Goal: Information Seeking & Learning: Learn about a topic

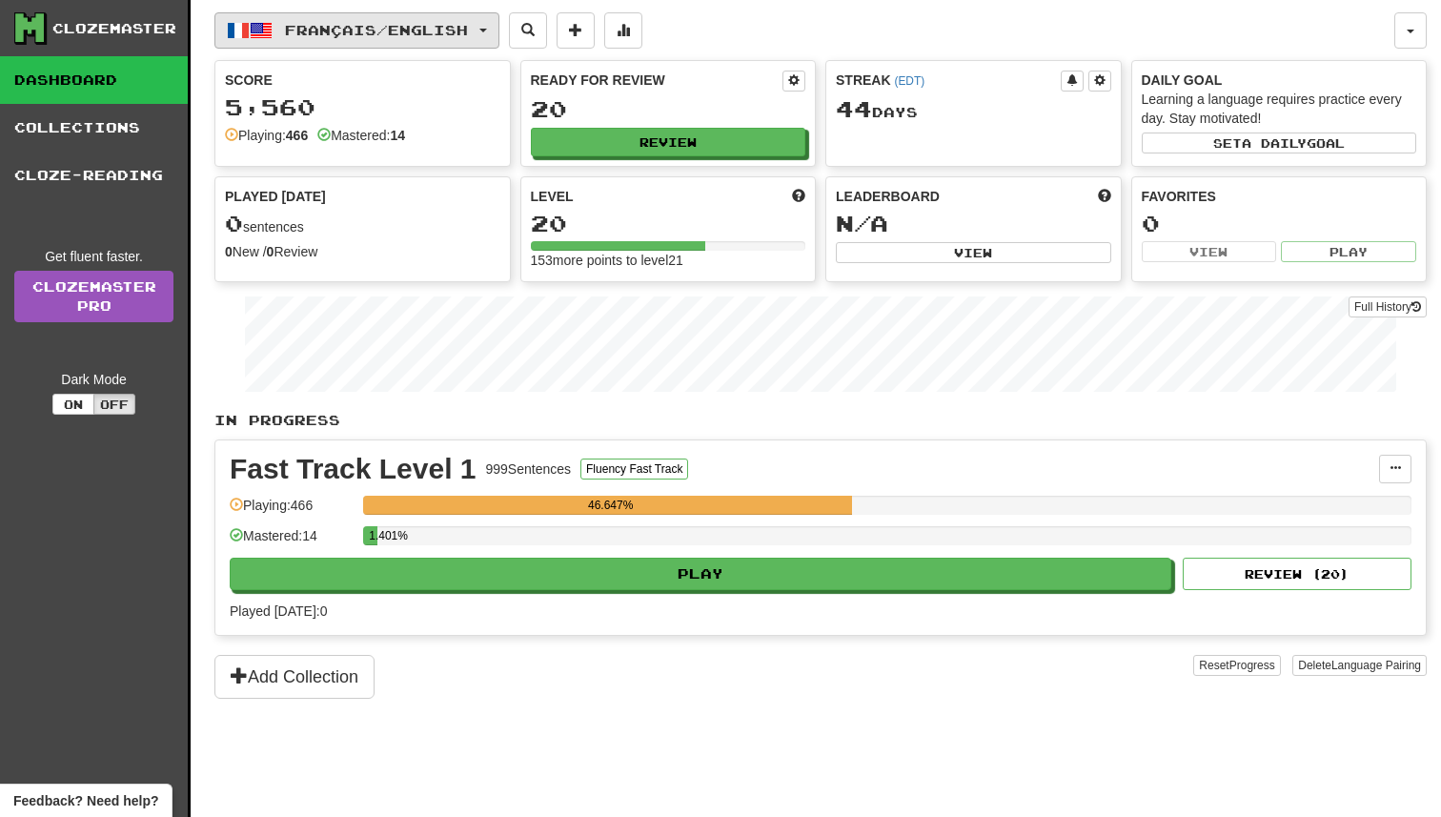
click at [449, 44] on button "Français / English" at bounding box center [356, 30] width 285 height 36
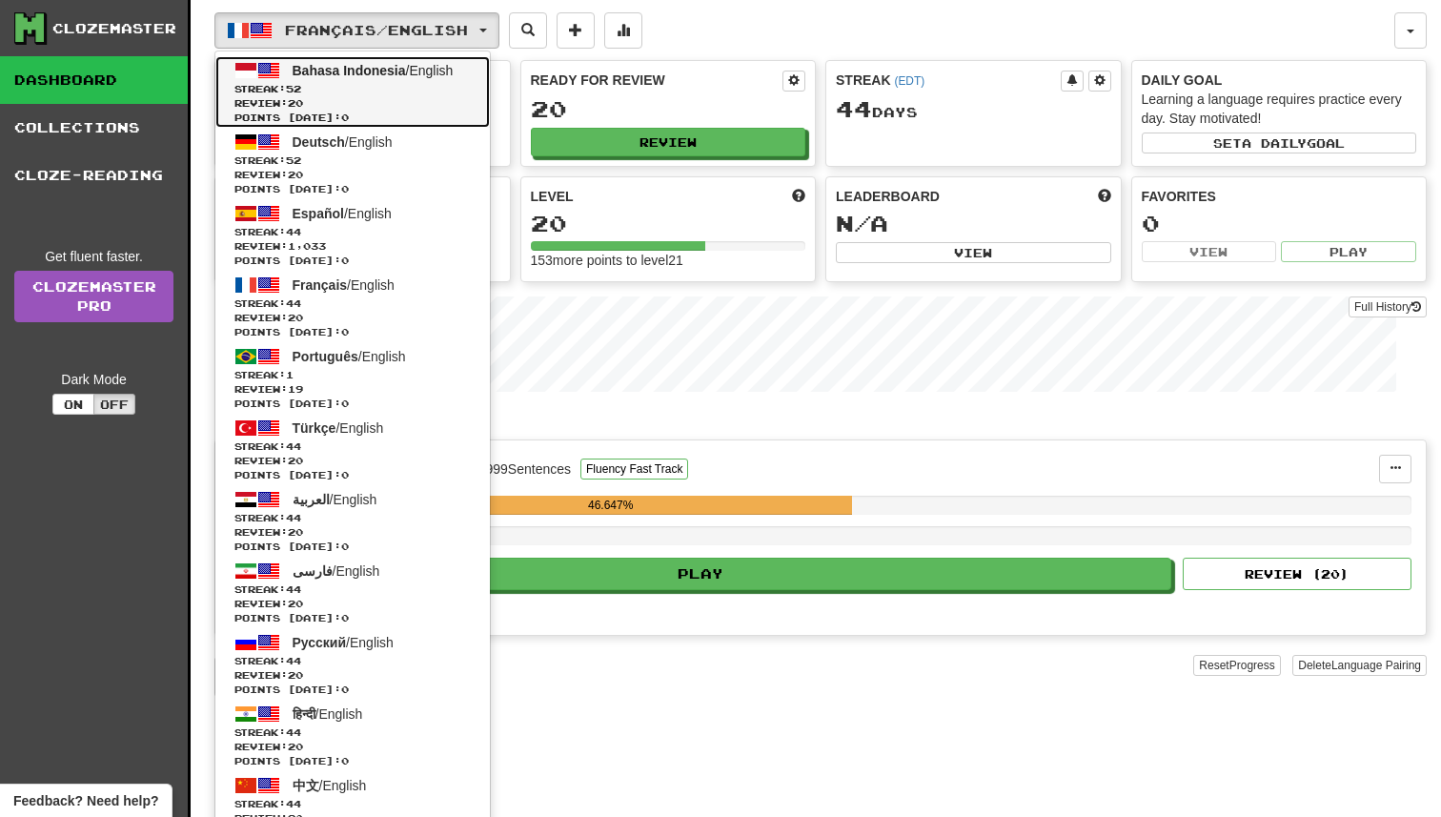
click at [437, 78] on link "Bahasa Indonesia / English Streak: 52 Review: 20 Points today: 0" at bounding box center [352, 91] width 275 height 71
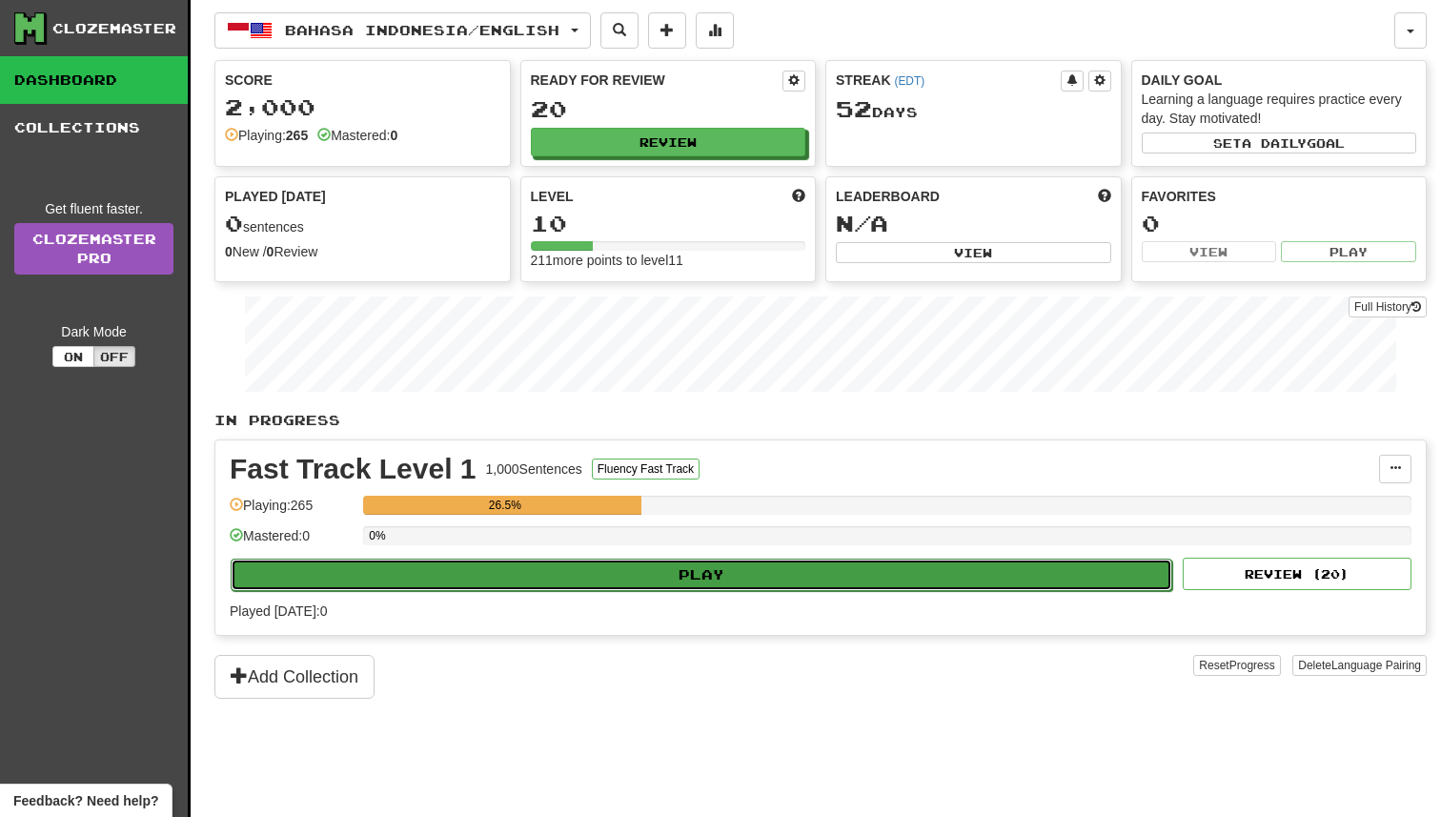
click at [817, 566] on button "Play" at bounding box center [702, 575] width 942 height 32
select select "**"
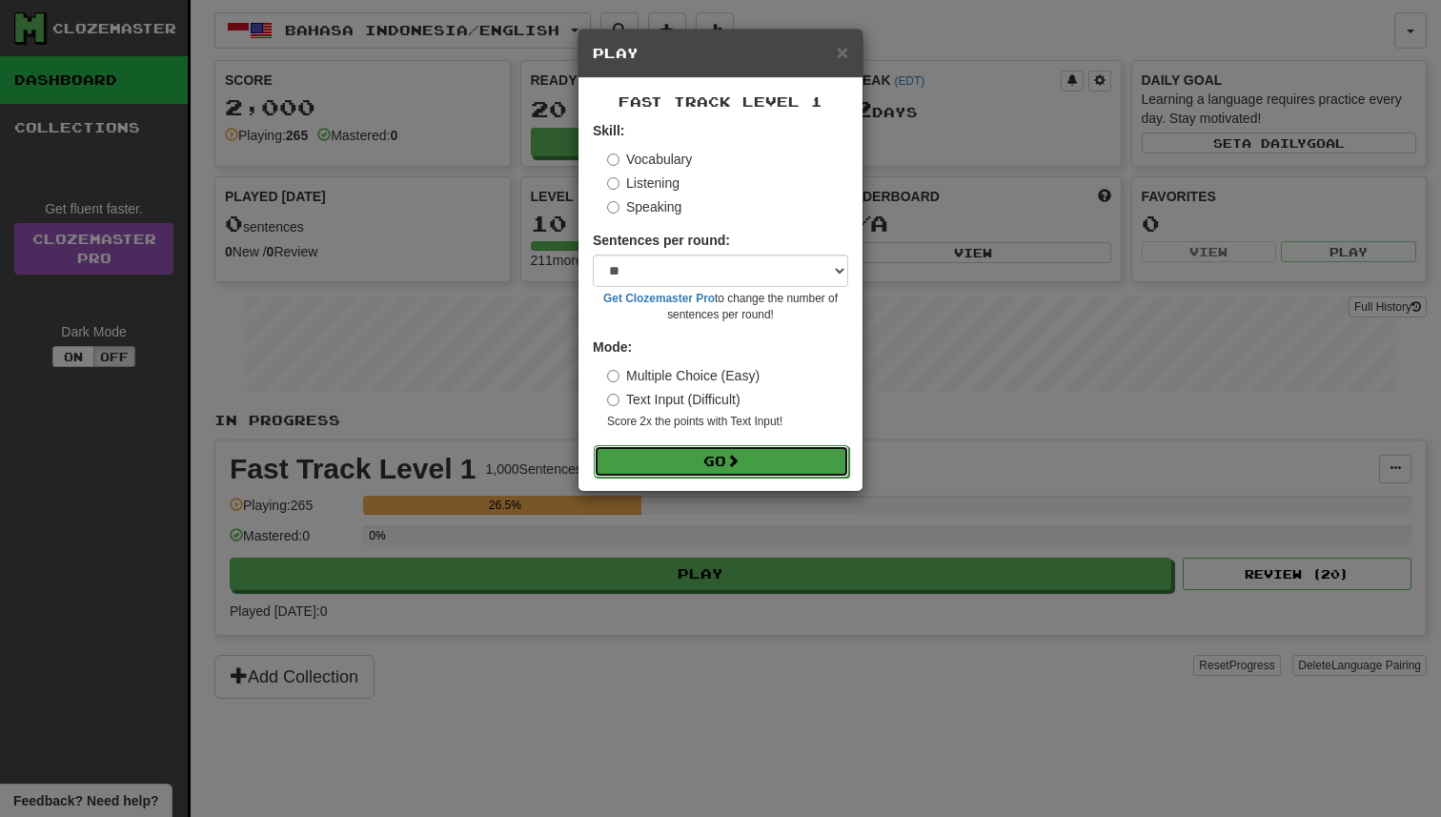
click at [774, 450] on button "Go" at bounding box center [721, 461] width 255 height 32
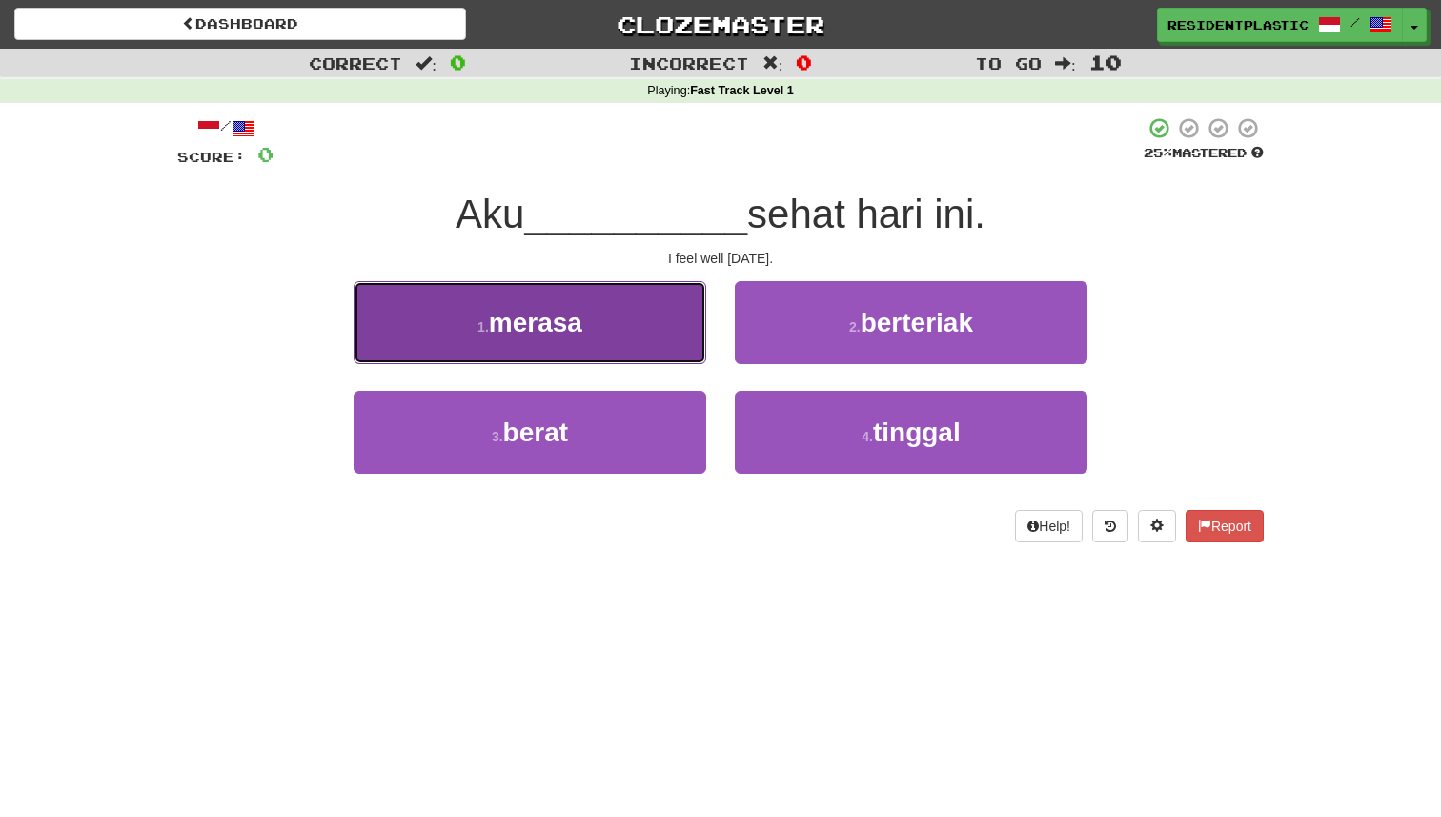
click at [599, 297] on button "1 . merasa" at bounding box center [530, 322] width 353 height 83
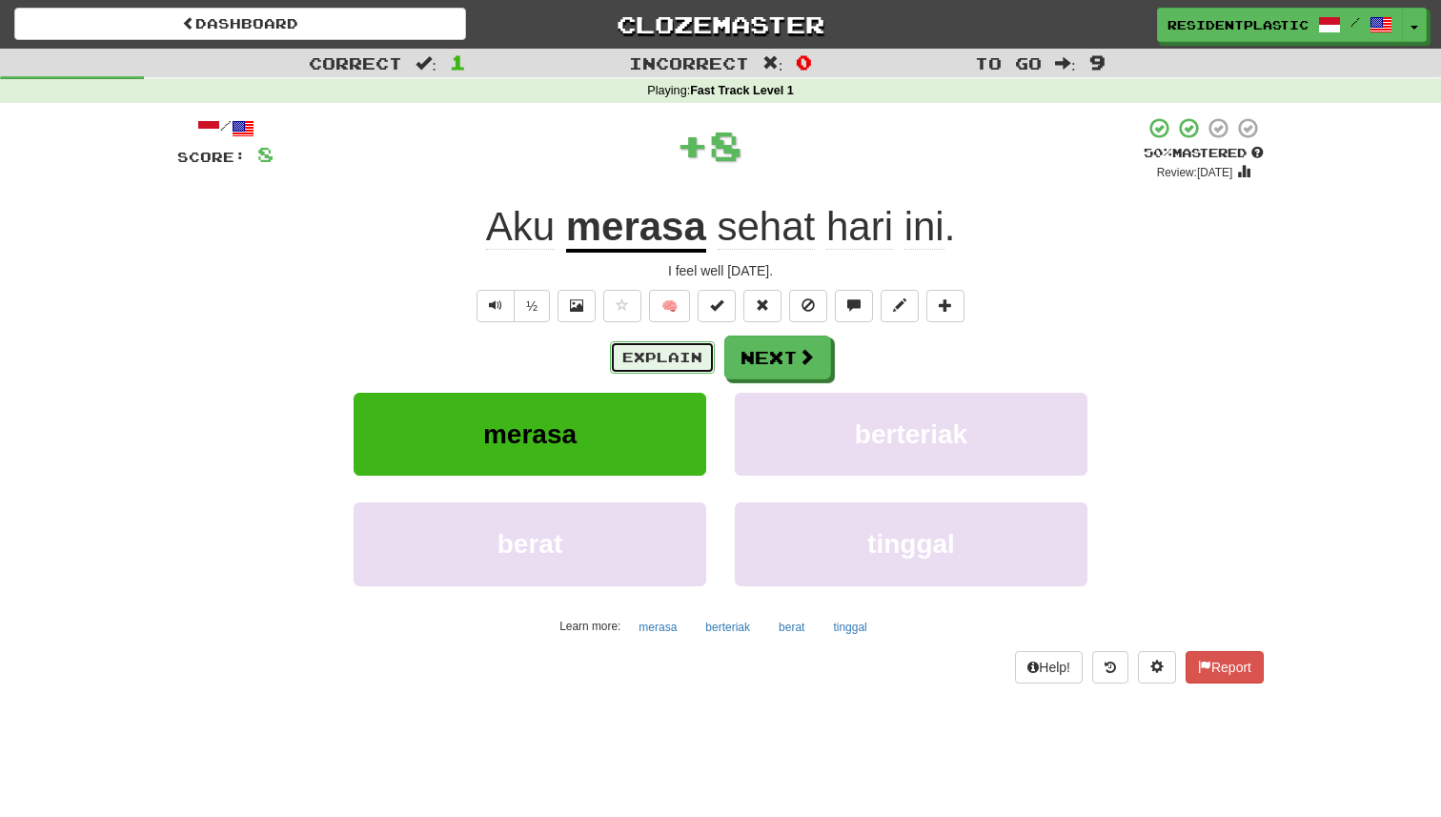
click at [643, 367] on button "Explain" at bounding box center [662, 357] width 105 height 32
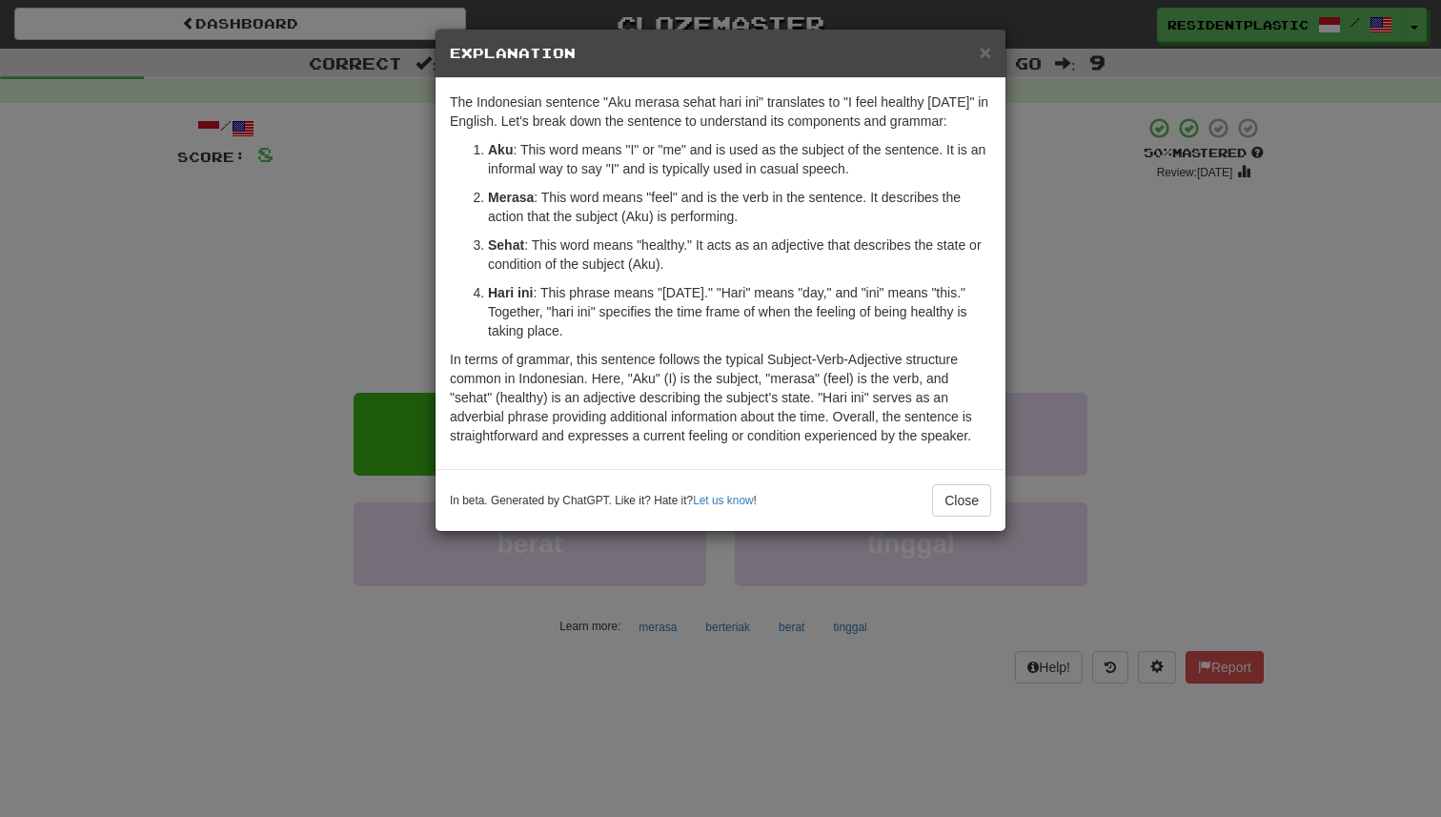
click at [369, 291] on div "× Explanation The Indonesian sentence "Aku merasa sehat hari ini" translates to…" at bounding box center [720, 408] width 1441 height 817
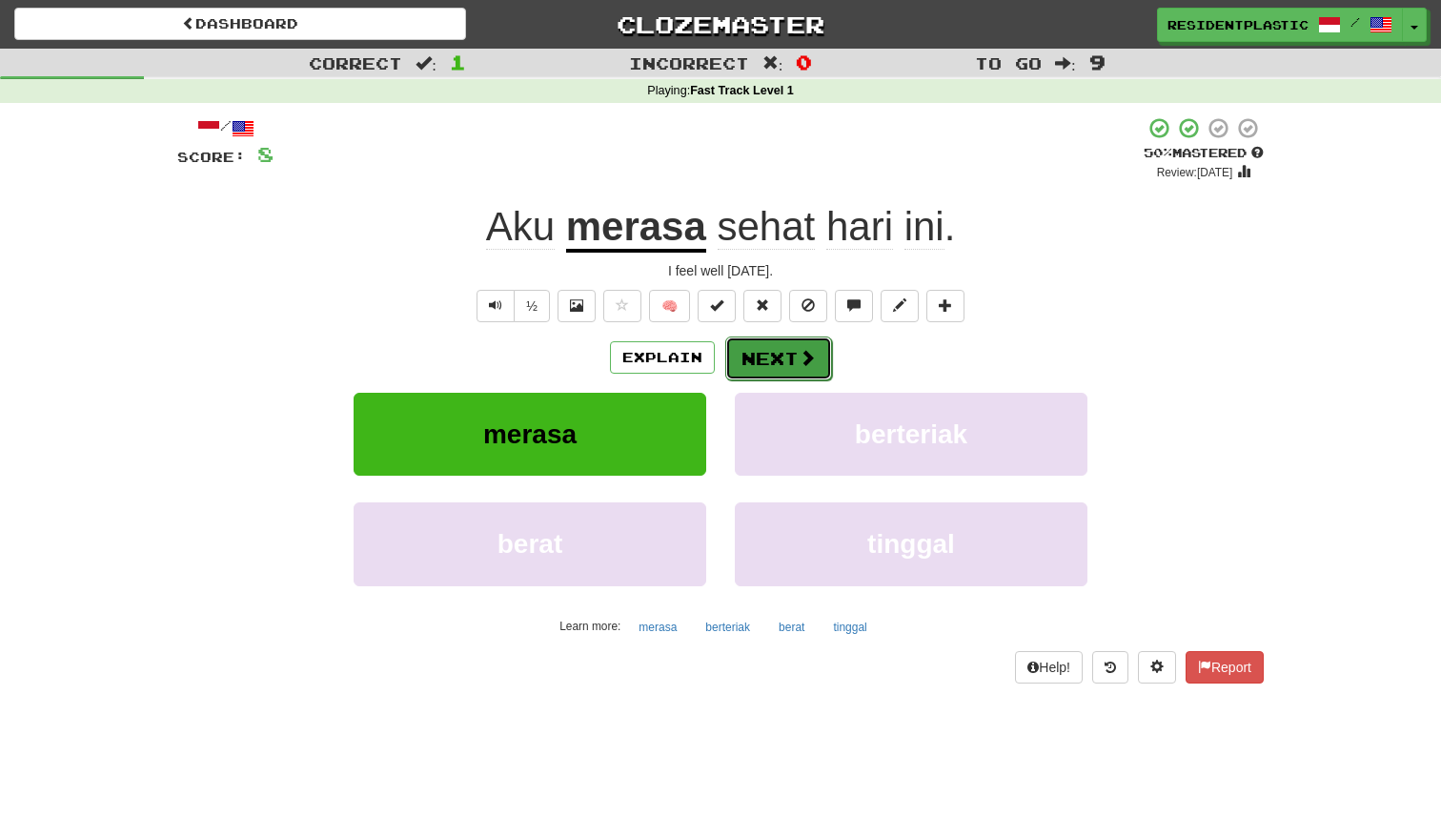
click at [787, 346] on button "Next" at bounding box center [778, 359] width 107 height 44
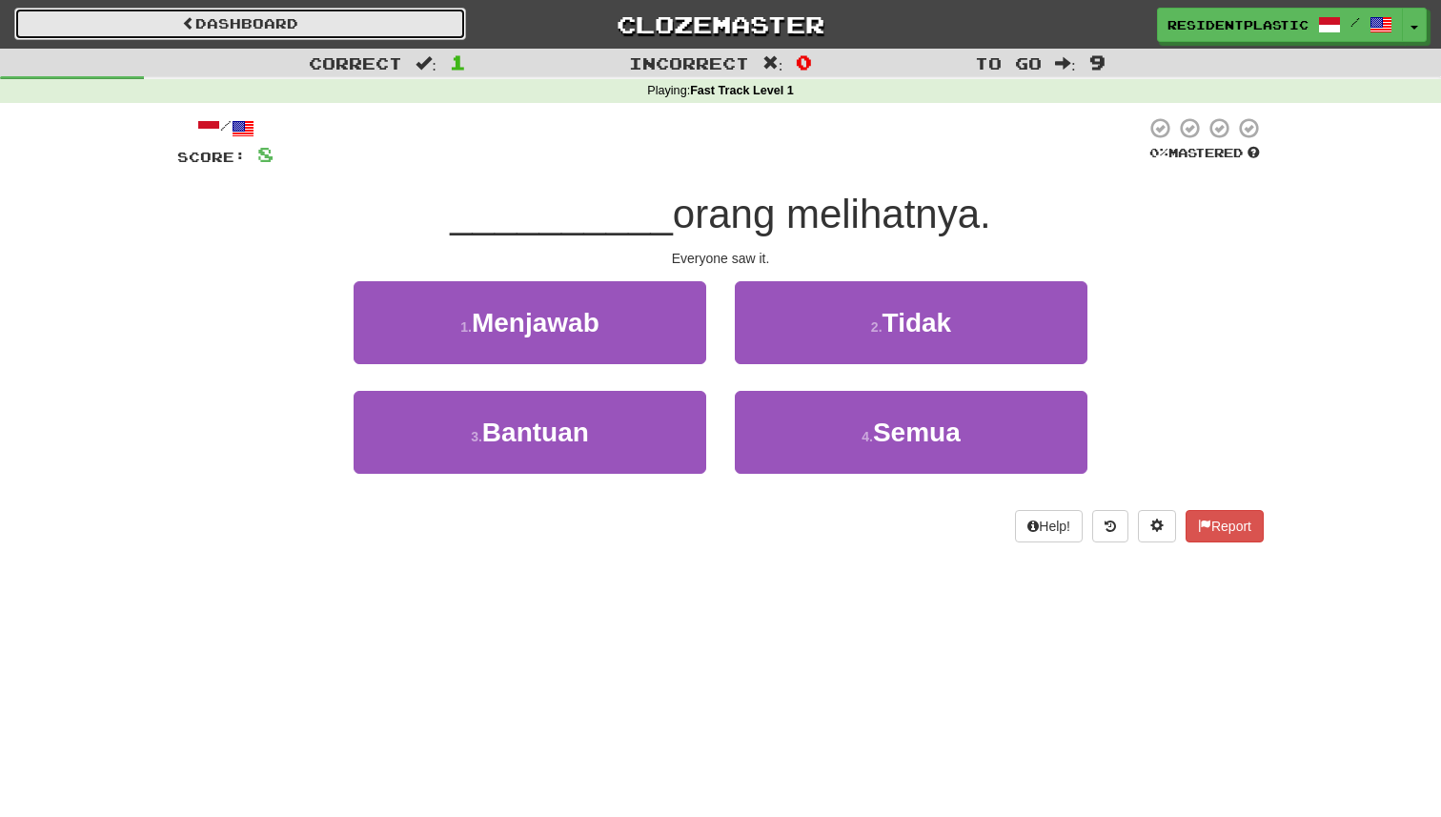
click at [403, 22] on link "Dashboard" at bounding box center [240, 24] width 452 height 32
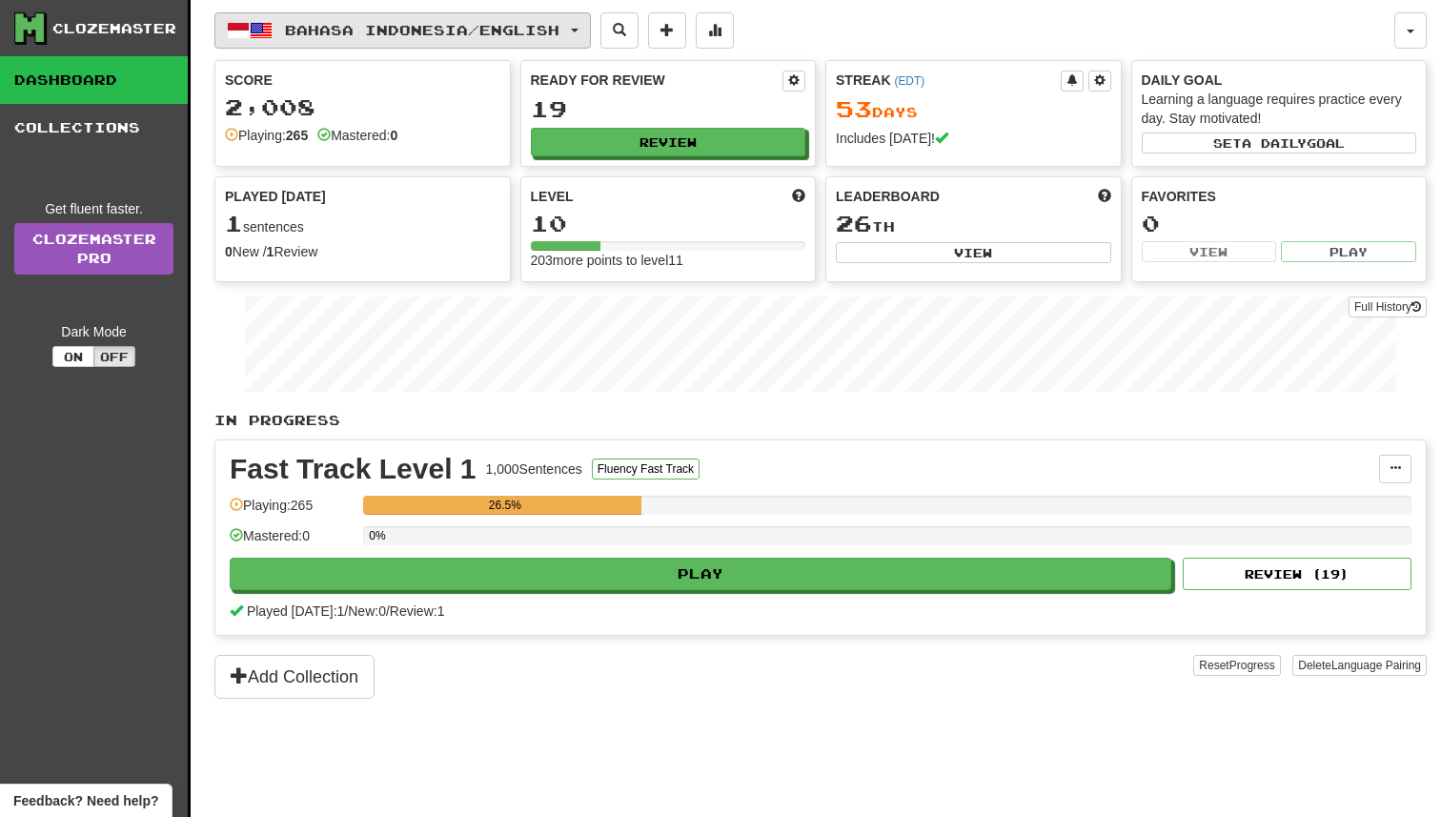
click at [395, 30] on span "Bahasa Indonesia / English" at bounding box center [422, 30] width 275 height 16
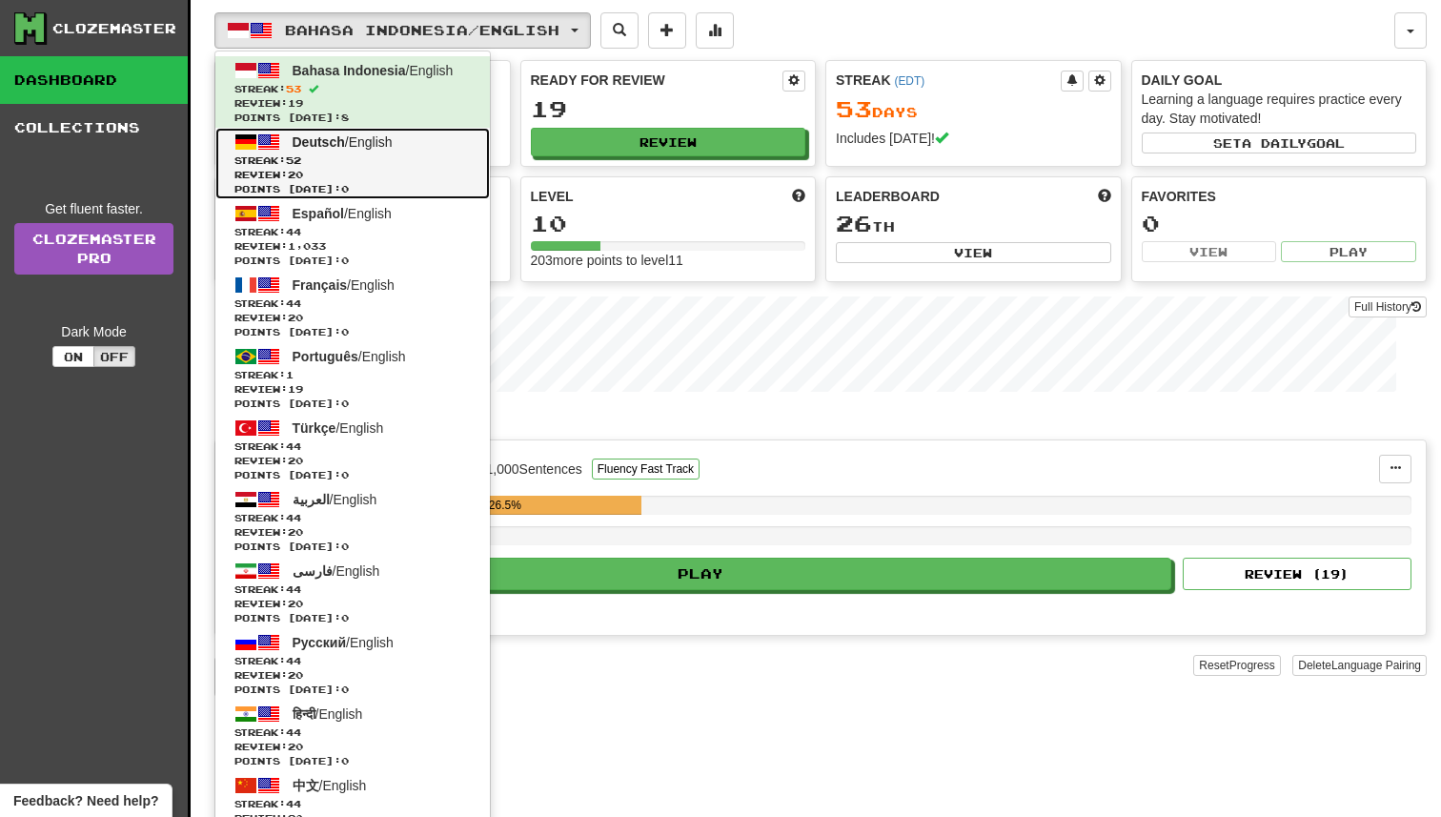
click at [391, 143] on span "Deutsch / English" at bounding box center [343, 141] width 100 height 15
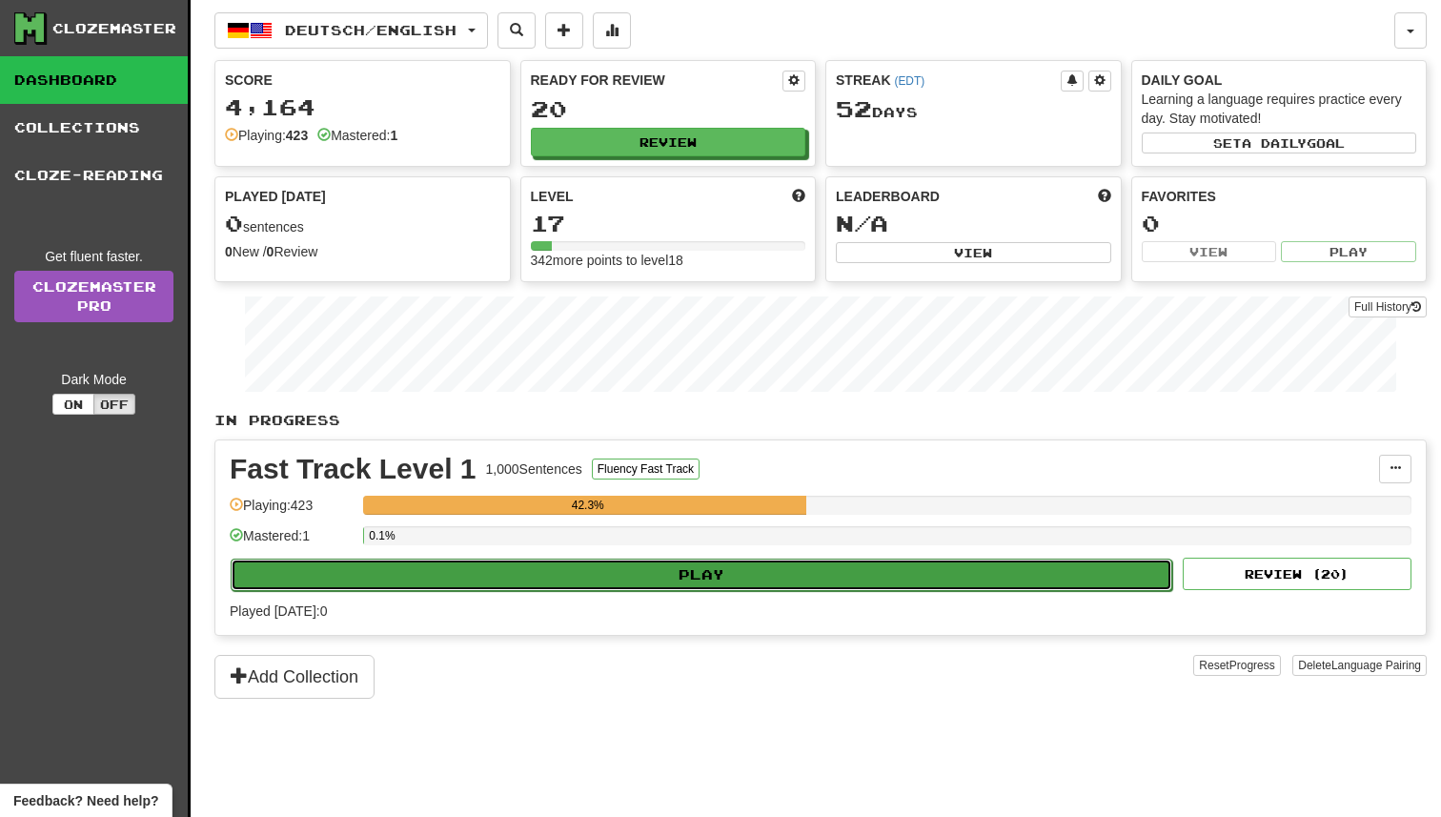
click at [688, 573] on button "Play" at bounding box center [702, 575] width 942 height 32
select select "**"
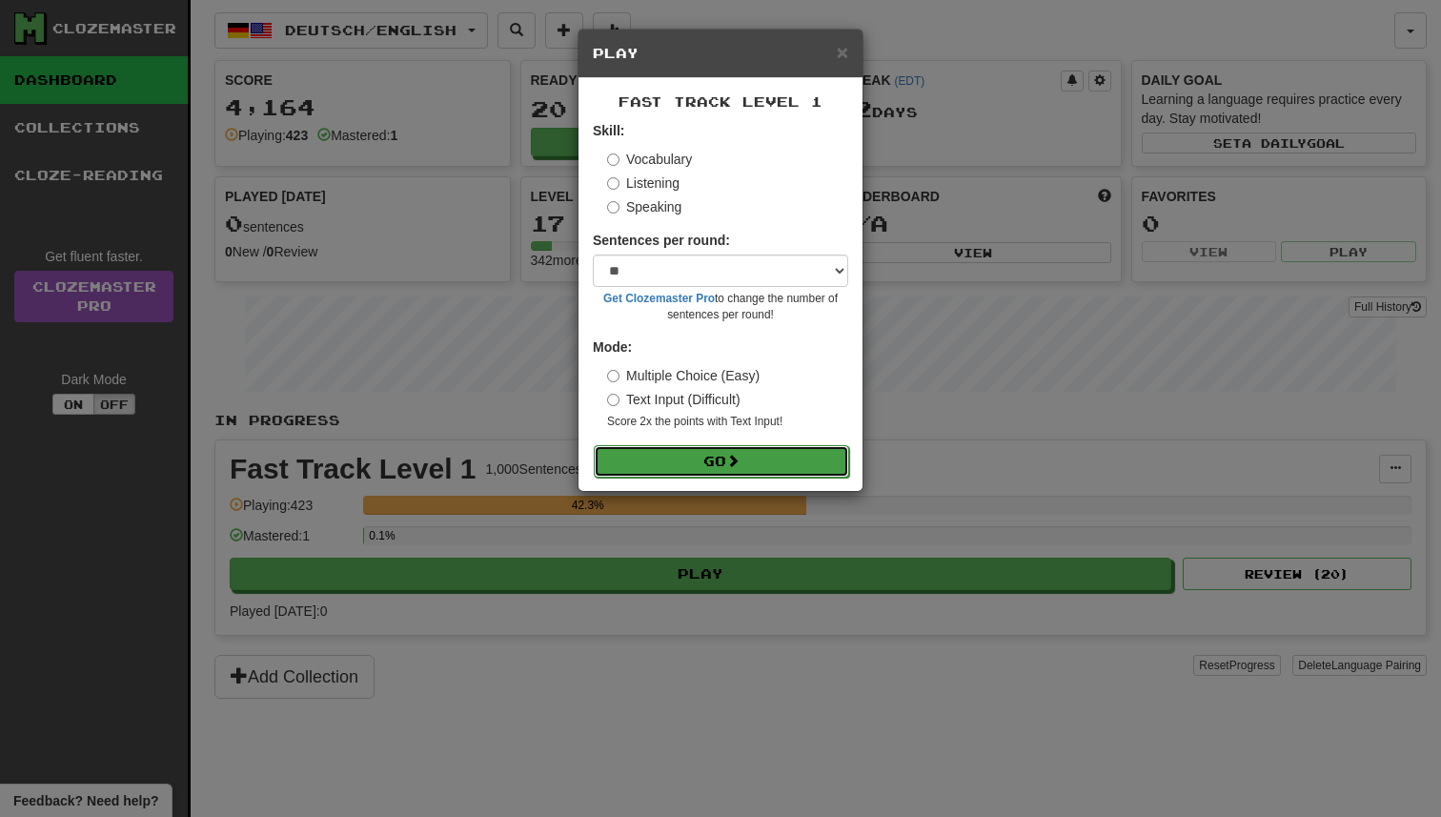
click at [746, 468] on button "Go" at bounding box center [721, 461] width 255 height 32
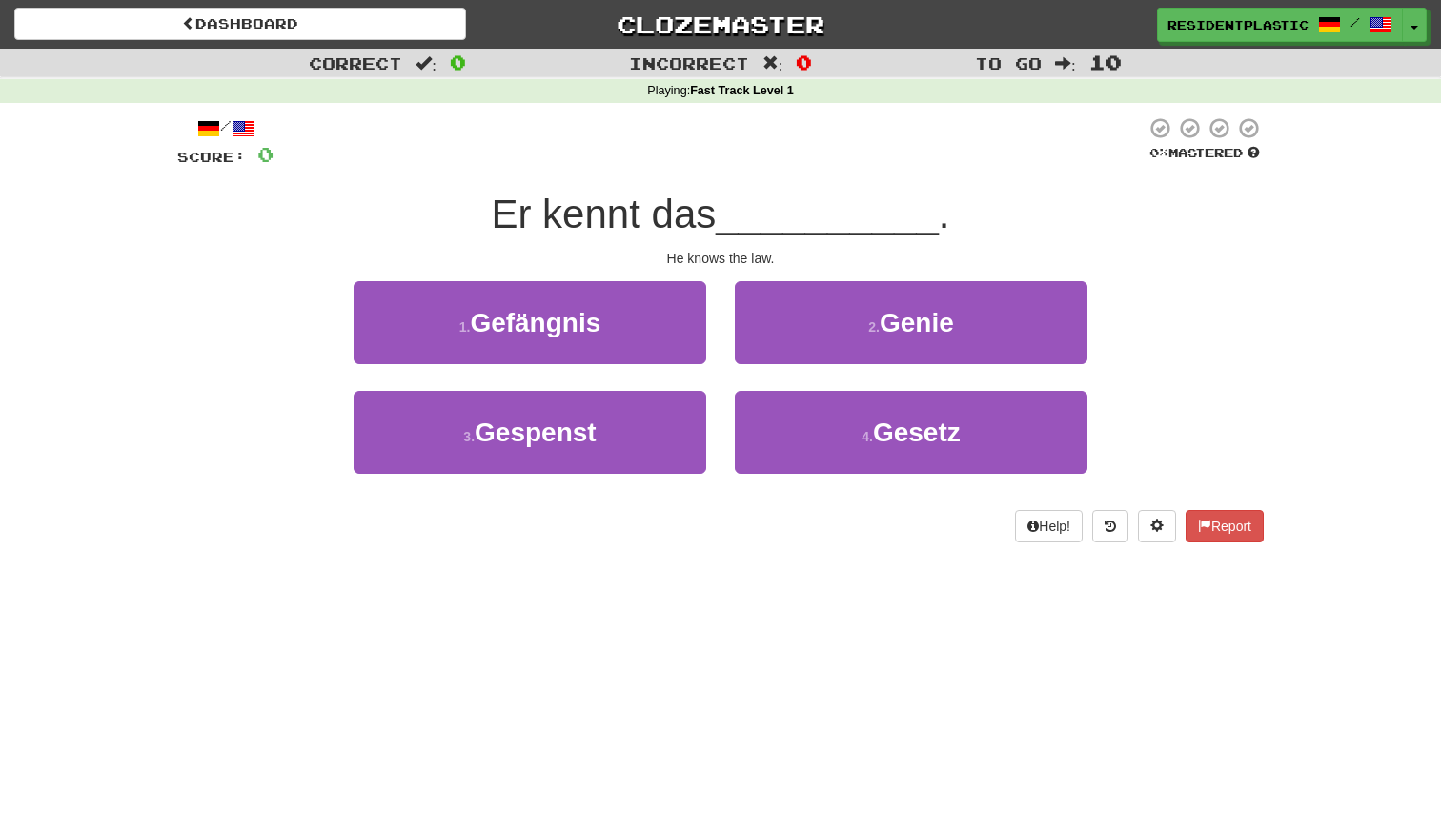
click at [761, 254] on div "He knows the law." at bounding box center [720, 258] width 1087 height 19
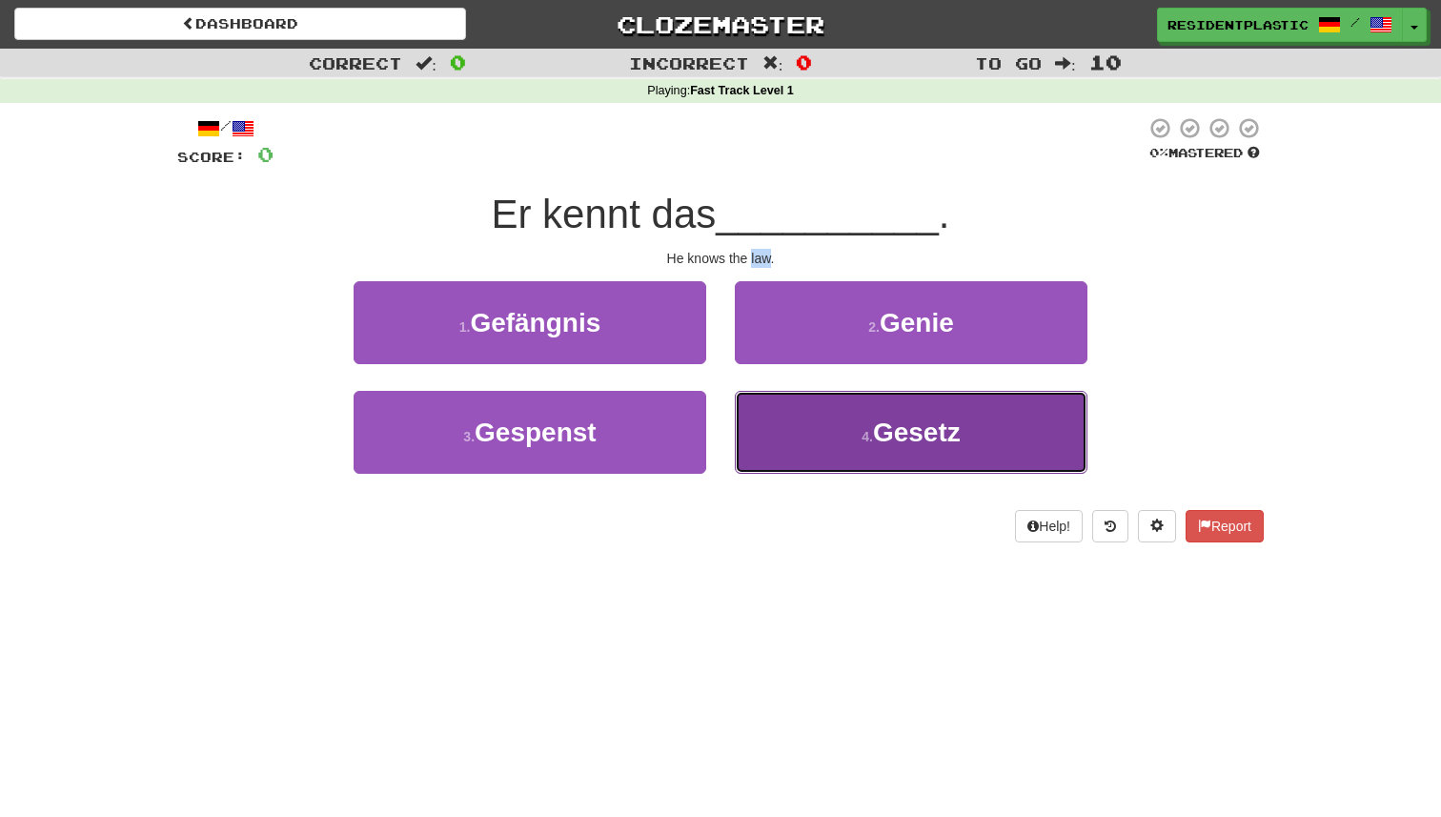
click at [1006, 447] on button "4 . Gesetz" at bounding box center [911, 432] width 353 height 83
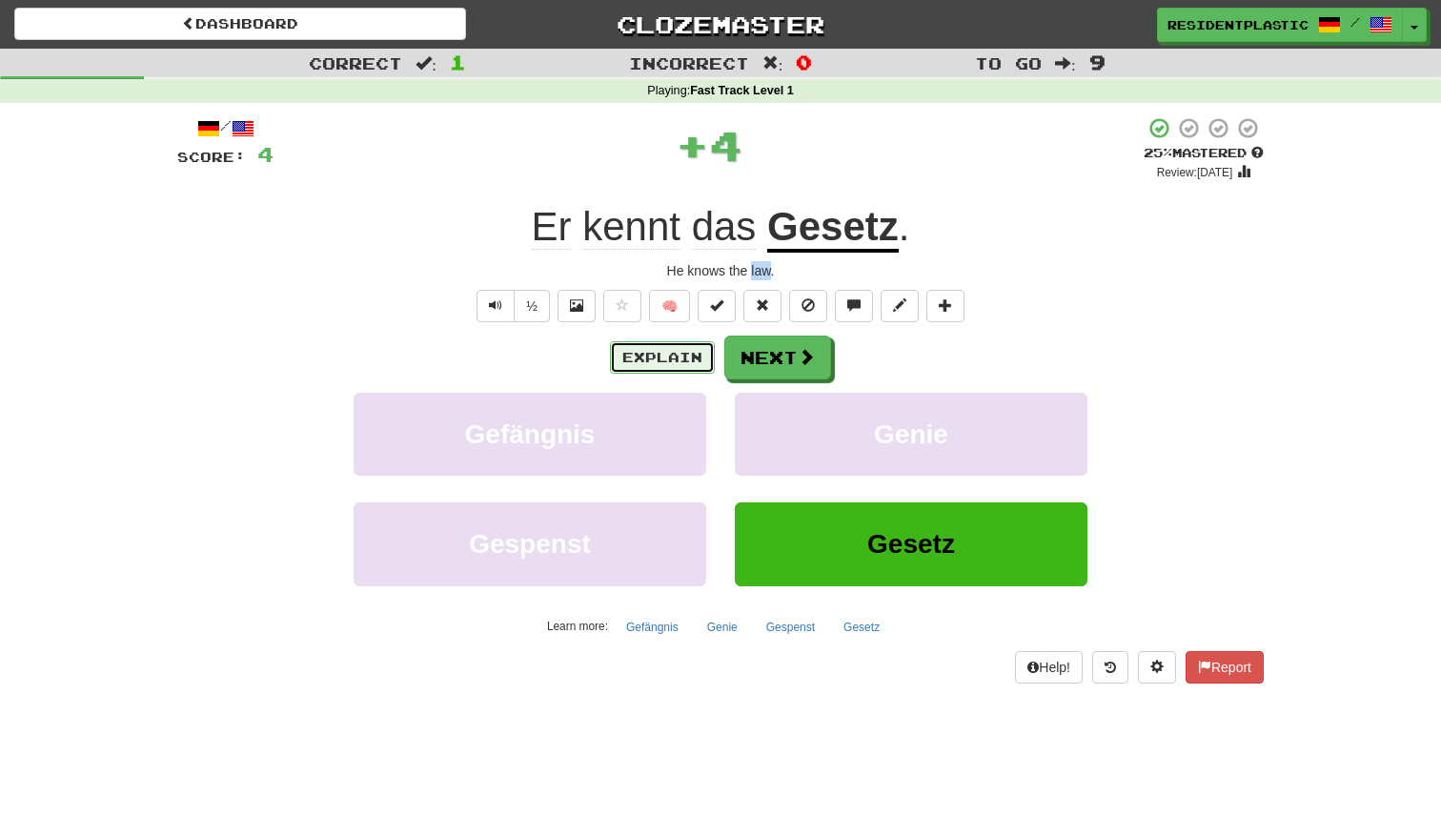
click at [706, 368] on button "Explain" at bounding box center [662, 357] width 105 height 32
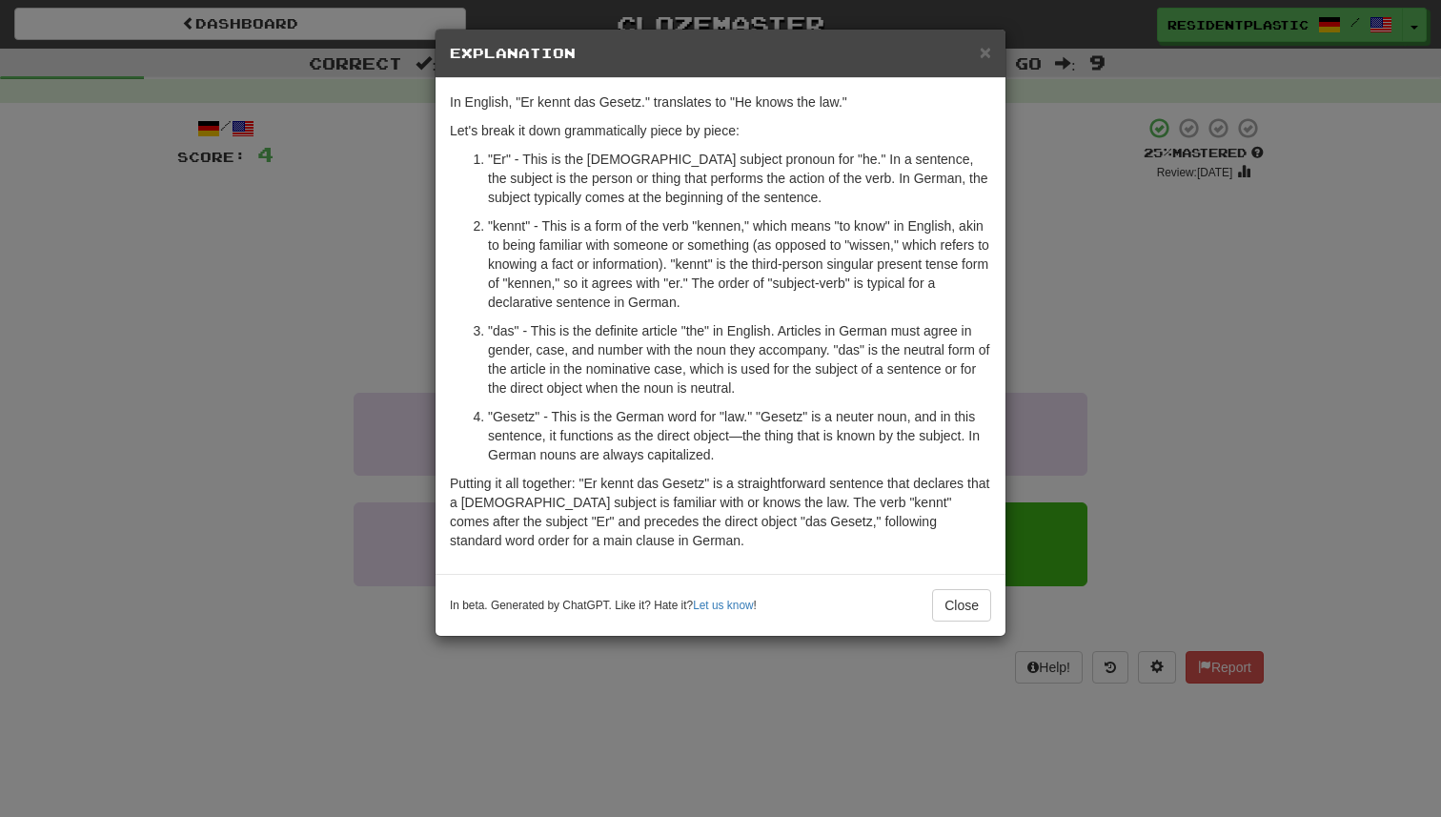
click at [1191, 339] on div "× Explanation In English, "Er kennt das Gesetz." translates to "He knows the la…" at bounding box center [720, 408] width 1441 height 817
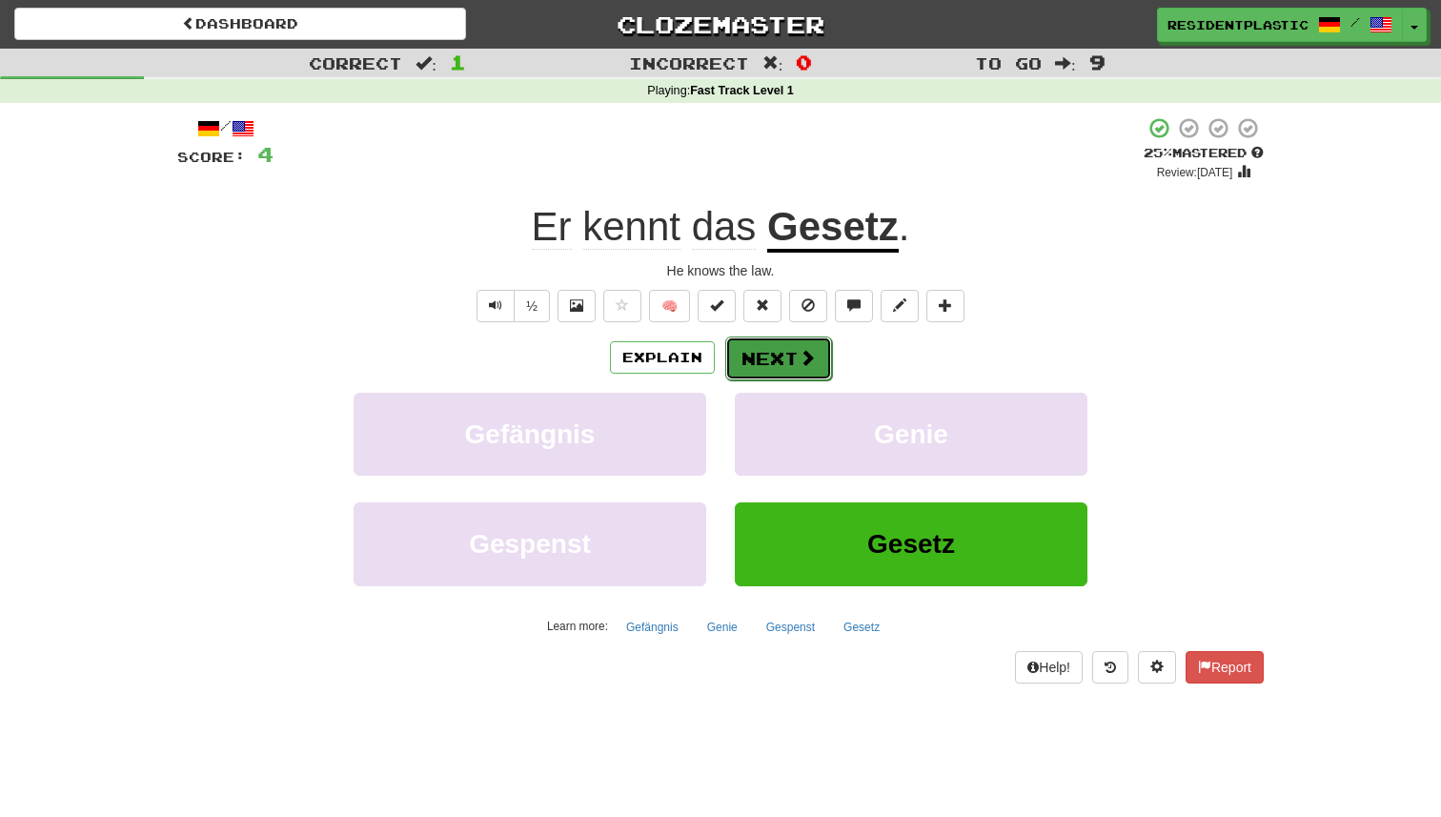
click at [771, 349] on button "Next" at bounding box center [778, 359] width 107 height 44
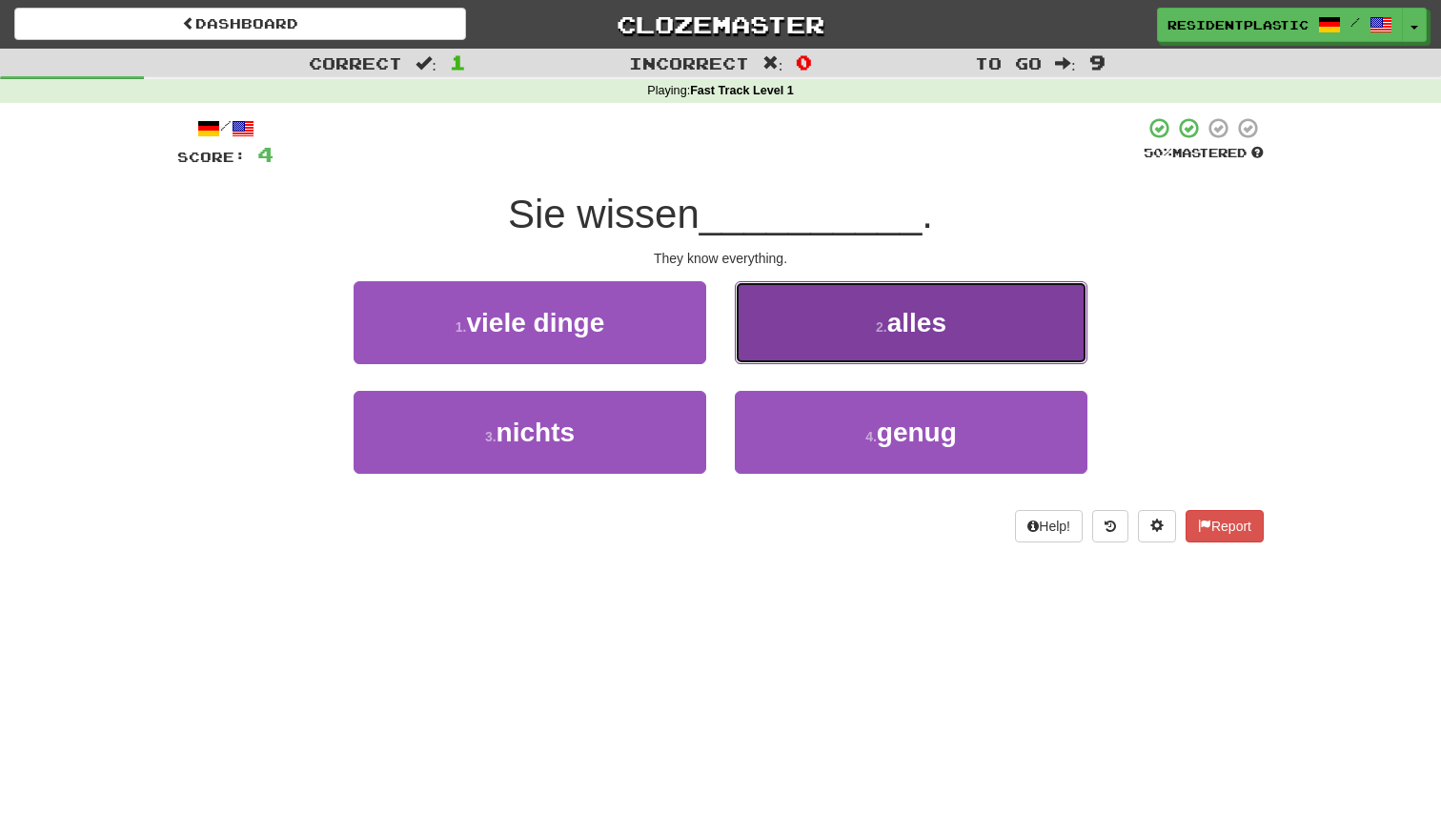
click at [748, 336] on button "2 . alles" at bounding box center [911, 322] width 353 height 83
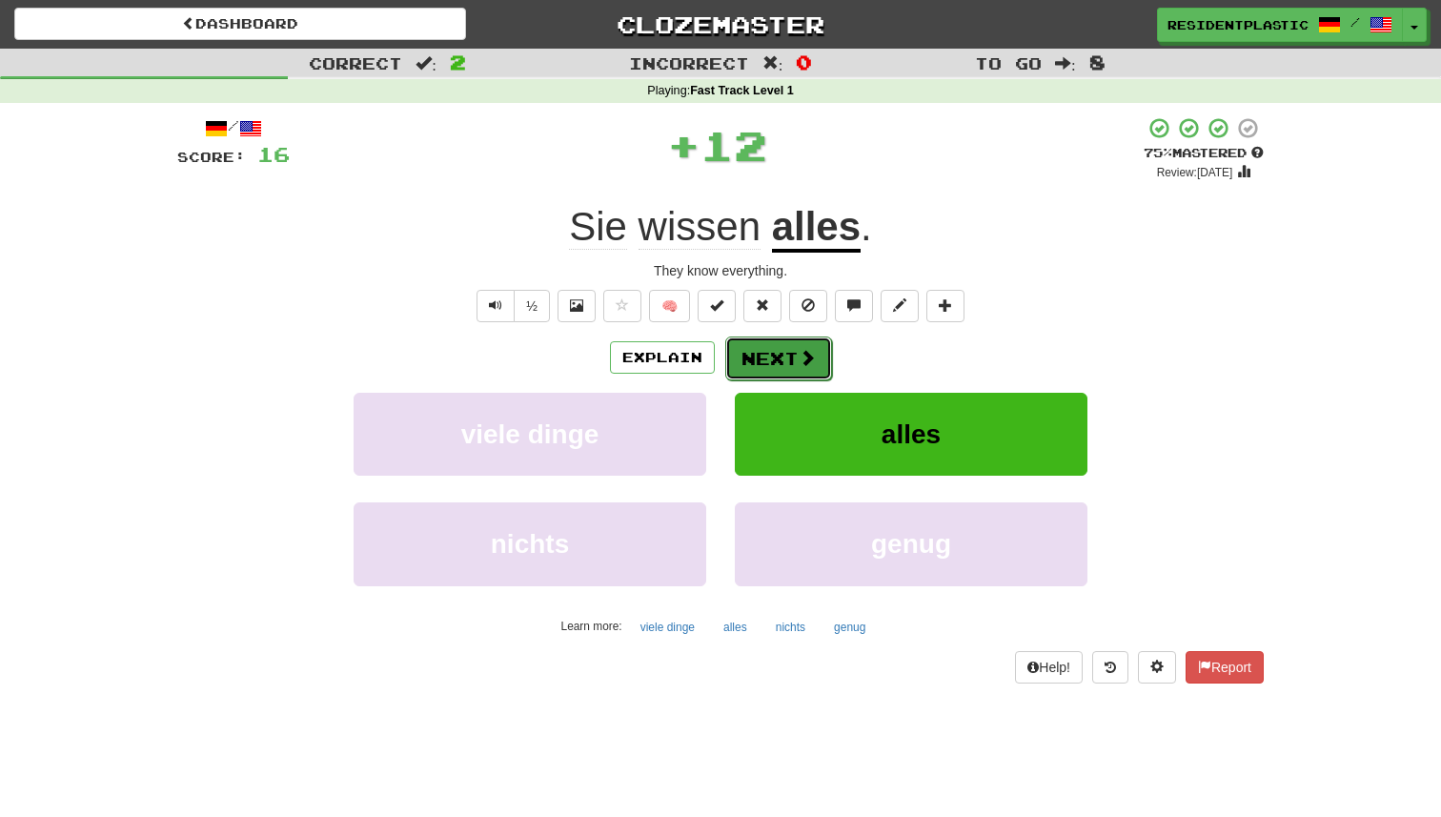
click at [757, 359] on button "Next" at bounding box center [778, 359] width 107 height 44
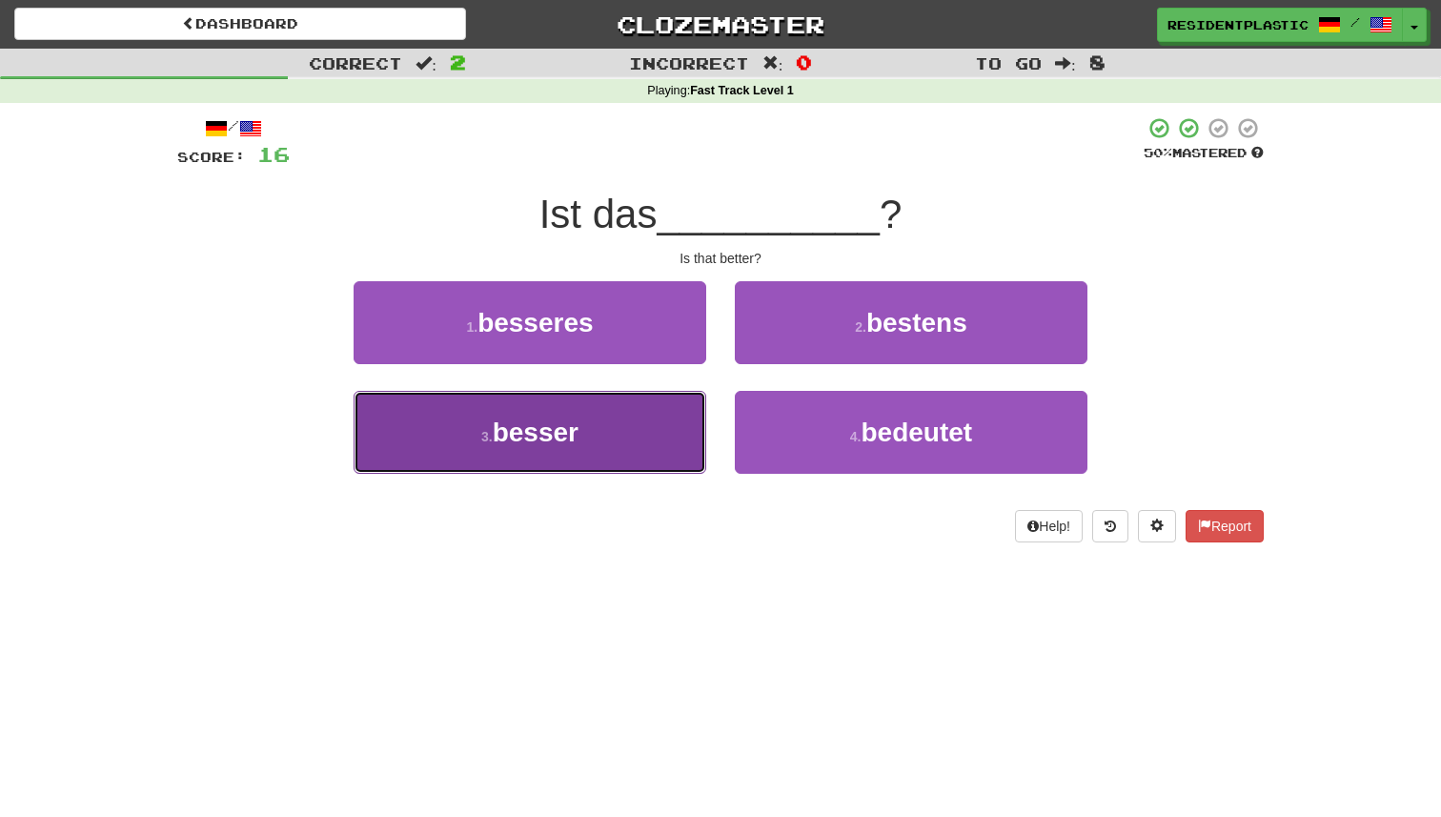
click at [631, 418] on button "3 . besser" at bounding box center [530, 432] width 353 height 83
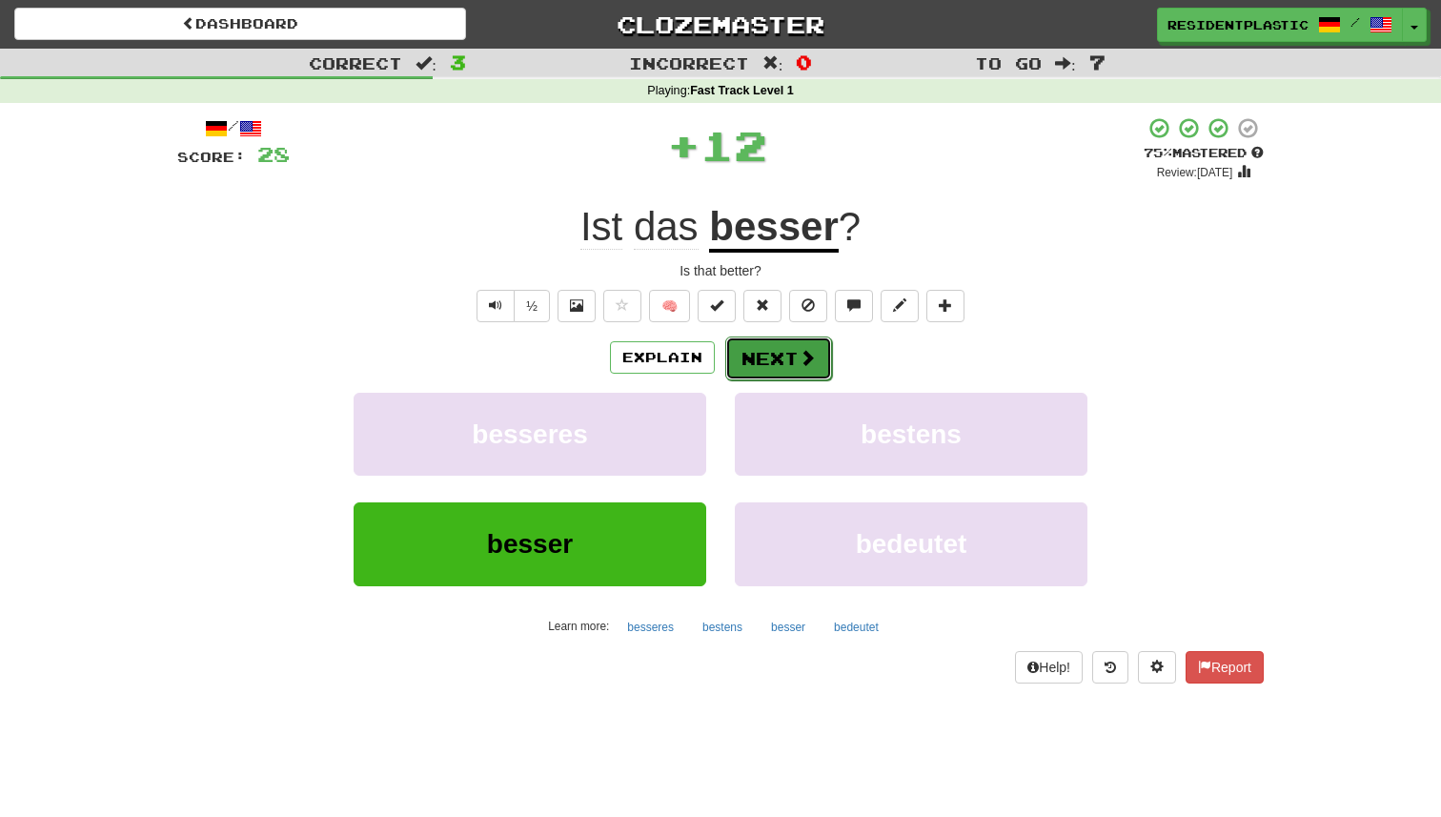
click at [733, 354] on button "Next" at bounding box center [778, 359] width 107 height 44
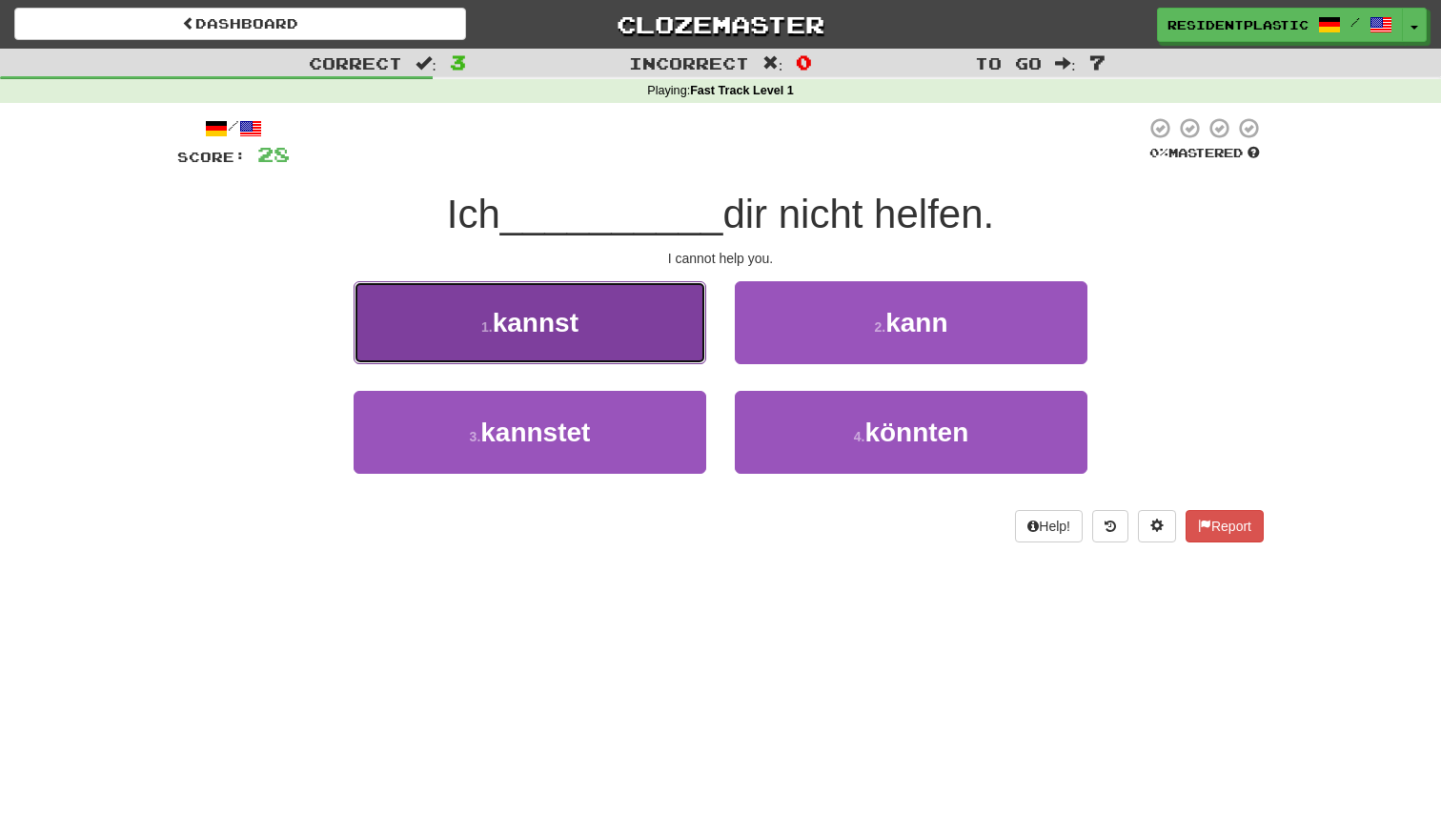
click at [617, 328] on button "1 . kannst" at bounding box center [530, 322] width 353 height 83
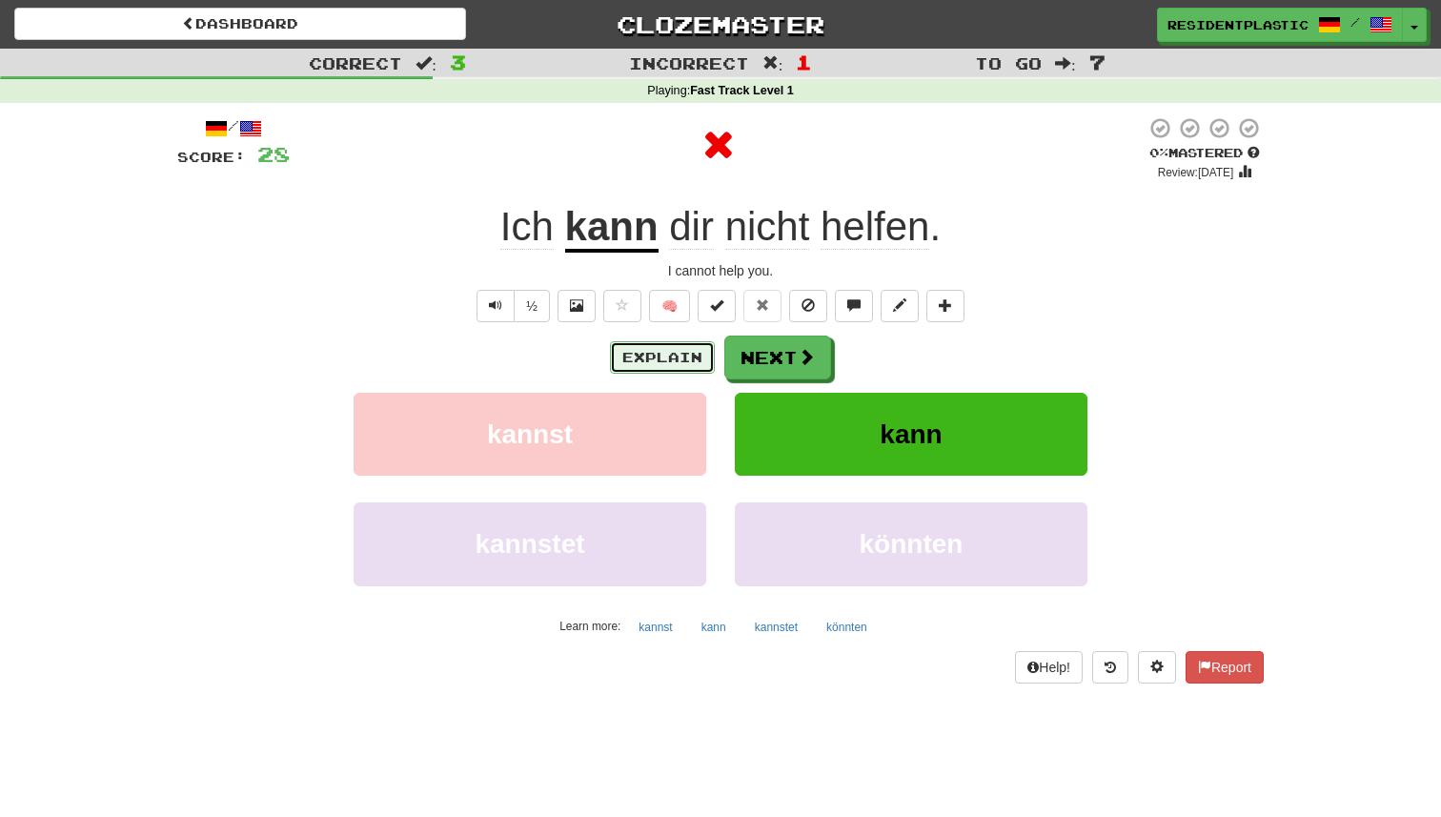
click at [695, 358] on button "Explain" at bounding box center [662, 357] width 105 height 32
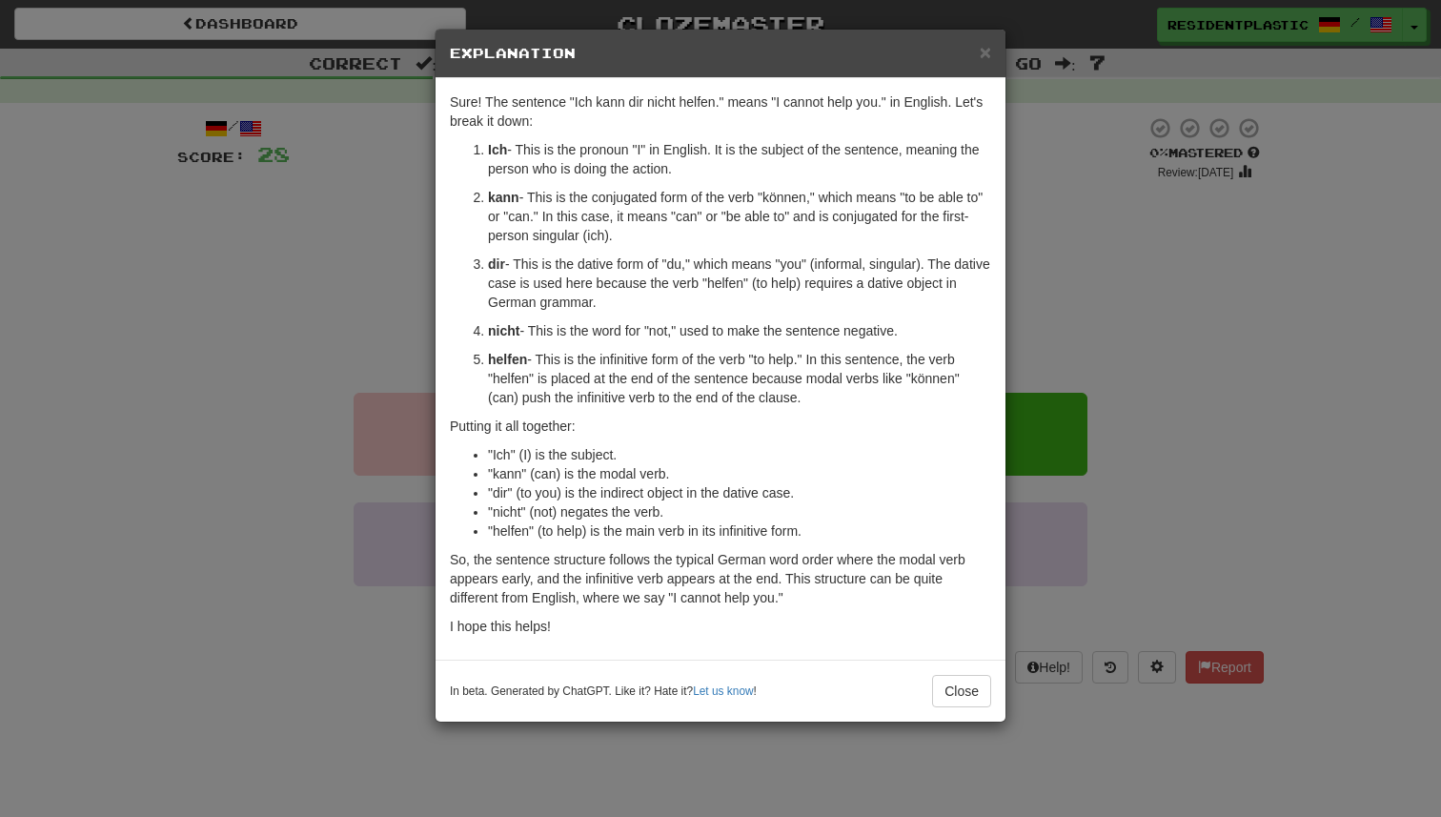
click at [1198, 464] on div "× Explanation Sure! The sentence "Ich kann dir nicht helfen." means "I cannot h…" at bounding box center [720, 408] width 1441 height 817
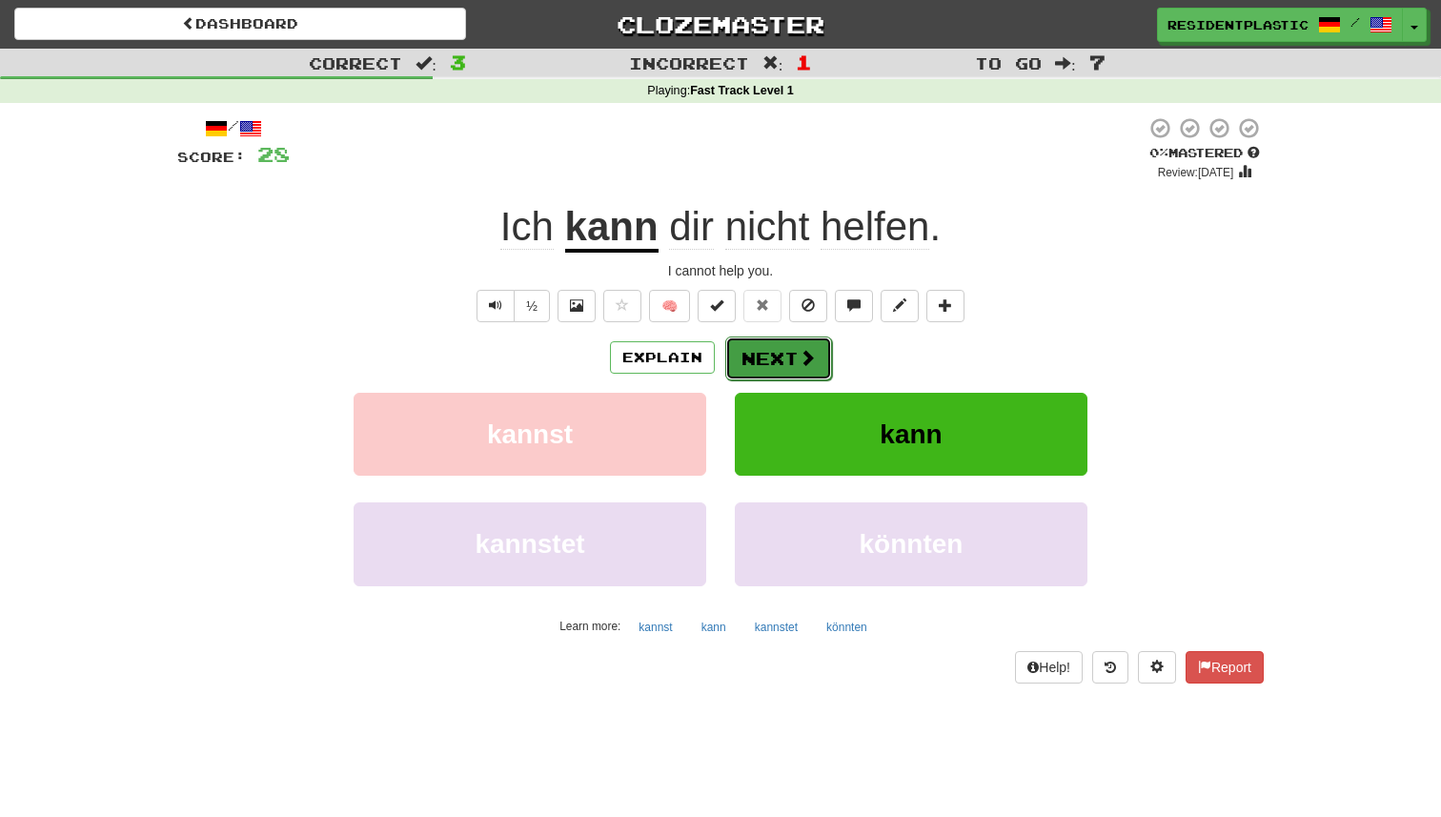
click at [768, 351] on button "Next" at bounding box center [778, 359] width 107 height 44
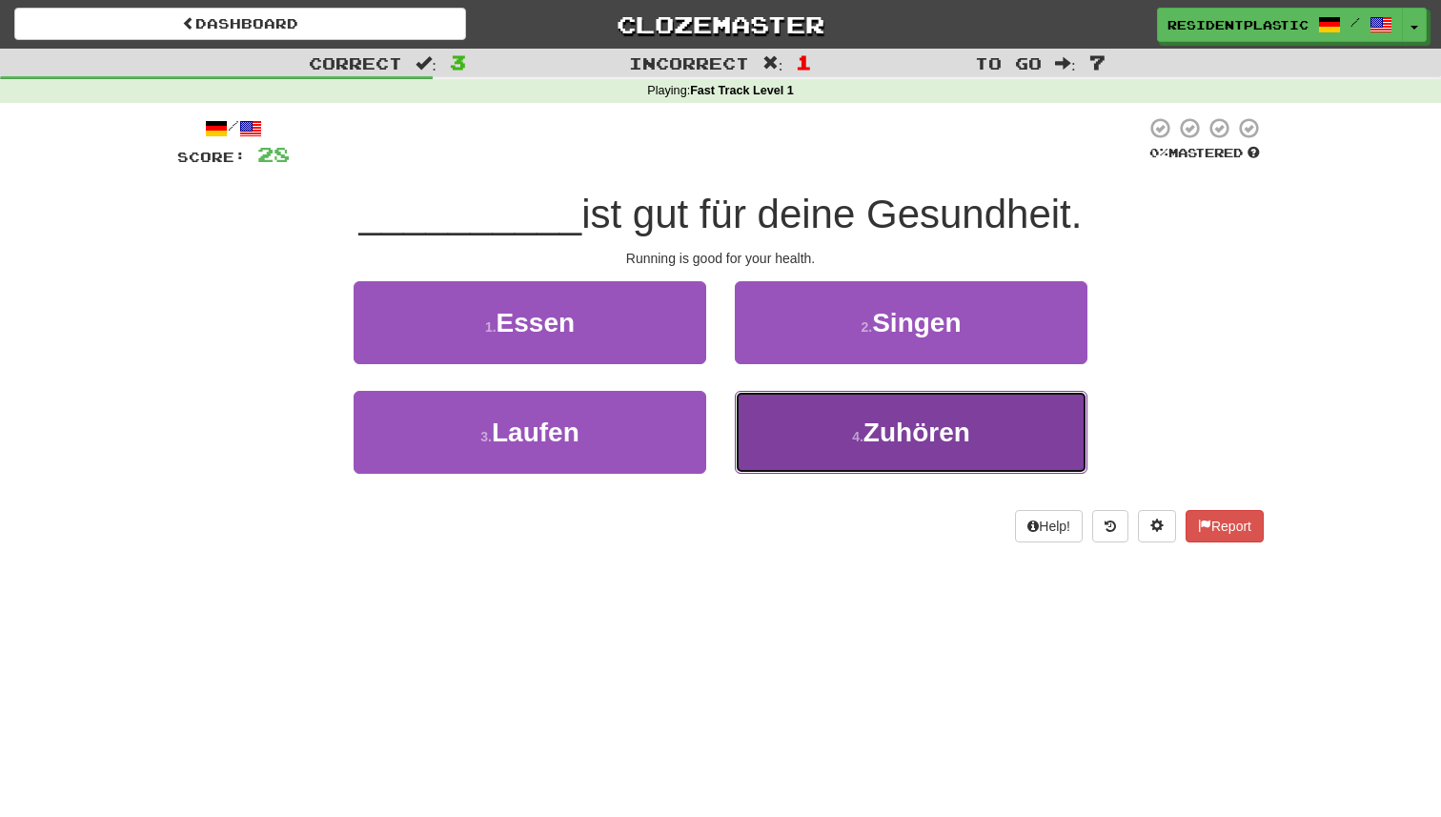
click at [754, 417] on button "4 . Zuhören" at bounding box center [911, 432] width 353 height 83
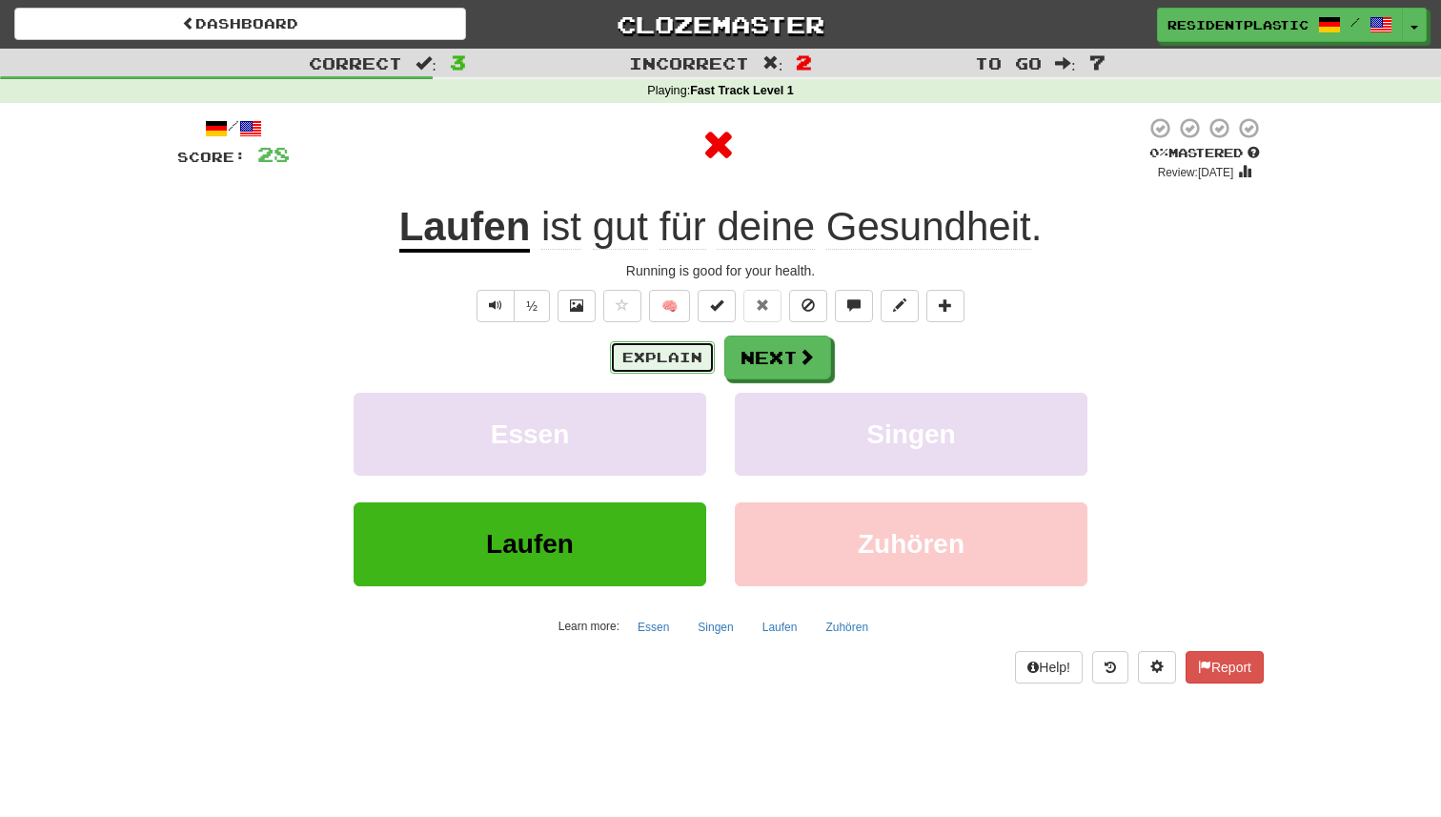
click at [662, 350] on button "Explain" at bounding box center [662, 357] width 105 height 32
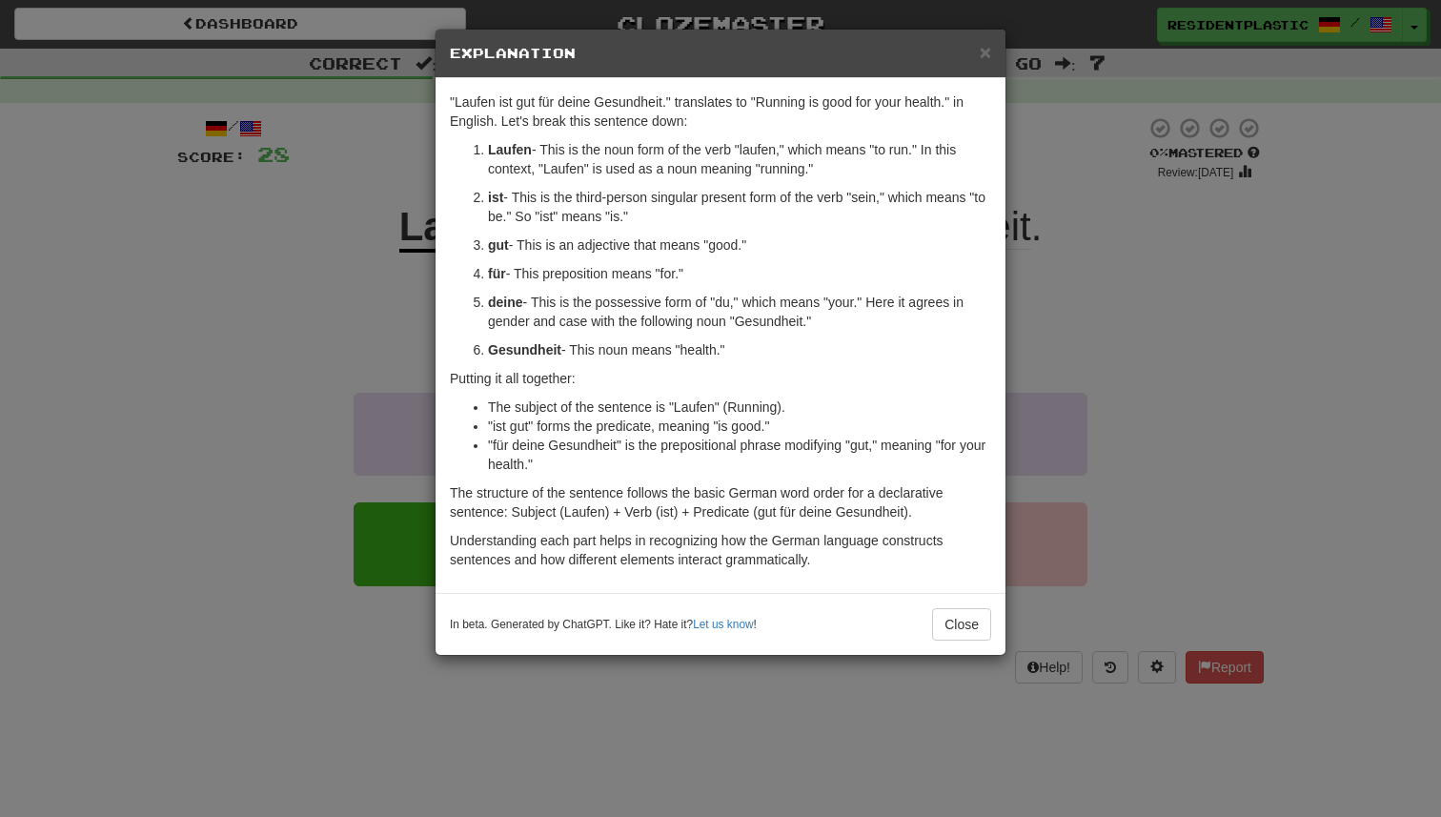
click at [1194, 406] on div "× Explanation "Laufen ist gut für deine Gesundheit." translates to "Running is …" at bounding box center [720, 408] width 1441 height 817
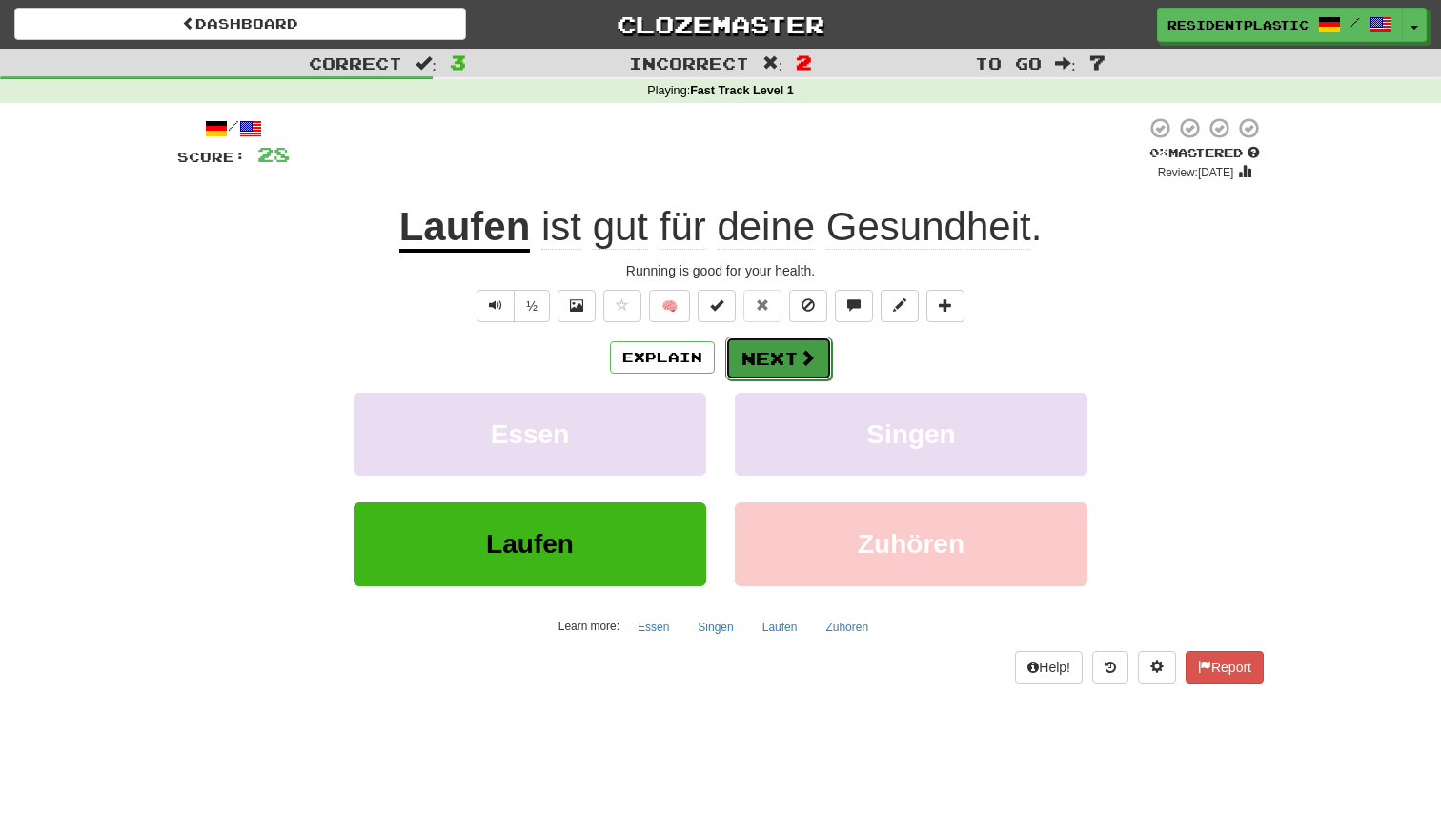
click at [759, 350] on button "Next" at bounding box center [778, 359] width 107 height 44
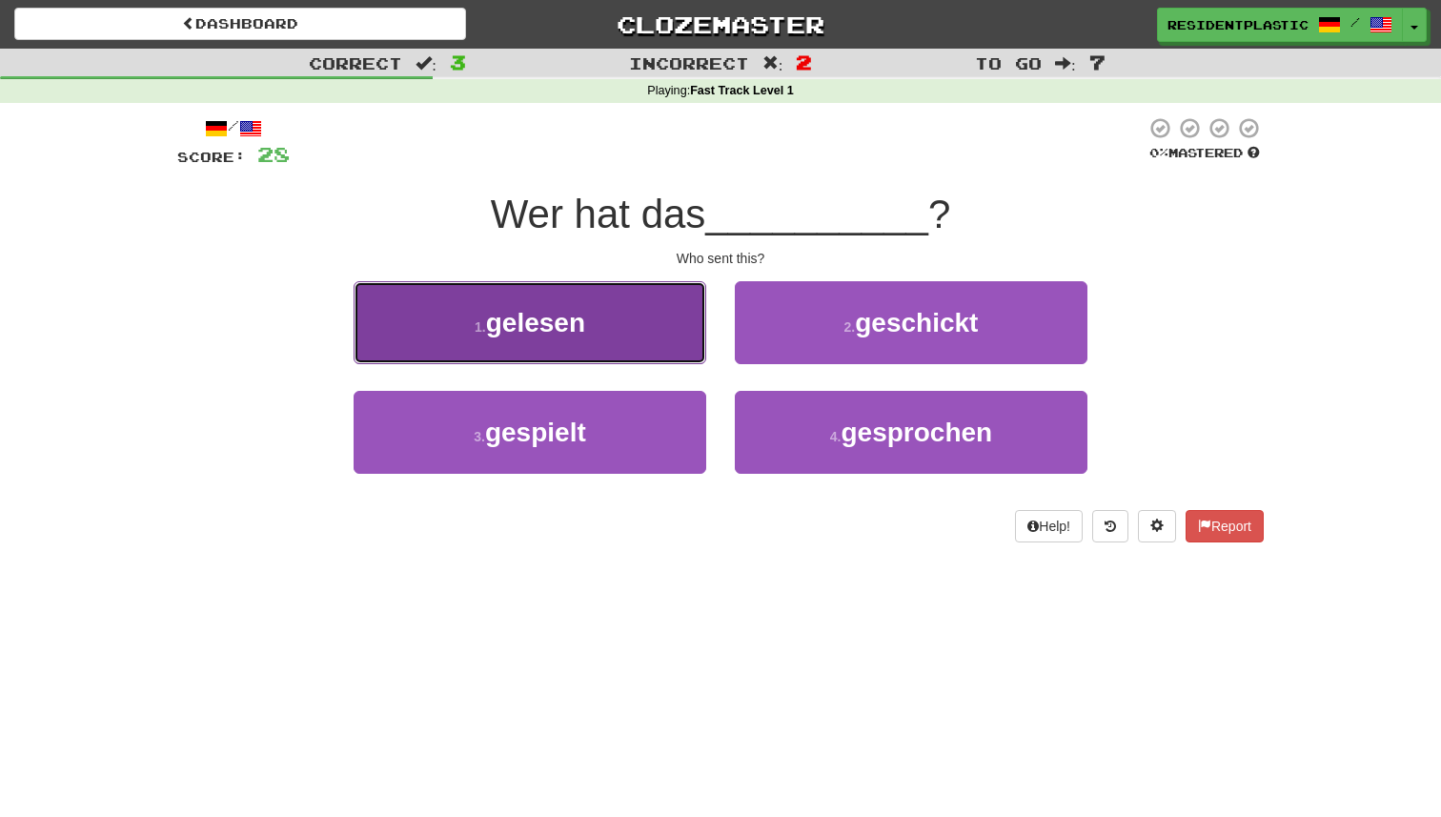
click at [684, 293] on button "1 . gelesen" at bounding box center [530, 322] width 353 height 83
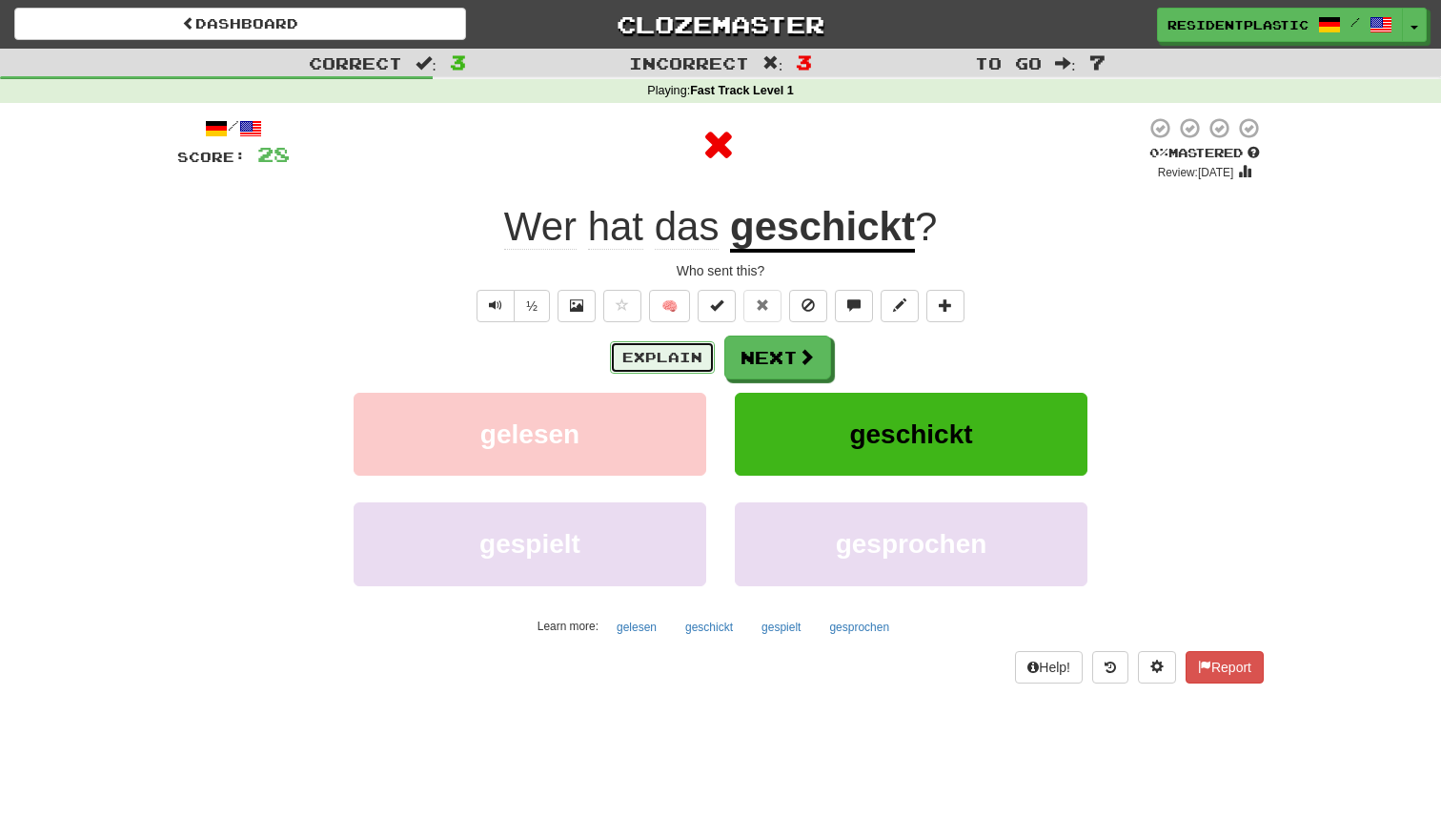
click at [657, 346] on button "Explain" at bounding box center [662, 357] width 105 height 32
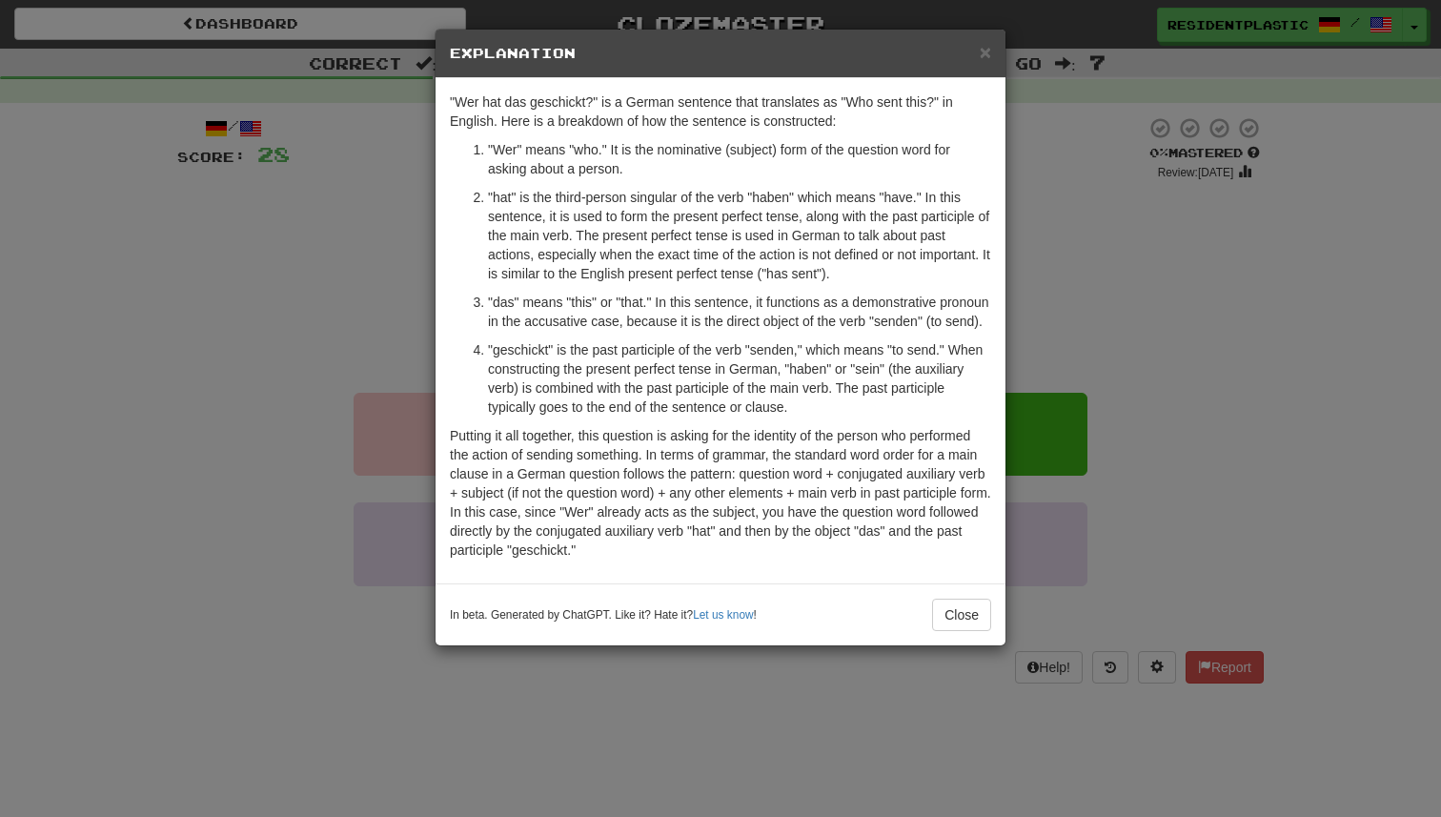
click at [1112, 365] on div "× Explanation "Wer hat das geschickt?" is a German sentence that translates as …" at bounding box center [720, 408] width 1441 height 817
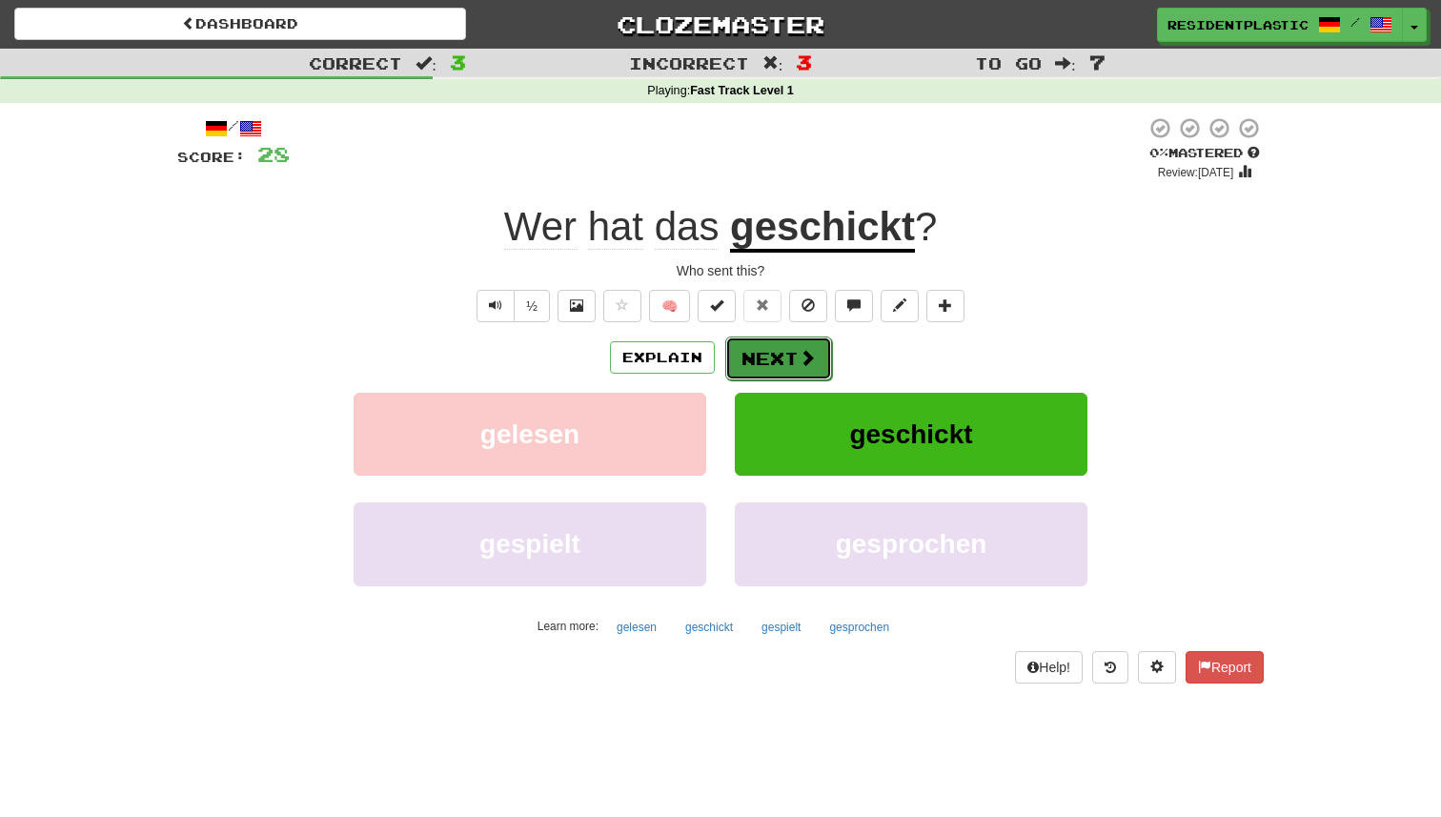
click at [725, 357] on button "Next" at bounding box center [778, 359] width 107 height 44
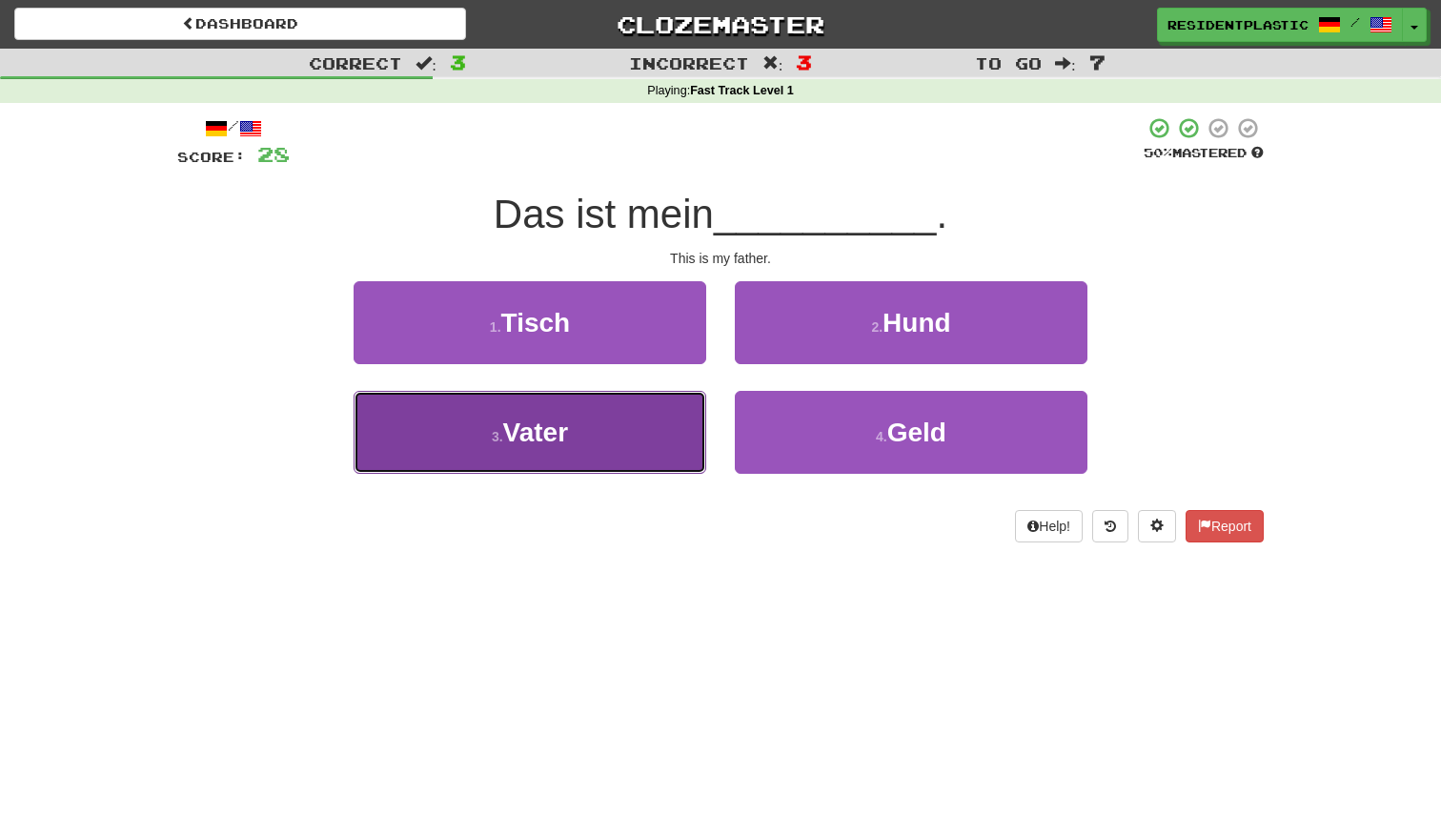
click at [605, 419] on button "3 . Vater" at bounding box center [530, 432] width 353 height 83
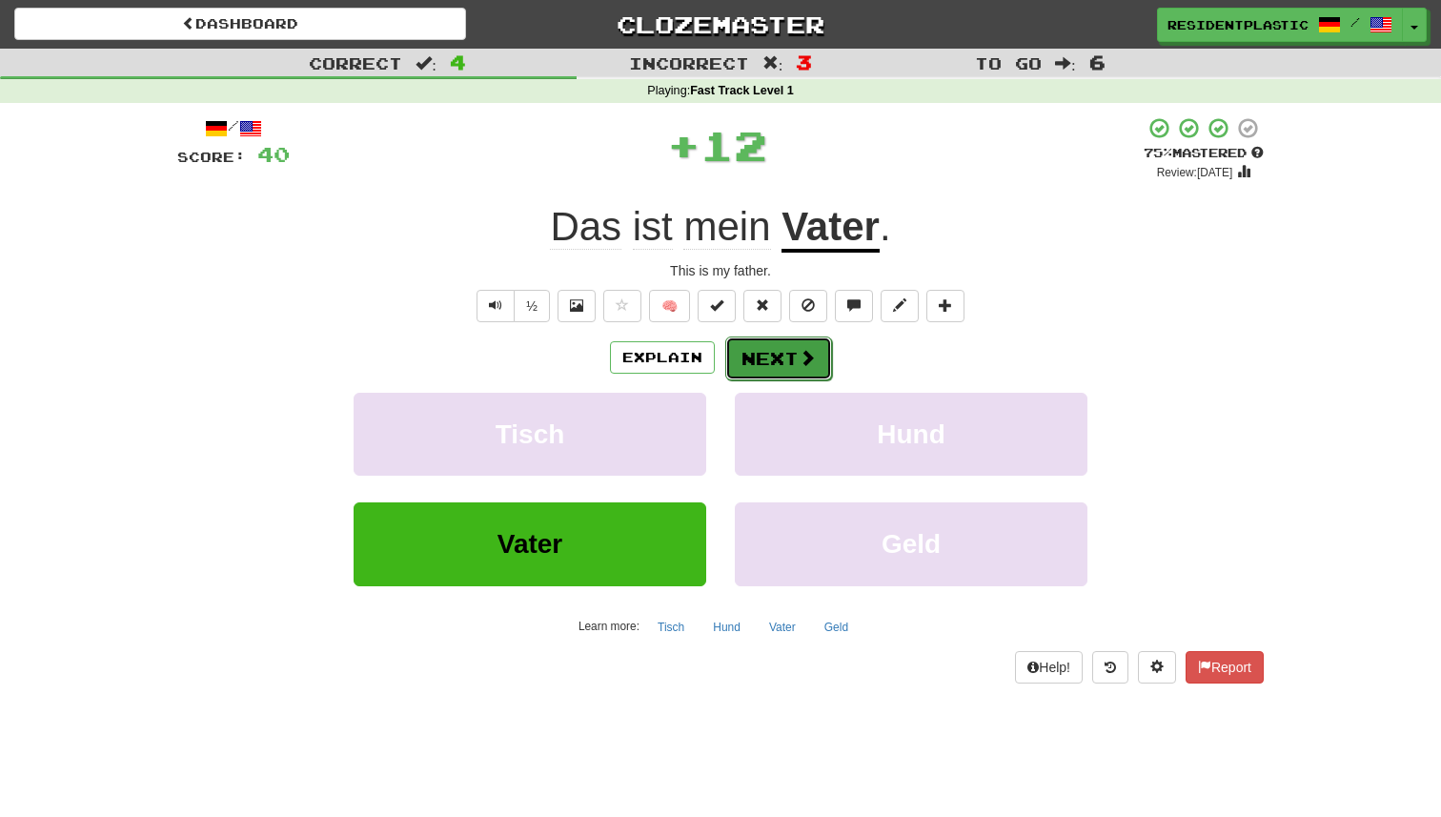
click at [803, 356] on span at bounding box center [807, 357] width 17 height 17
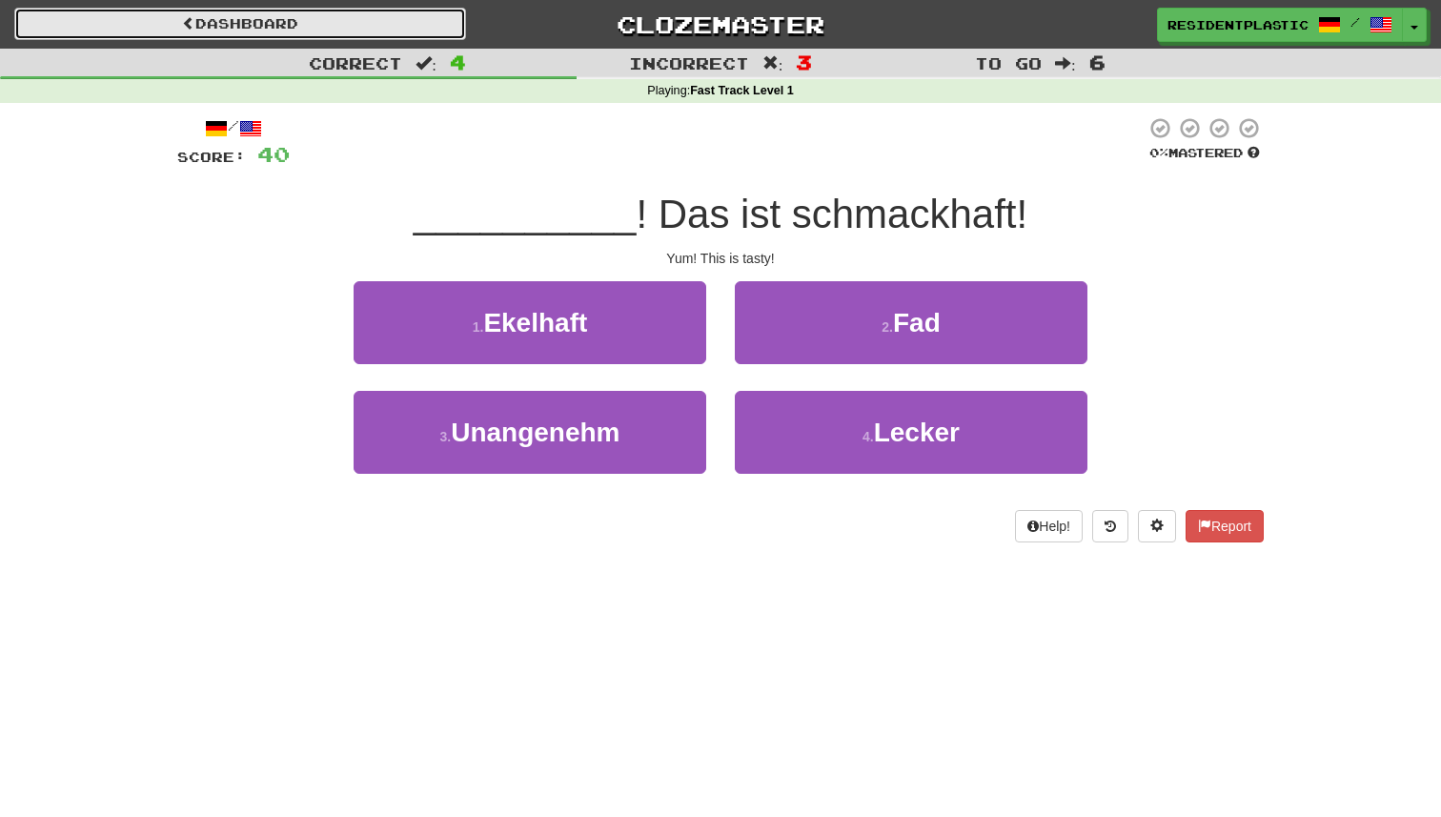
click at [376, 18] on link "Dashboard" at bounding box center [240, 24] width 452 height 32
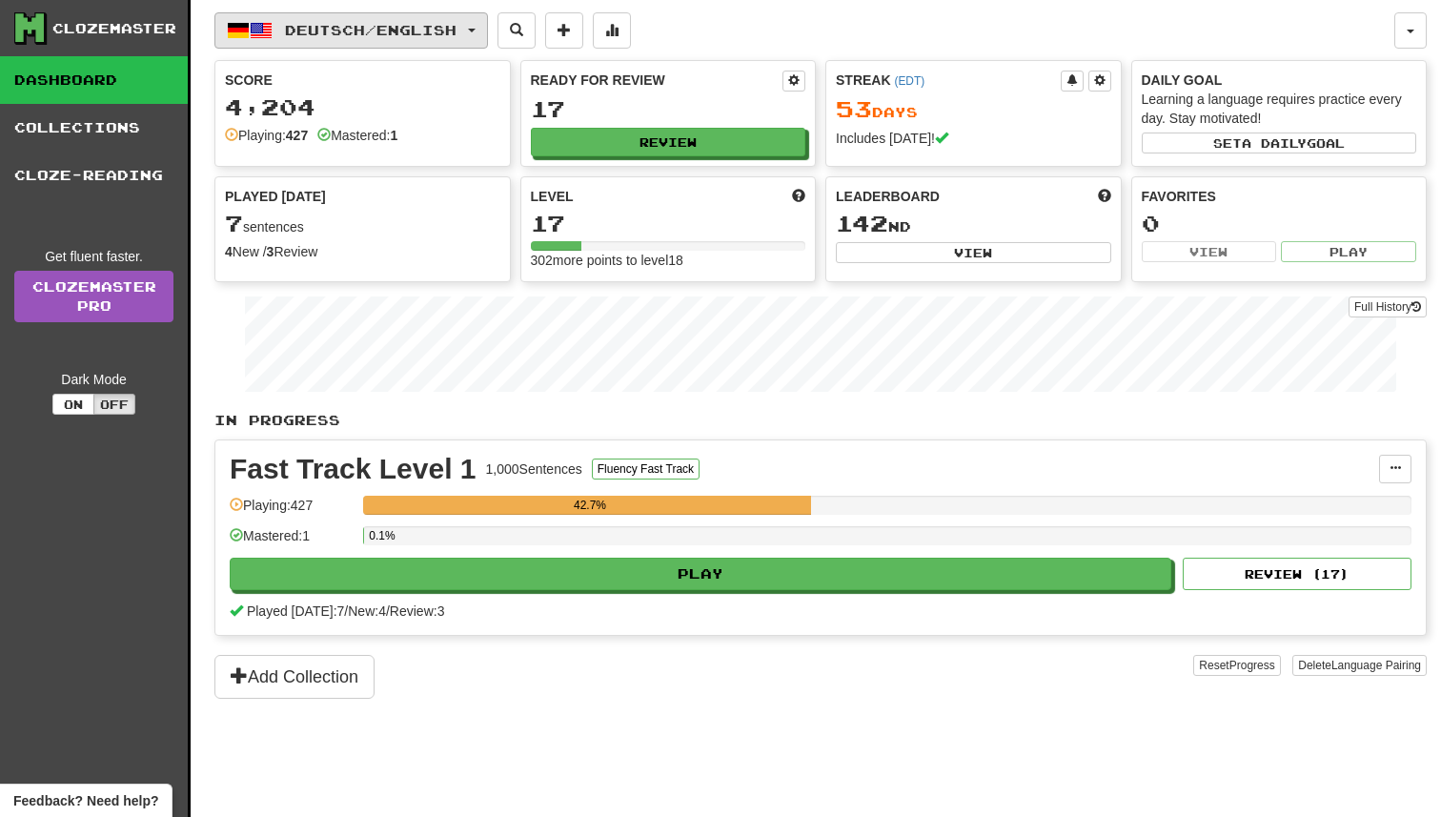
click at [430, 22] on span "Deutsch / English" at bounding box center [371, 30] width 172 height 16
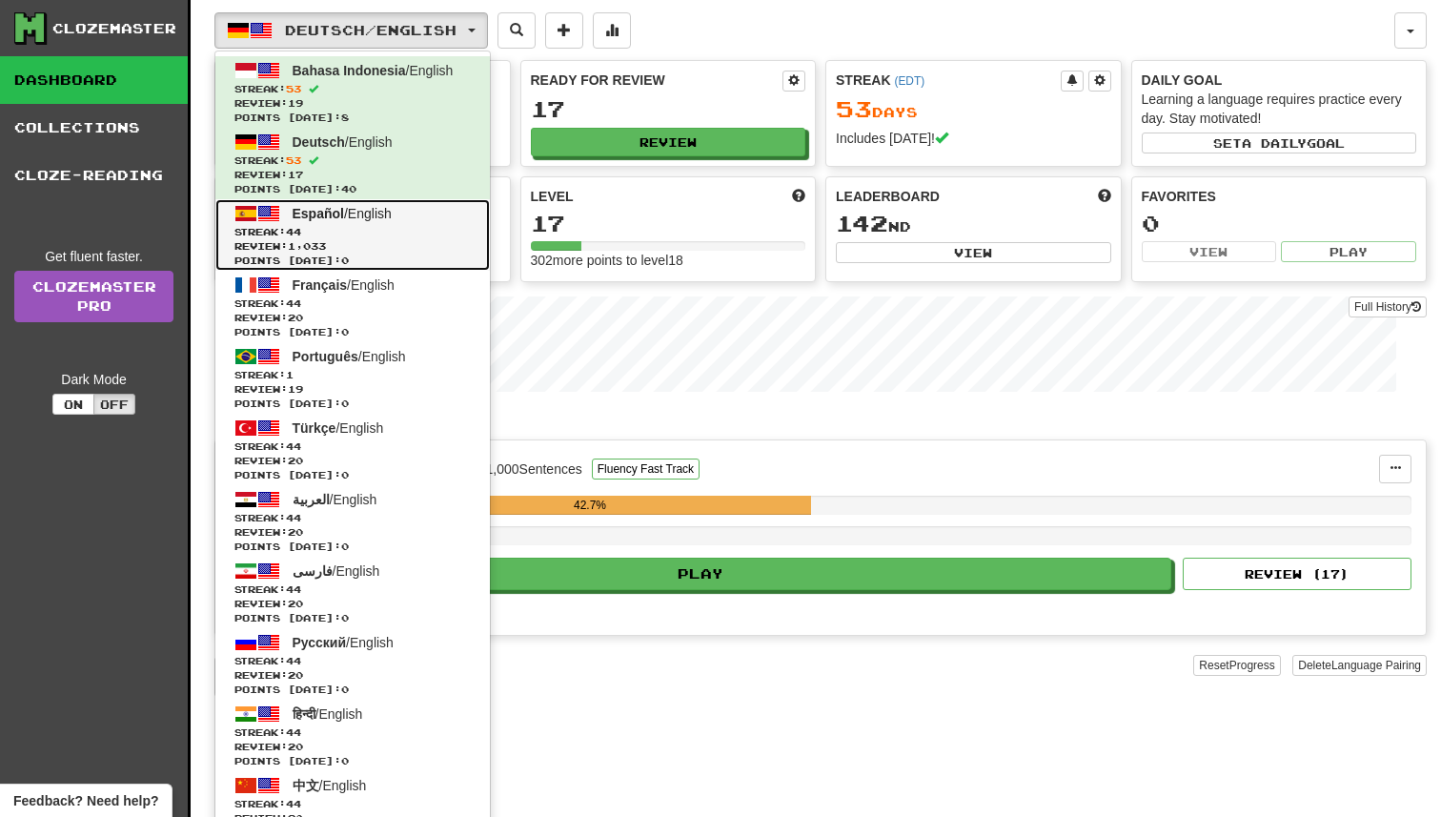
click at [415, 233] on span "Streak: 44" at bounding box center [353, 232] width 236 height 14
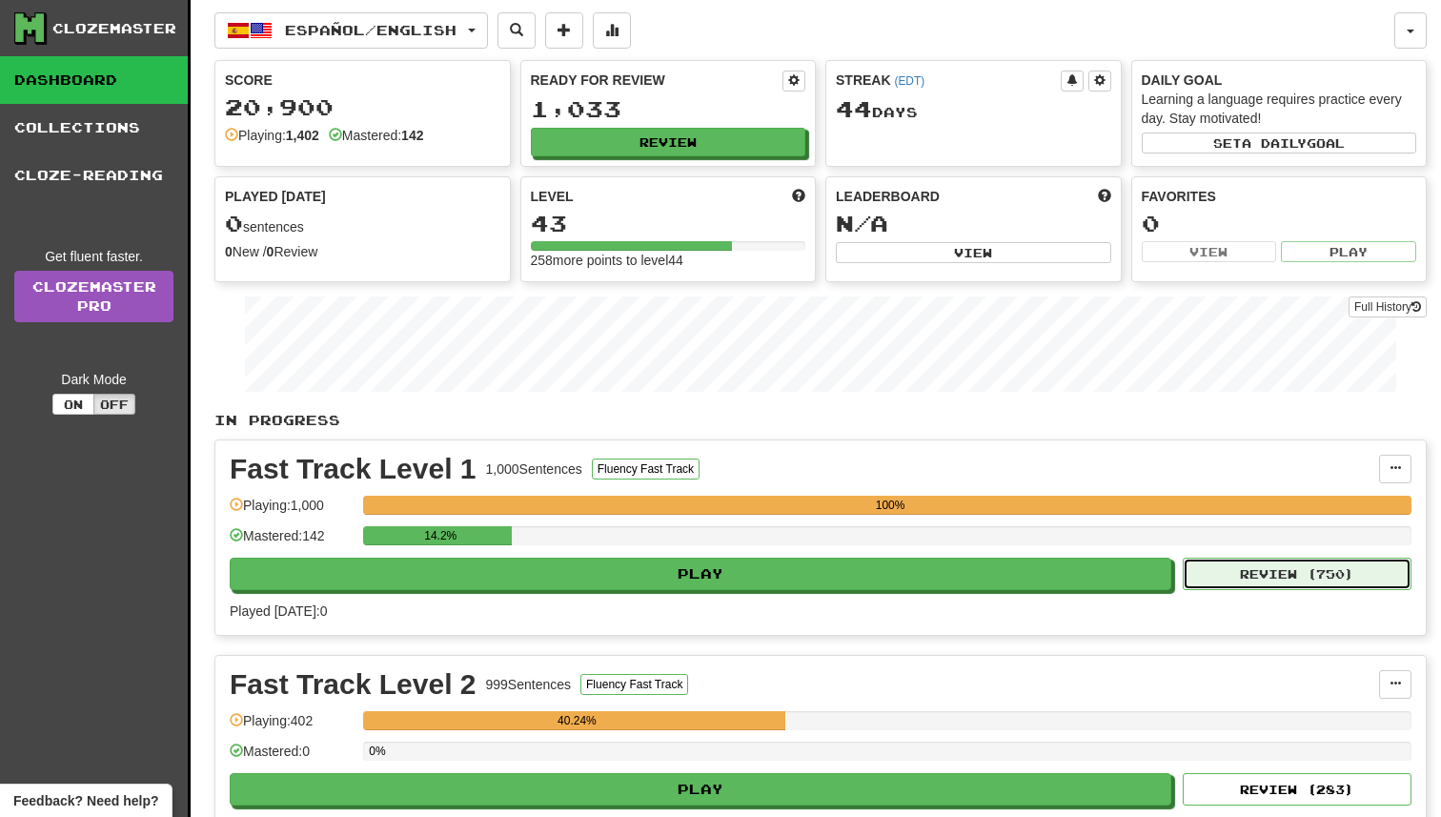
click at [1189, 582] on button "Review ( 750 )" at bounding box center [1297, 574] width 229 height 32
select select "**"
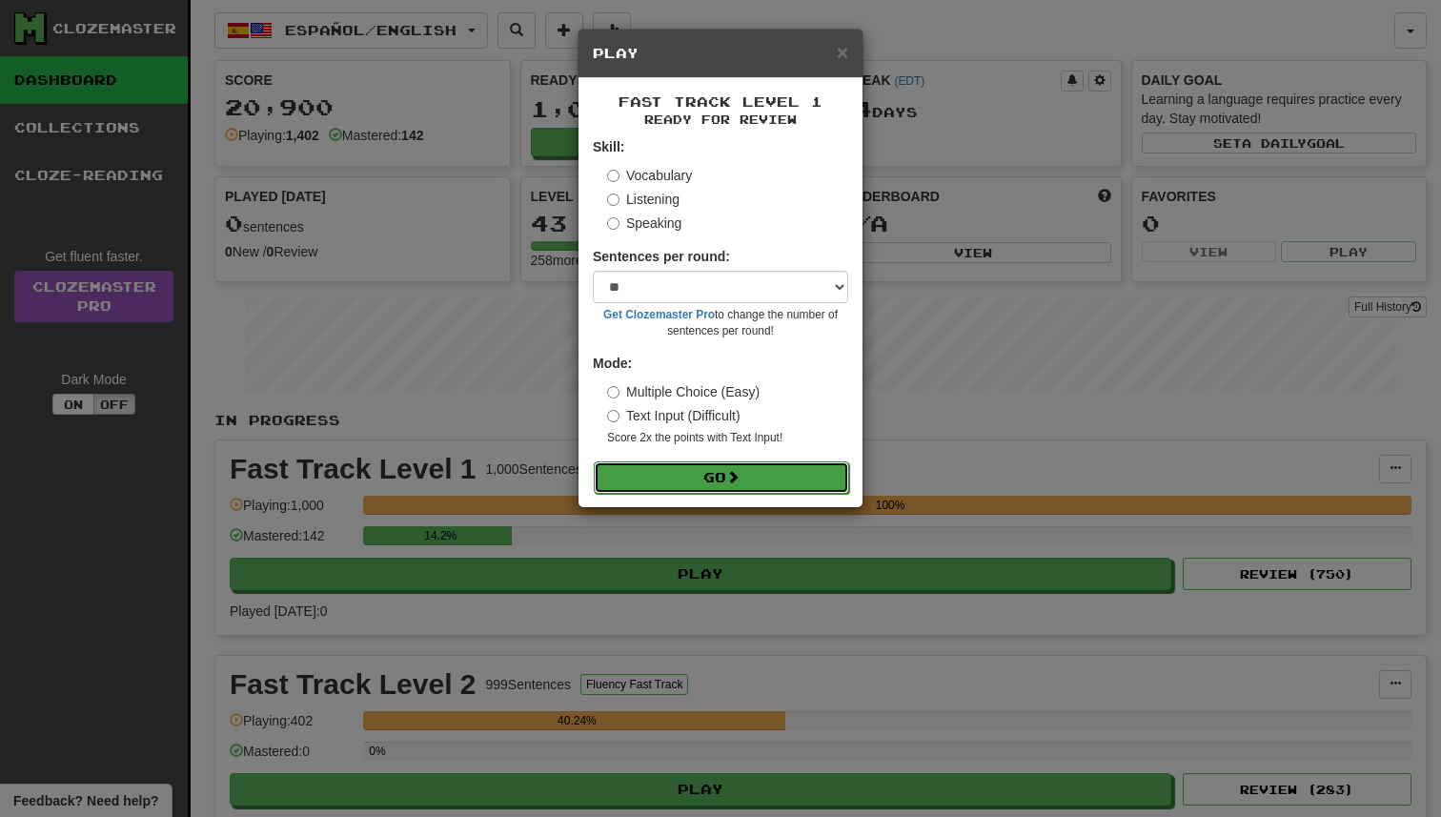
click at [818, 464] on button "Go" at bounding box center [721, 477] width 255 height 32
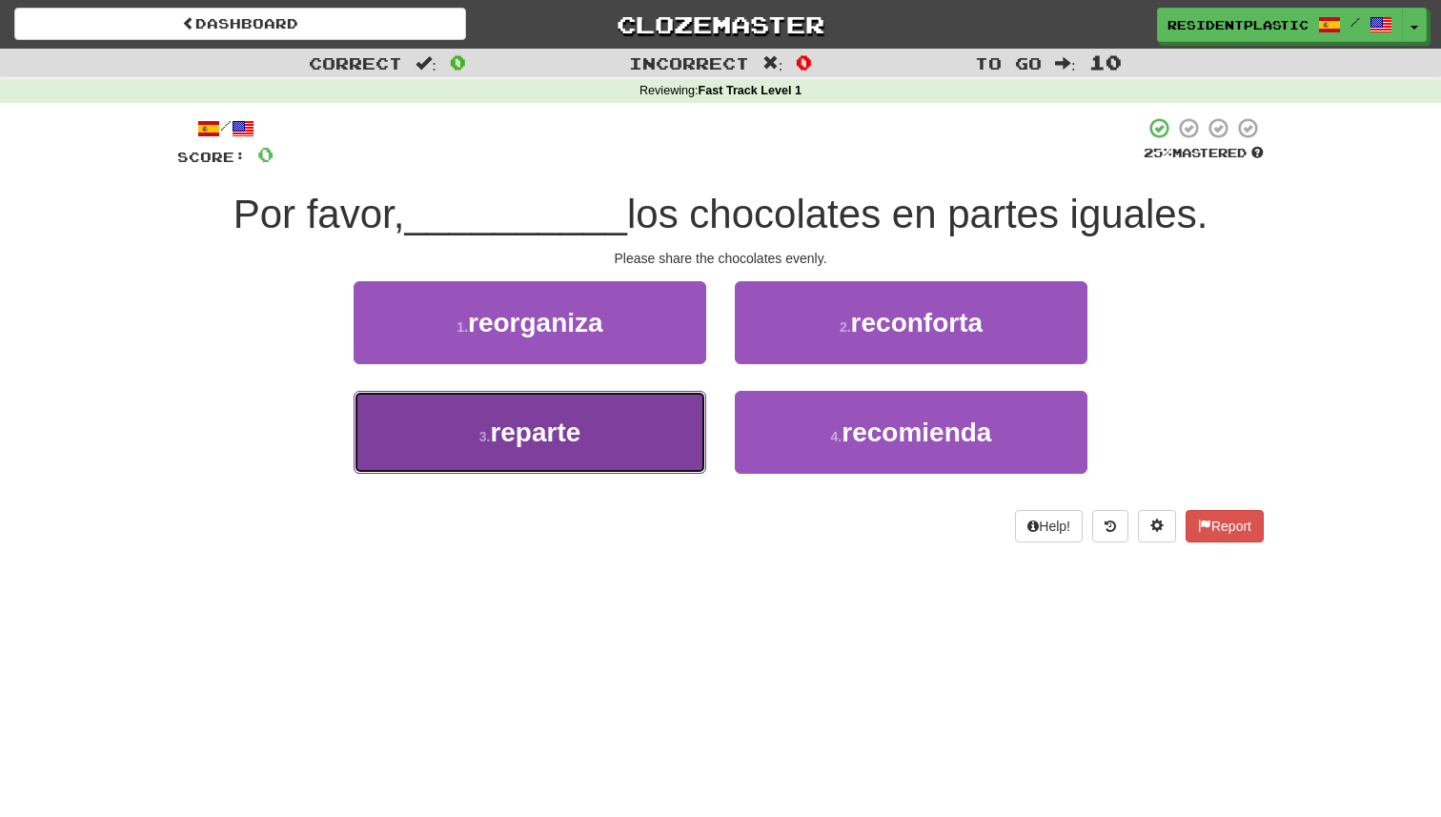
click at [691, 460] on button "3 . reparte" at bounding box center [530, 432] width 353 height 83
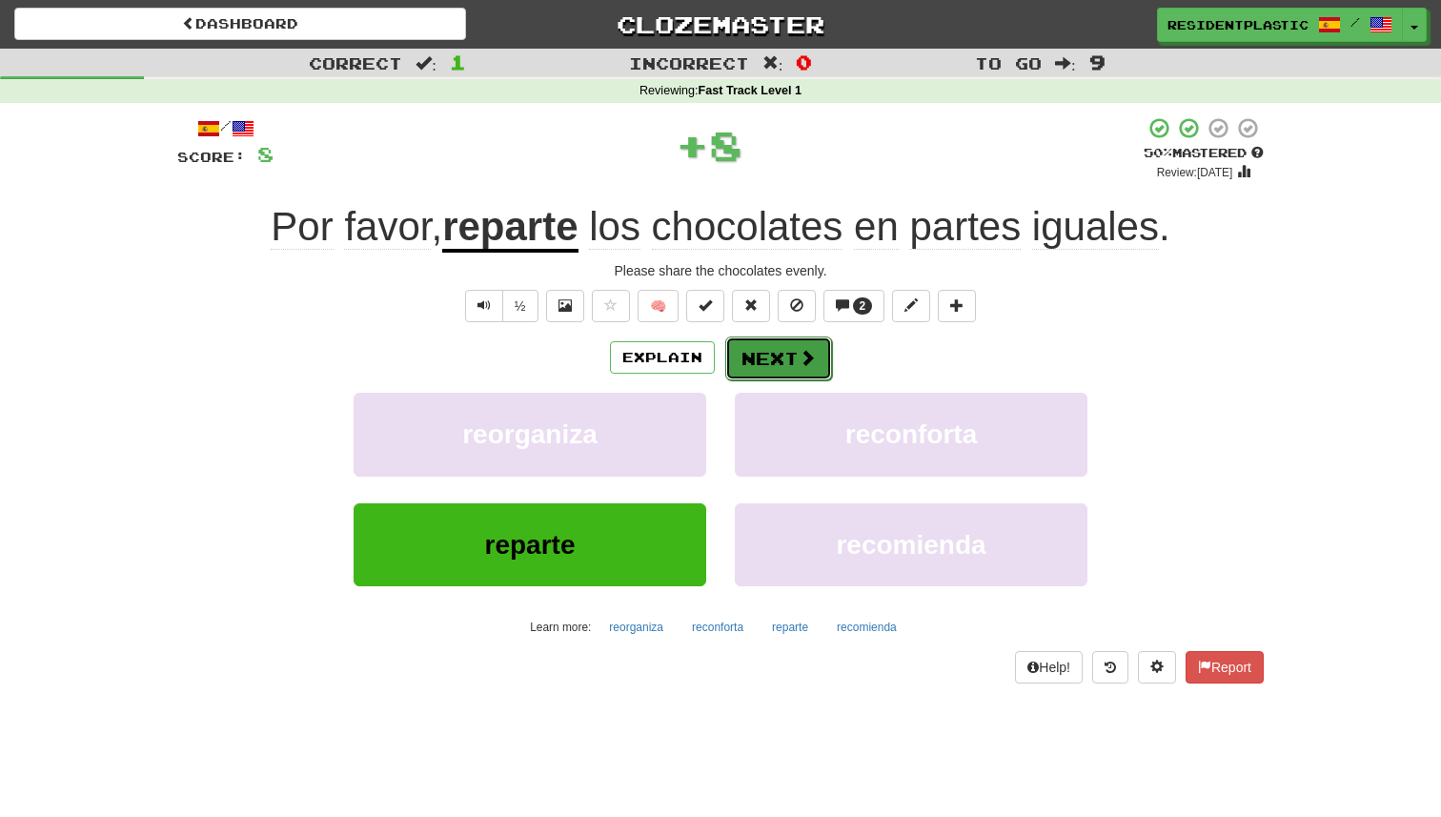
click at [784, 346] on button "Next" at bounding box center [778, 359] width 107 height 44
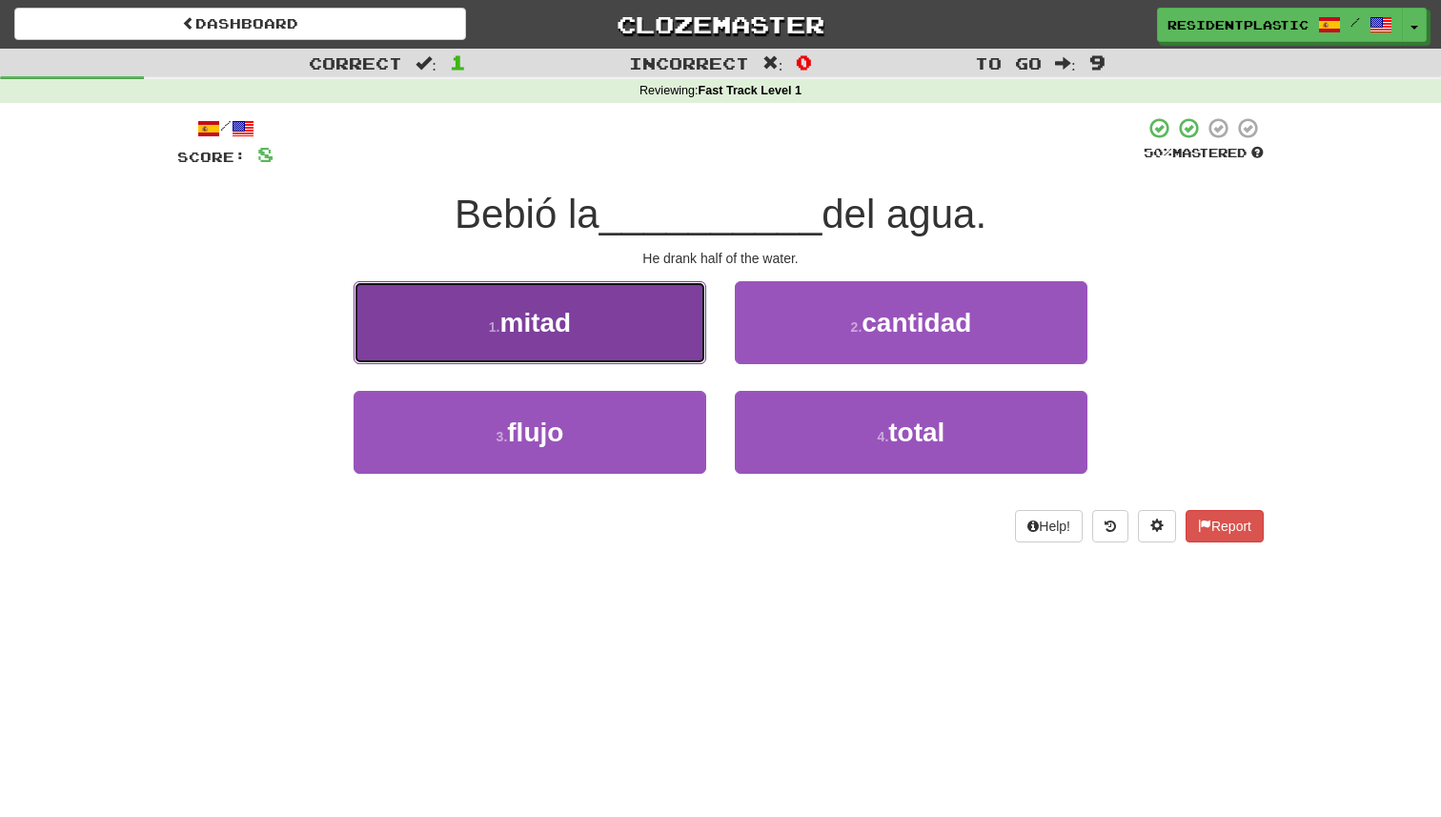
click at [638, 347] on button "1 . mitad" at bounding box center [530, 322] width 353 height 83
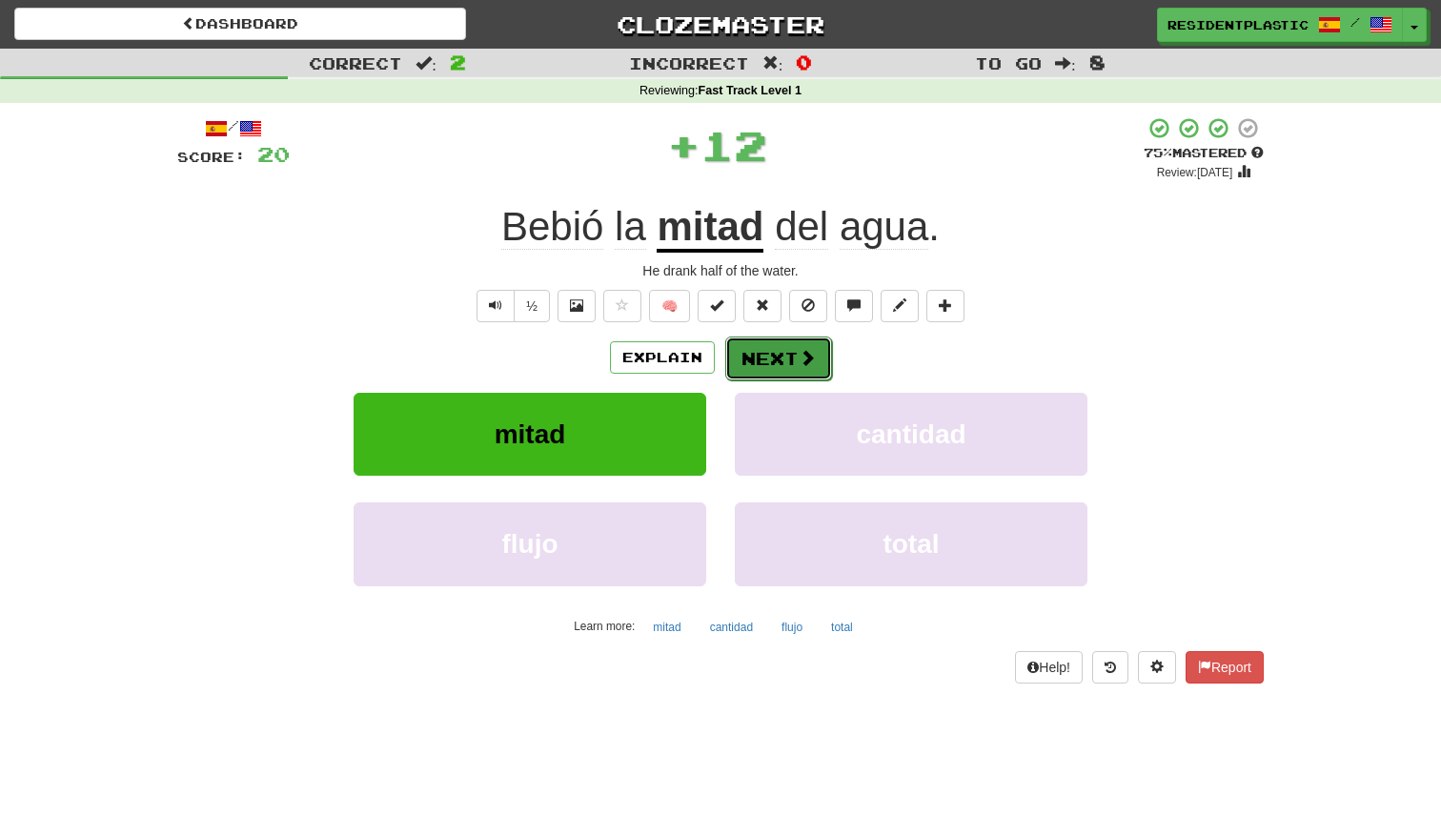
click at [766, 365] on button "Next" at bounding box center [778, 359] width 107 height 44
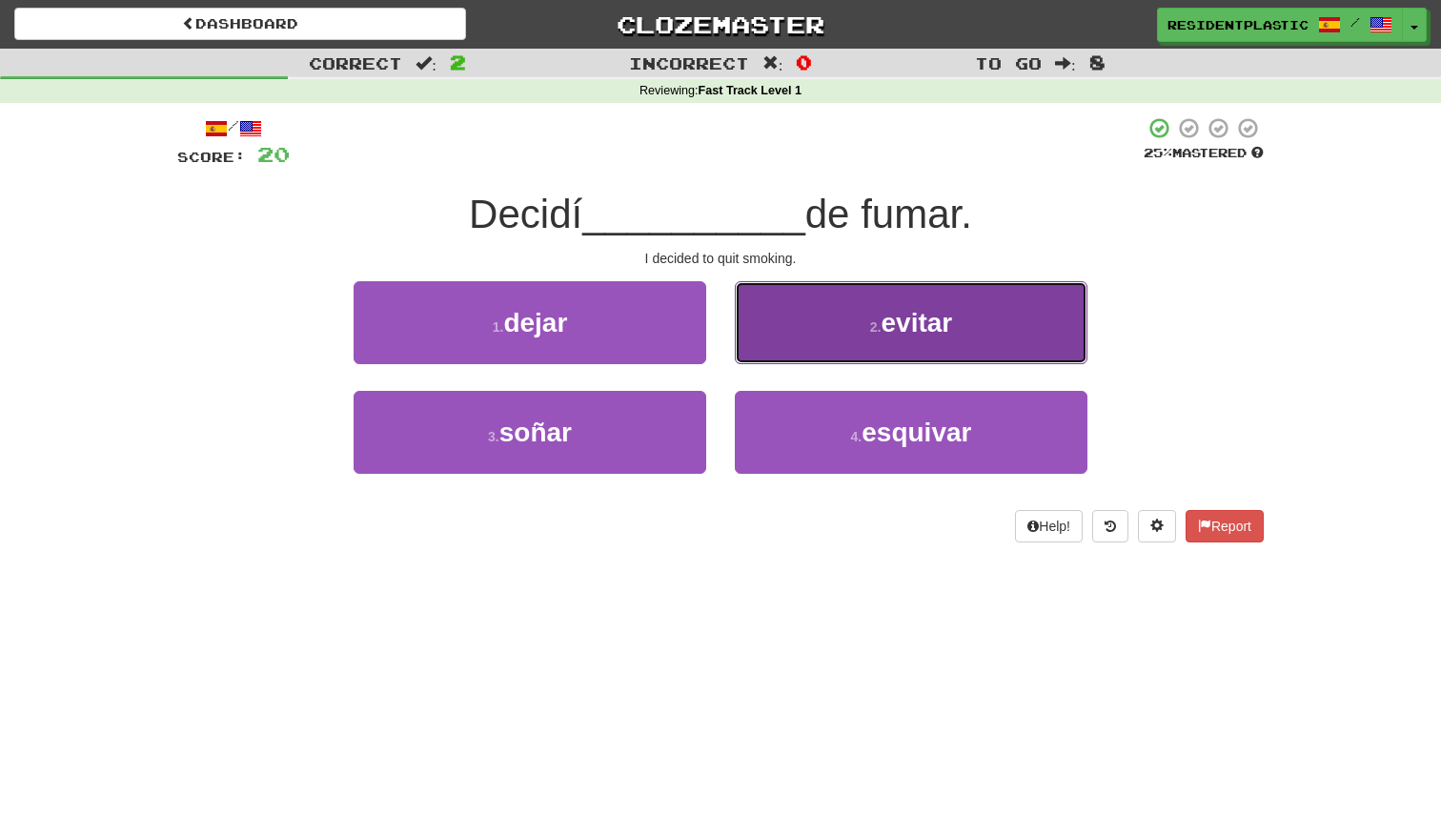
click at [786, 348] on button "2 . evitar" at bounding box center [911, 322] width 353 height 83
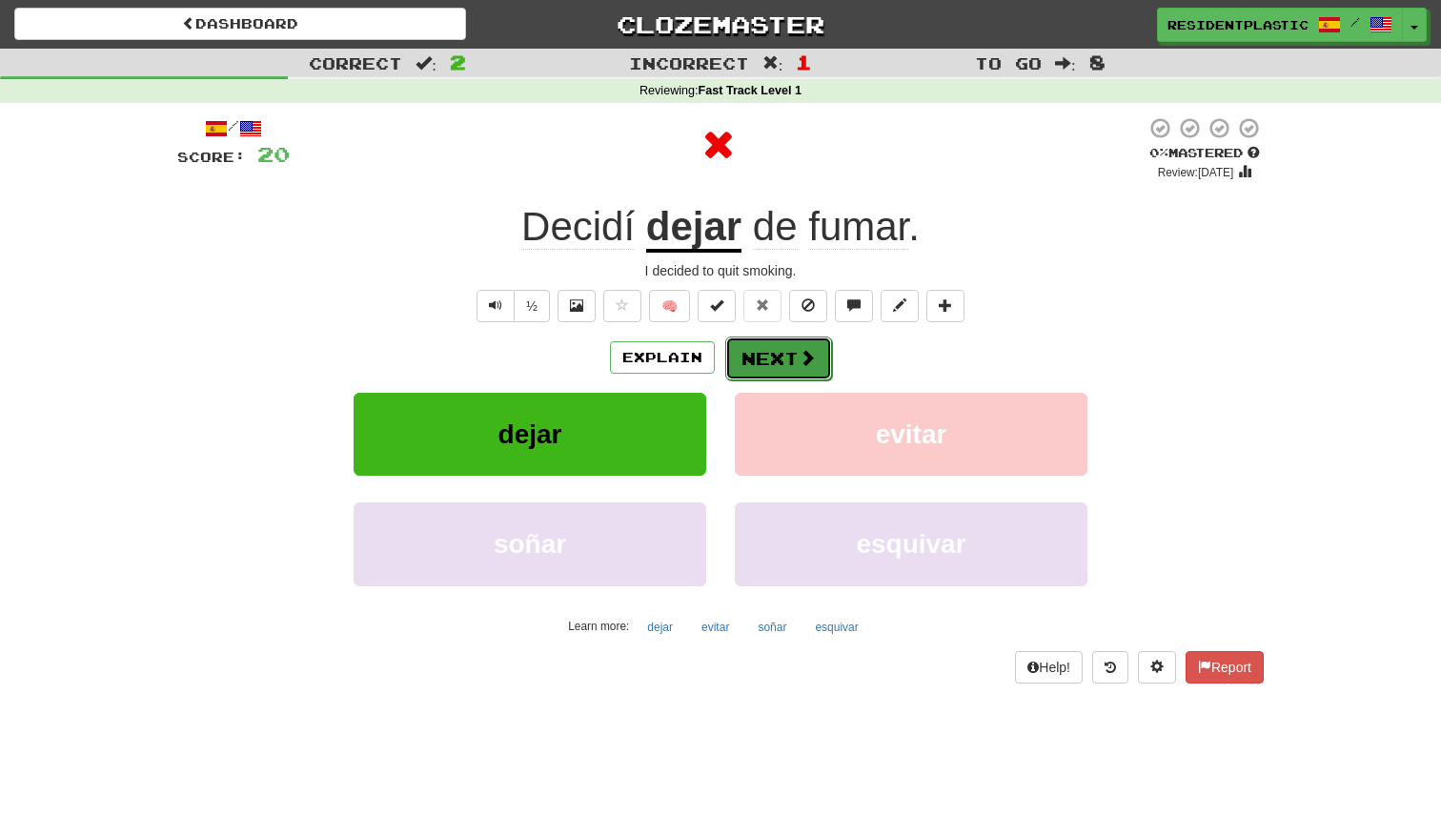
click at [816, 359] on button "Next" at bounding box center [778, 359] width 107 height 44
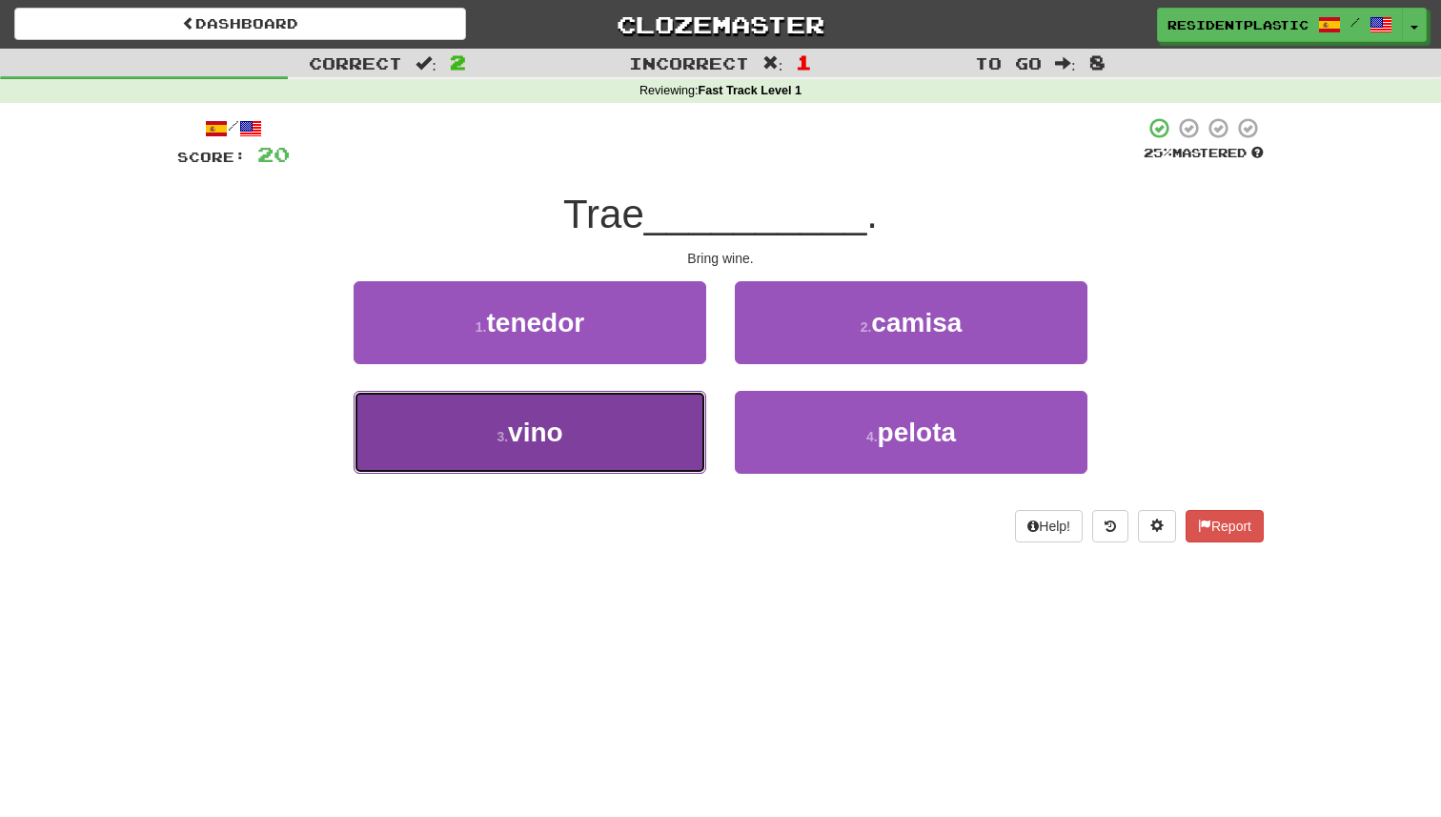
click at [628, 415] on button "3 . vino" at bounding box center [530, 432] width 353 height 83
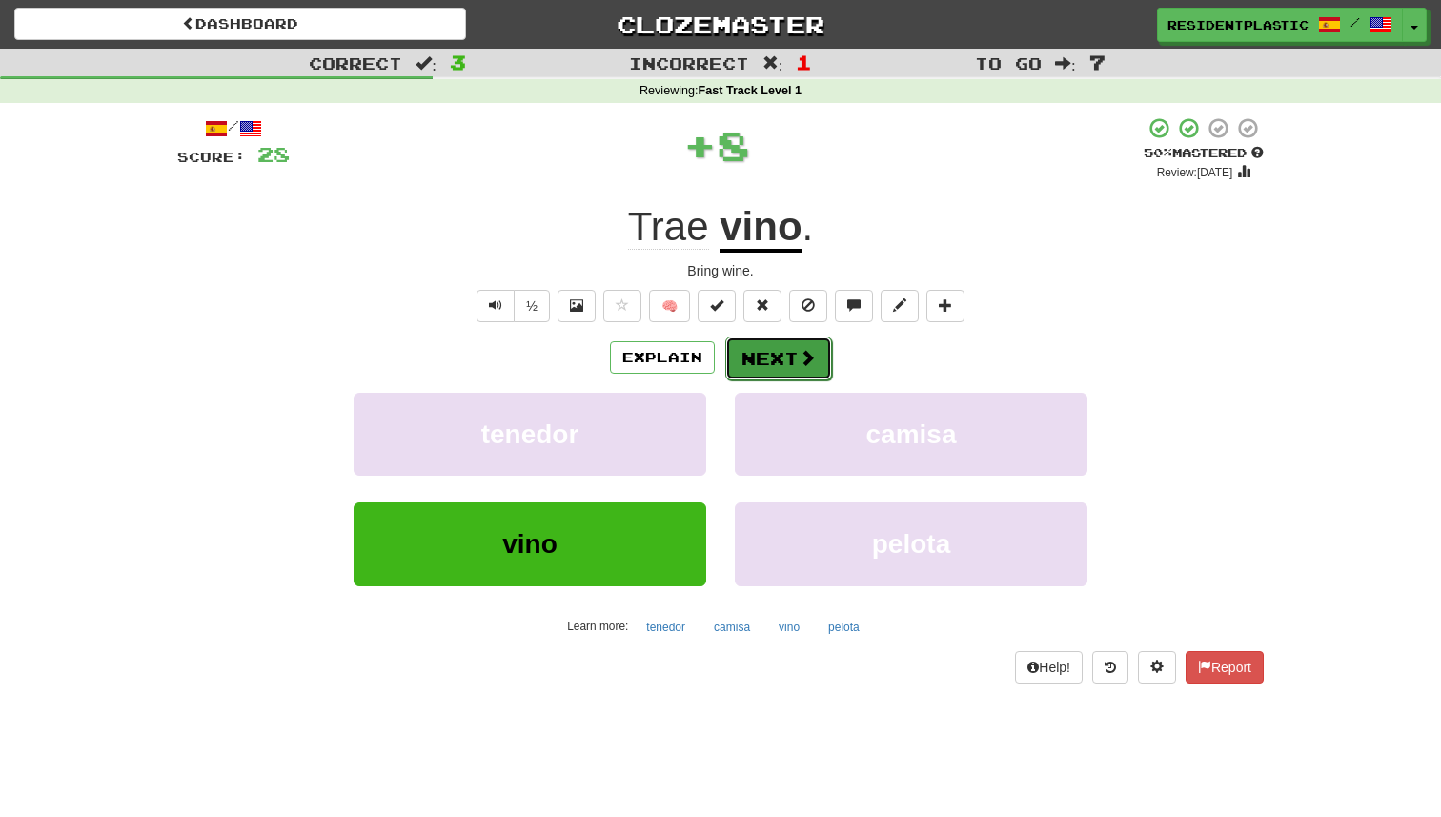
click at [782, 361] on button "Next" at bounding box center [778, 359] width 107 height 44
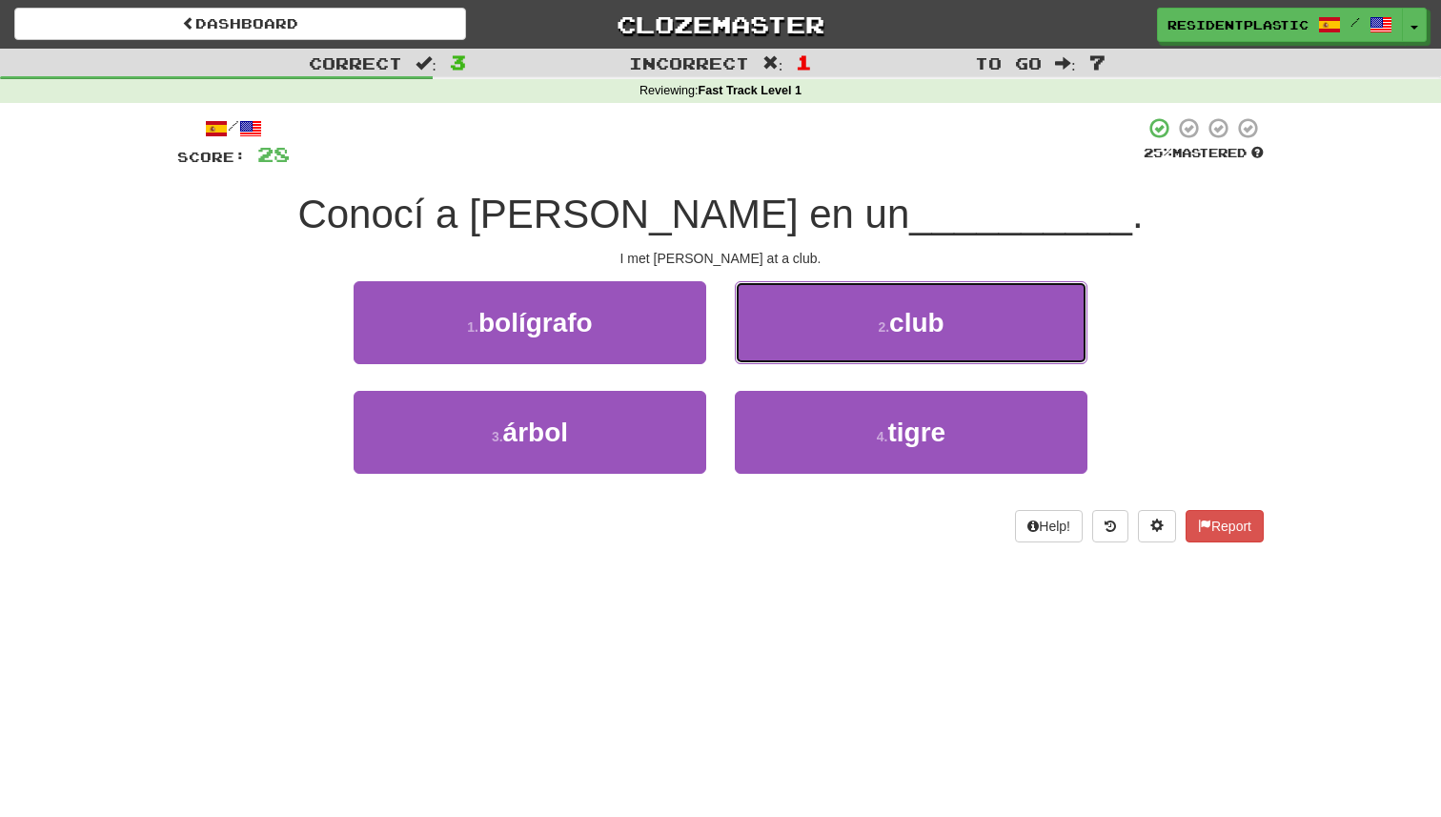
click at [782, 361] on button "2 . club" at bounding box center [911, 322] width 353 height 83
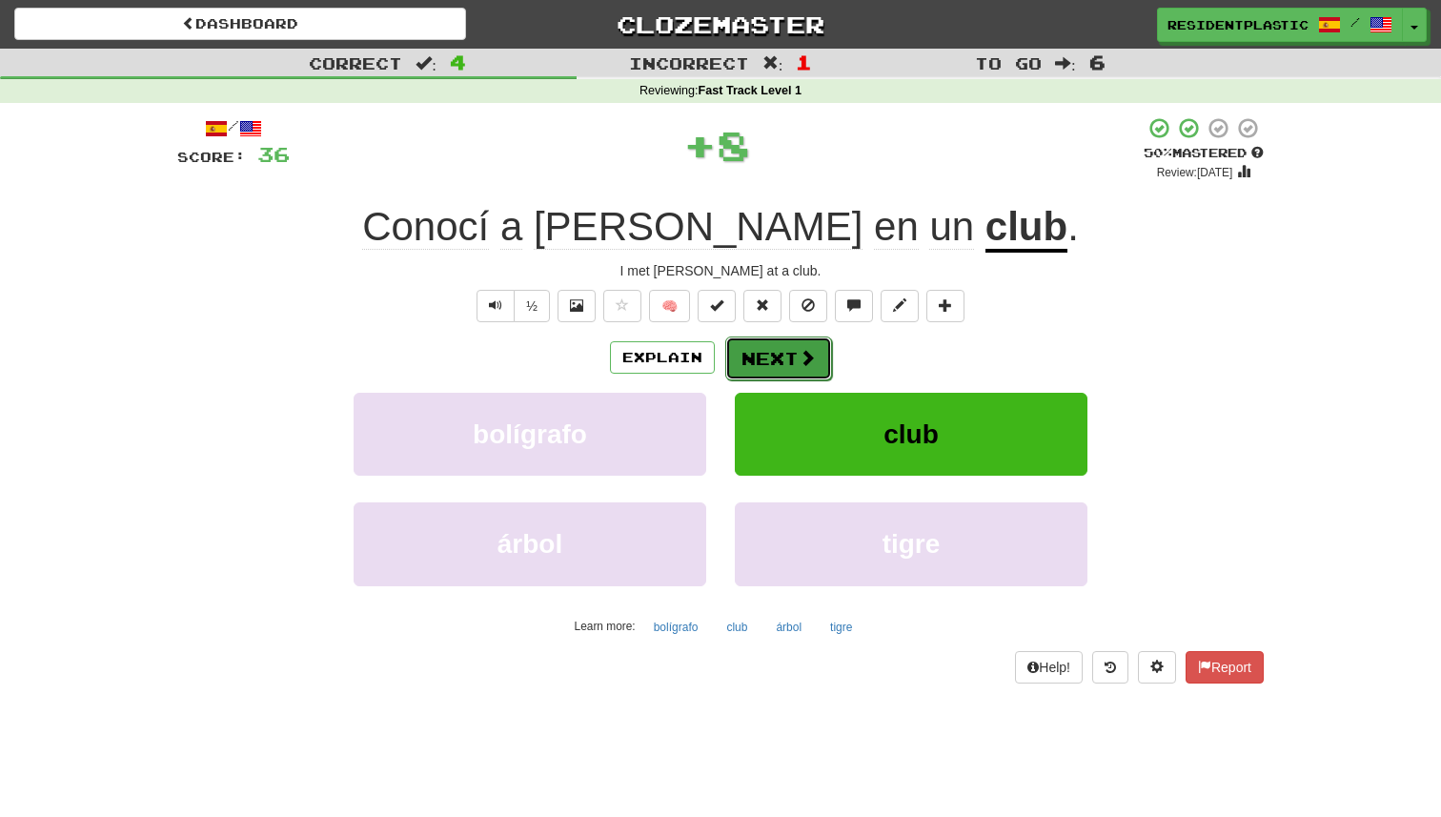
click at [785, 362] on button "Next" at bounding box center [778, 359] width 107 height 44
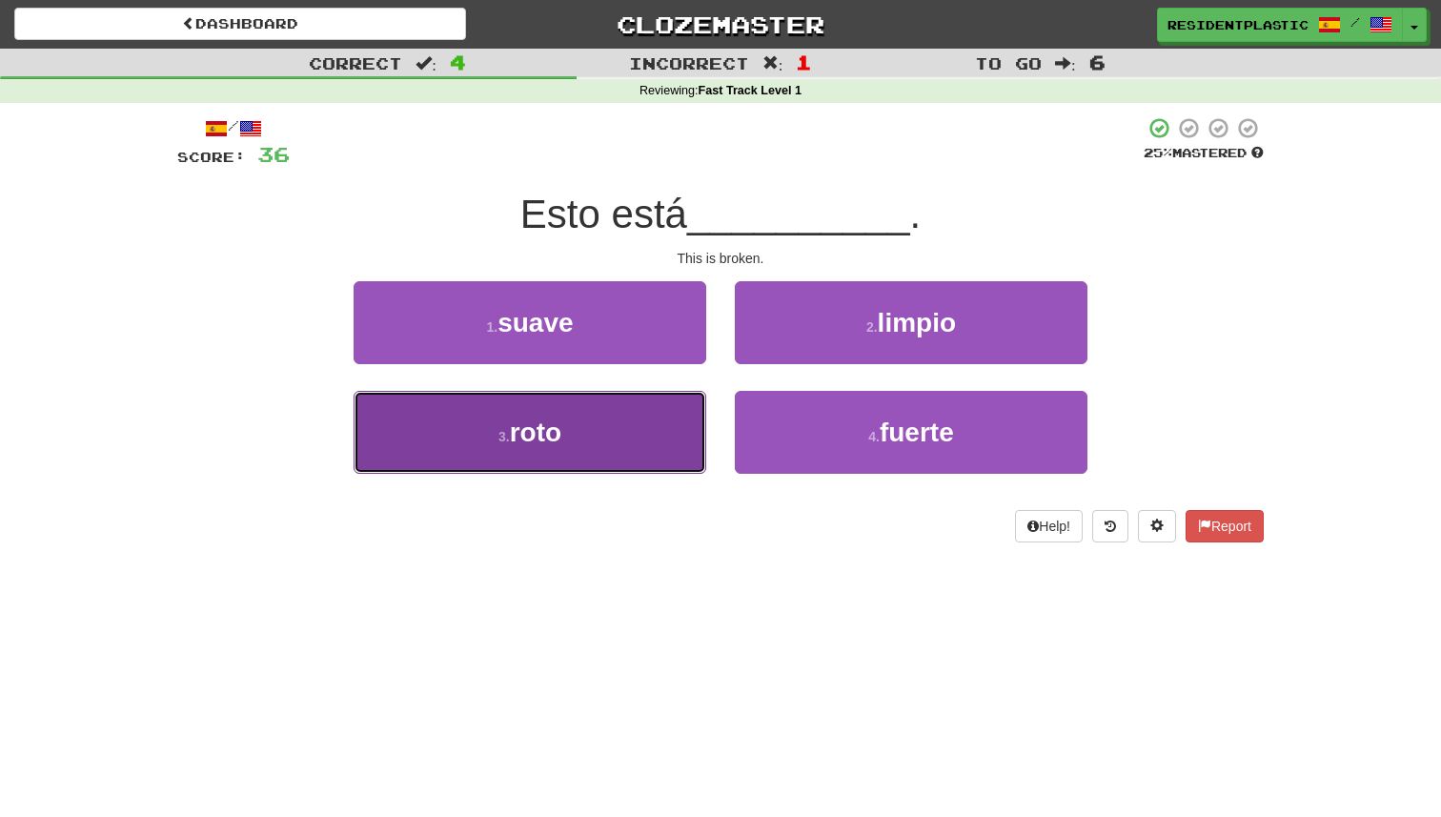
click at [699, 426] on button "3 . roto" at bounding box center [530, 432] width 353 height 83
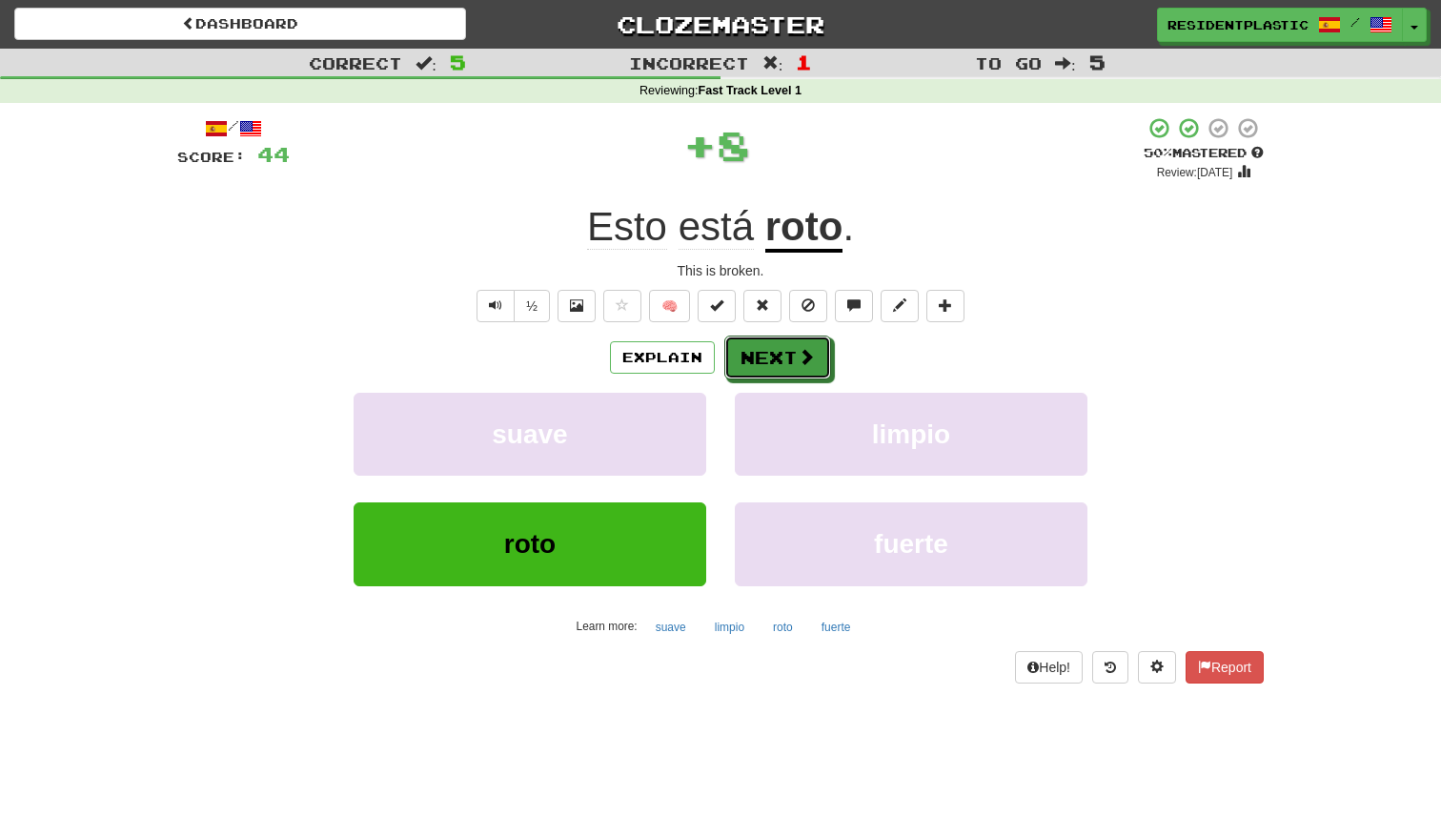
click at [760, 367] on button "Next" at bounding box center [777, 358] width 107 height 44
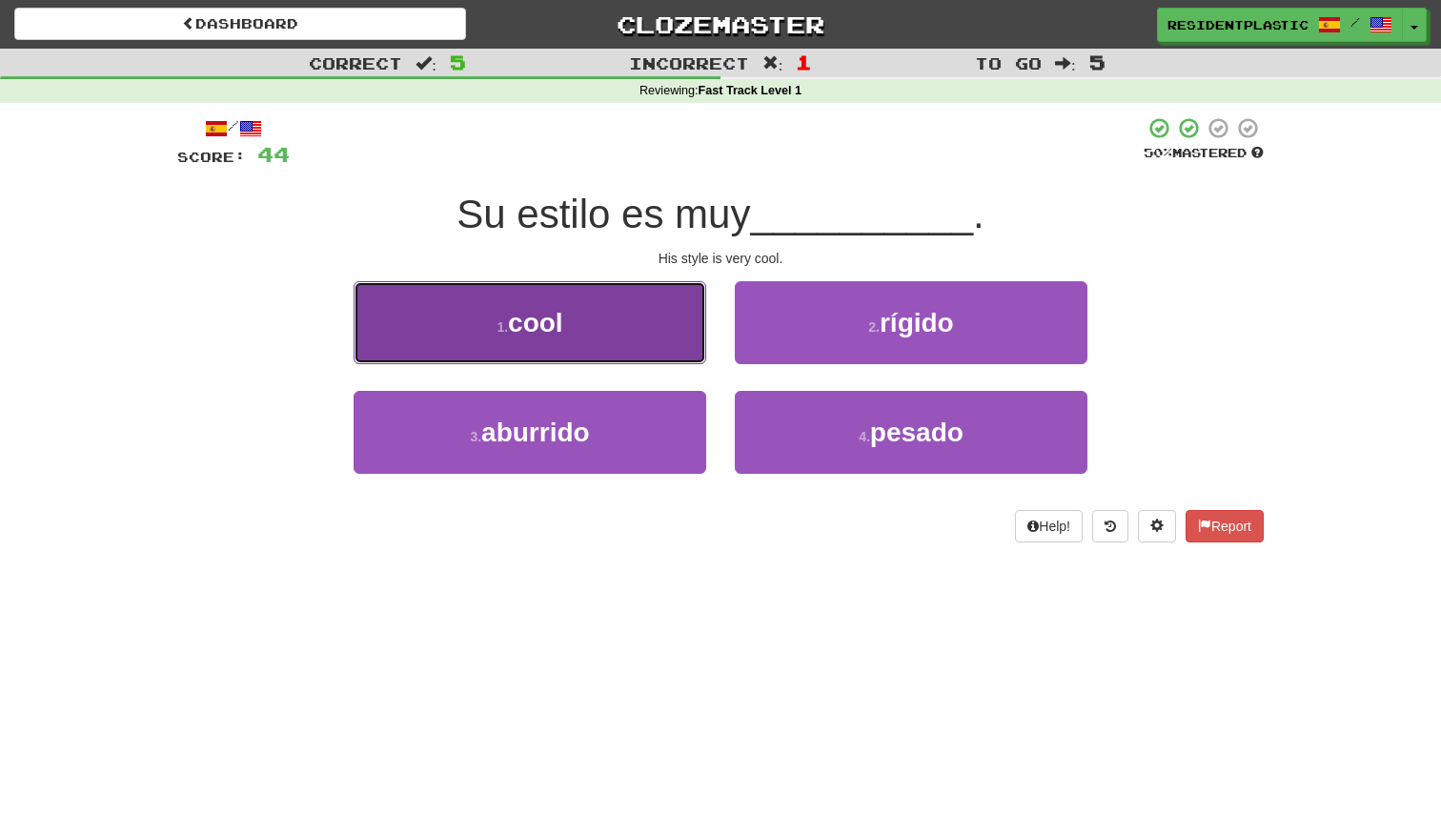
click at [611, 321] on button "1 . cool" at bounding box center [530, 322] width 353 height 83
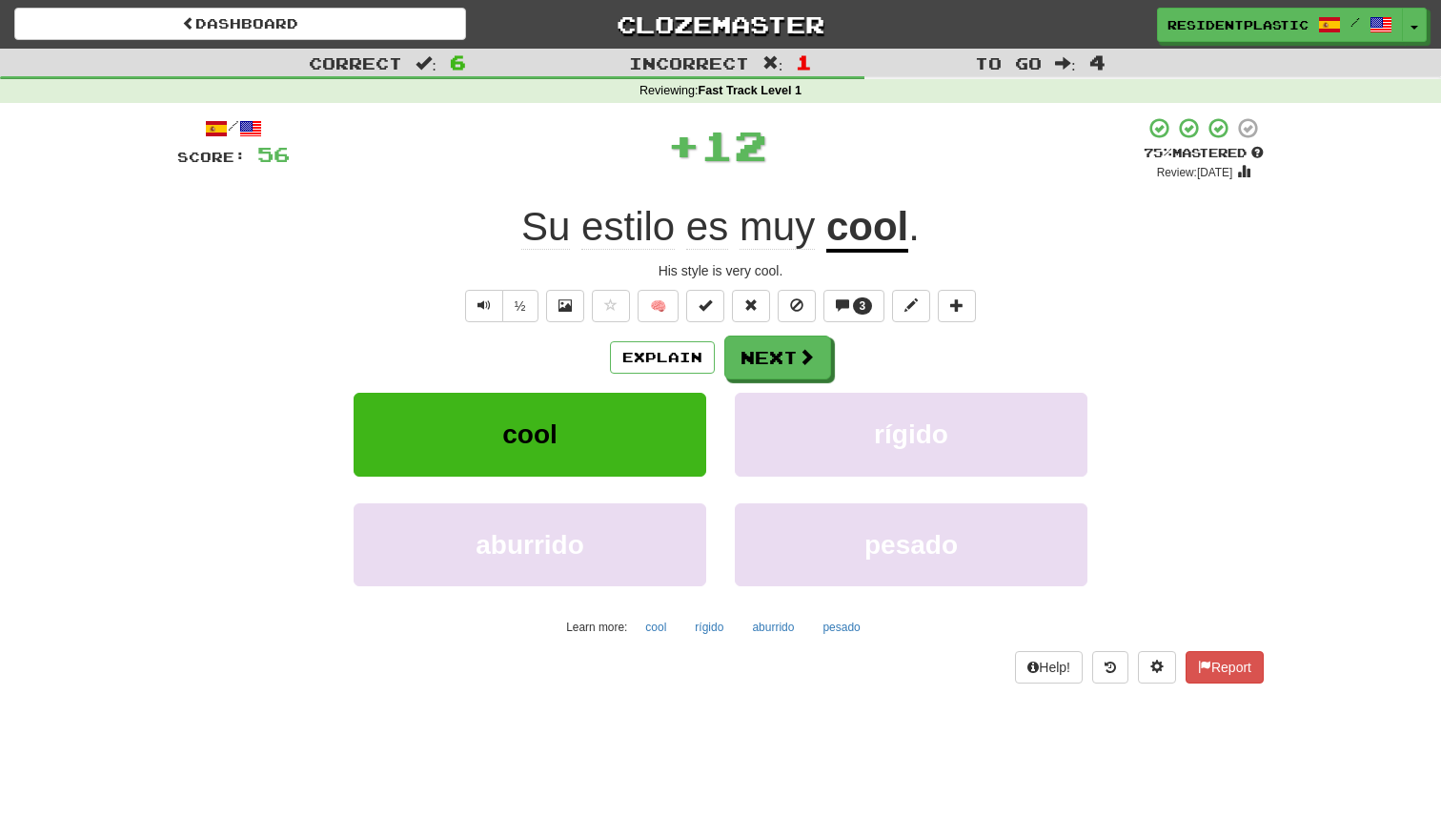
click at [765, 335] on div "/ Score: 56 + 12 75 % Mastered Review: 2025-10-22 Su estilo es muy cool . His s…" at bounding box center [720, 399] width 1087 height 567
click at [763, 361] on button "Next" at bounding box center [778, 359] width 107 height 44
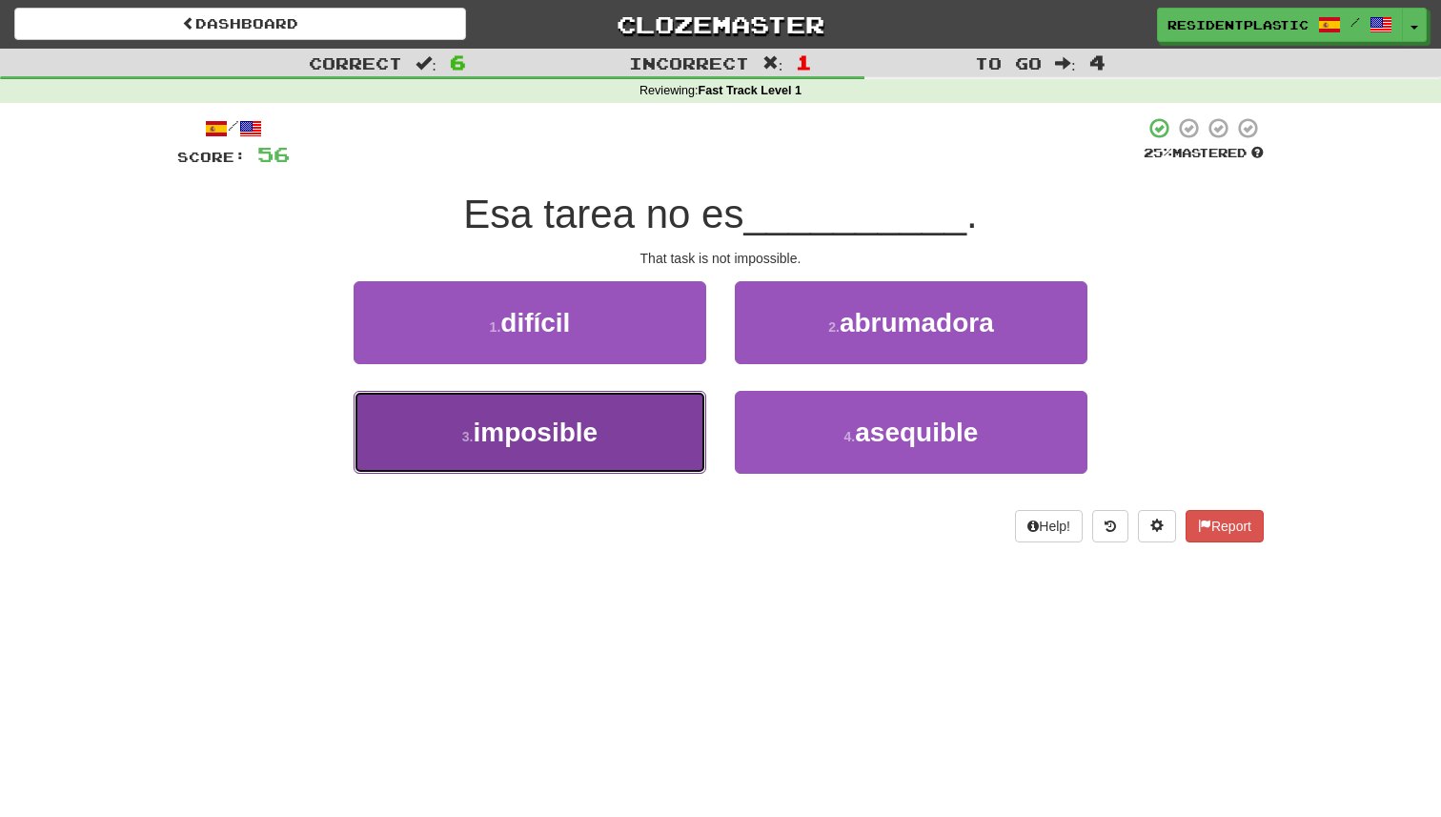
click at [704, 424] on button "3 . imposible" at bounding box center [530, 432] width 353 height 83
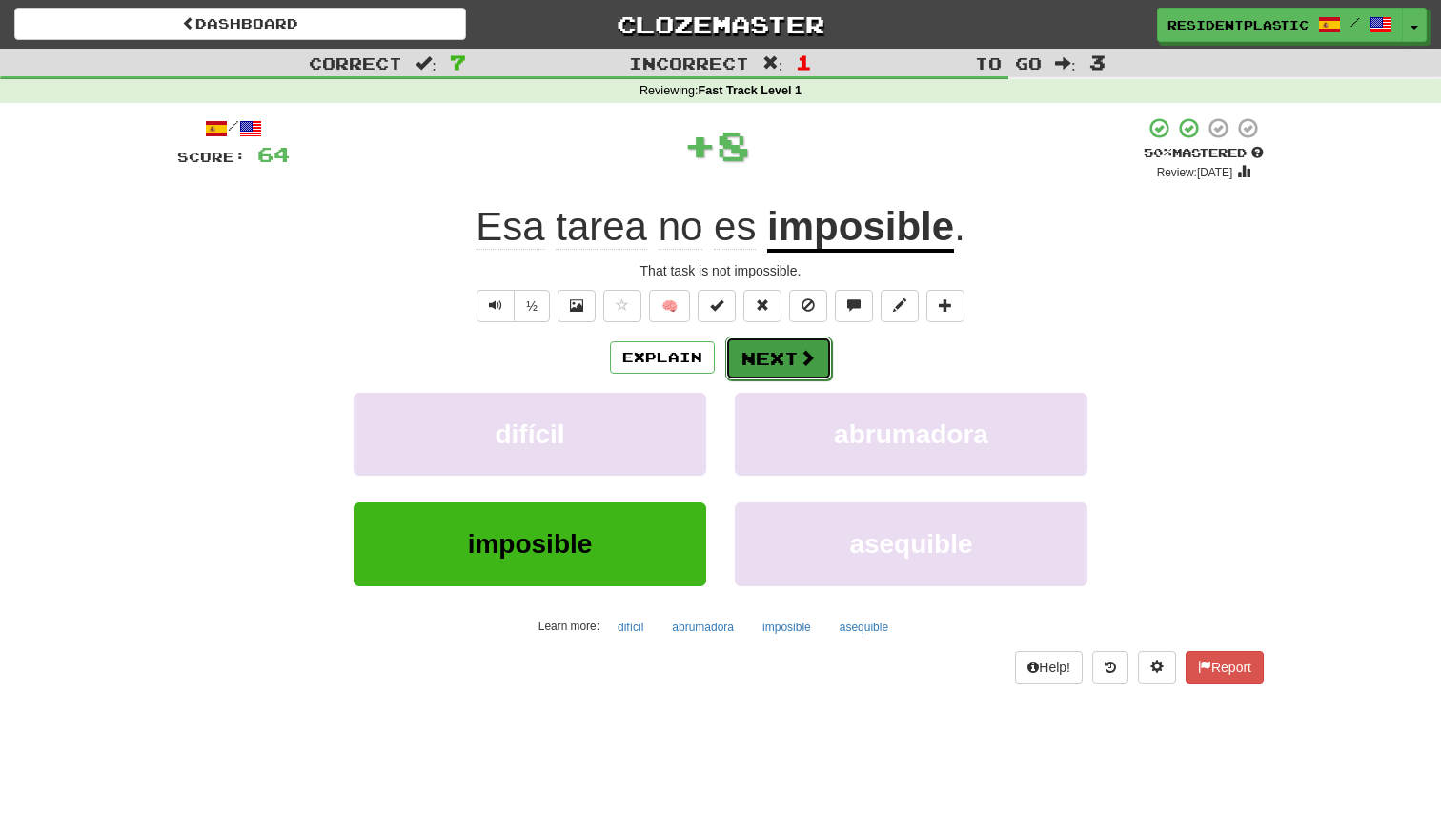
click at [806, 370] on button "Next" at bounding box center [778, 359] width 107 height 44
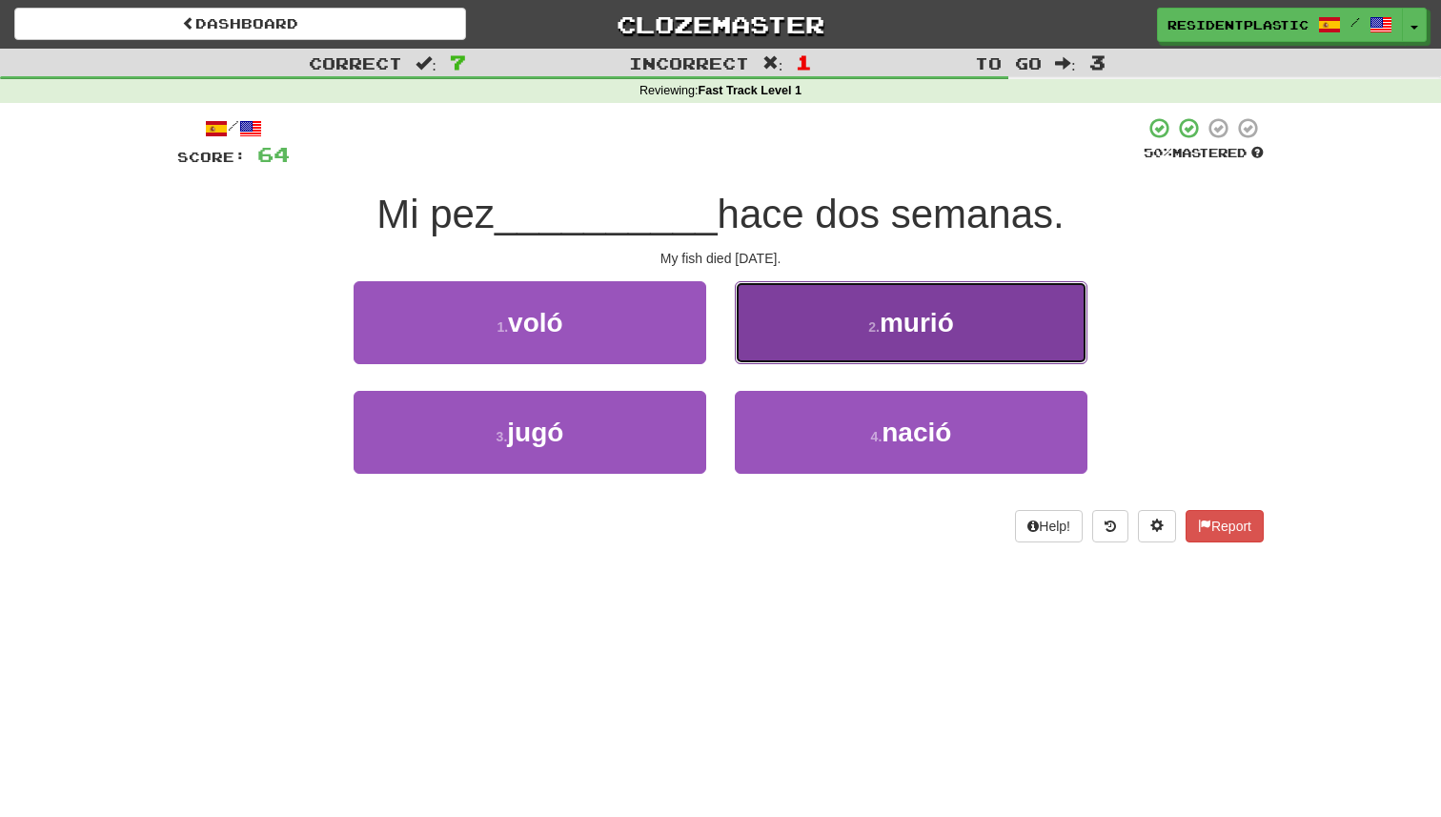
click at [800, 362] on button "2 . murió" at bounding box center [911, 322] width 353 height 83
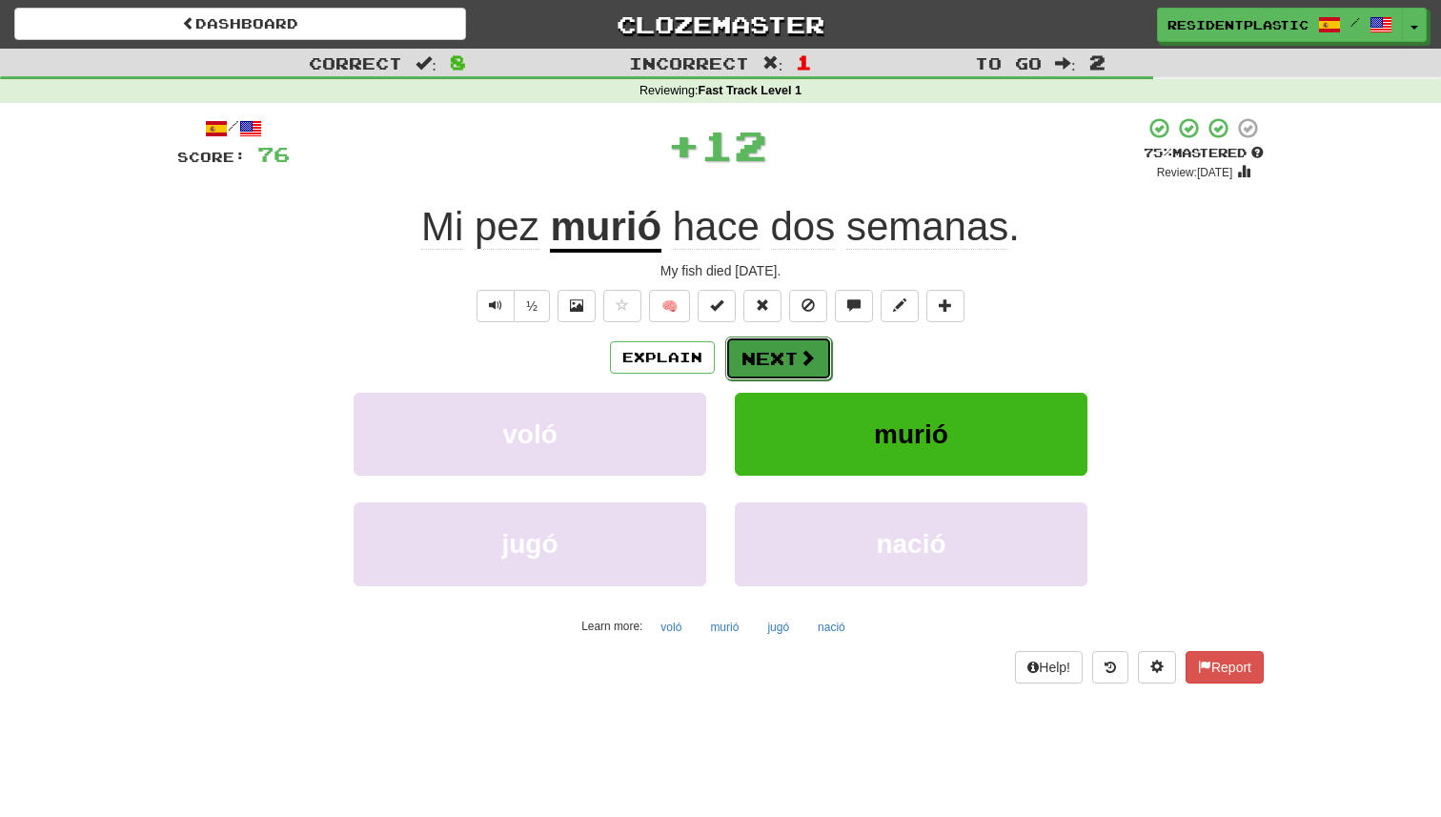
click at [805, 360] on span at bounding box center [807, 357] width 17 height 17
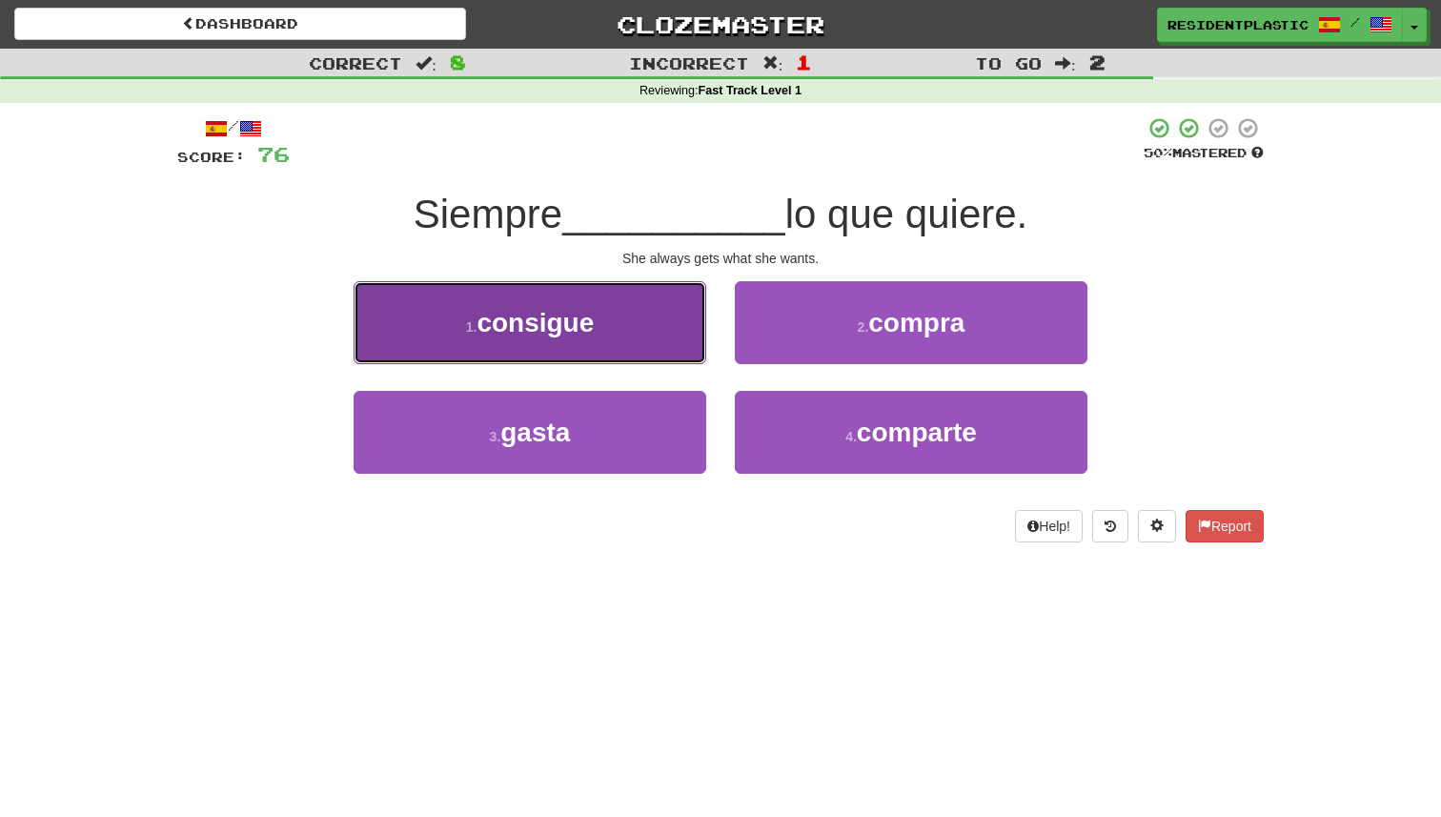
click at [636, 342] on button "1 . consigue" at bounding box center [530, 322] width 353 height 83
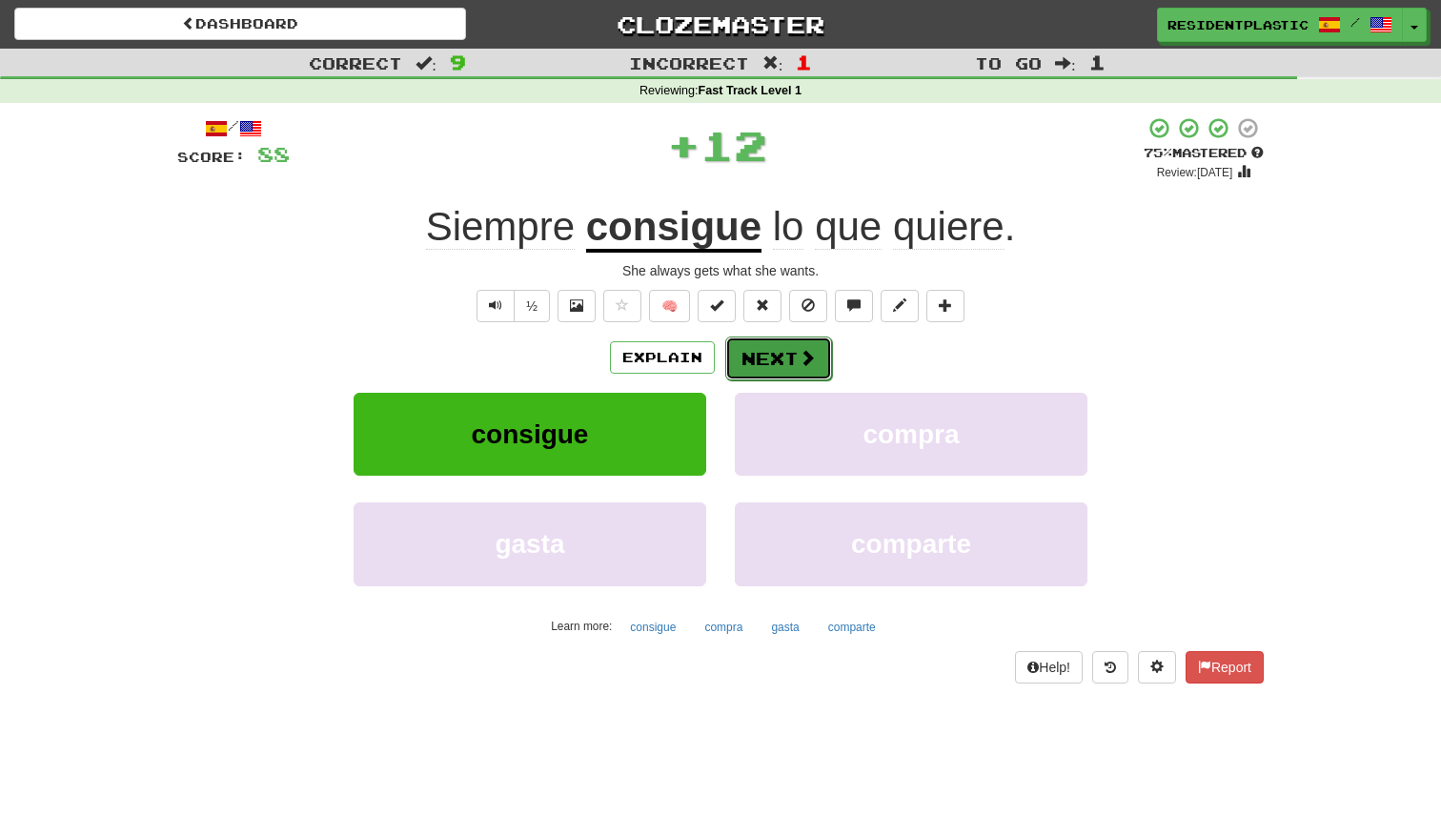
click at [769, 351] on button "Next" at bounding box center [778, 359] width 107 height 44
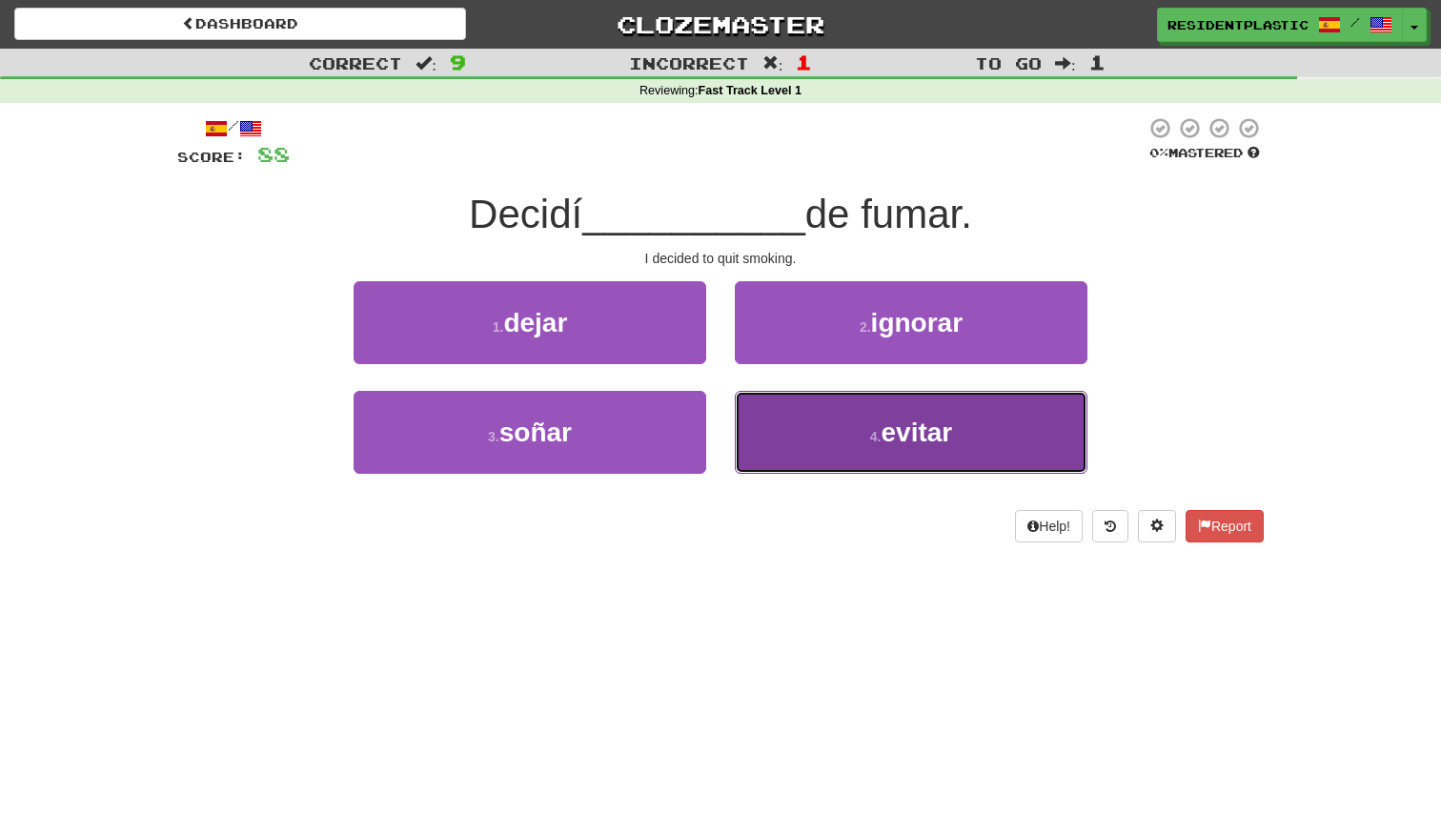
click at [864, 396] on button "4 . evitar" at bounding box center [911, 432] width 353 height 83
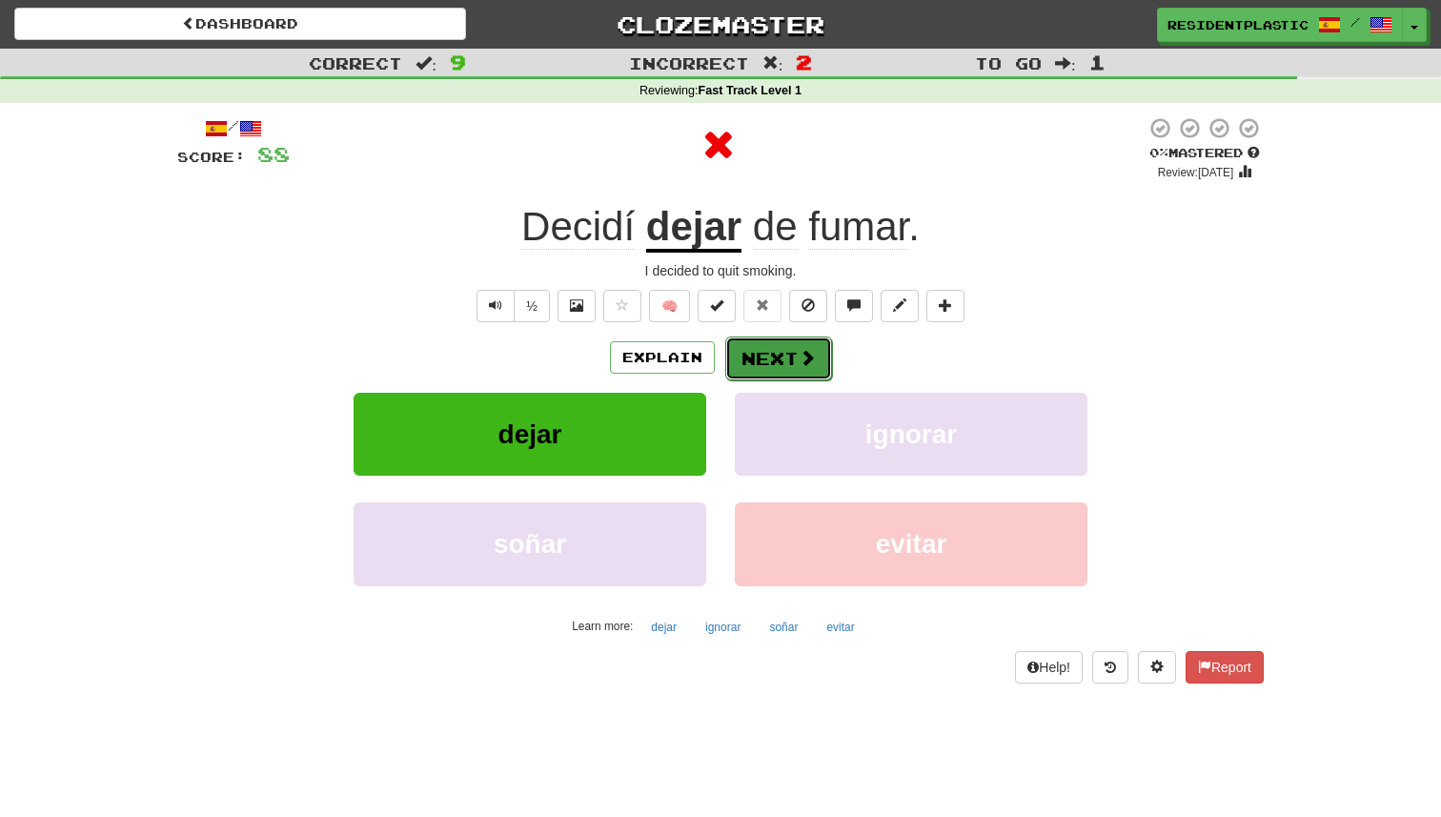
click at [817, 357] on button "Next" at bounding box center [778, 359] width 107 height 44
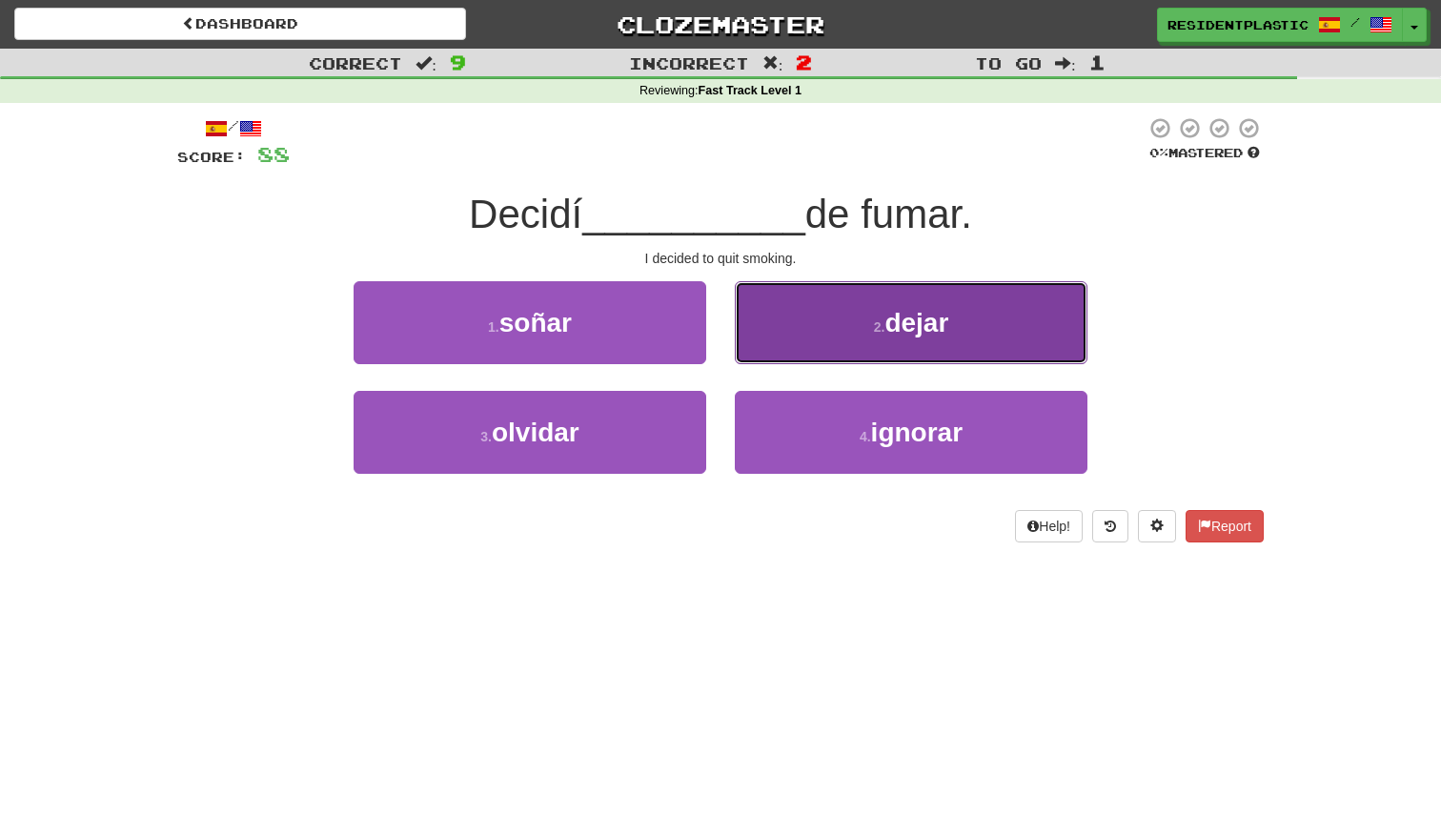
click at [826, 351] on button "2 . dejar" at bounding box center [911, 322] width 353 height 83
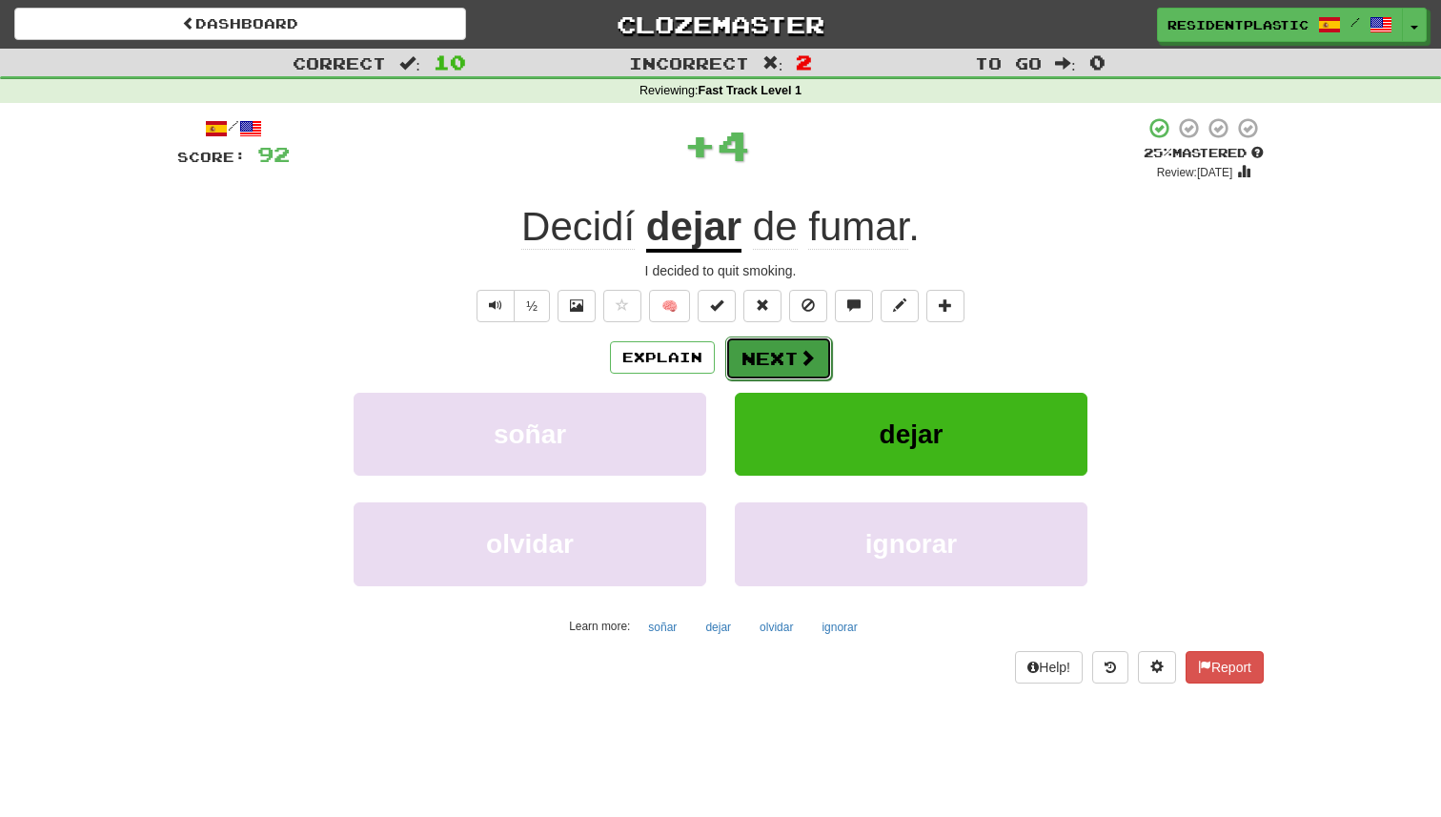
click at [777, 349] on button "Next" at bounding box center [778, 359] width 107 height 44
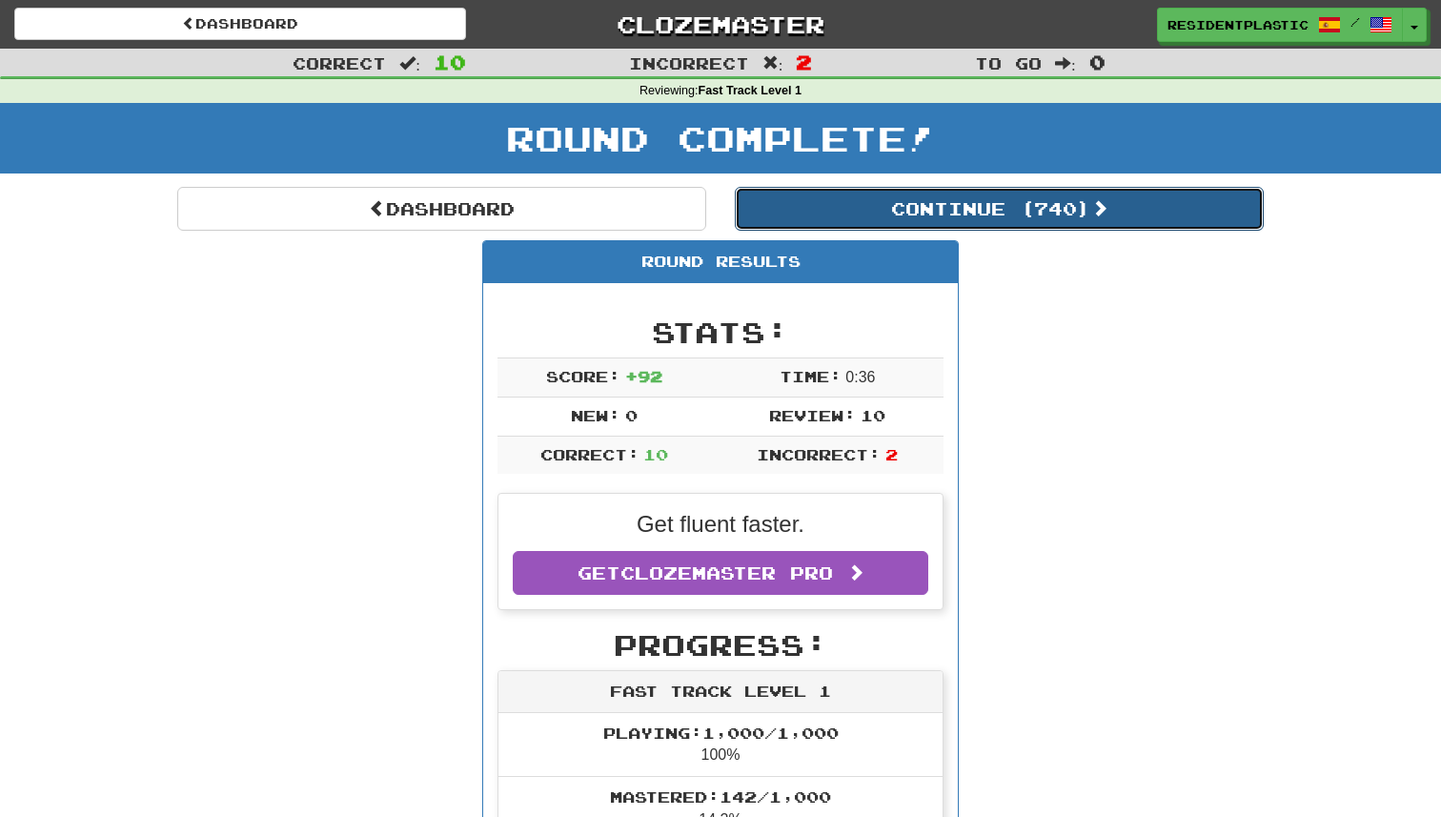
click at [819, 208] on button "Continue ( 740 )" at bounding box center [999, 209] width 529 height 44
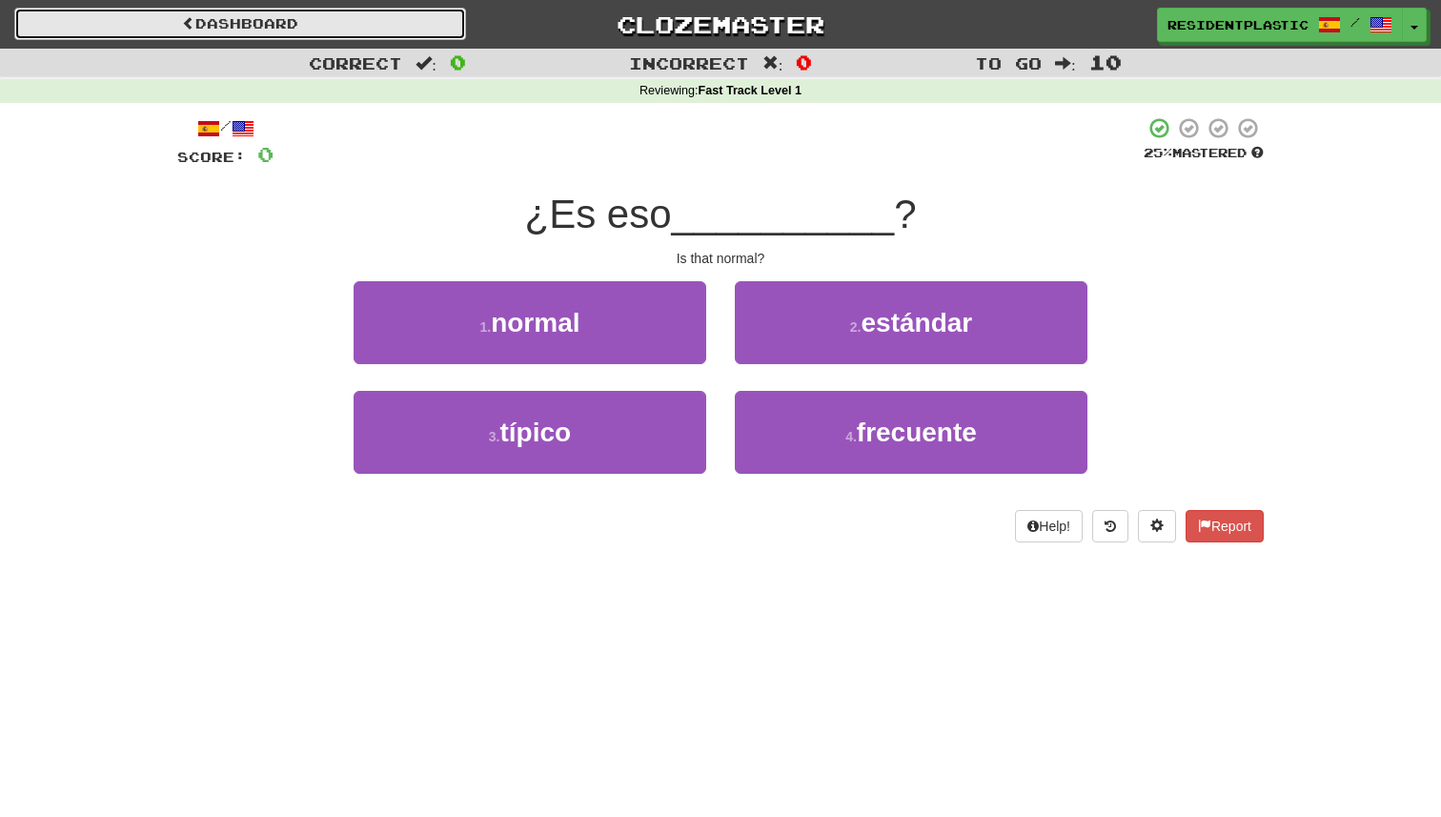
click at [437, 38] on link "Dashboard" at bounding box center [240, 24] width 452 height 32
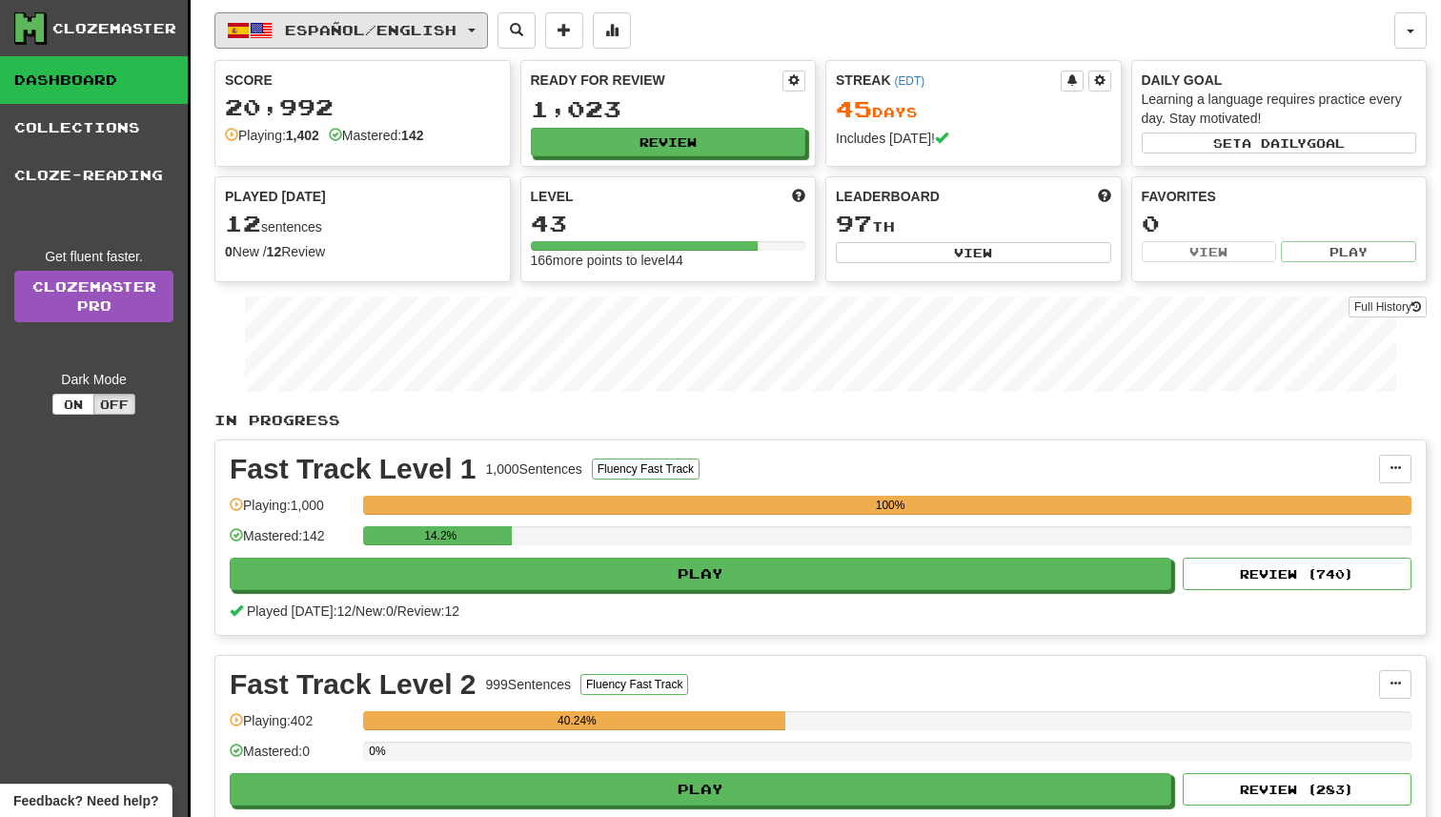
click at [421, 24] on span "Español / English" at bounding box center [371, 30] width 172 height 16
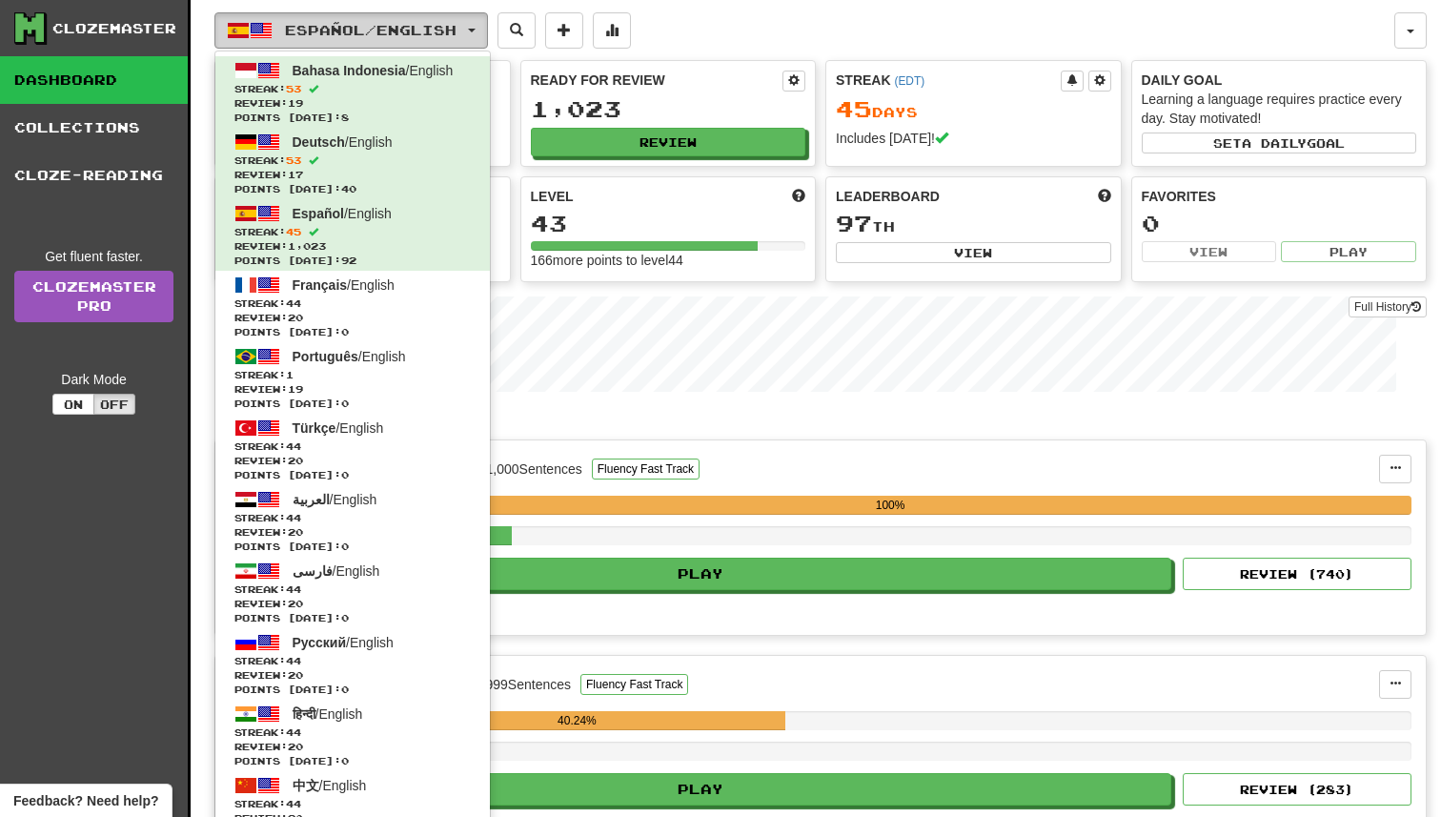
click at [421, 24] on span "Español / English" at bounding box center [371, 30] width 172 height 16
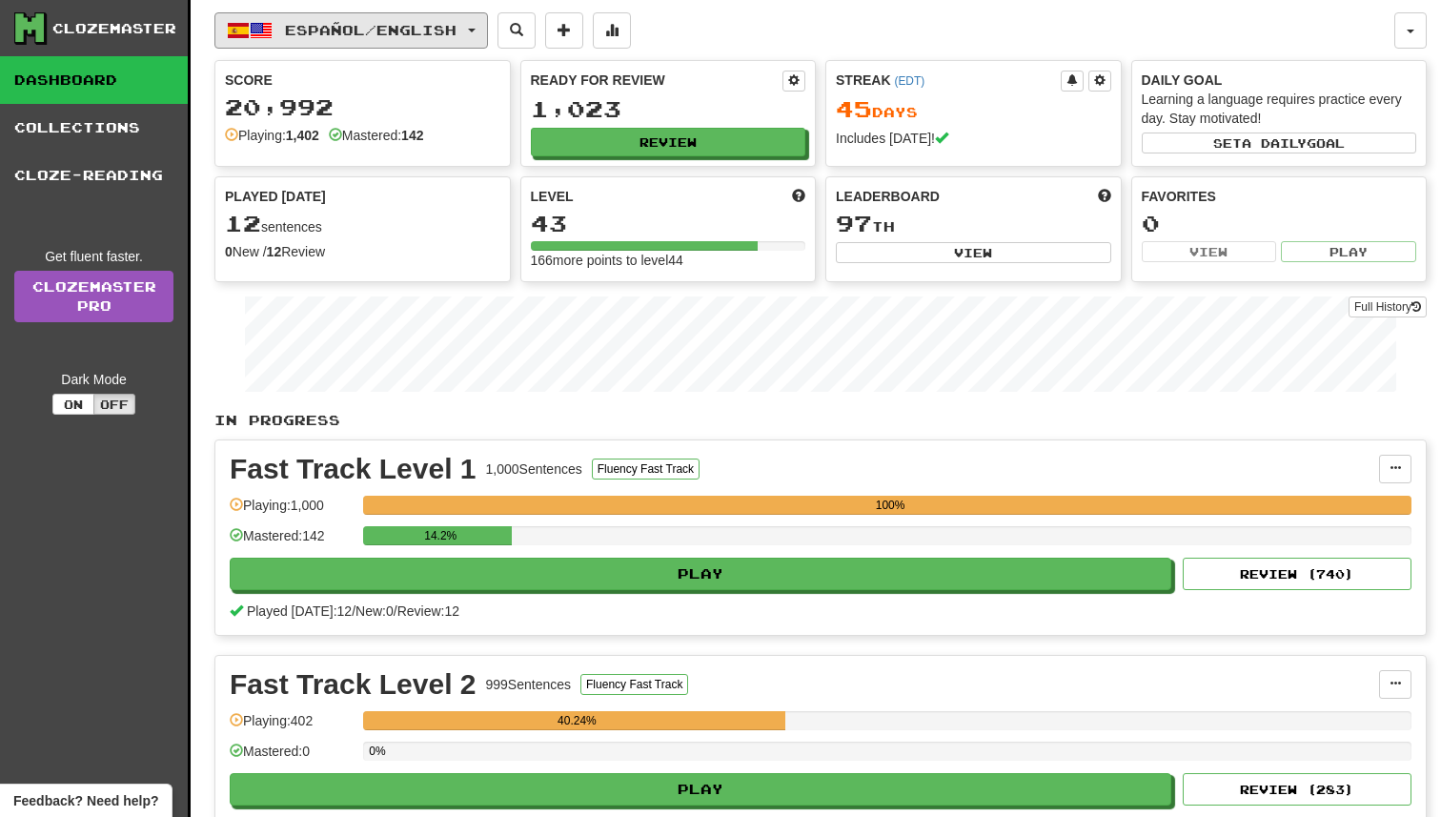
click at [421, 24] on span "Español / English" at bounding box center [371, 30] width 172 height 16
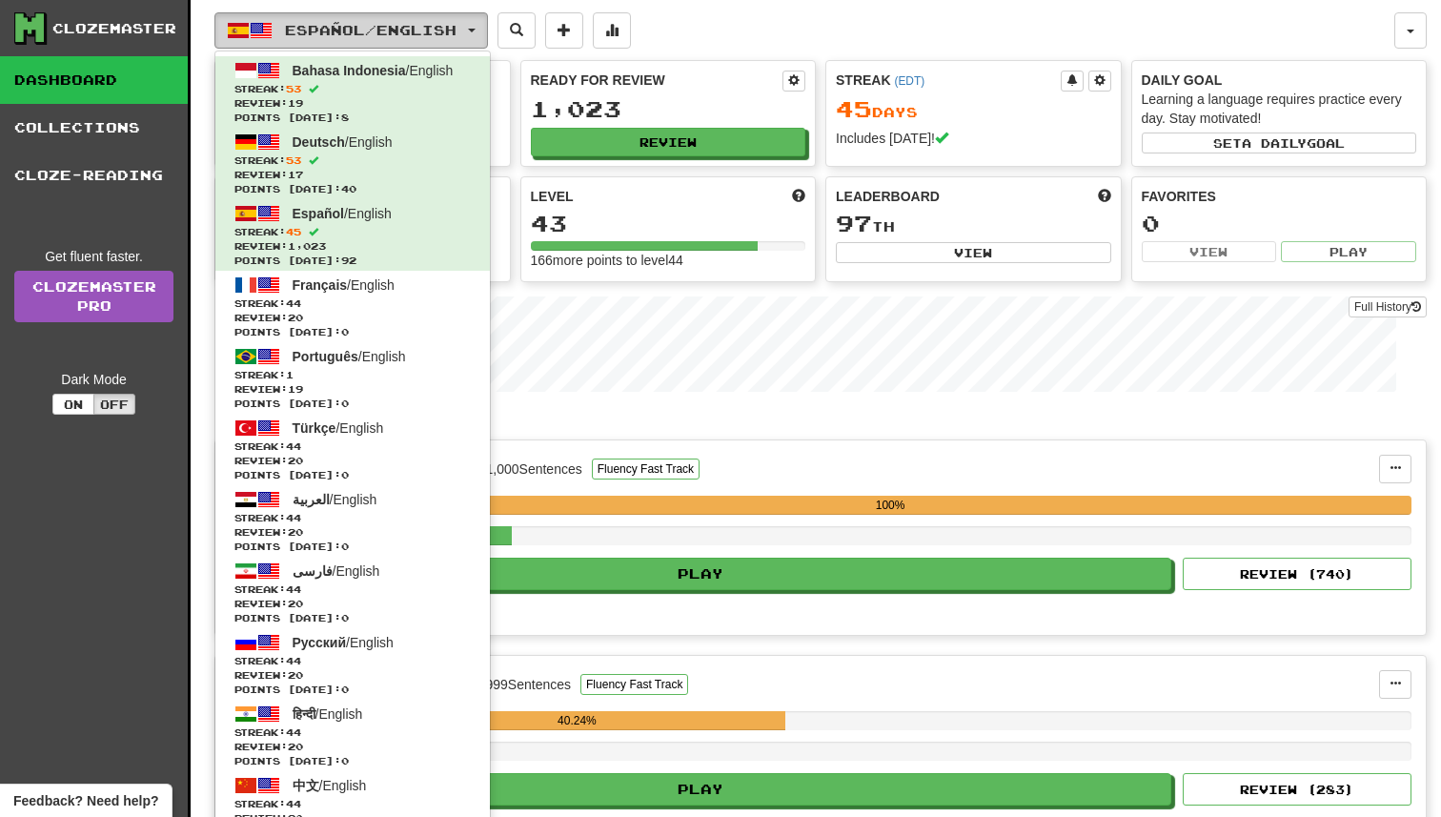
click at [421, 24] on span "Español / English" at bounding box center [371, 30] width 172 height 16
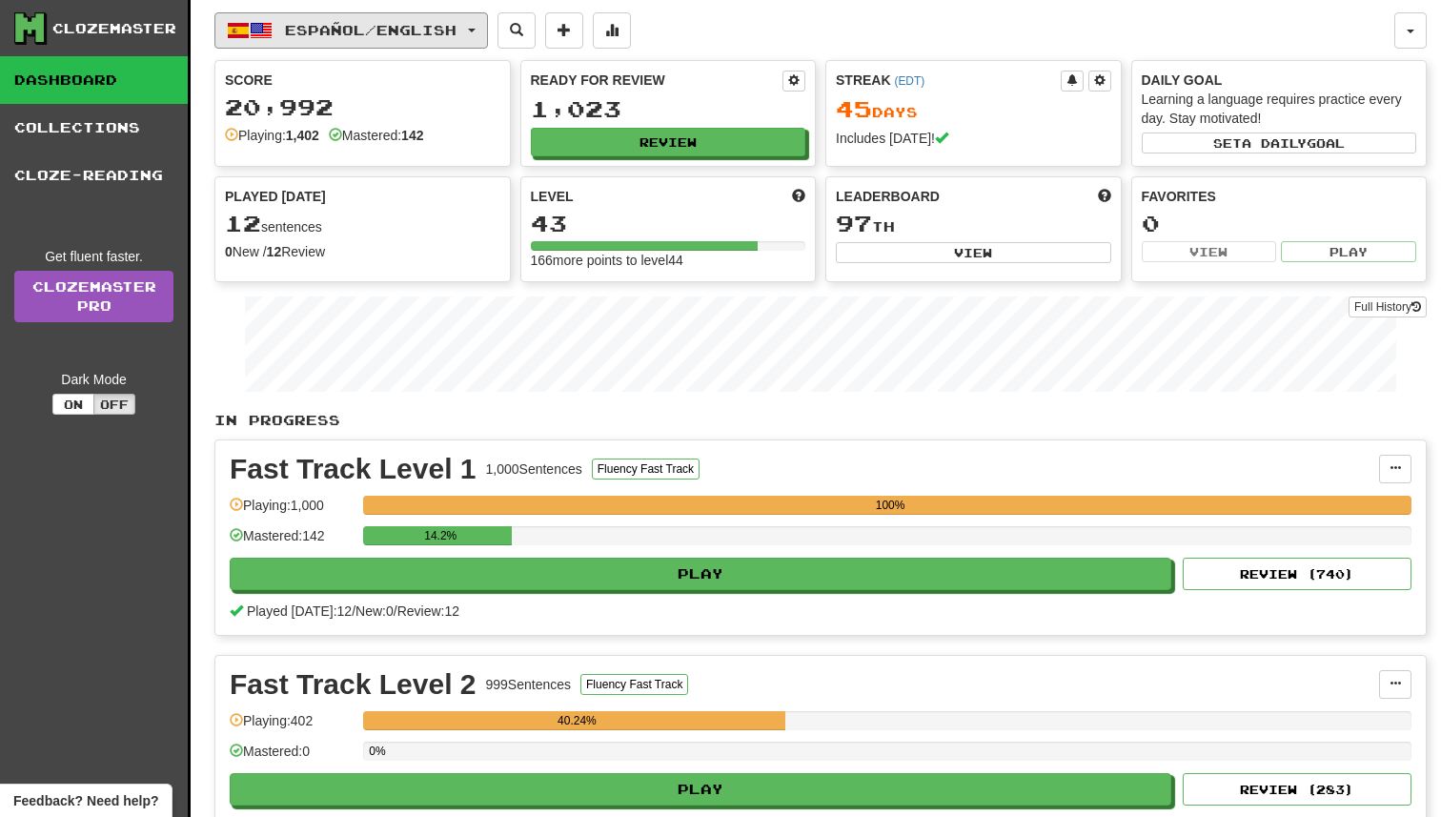
scroll to position [117, 0]
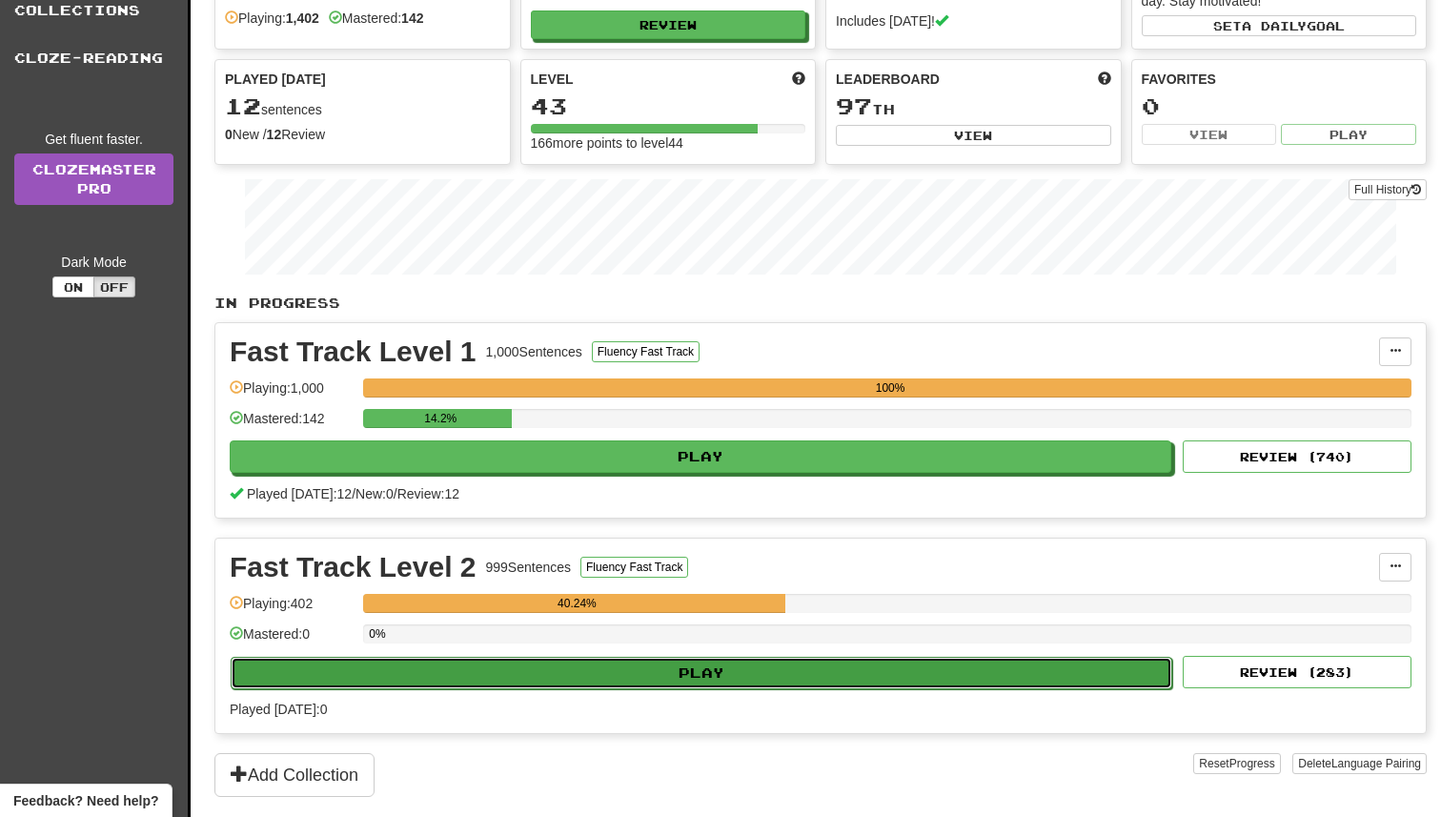
click at [992, 684] on button "Play" at bounding box center [702, 673] width 942 height 32
select select "**"
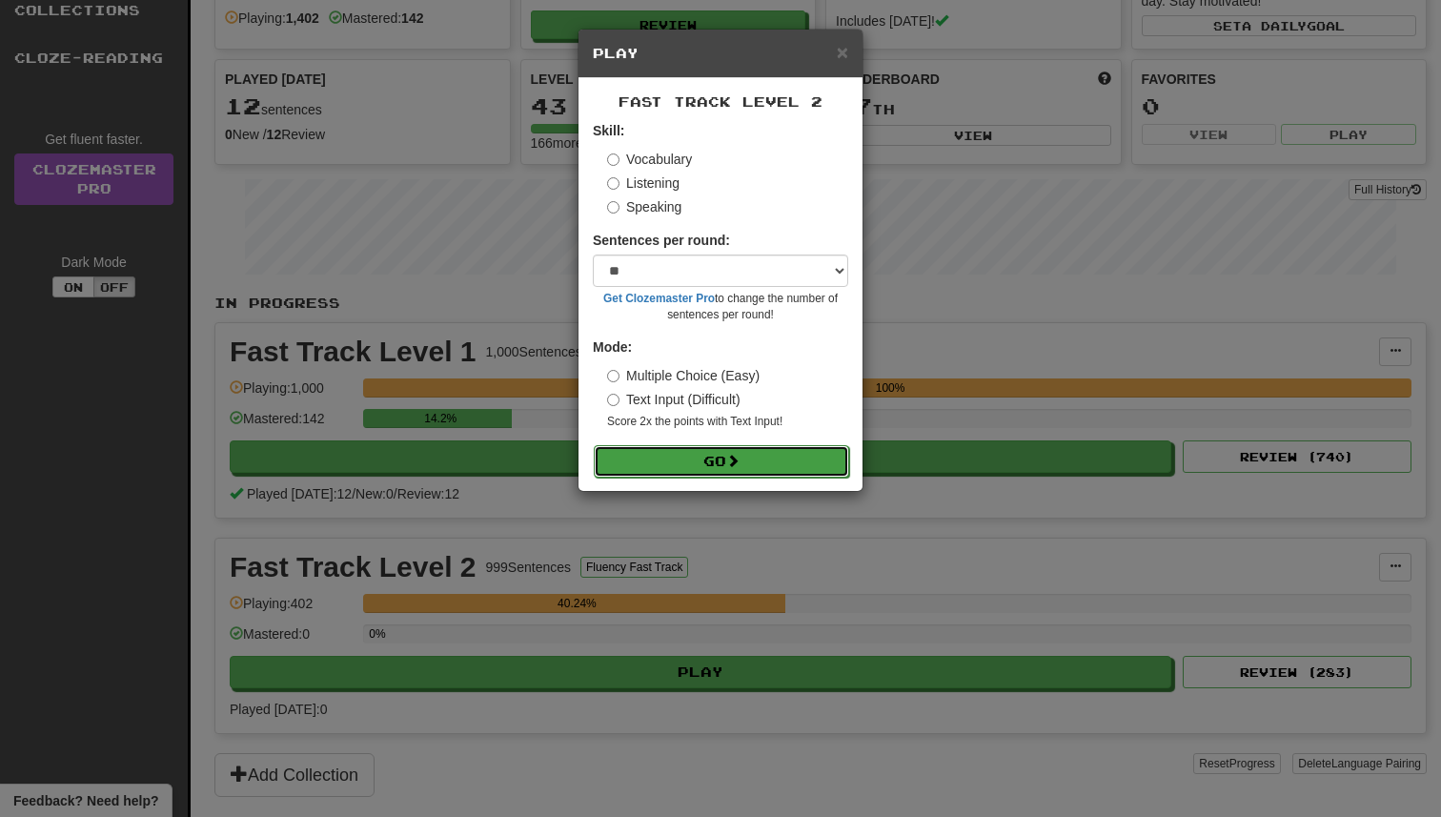
click at [826, 468] on button "Go" at bounding box center [721, 461] width 255 height 32
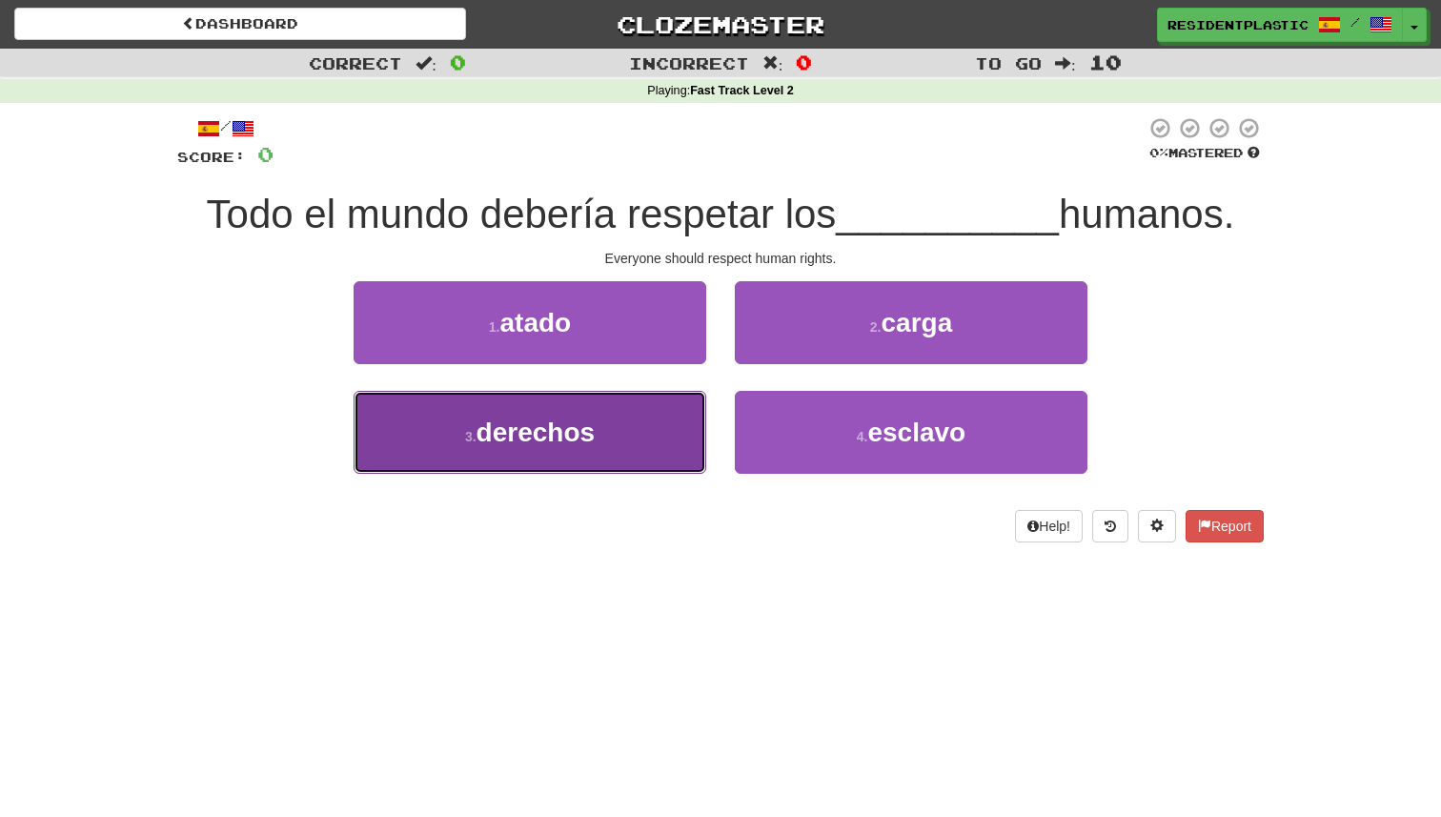
click at [694, 436] on button "3 . derechos" at bounding box center [530, 432] width 353 height 83
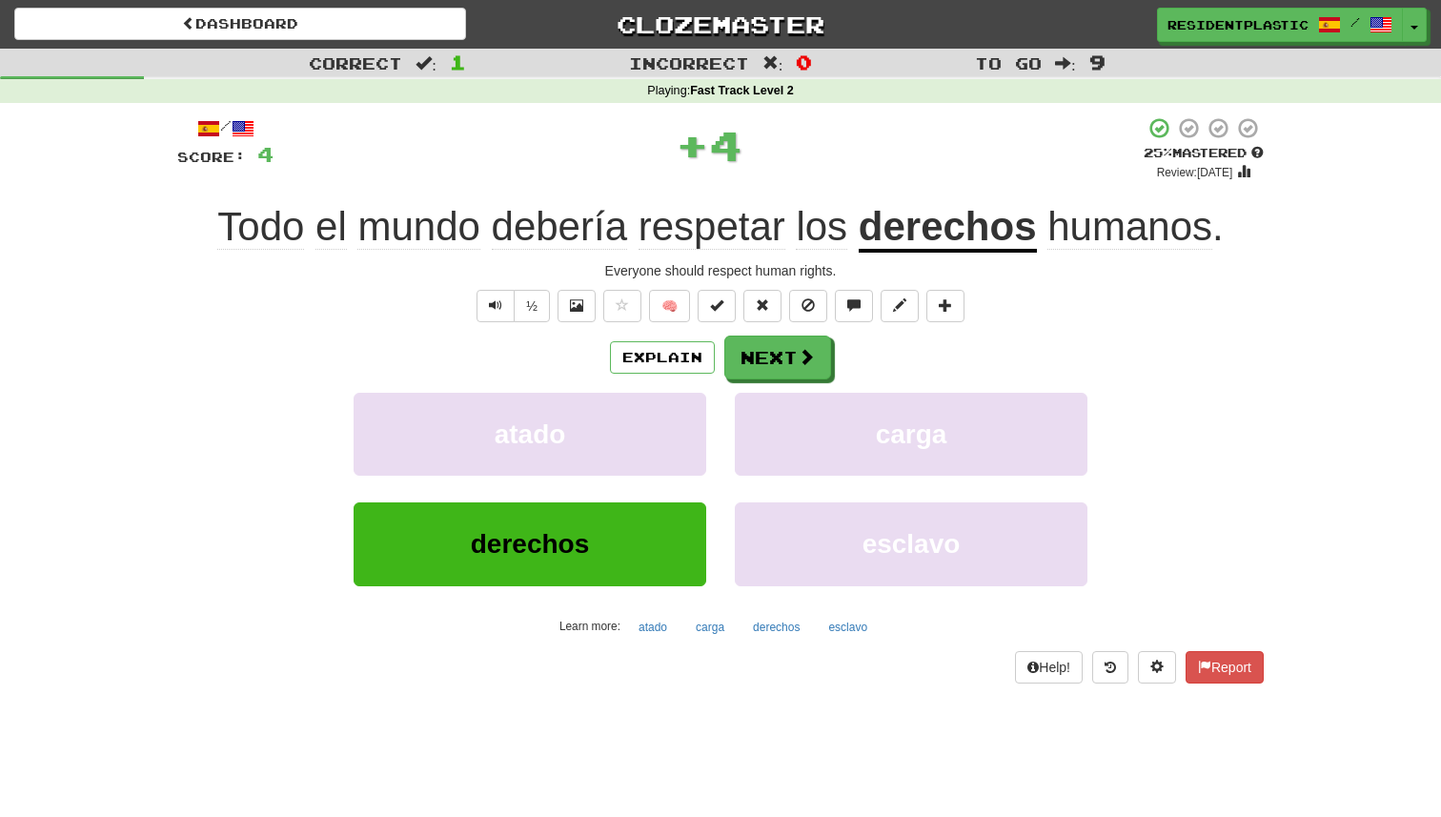
click at [853, 362] on div "Explain Next" at bounding box center [720, 358] width 1087 height 44
click at [804, 357] on span at bounding box center [807, 357] width 17 height 17
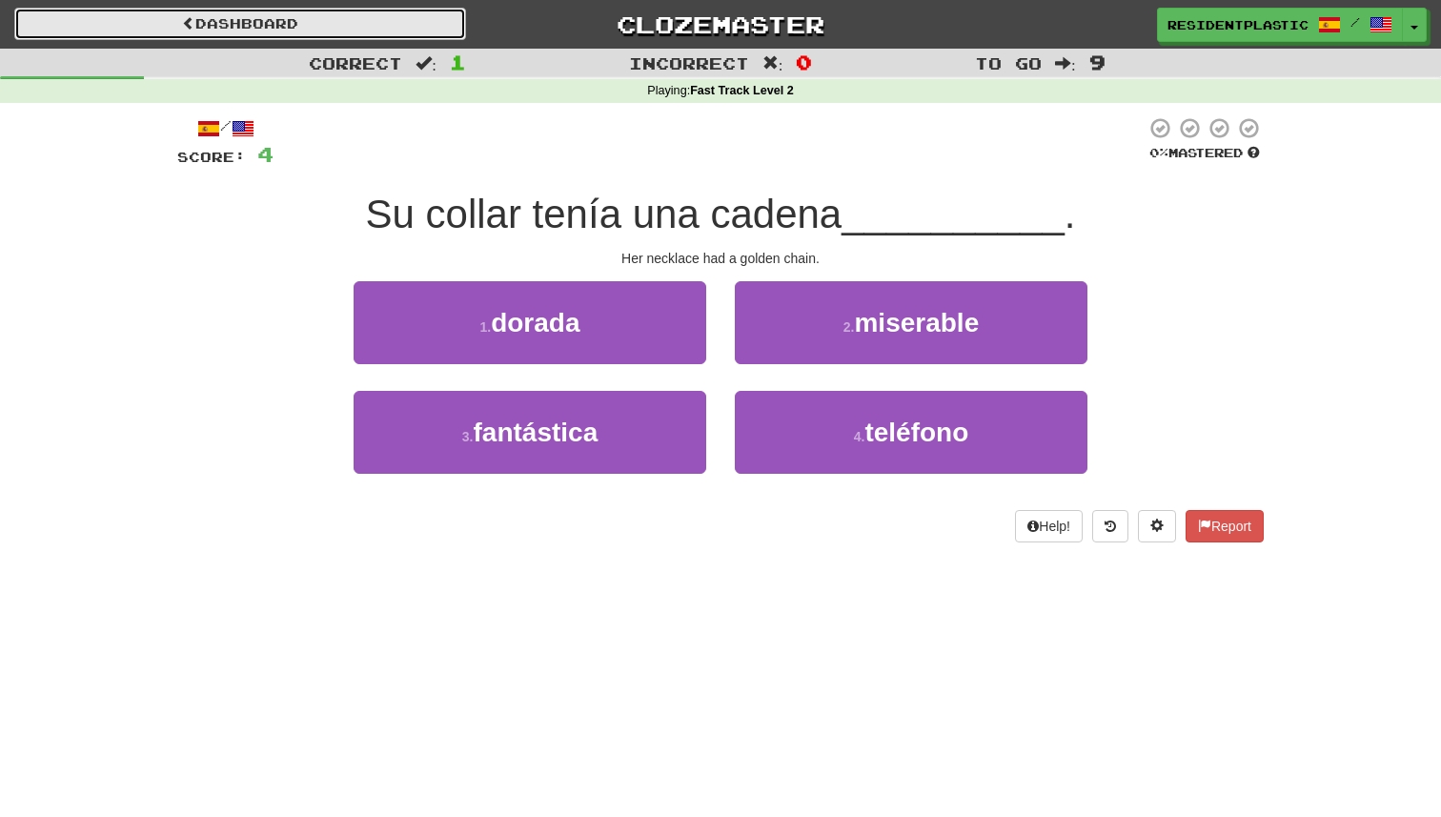
click at [385, 30] on link "Dashboard" at bounding box center [240, 24] width 452 height 32
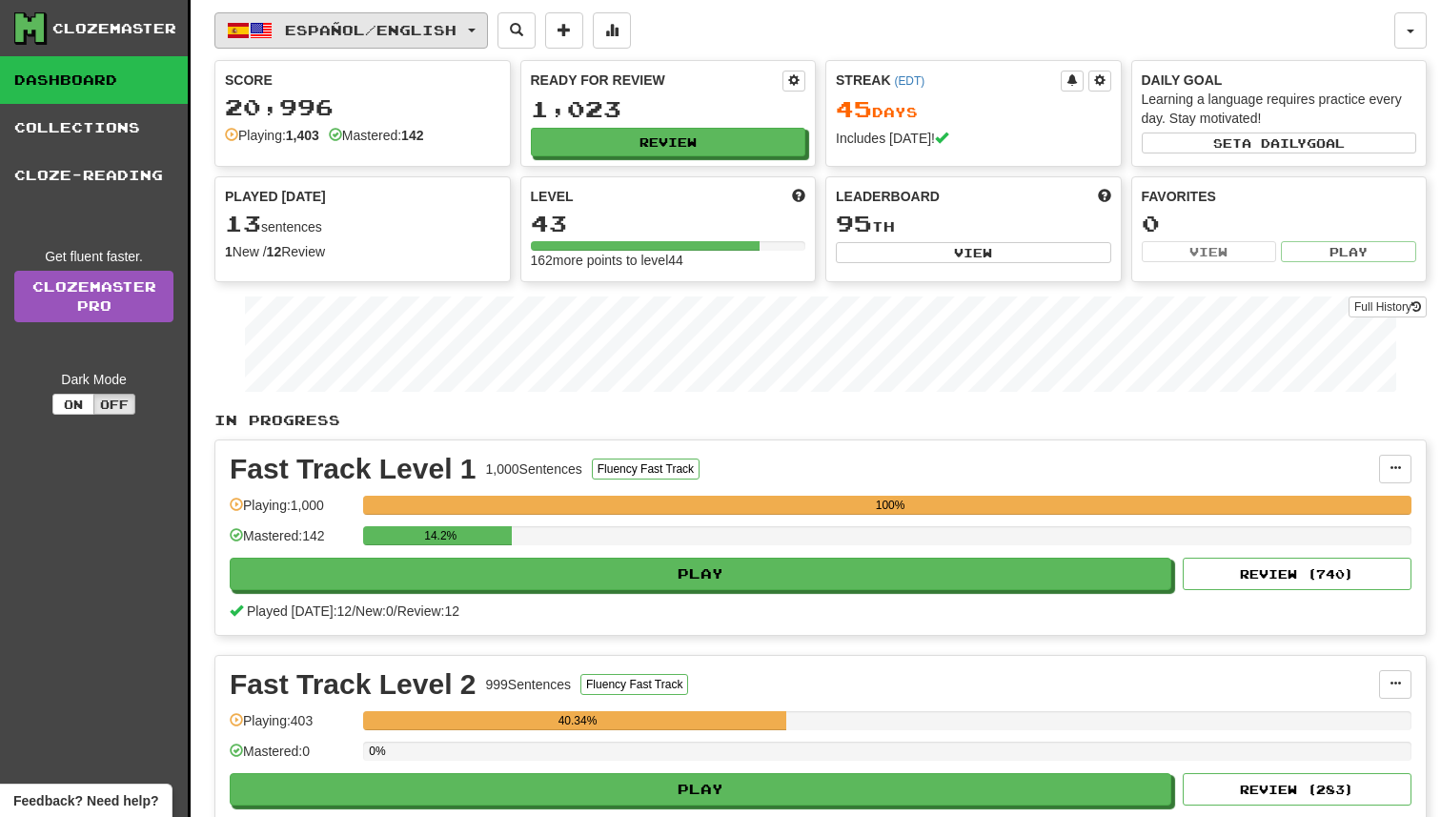
click at [415, 17] on button "Español / English" at bounding box center [351, 30] width 274 height 36
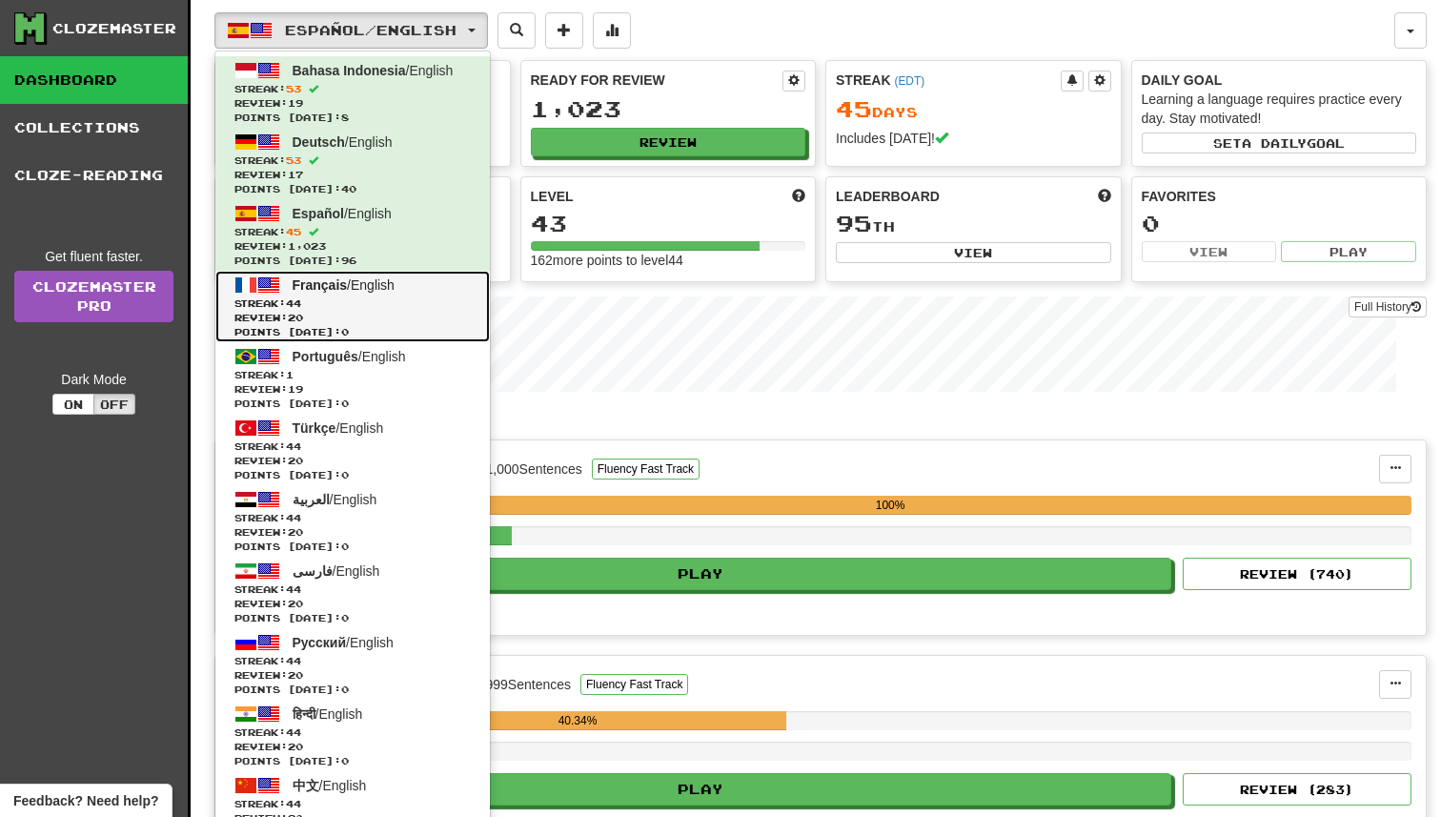
click at [417, 300] on span "Streak: 44" at bounding box center [353, 303] width 236 height 14
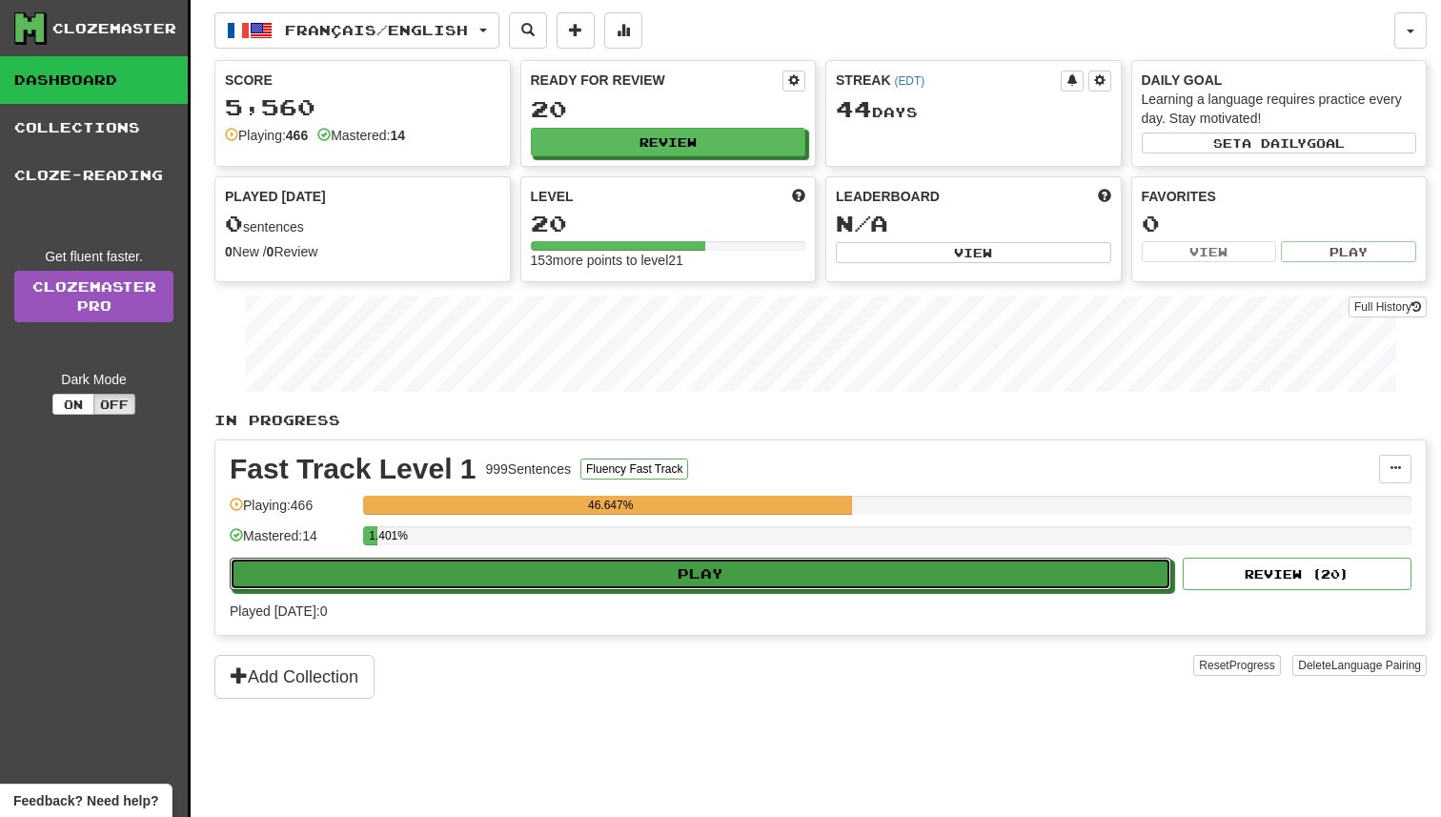
click at [695, 579] on button "Play" at bounding box center [701, 574] width 942 height 32
select select "**"
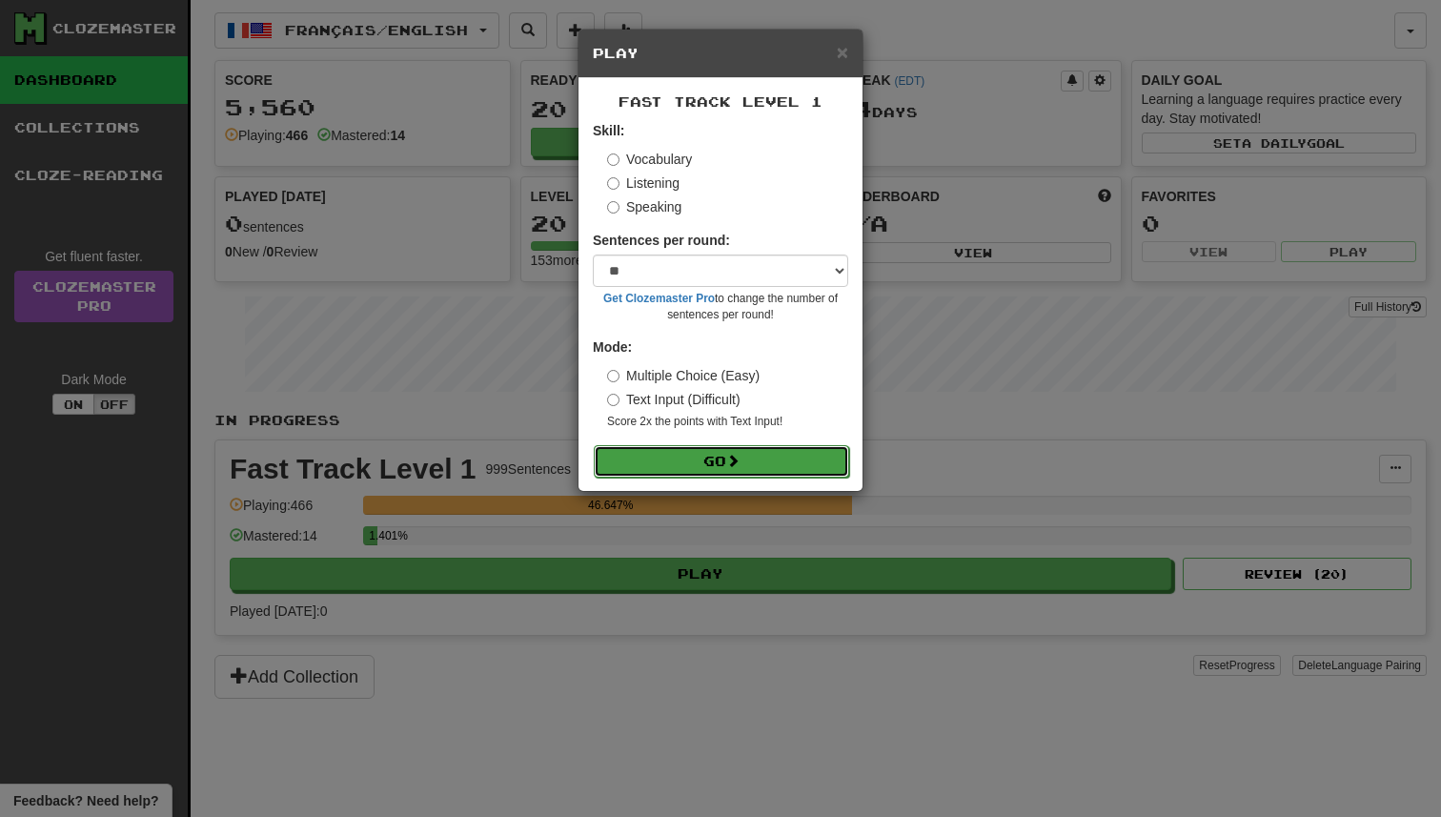
click at [737, 459] on span at bounding box center [732, 460] width 13 height 13
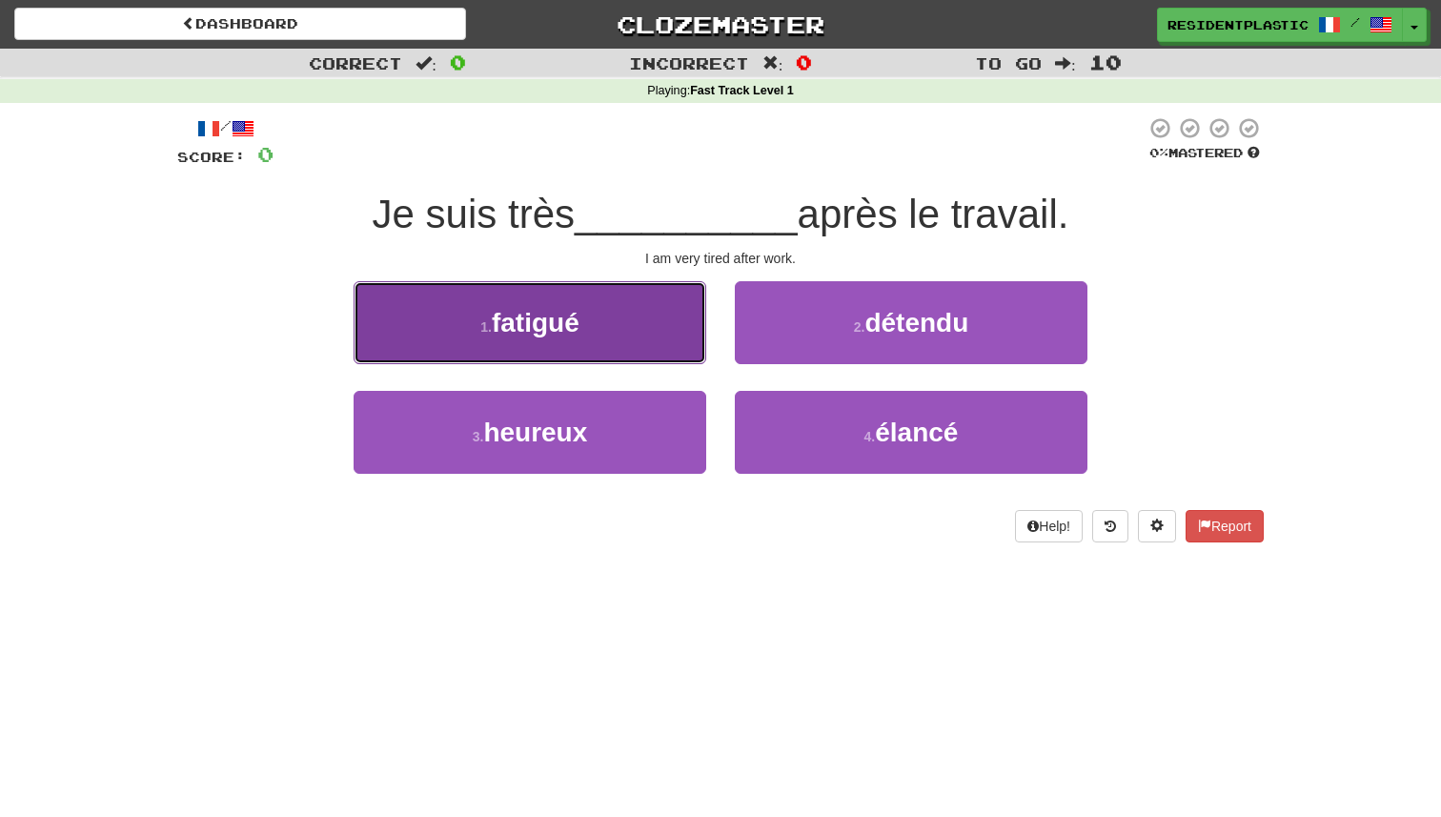
click at [677, 332] on button "1 . fatigué" at bounding box center [530, 322] width 353 height 83
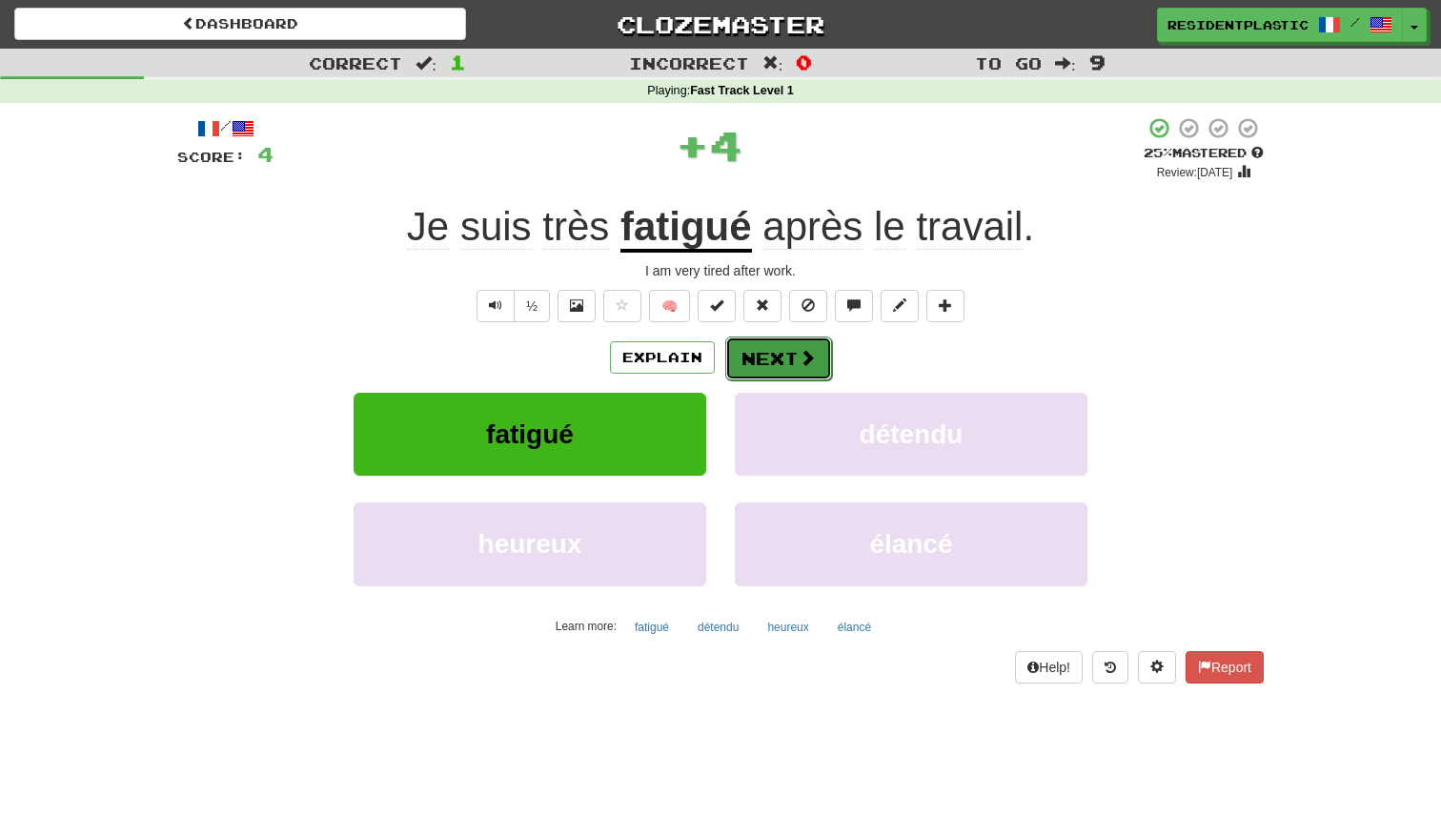
click at [745, 371] on button "Next" at bounding box center [778, 359] width 107 height 44
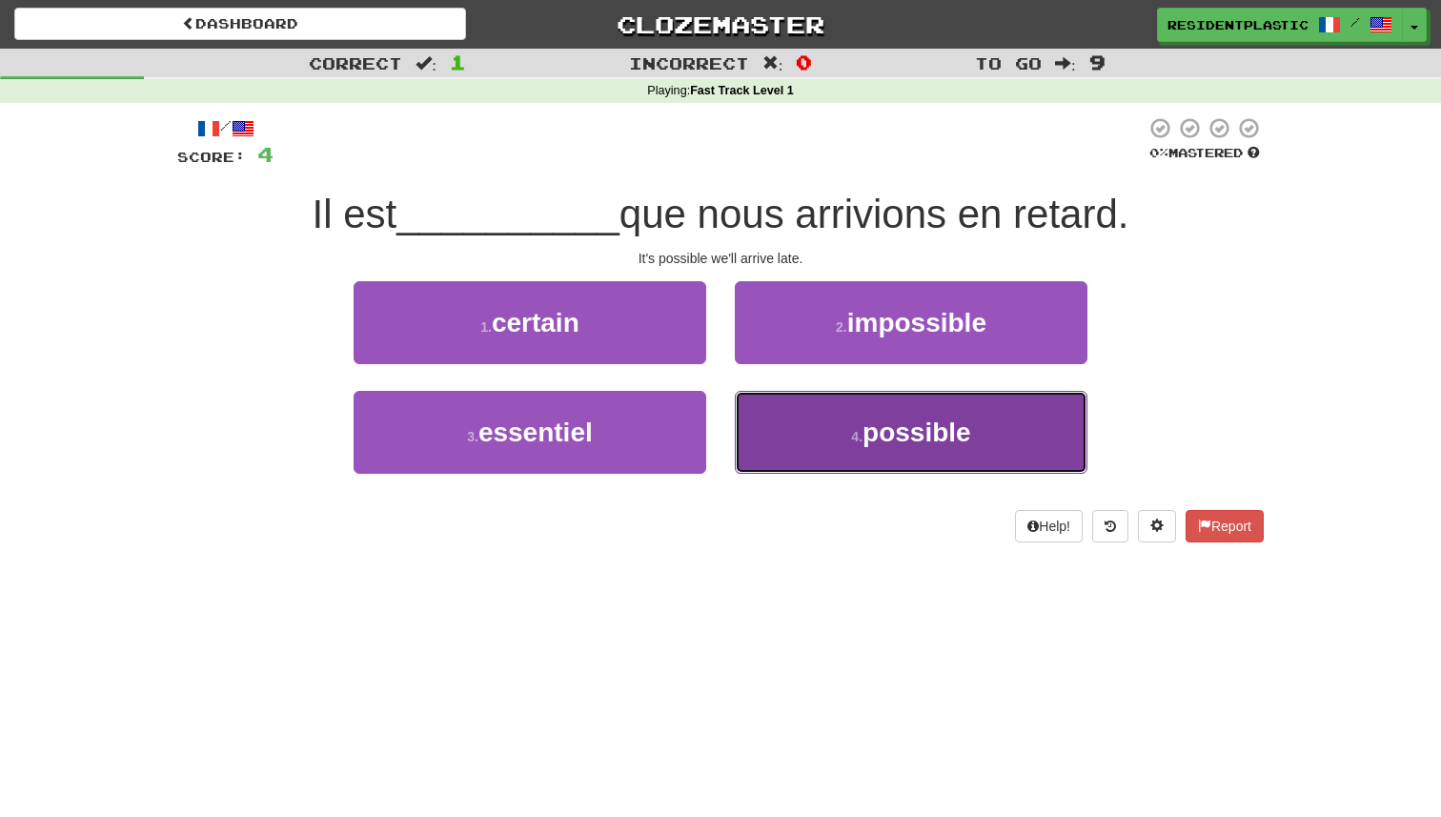
click at [812, 432] on button "4 . possible" at bounding box center [911, 432] width 353 height 83
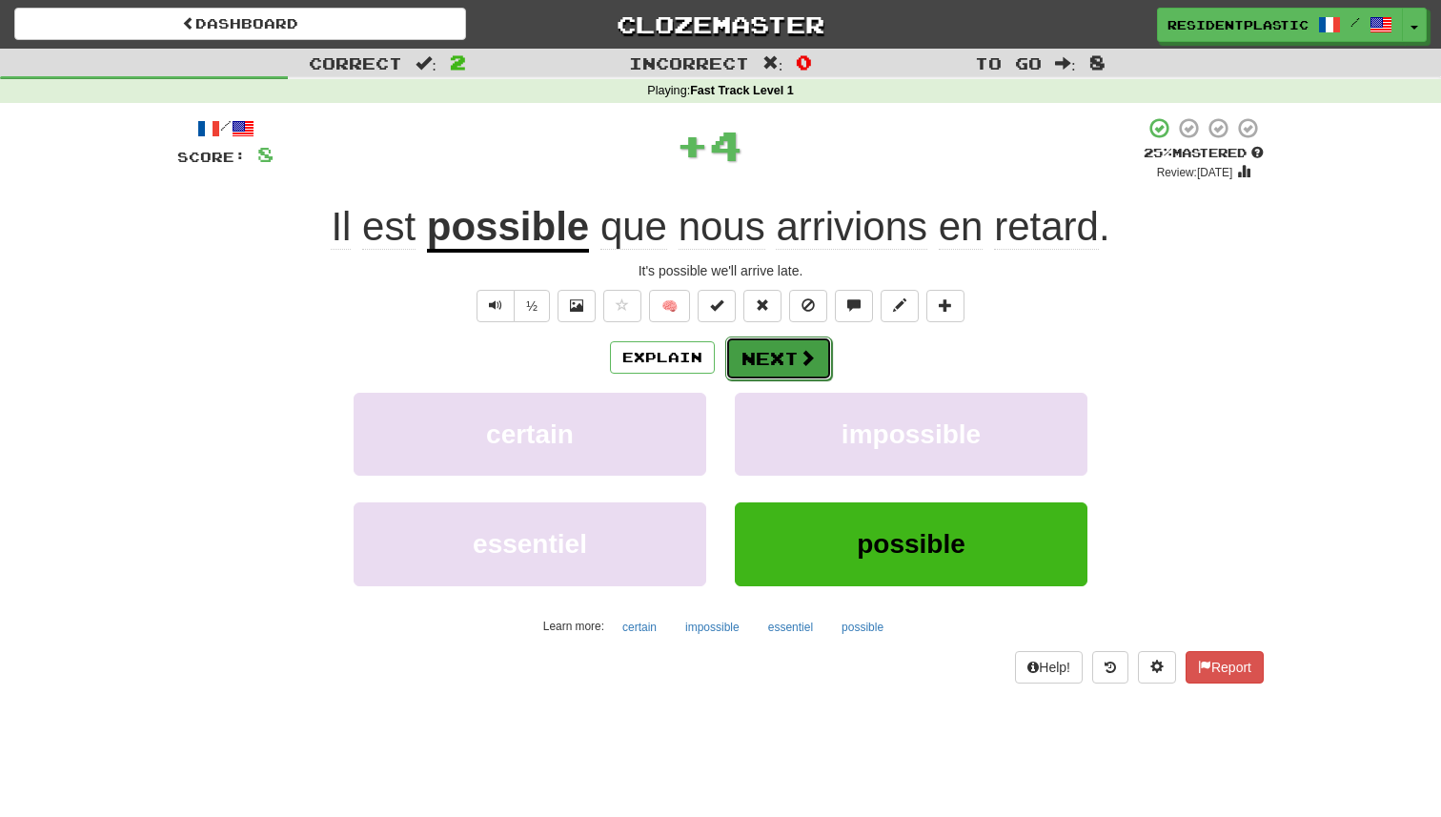
click at [801, 361] on span at bounding box center [807, 357] width 17 height 17
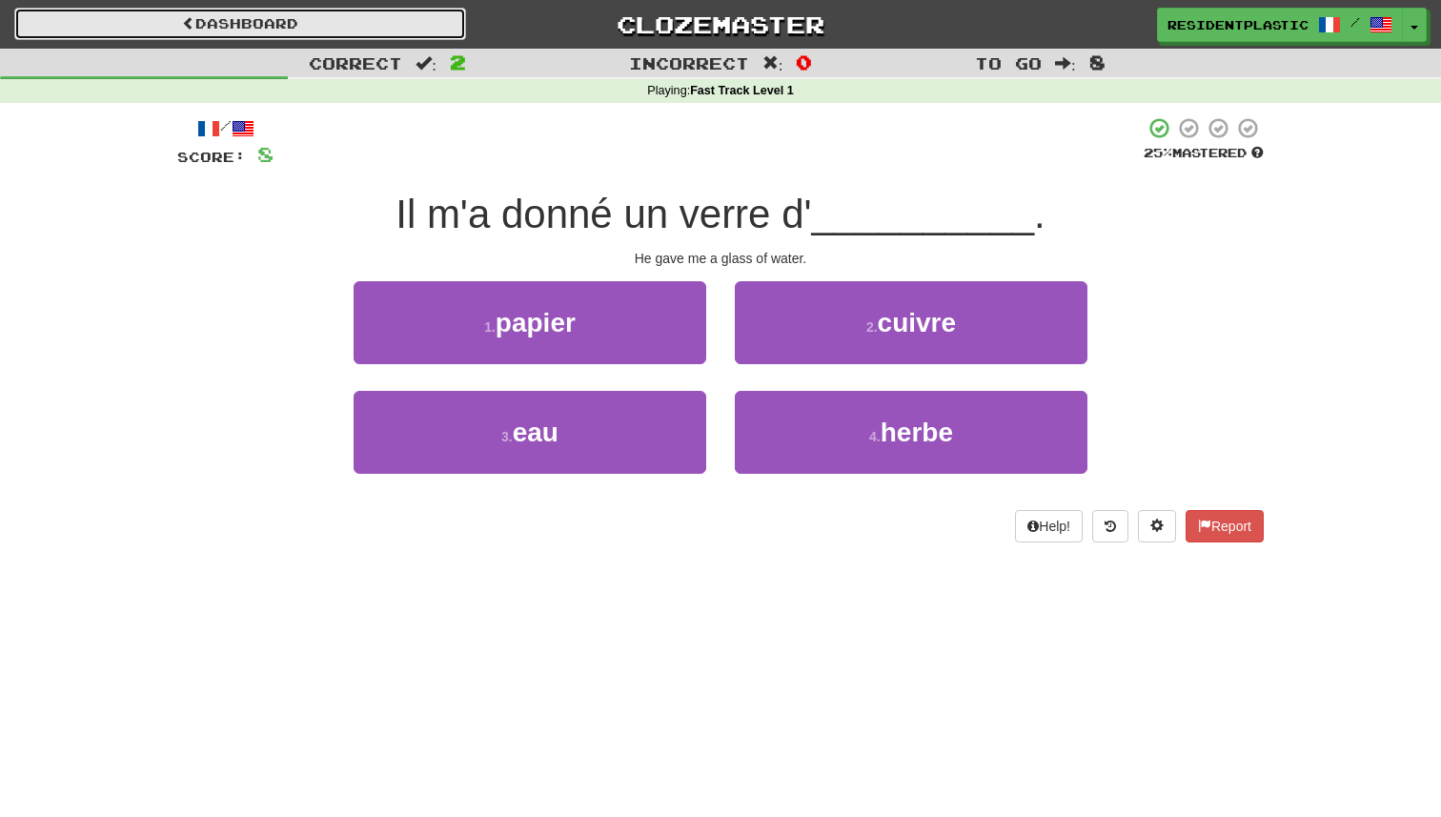
click at [369, 34] on link "Dashboard" at bounding box center [240, 24] width 452 height 32
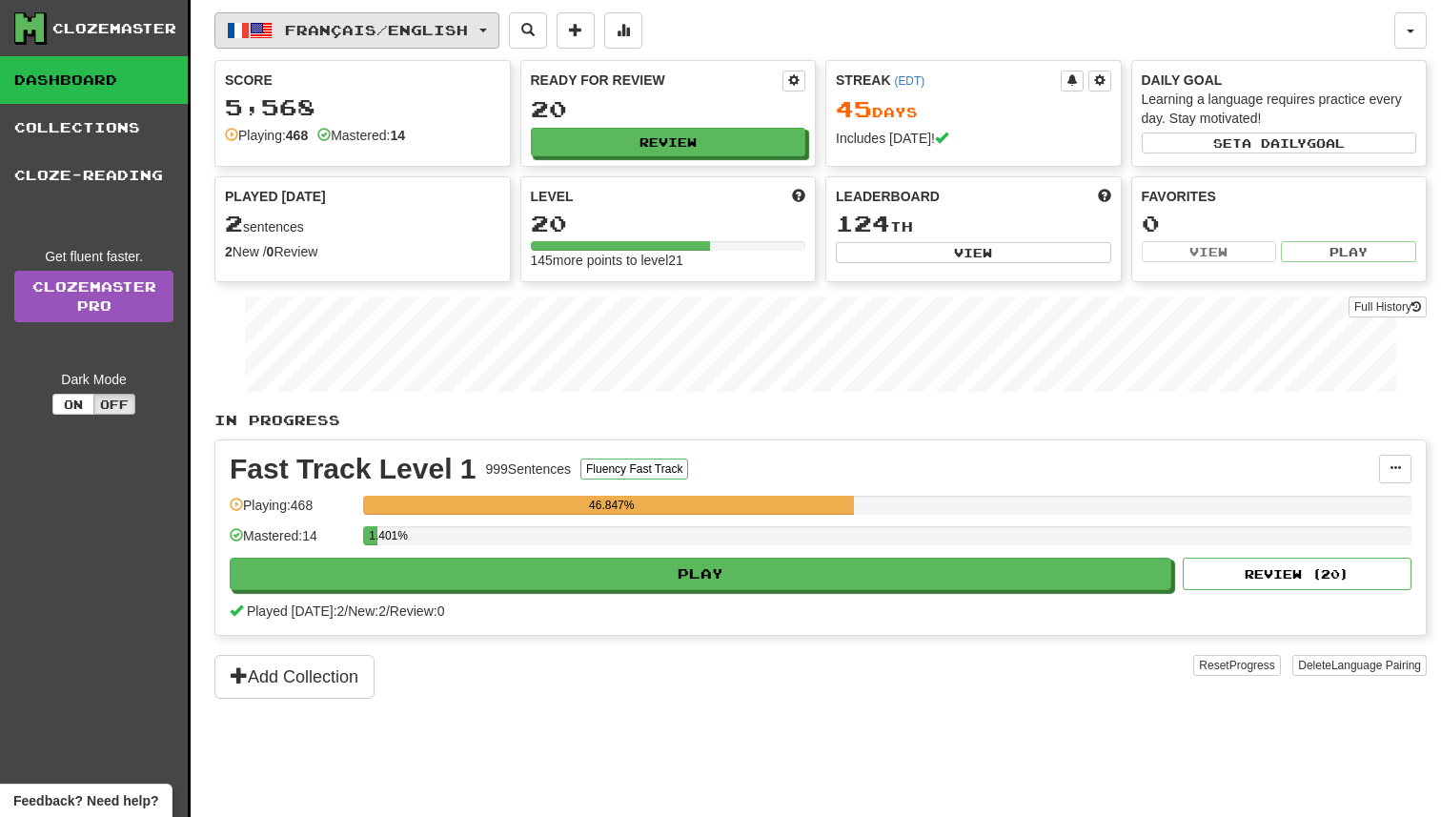
click at [357, 43] on button "Français / English" at bounding box center [356, 30] width 285 height 36
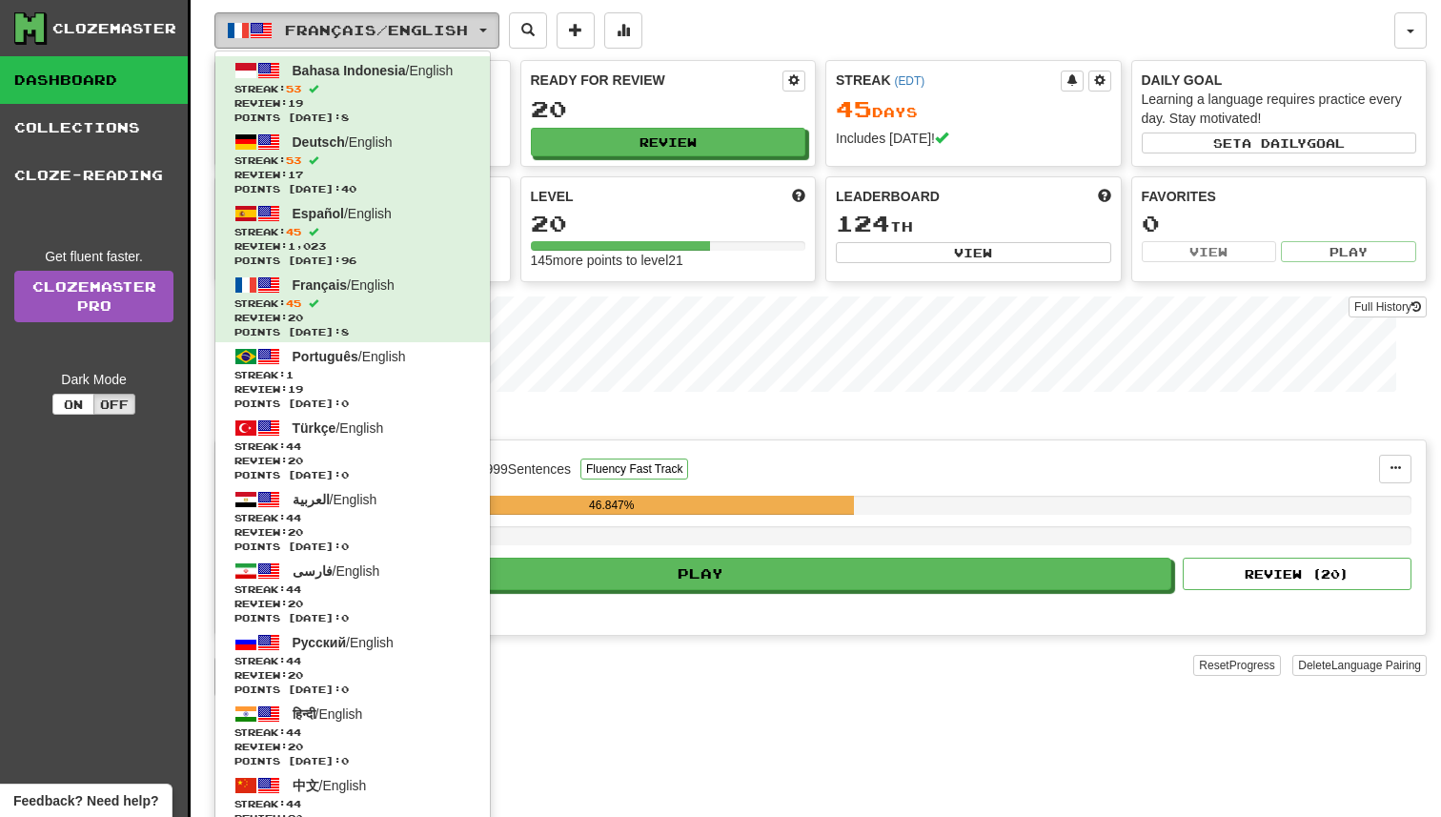
click at [357, 43] on button "Français / English" at bounding box center [356, 30] width 285 height 36
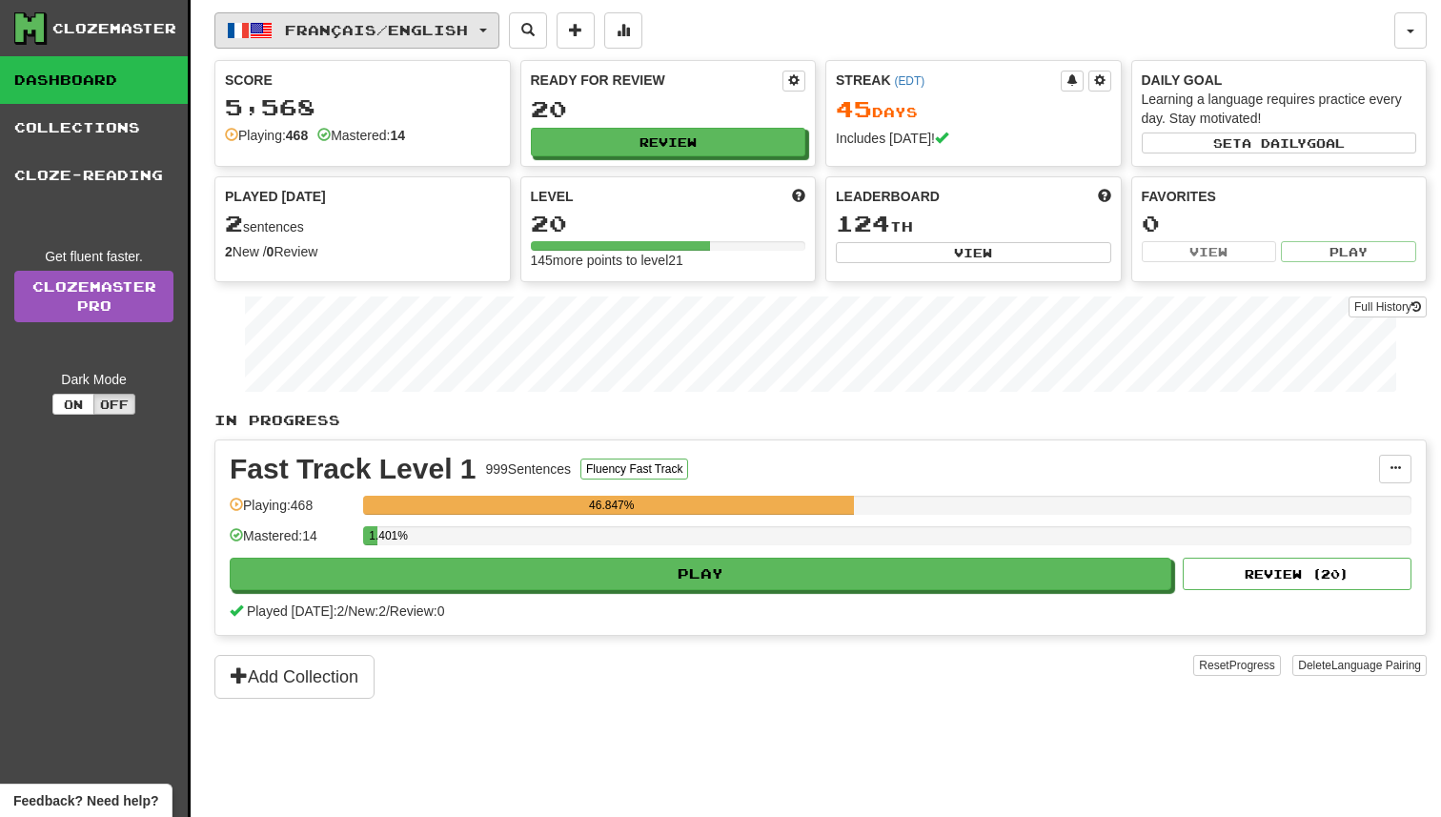
click at [357, 43] on button "Français / English" at bounding box center [356, 30] width 285 height 36
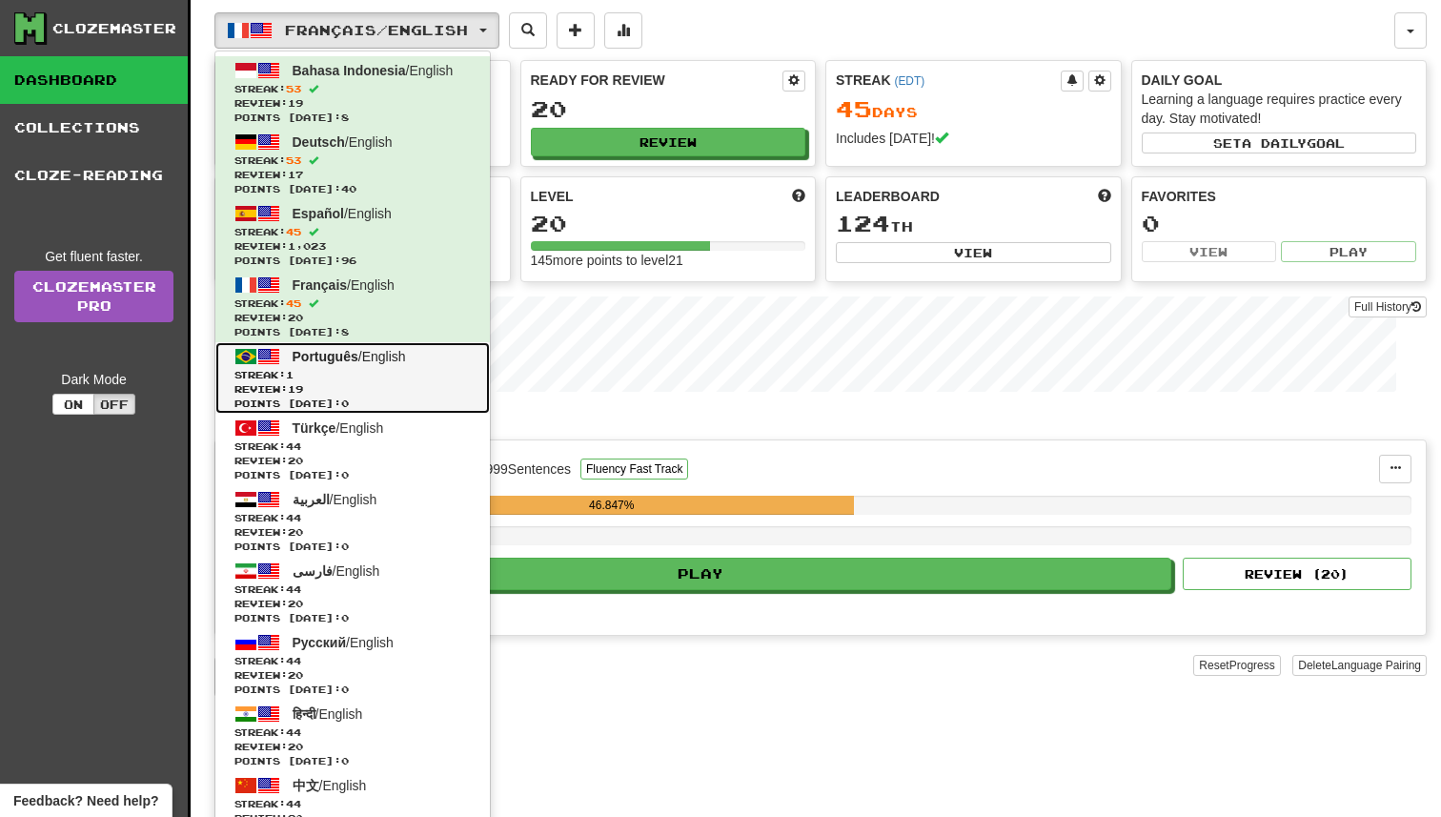
click at [362, 343] on link "Português / English Streak: 1 Review: 19 Points today: 0" at bounding box center [352, 377] width 275 height 71
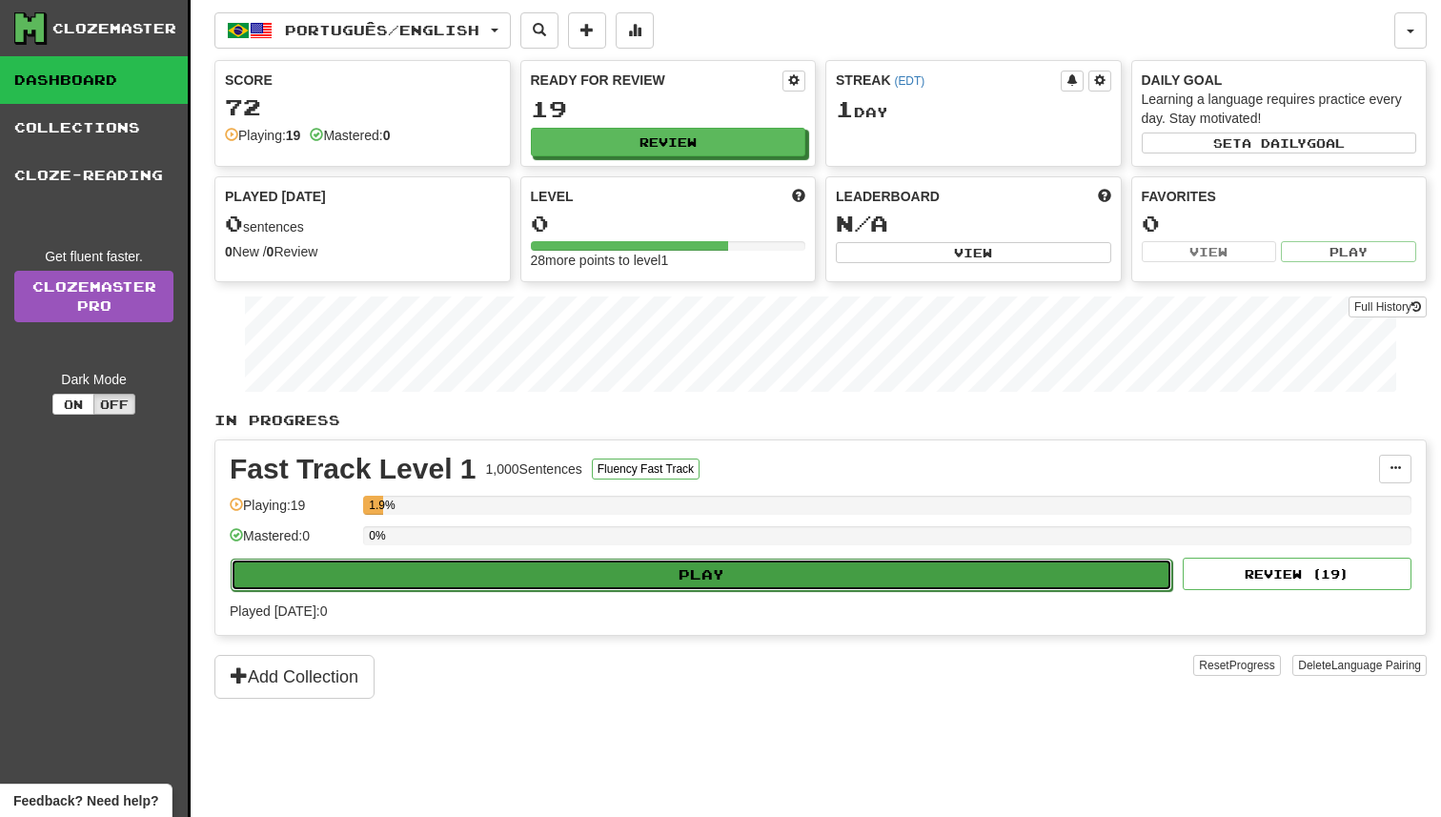
click at [666, 572] on button "Play" at bounding box center [702, 575] width 942 height 32
select select "**"
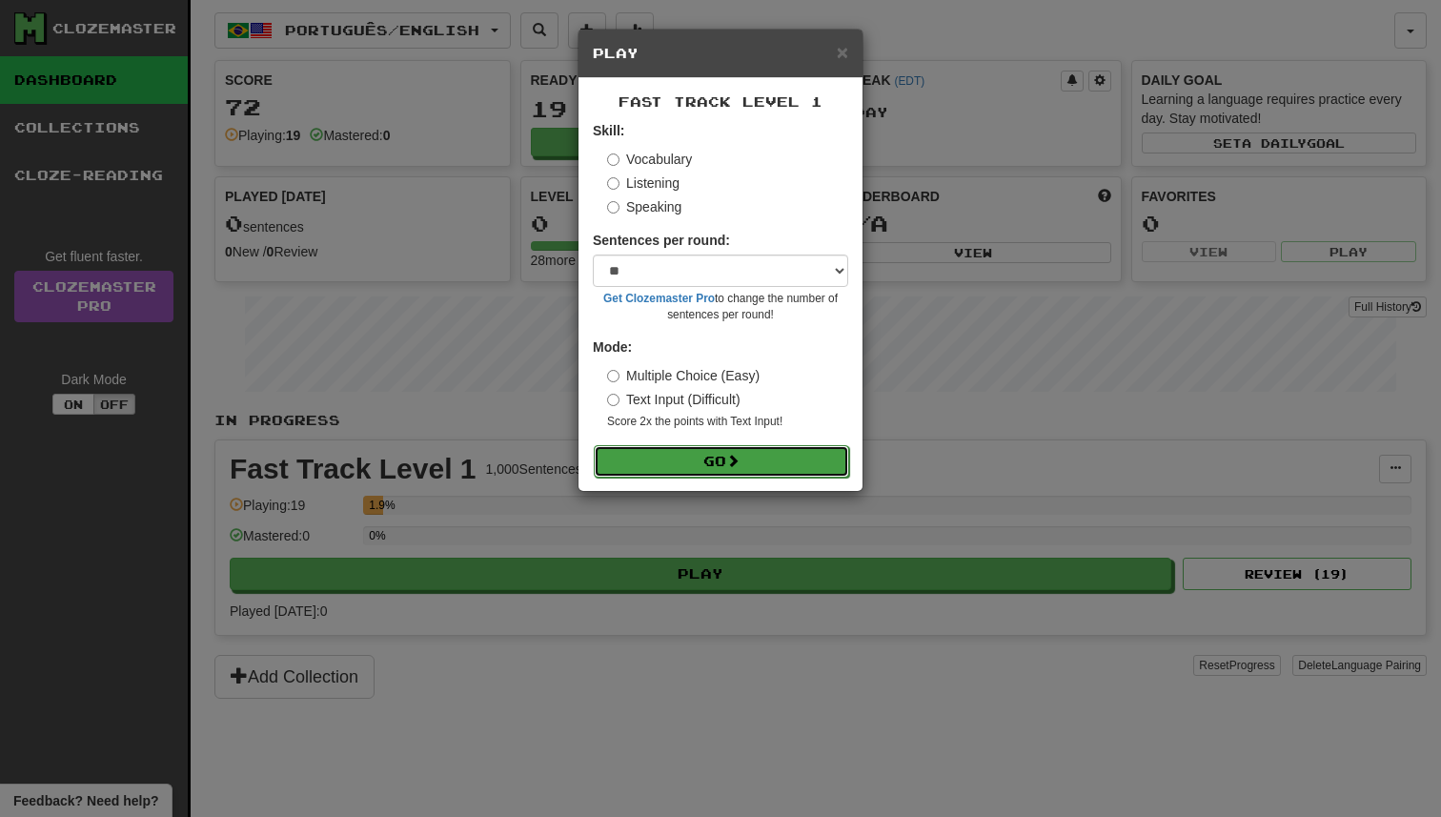
click at [711, 456] on button "Go" at bounding box center [721, 461] width 255 height 32
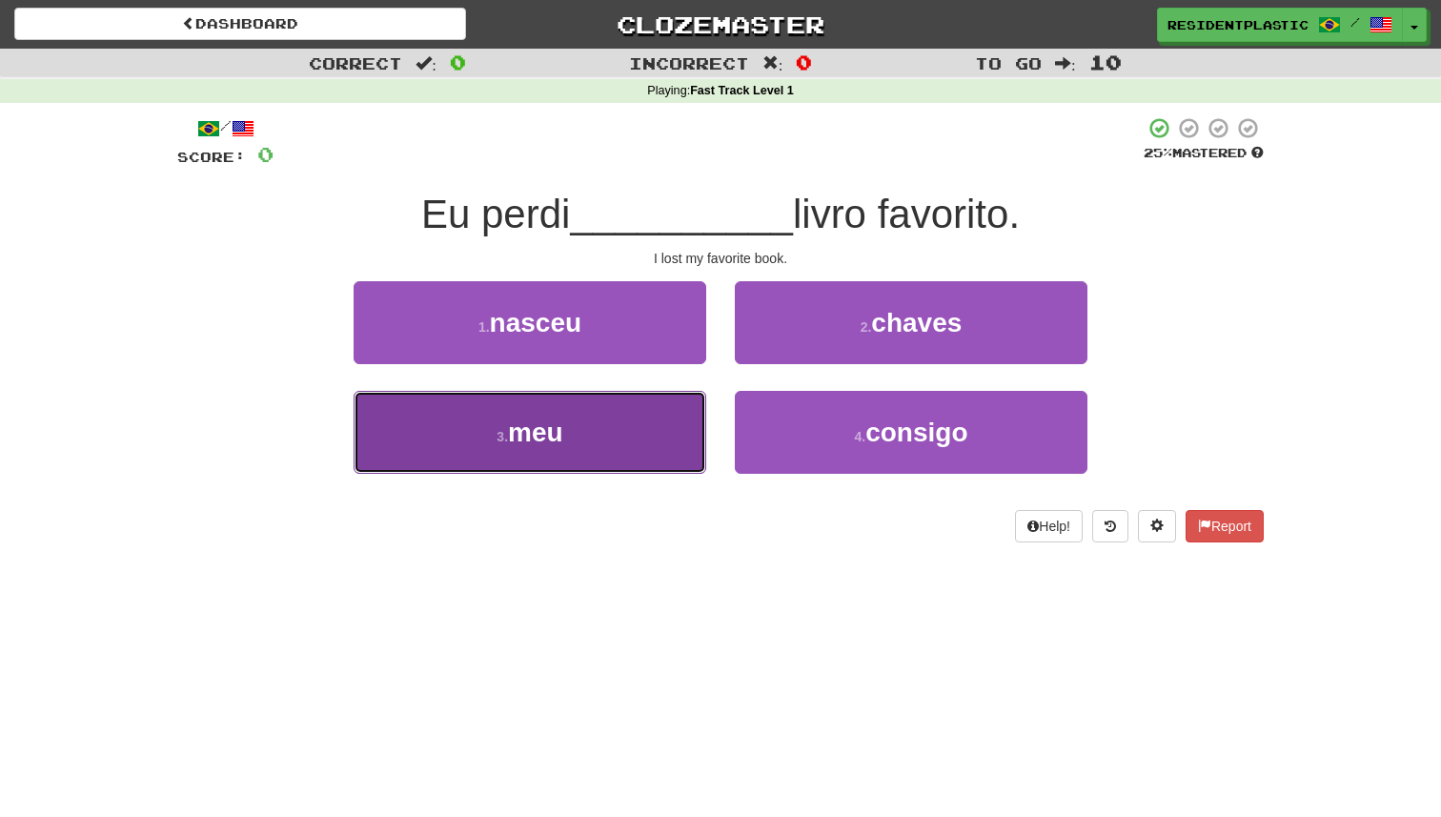
click at [681, 429] on button "3 . meu" at bounding box center [530, 432] width 353 height 83
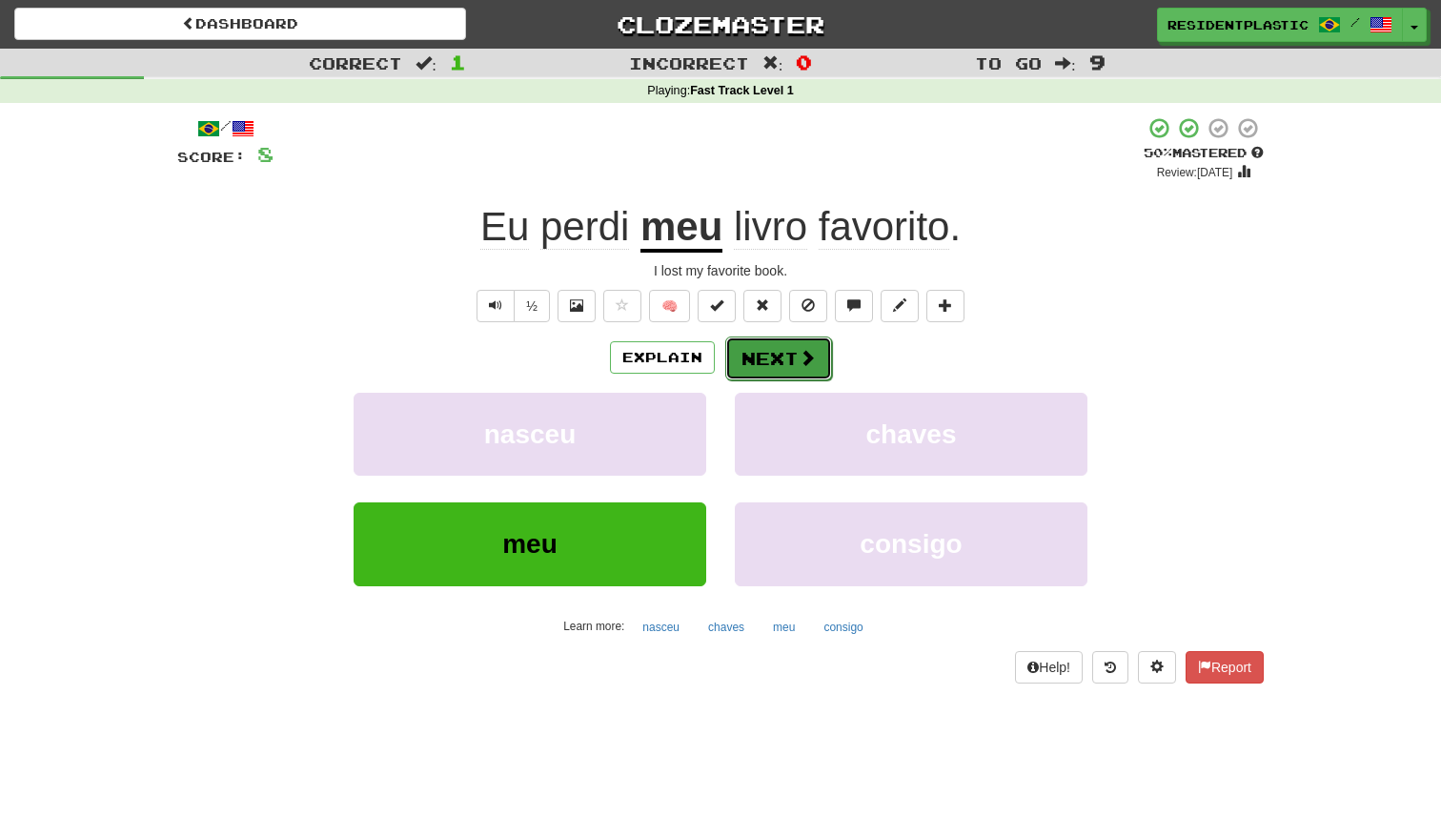
click at [765, 358] on button "Next" at bounding box center [778, 359] width 107 height 44
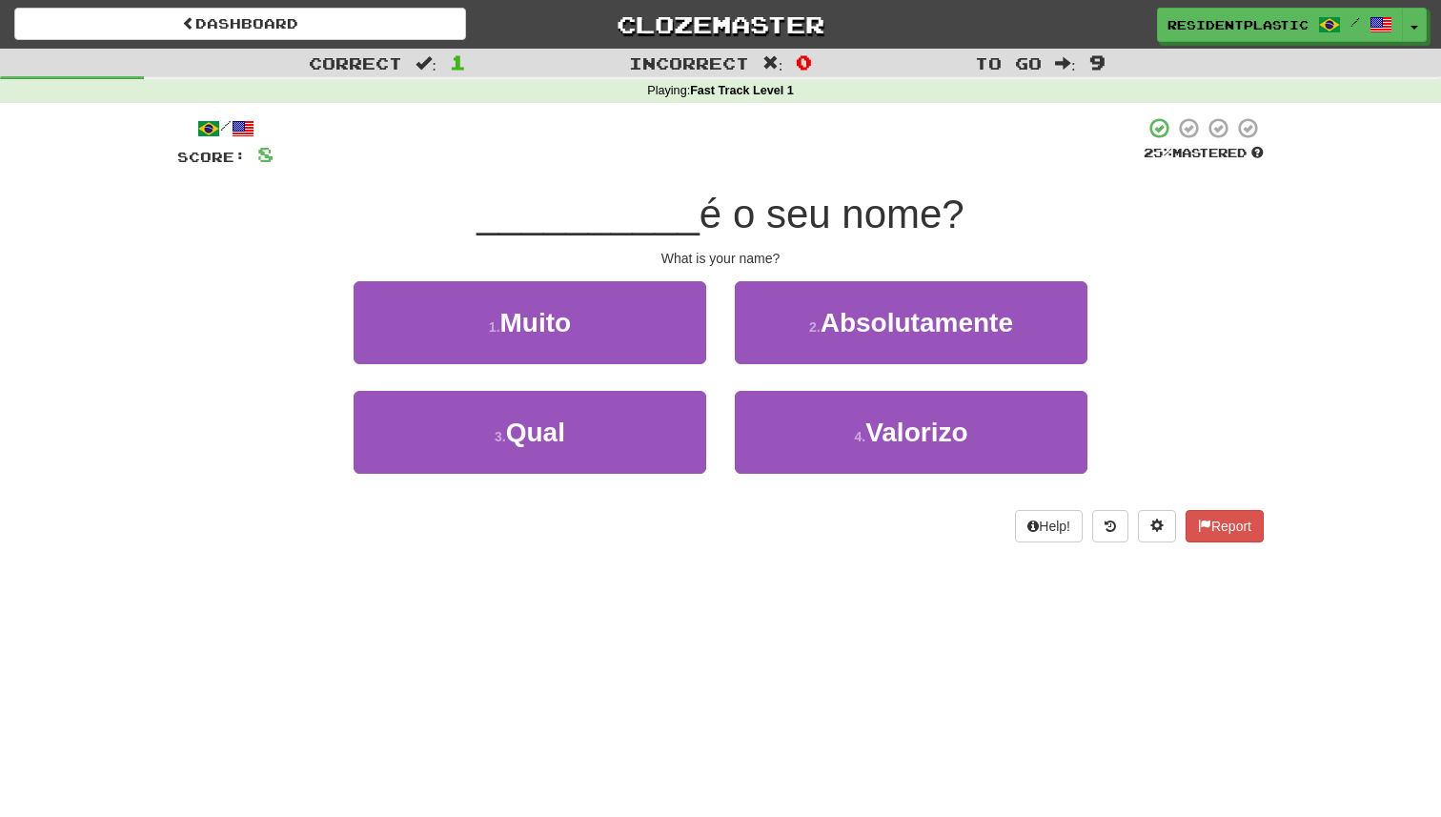
click at [429, 40] on div "Dashboard Clozemaster ResidentPlastic / Toggle Dropdown Dashboard Leaderboard A…" at bounding box center [720, 21] width 1441 height 42
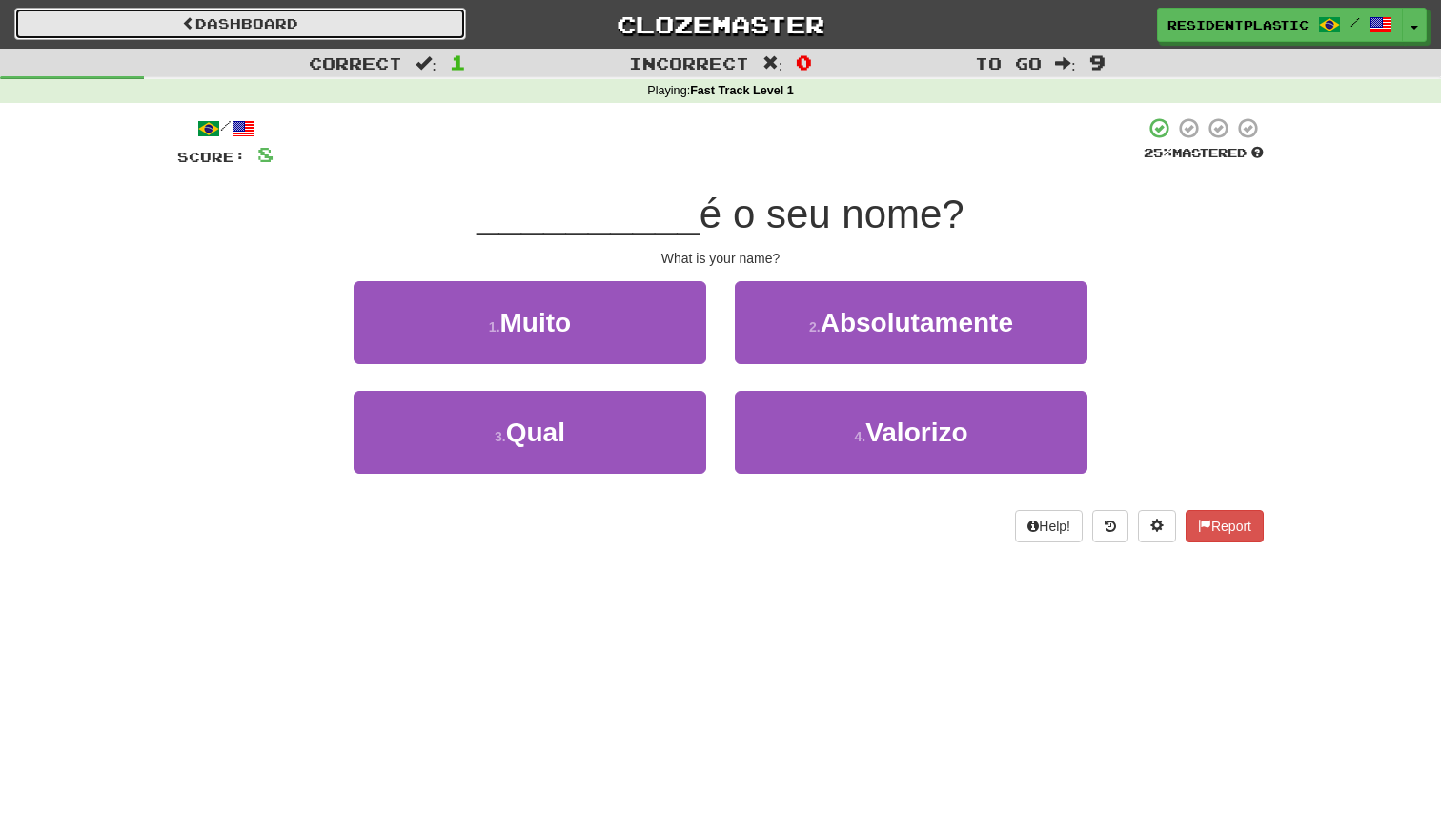
click at [414, 29] on link "Dashboard" at bounding box center [240, 24] width 452 height 32
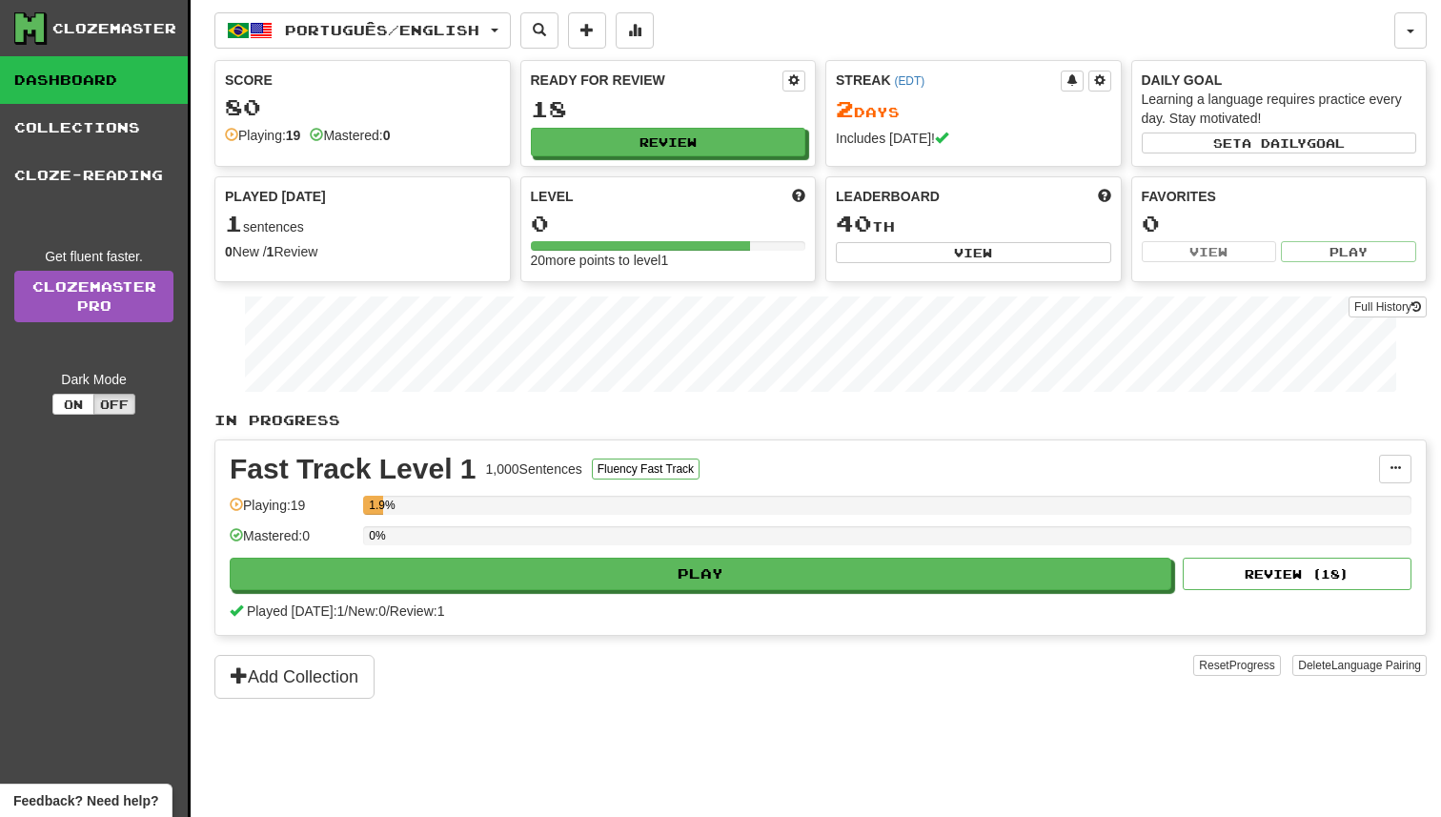
click at [406, 55] on div "Português / English Bahasa Indonesia / English Streak: 53 Review: 19 Points [DA…" at bounding box center [820, 432] width 1213 height 865
click at [405, 36] on span "Português / English" at bounding box center [382, 30] width 194 height 16
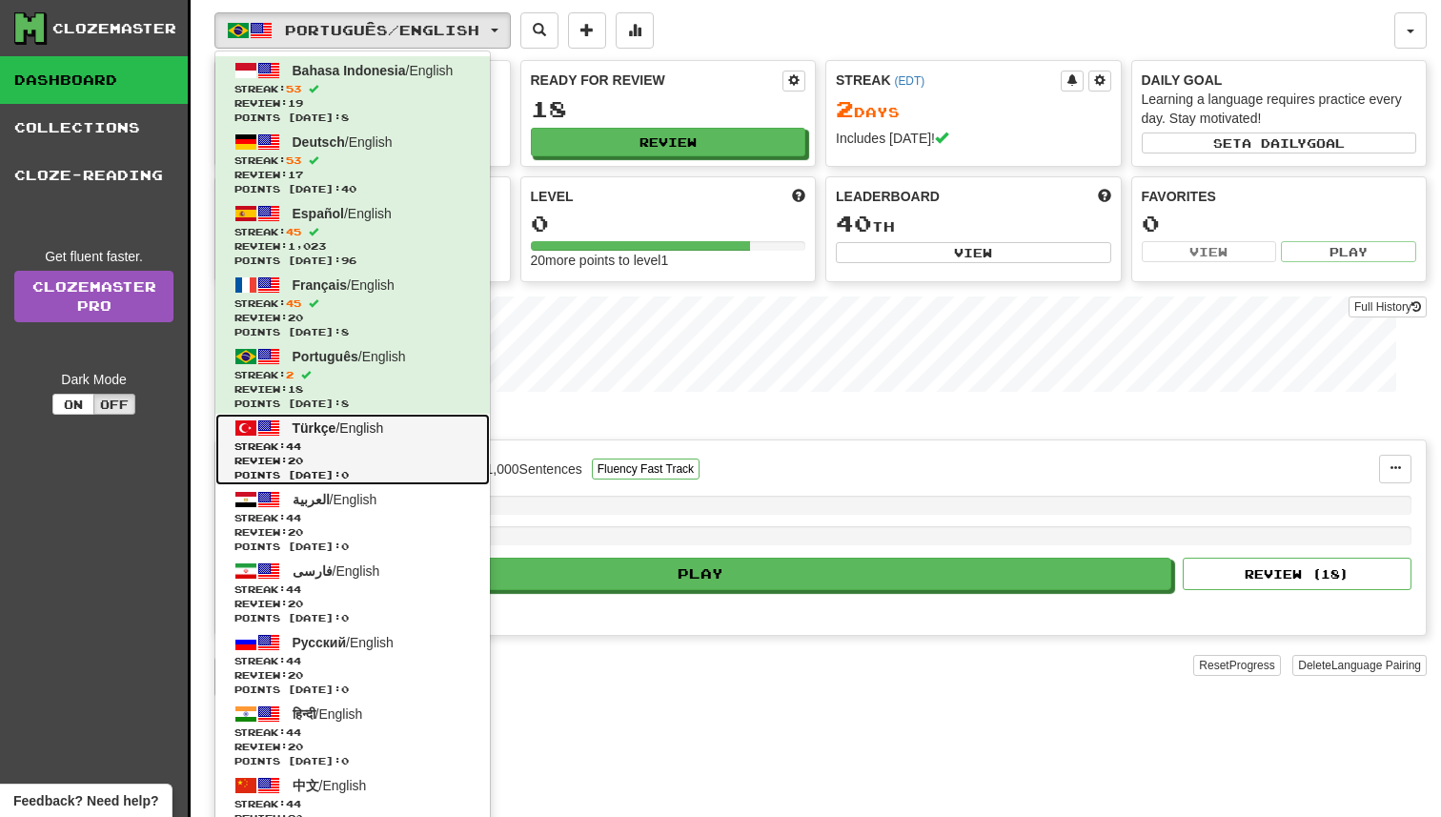
click at [405, 449] on span "Streak: 44" at bounding box center [353, 446] width 236 height 14
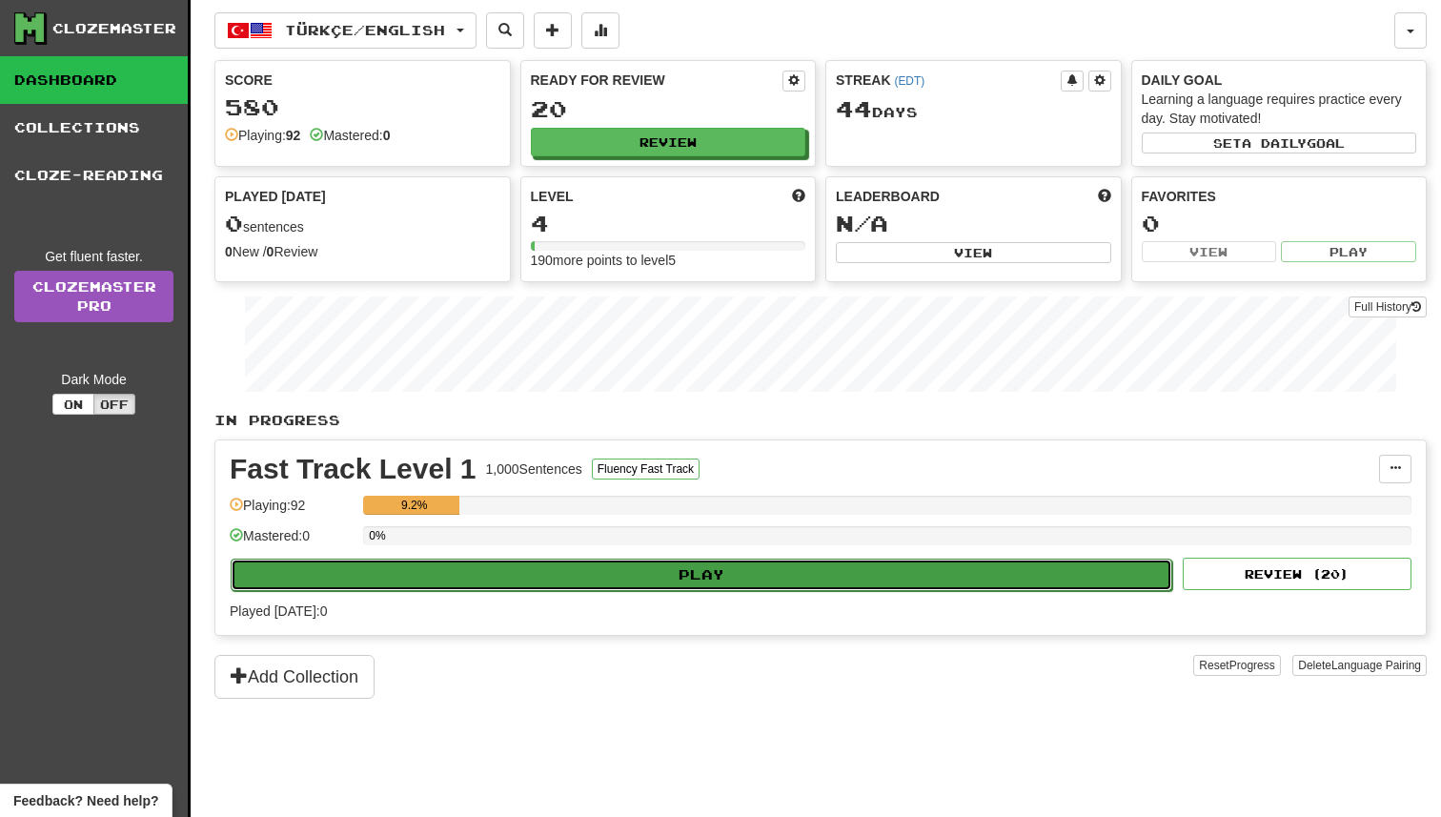
click at [708, 580] on button "Play" at bounding box center [702, 575] width 942 height 32
select select "**"
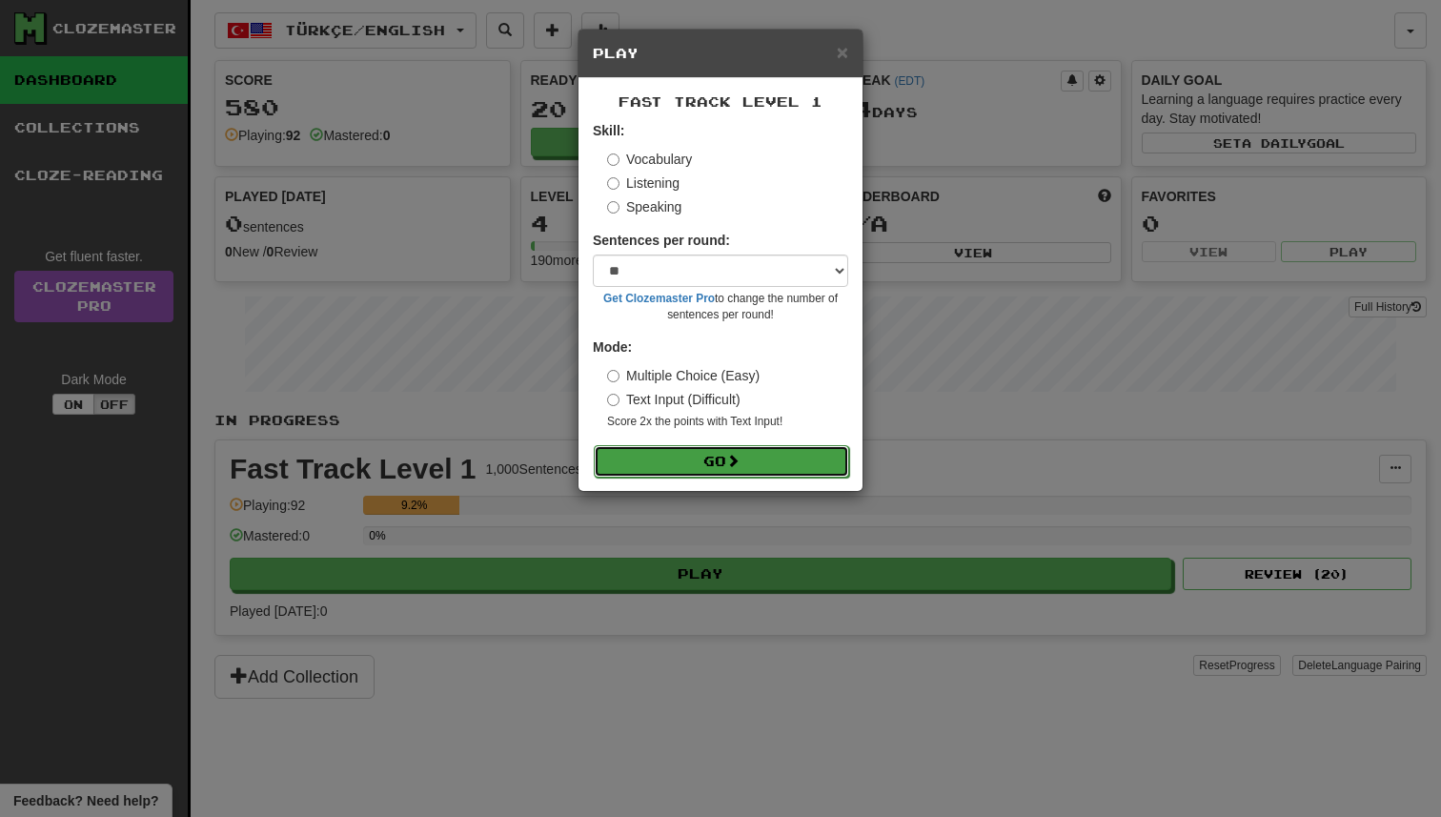
click at [706, 457] on button "Go" at bounding box center [721, 461] width 255 height 32
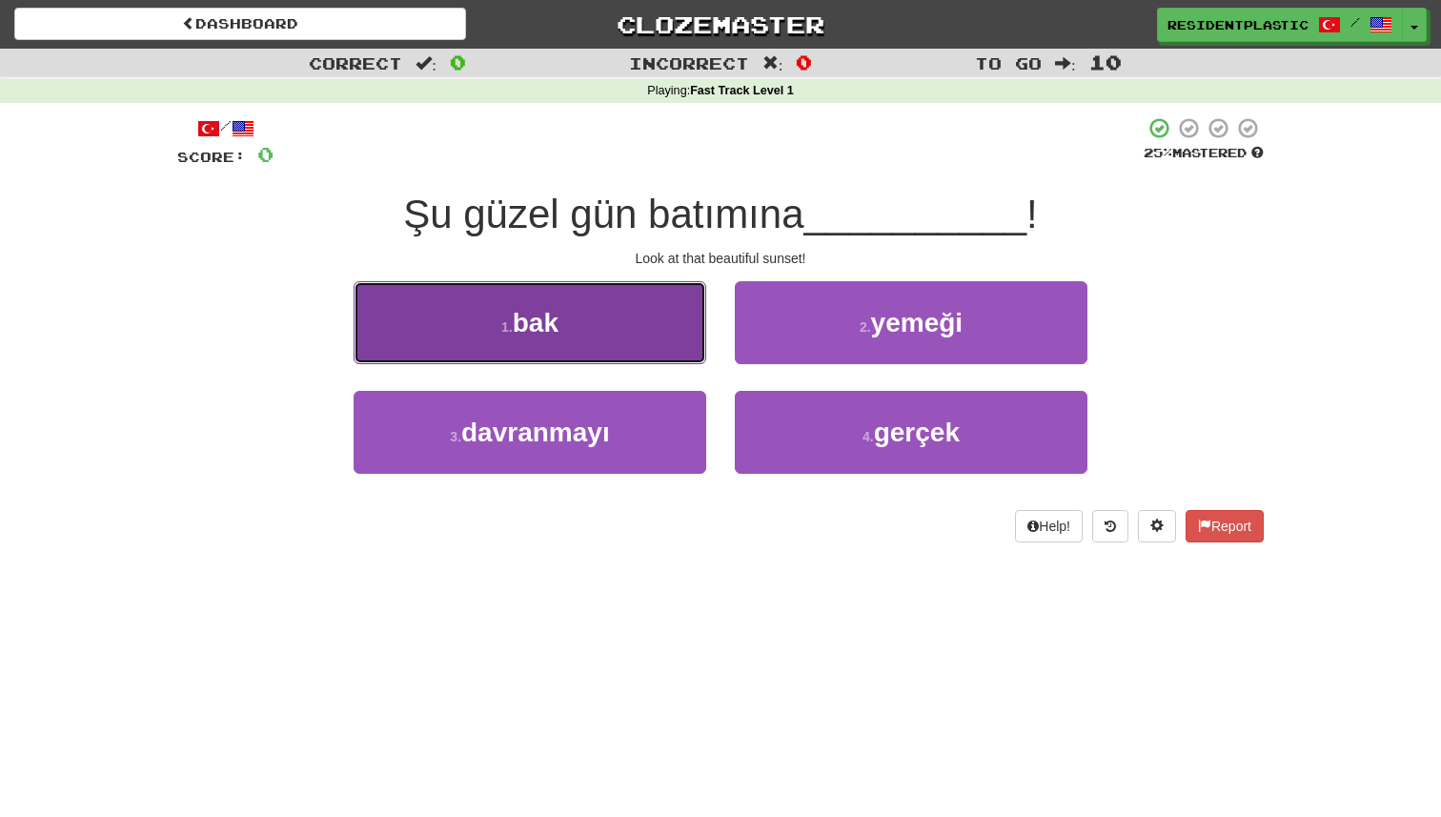
click at [689, 329] on button "1 . bak" at bounding box center [530, 322] width 353 height 83
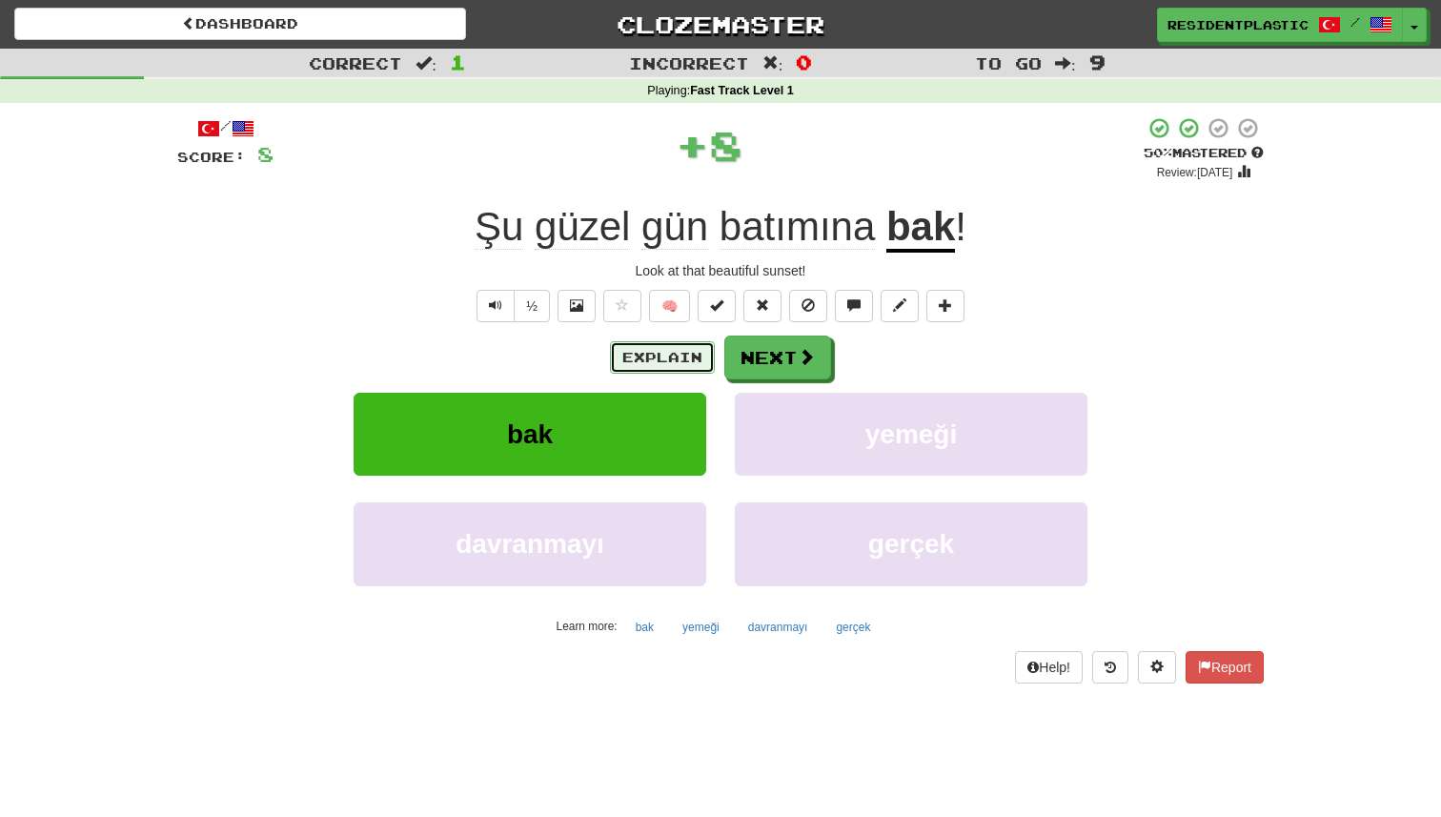
click at [688, 344] on button "Explain" at bounding box center [662, 357] width 105 height 32
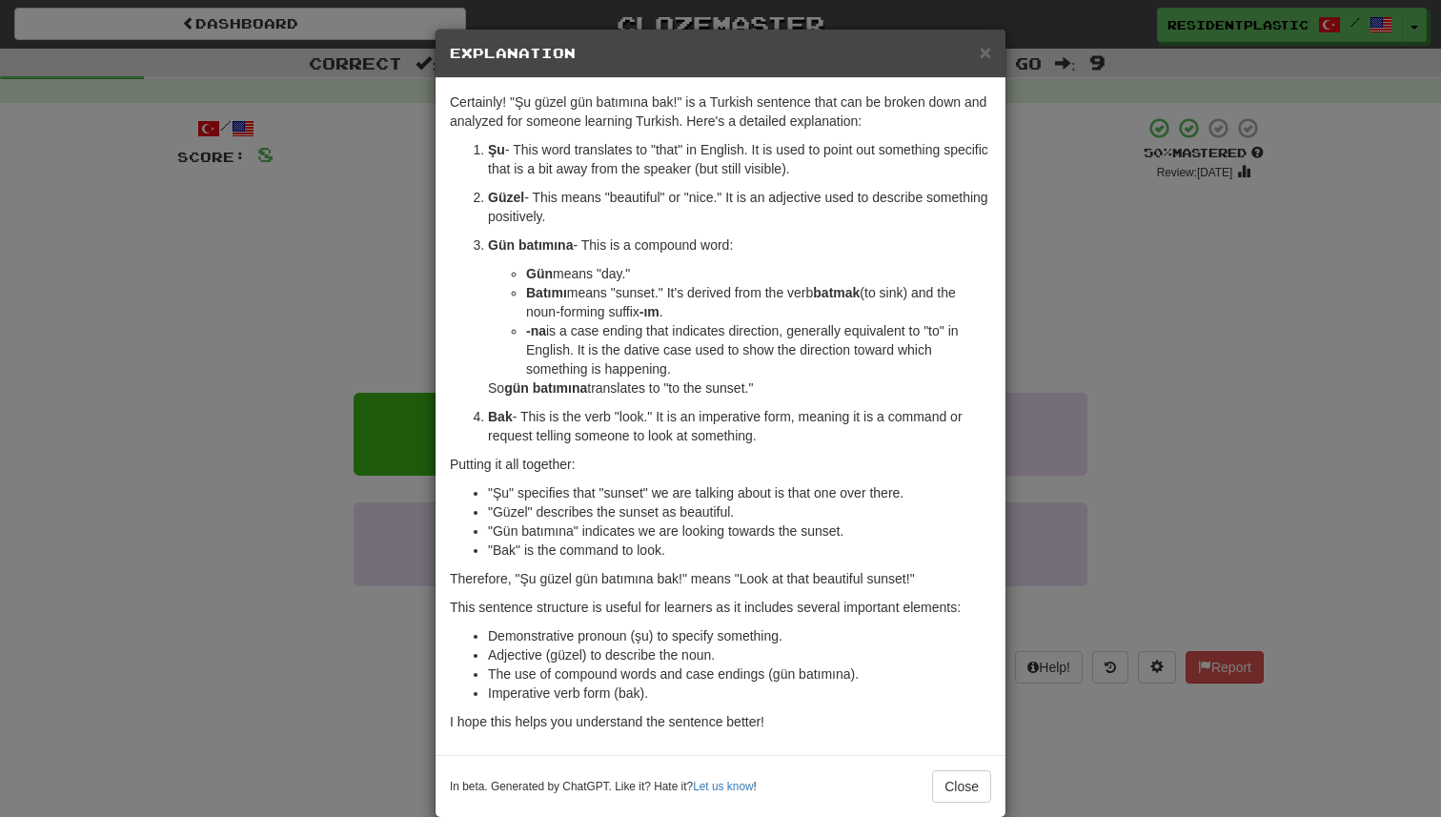
click at [398, 303] on div "× Explanation Certainly! "Şu güzel gün batımına bak!" is a Turkish sentence tha…" at bounding box center [720, 408] width 1441 height 817
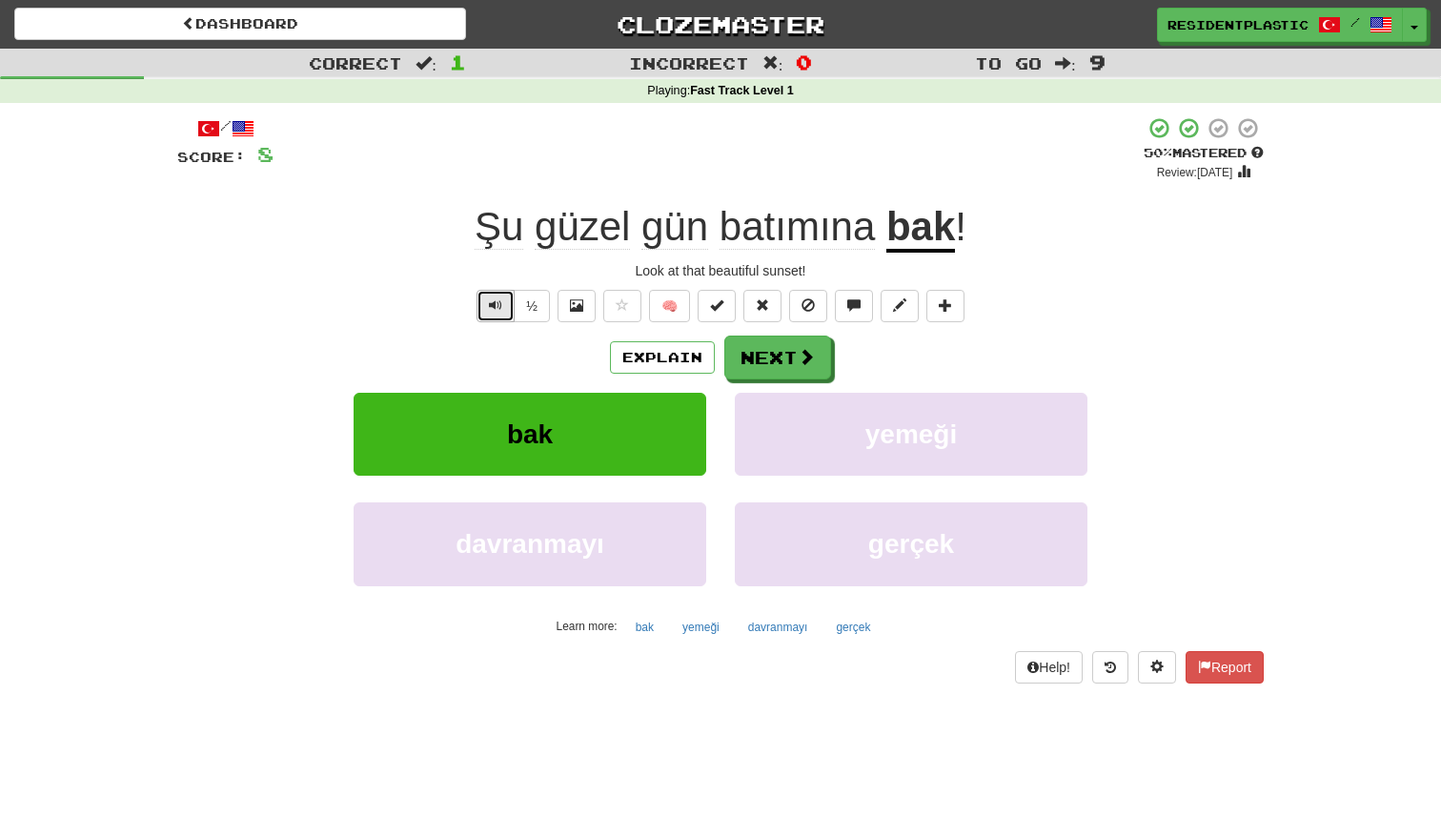
click at [497, 304] on span "Text-to-speech controls" at bounding box center [495, 304] width 13 height 13
click at [653, 366] on button "Explain" at bounding box center [662, 357] width 105 height 32
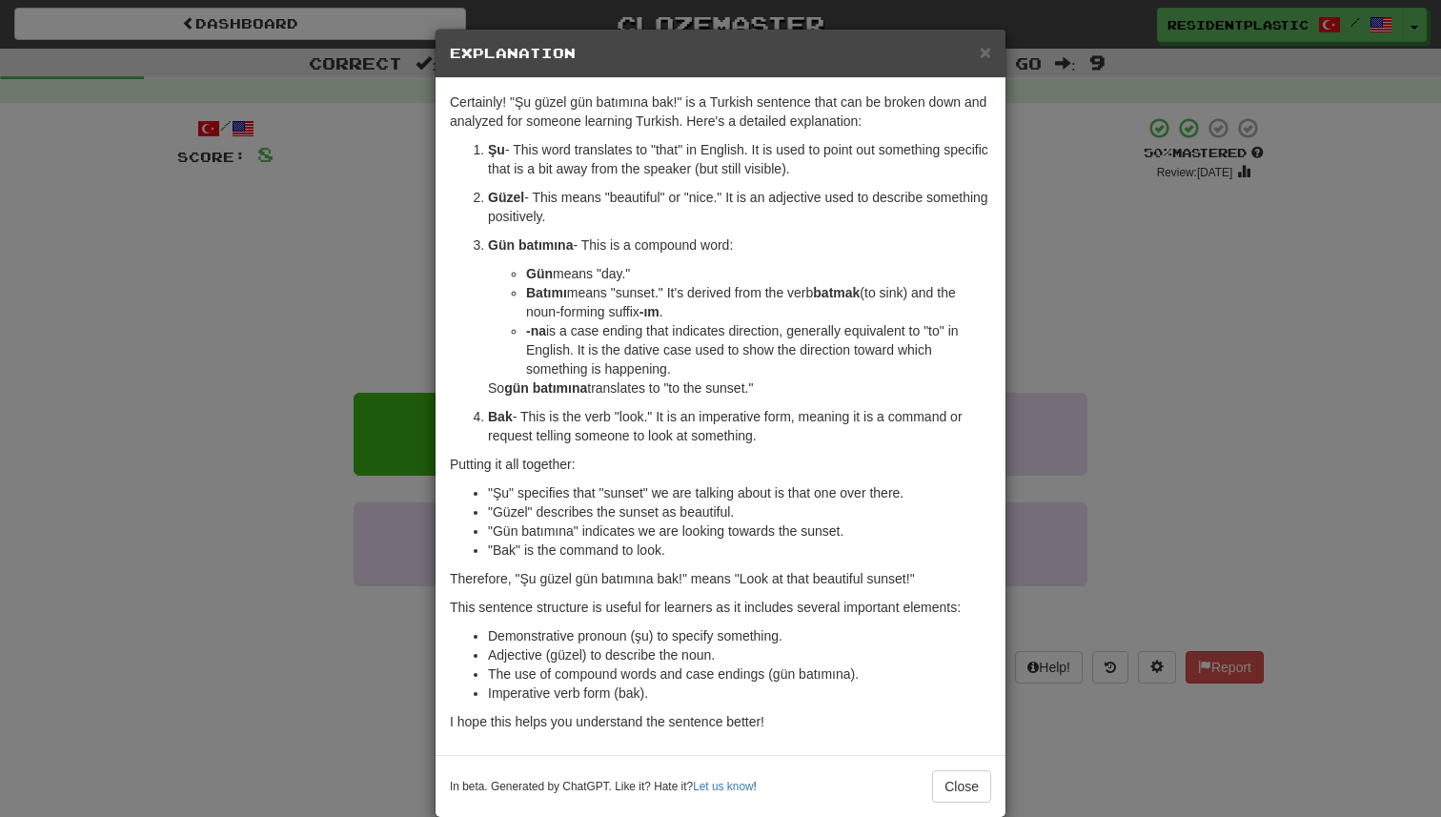
click at [404, 319] on div "× Explanation Certainly! "Şu güzel gün batımına bak!" is a Turkish sentence tha…" at bounding box center [720, 408] width 1441 height 817
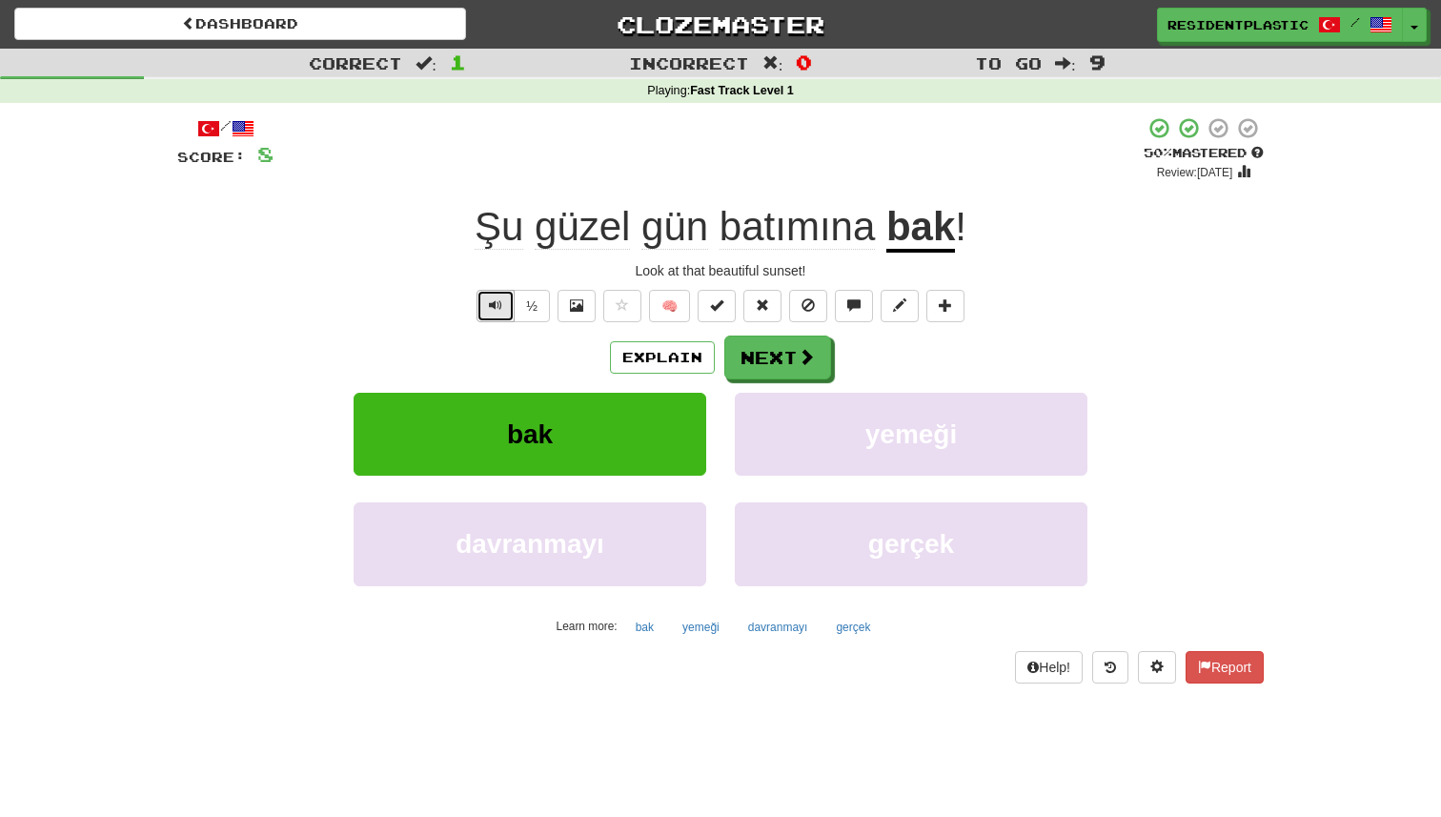
click at [511, 313] on button "Text-to-speech controls" at bounding box center [496, 306] width 38 height 32
click at [663, 371] on button "Explain" at bounding box center [662, 357] width 105 height 32
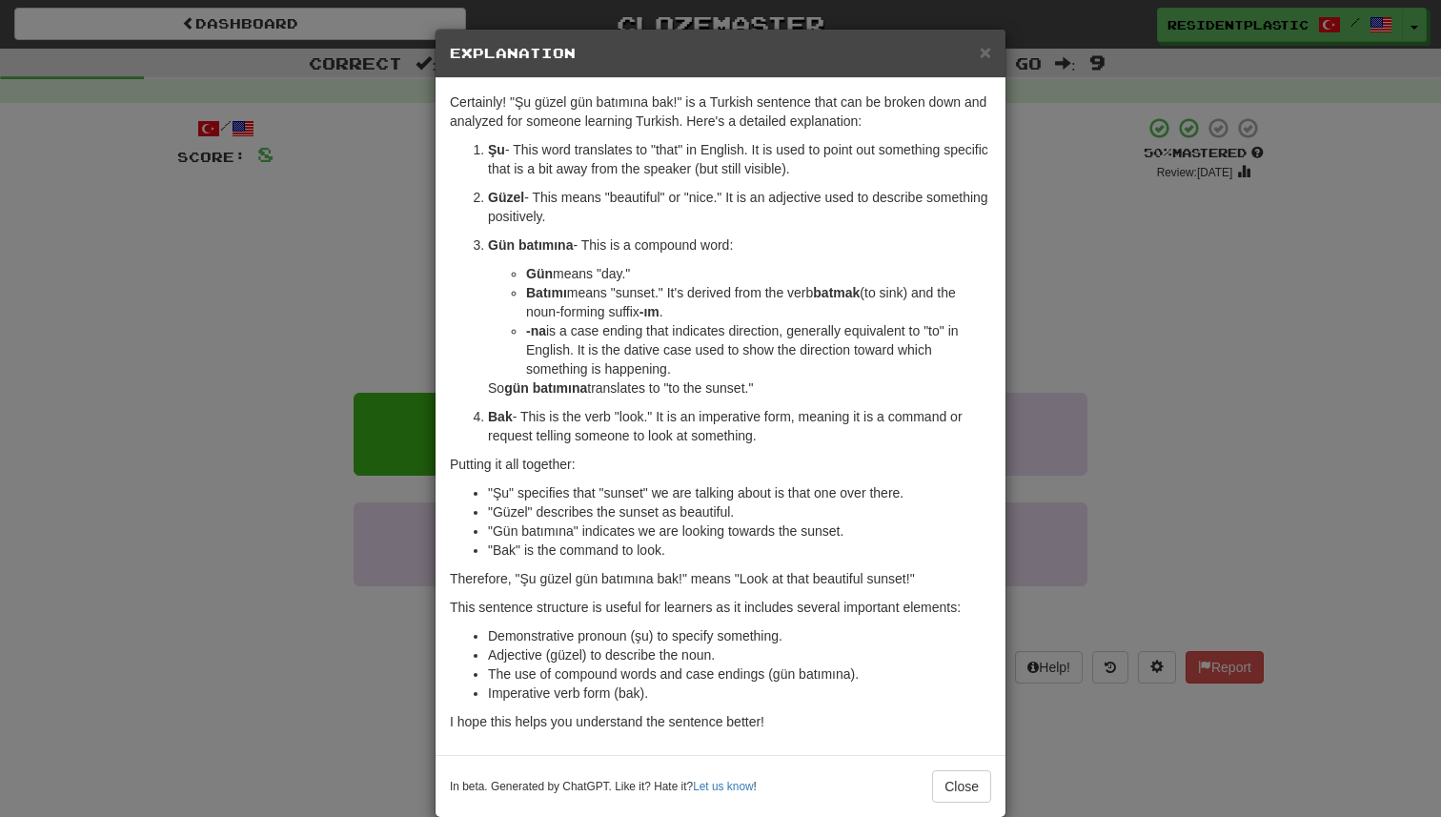
click at [1050, 452] on div "× Explanation Certainly! "Şu güzel gün batımına bak!" is a Turkish sentence tha…" at bounding box center [720, 408] width 1441 height 817
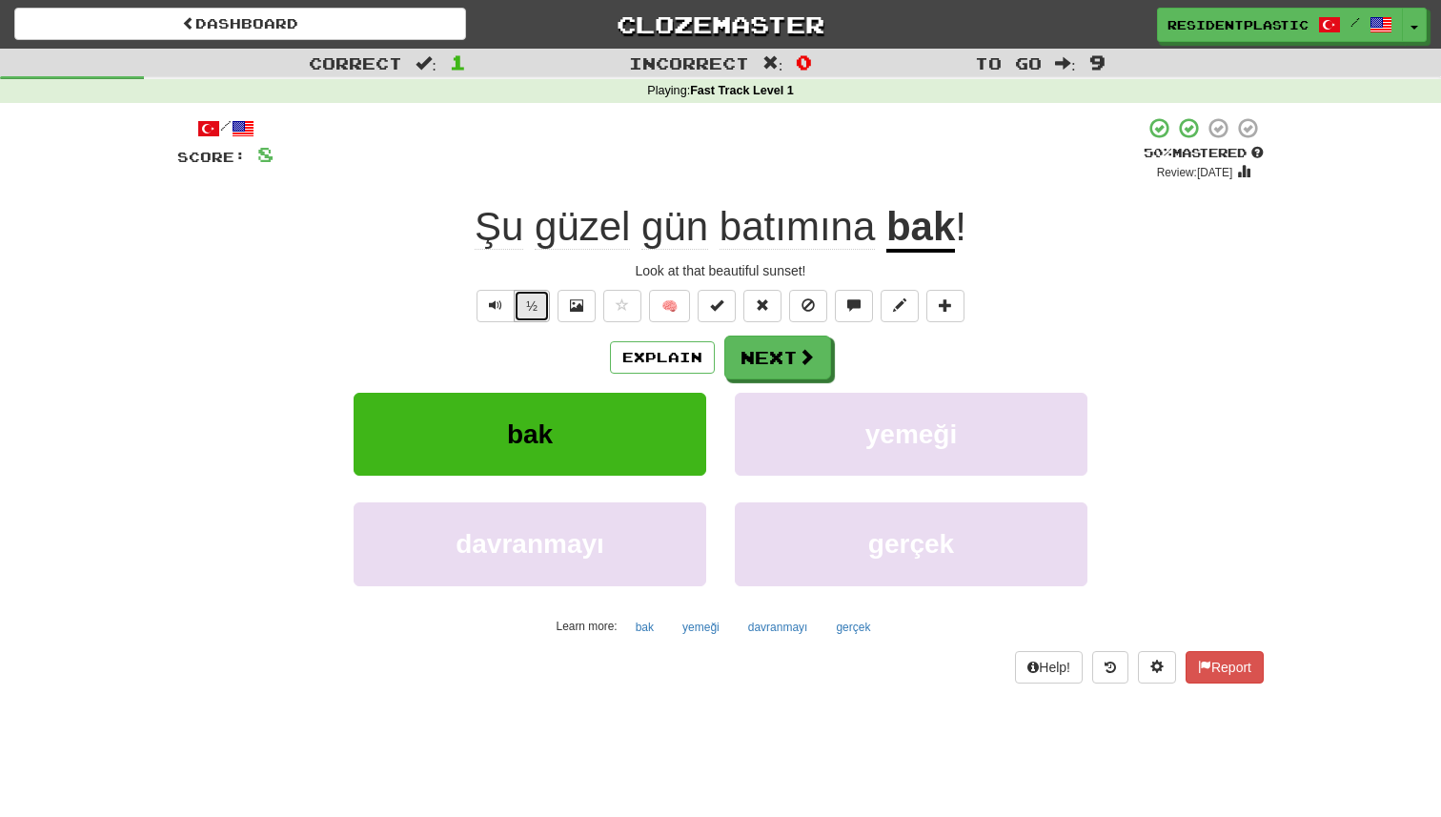
click at [516, 312] on button "½" at bounding box center [532, 306] width 36 height 32
click at [510, 312] on button "Text-to-speech controls" at bounding box center [496, 306] width 38 height 32
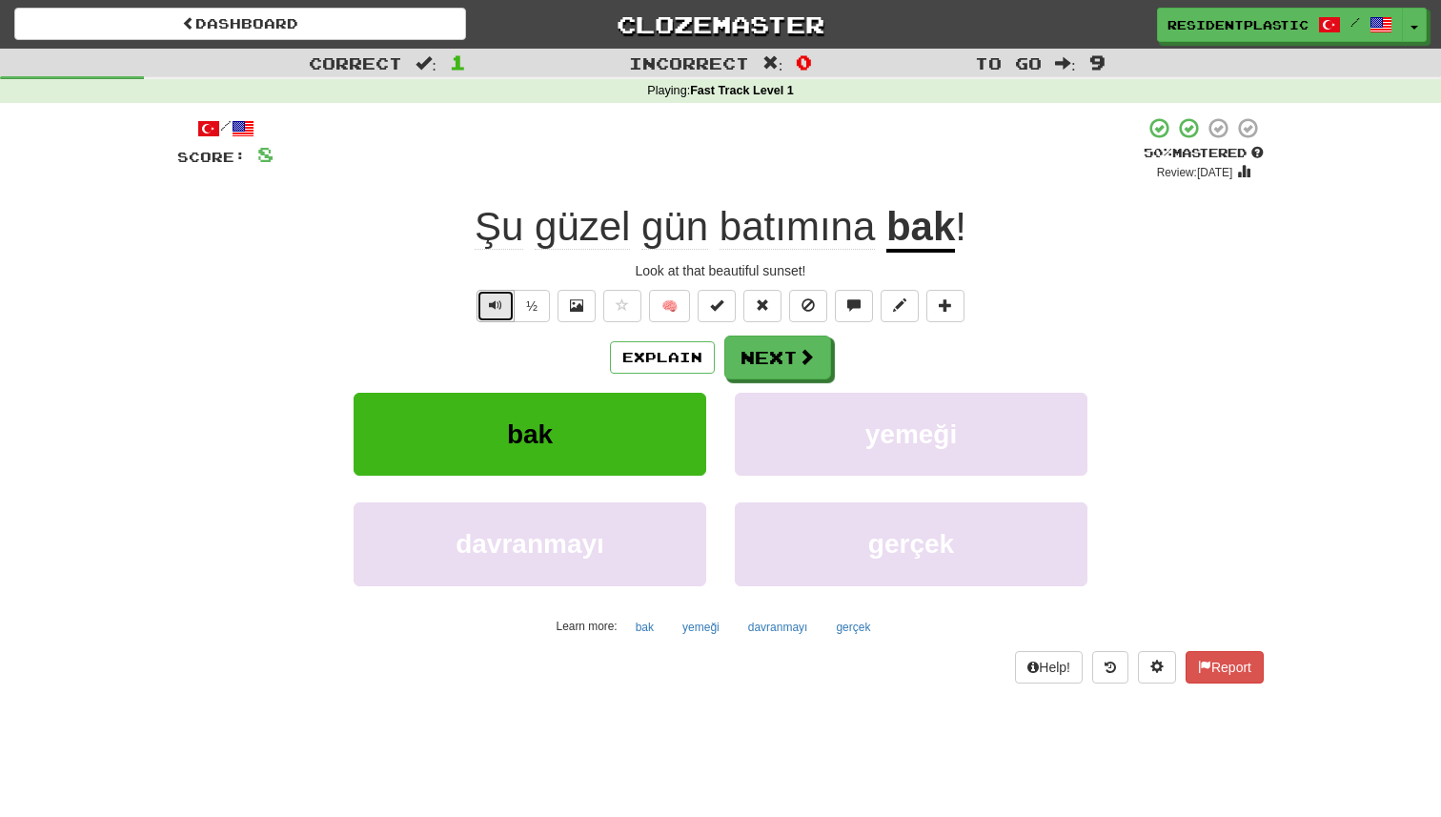
click at [510, 312] on button "Text-to-speech controls" at bounding box center [496, 306] width 38 height 32
click at [496, 321] on button "Text-to-speech controls" at bounding box center [496, 306] width 38 height 32
click at [803, 371] on button "Next" at bounding box center [778, 359] width 107 height 44
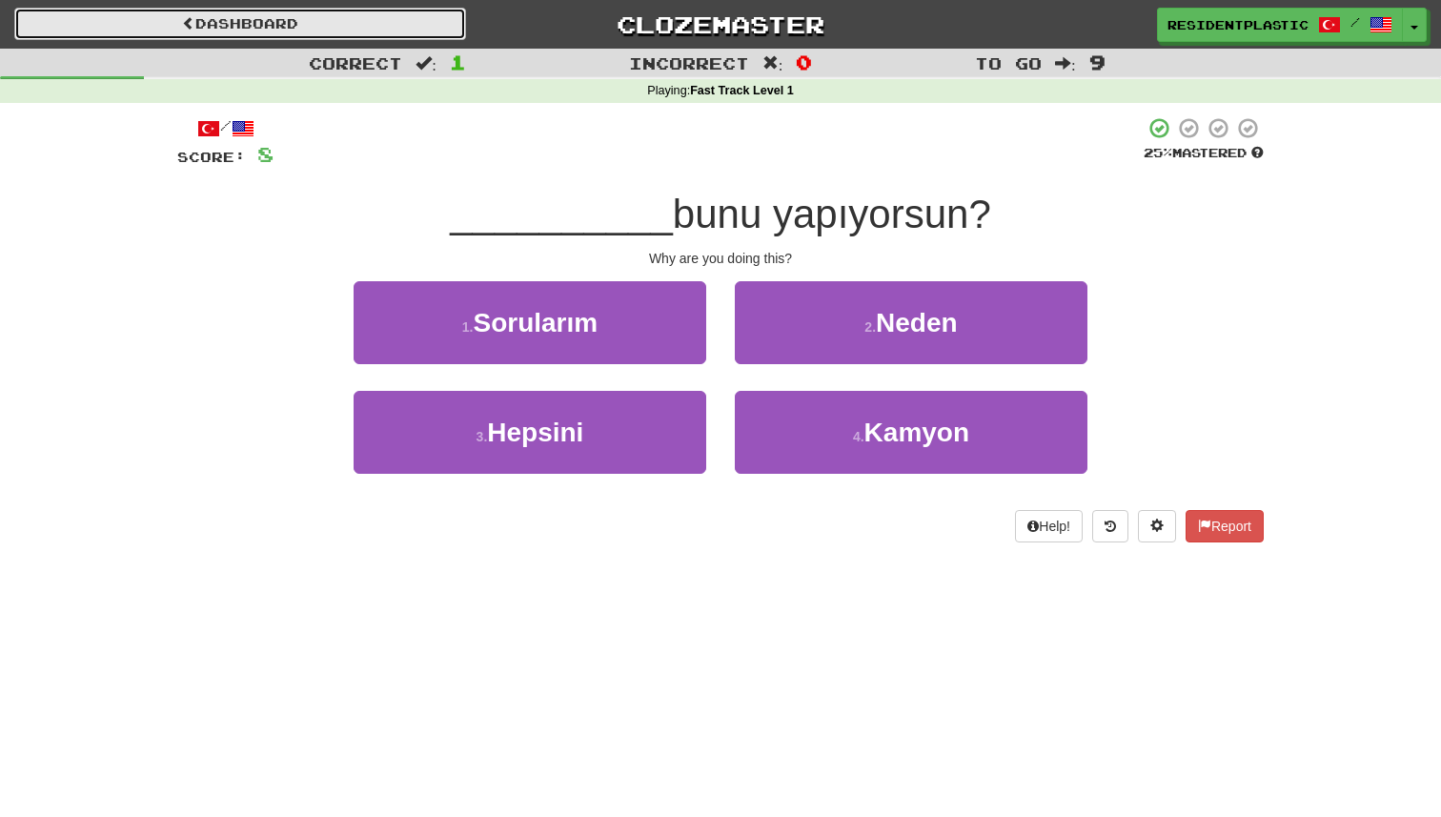
click at [446, 32] on link "Dashboard" at bounding box center [240, 24] width 452 height 32
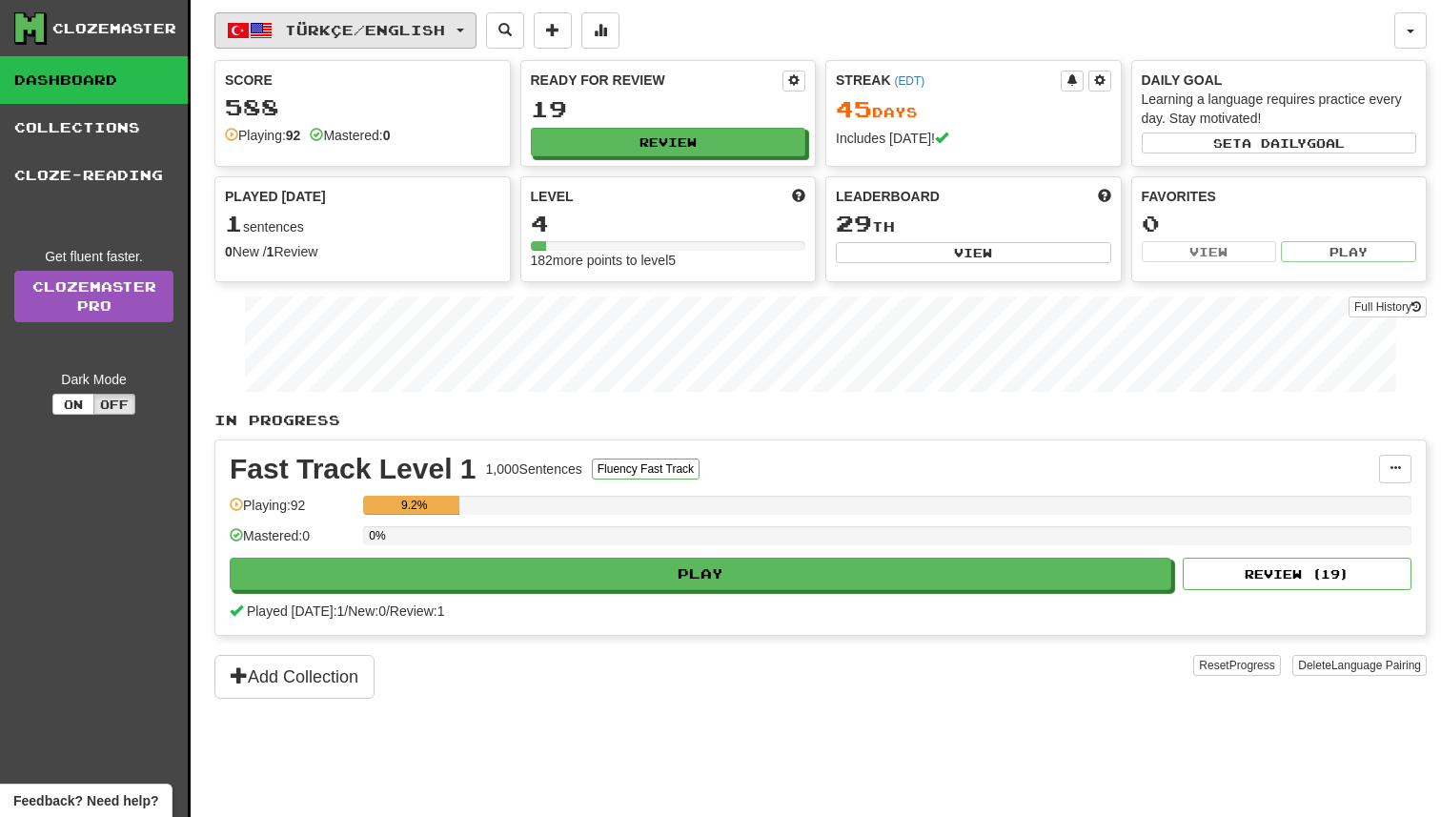
click at [427, 40] on button "Türkçe / English" at bounding box center [345, 30] width 262 height 36
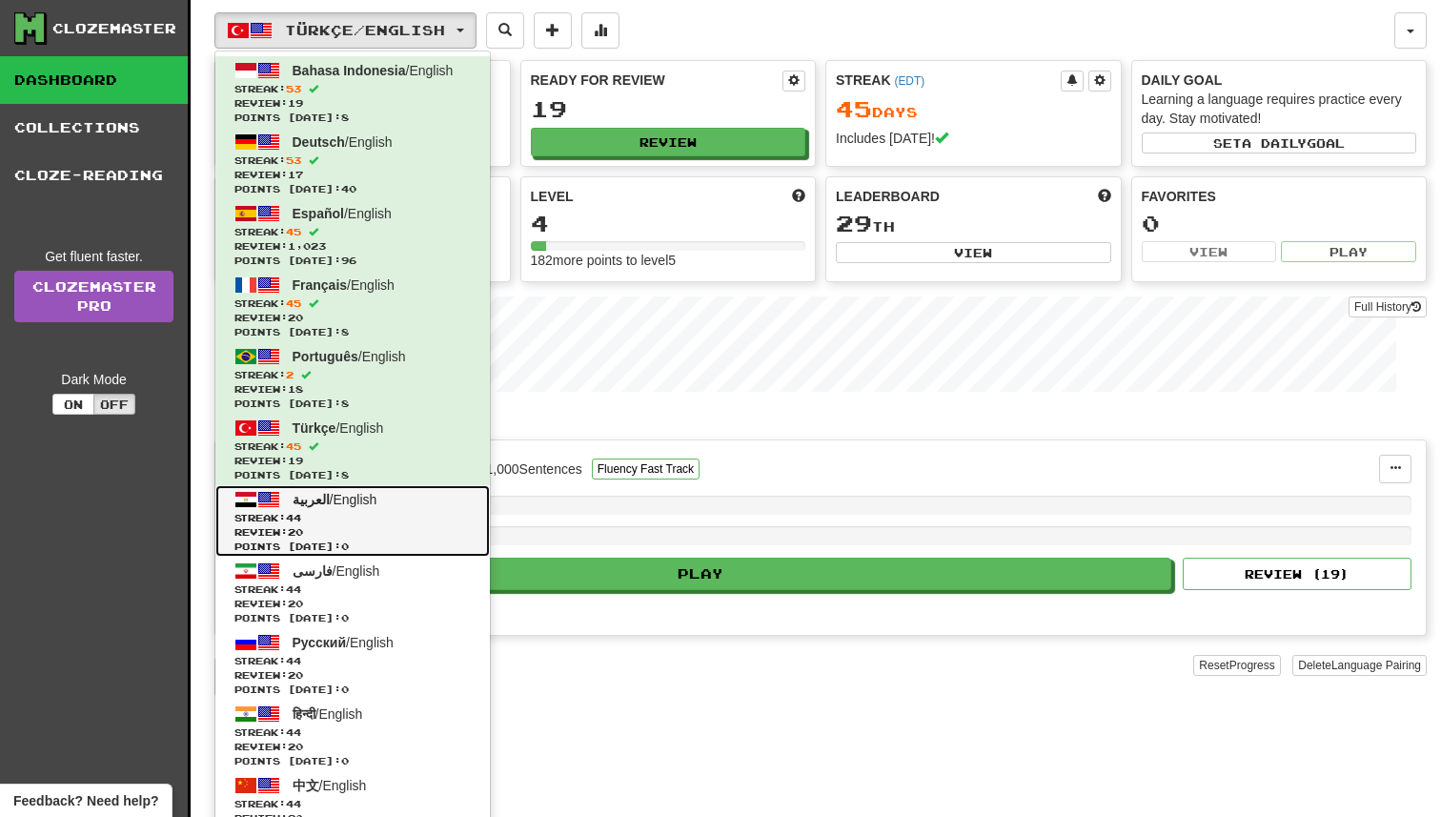
click at [351, 499] on span "العربية / English" at bounding box center [335, 499] width 85 height 15
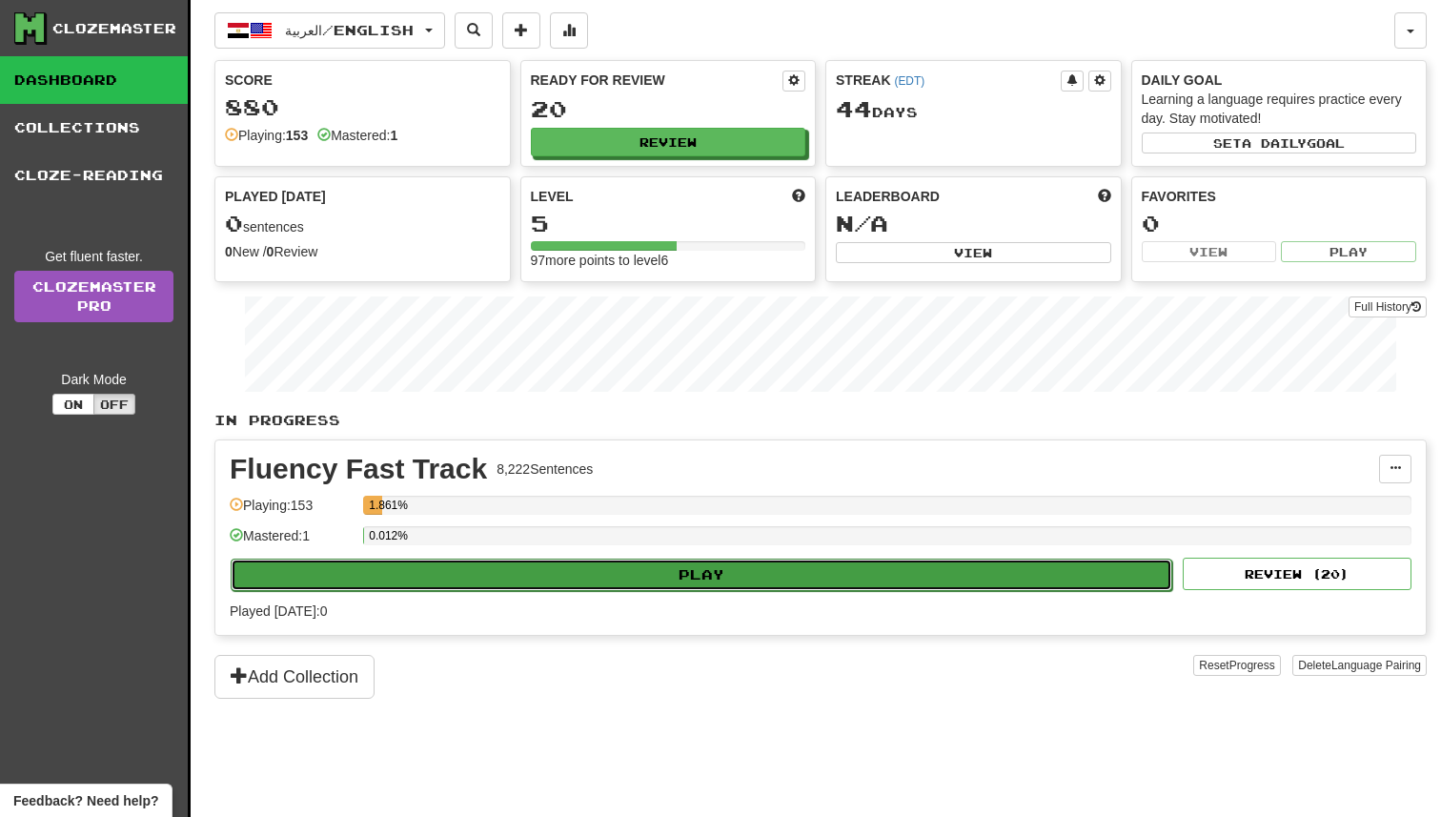
click at [677, 583] on button "Play" at bounding box center [702, 575] width 942 height 32
select select "**"
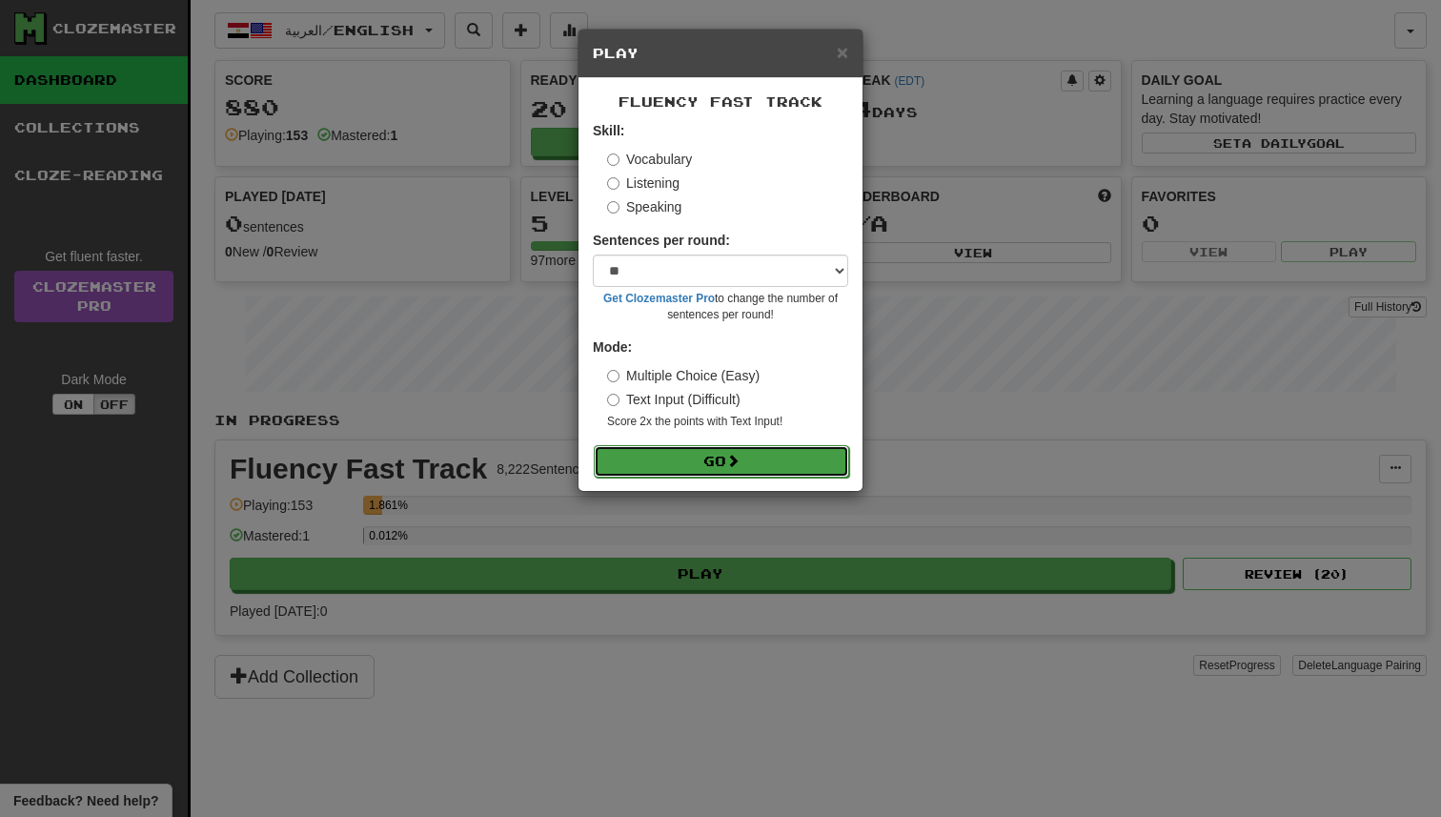
click at [660, 457] on button "Go" at bounding box center [721, 461] width 255 height 32
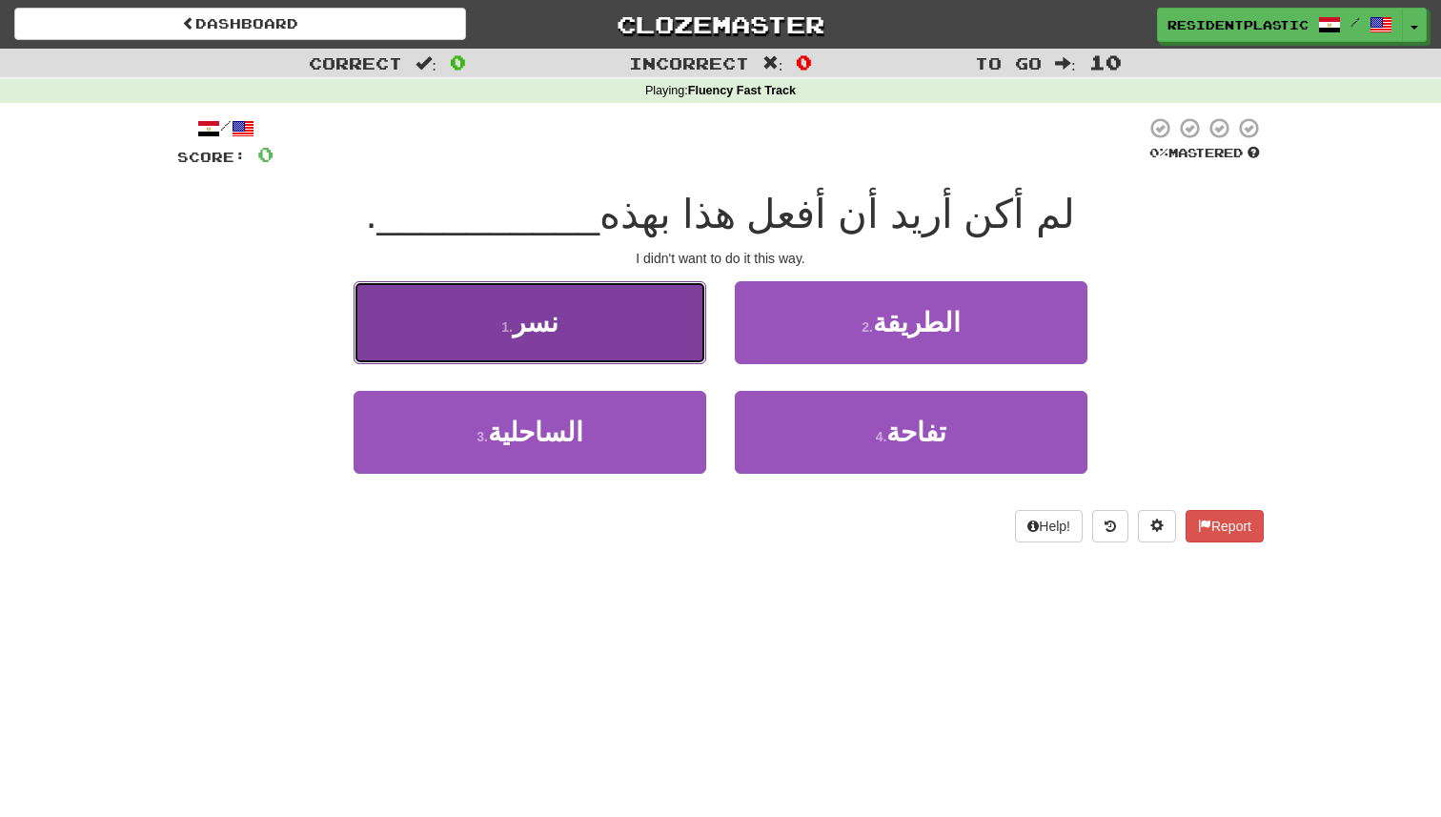
click at [602, 322] on button "1 . نسر" at bounding box center [530, 322] width 353 height 83
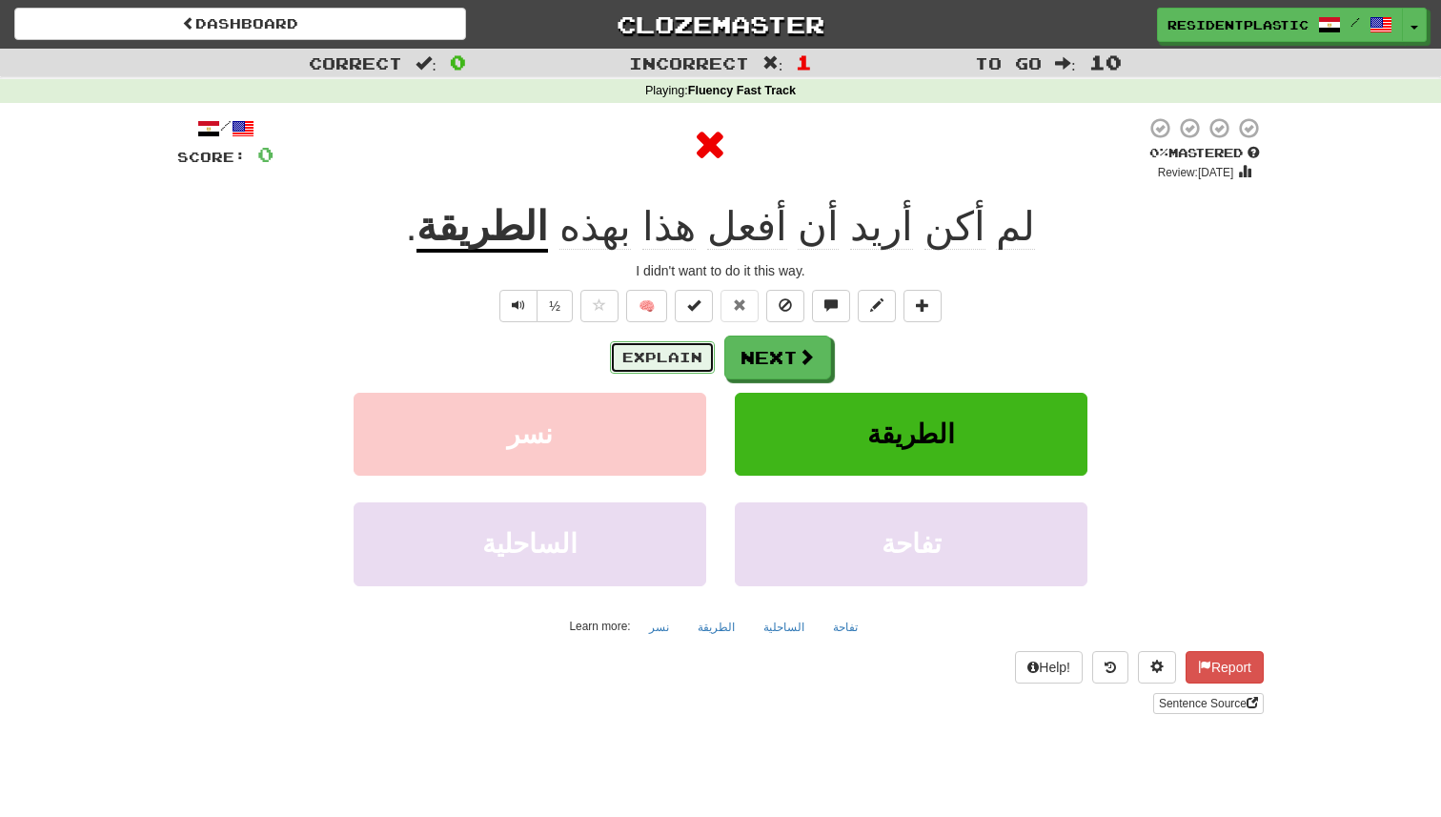
click at [710, 357] on button "Explain" at bounding box center [662, 357] width 105 height 32
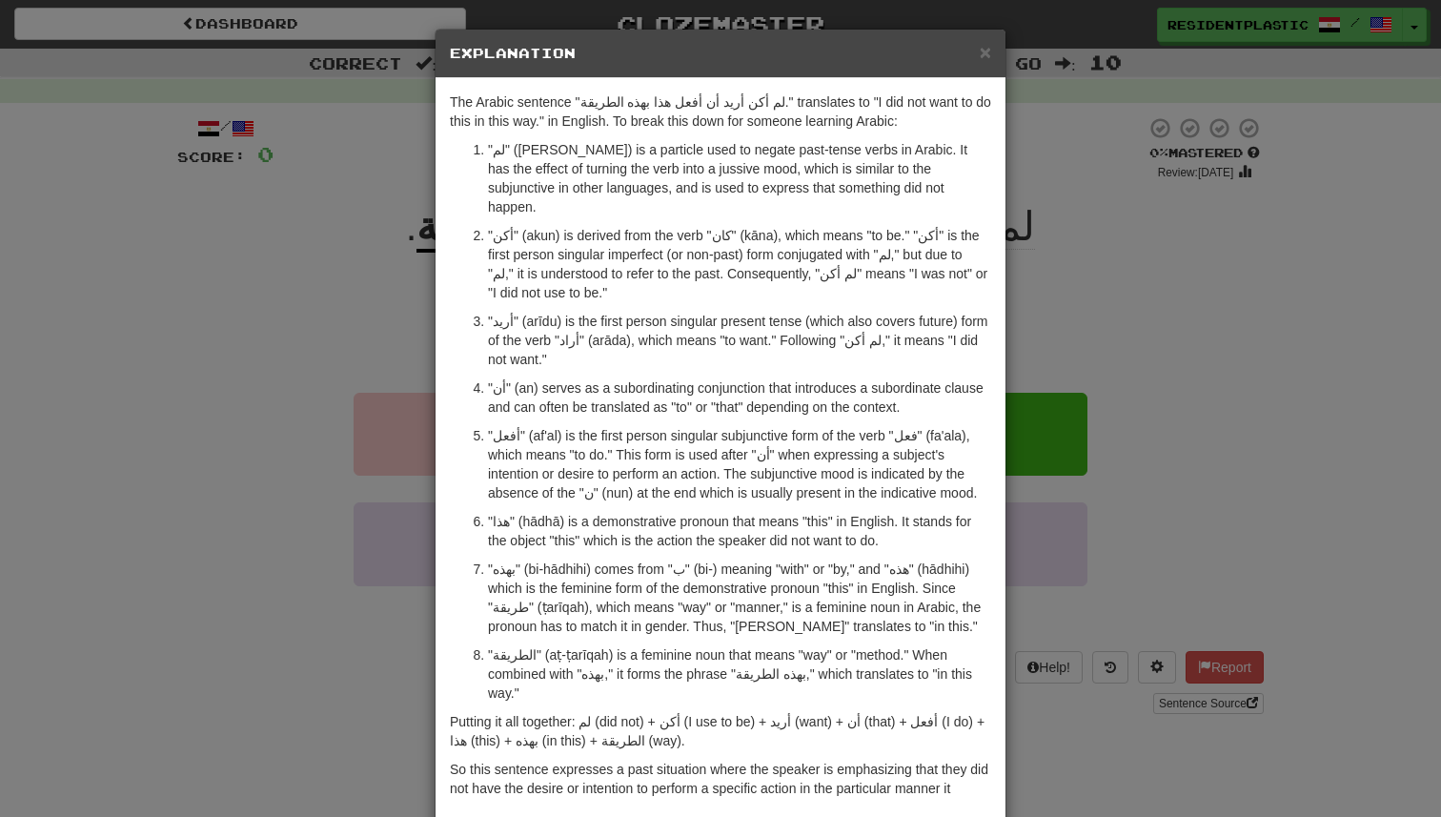
click at [1281, 509] on div "× Explanation The Arabic sentence "لم أكن أريد أن أفعل هذا بهذه الطريقة." trans…" at bounding box center [720, 408] width 1441 height 817
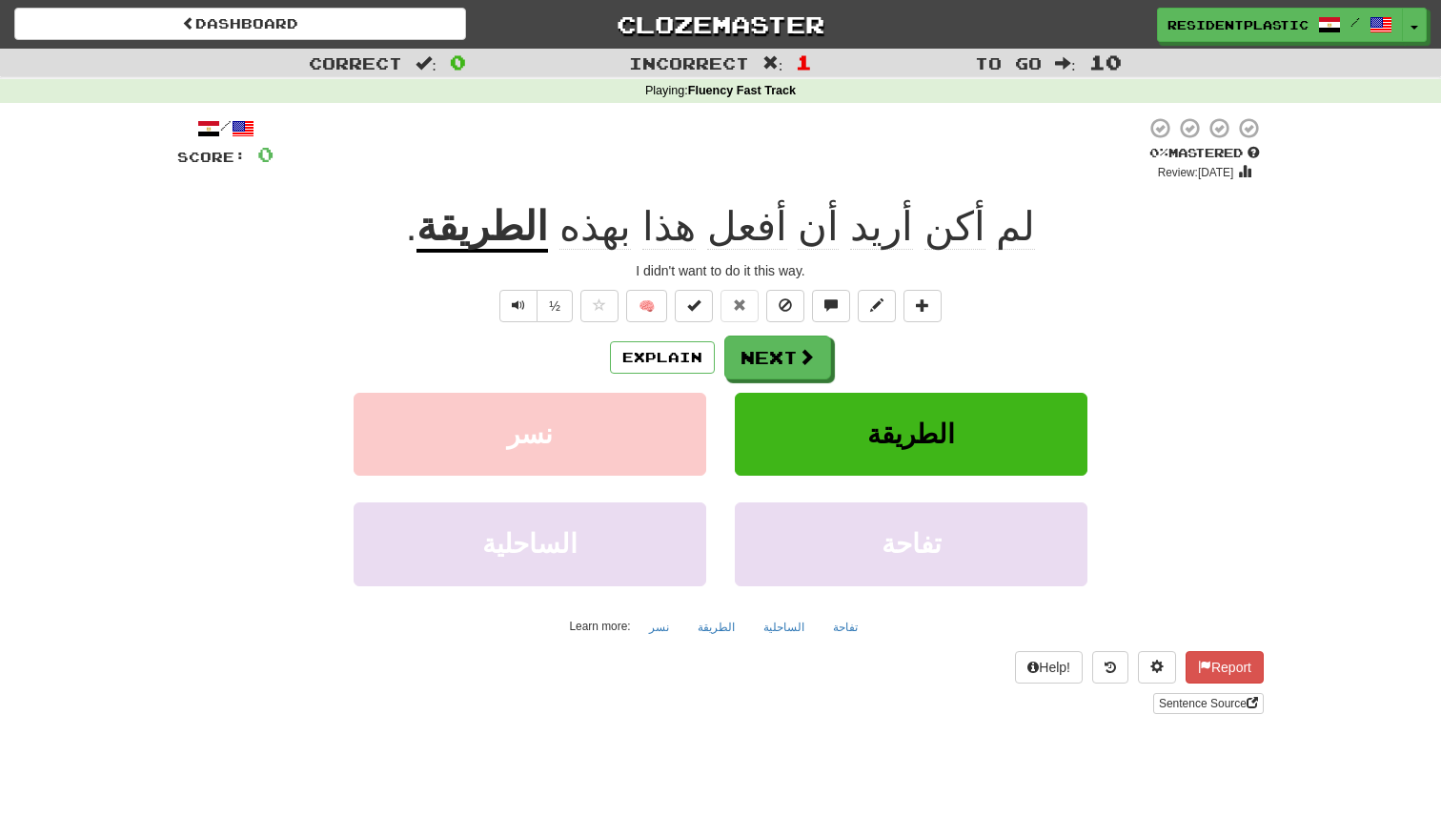
click at [512, 288] on div "/ Score: 0 0 % Mastered Review: 2025-09-22 لم أكن أريد أن أفعل هذا بهذه الطريقة…" at bounding box center [720, 415] width 1087 height 598
click at [517, 311] on span "Text-to-speech controls" at bounding box center [518, 304] width 13 height 13
click at [755, 369] on button "Next" at bounding box center [778, 359] width 107 height 44
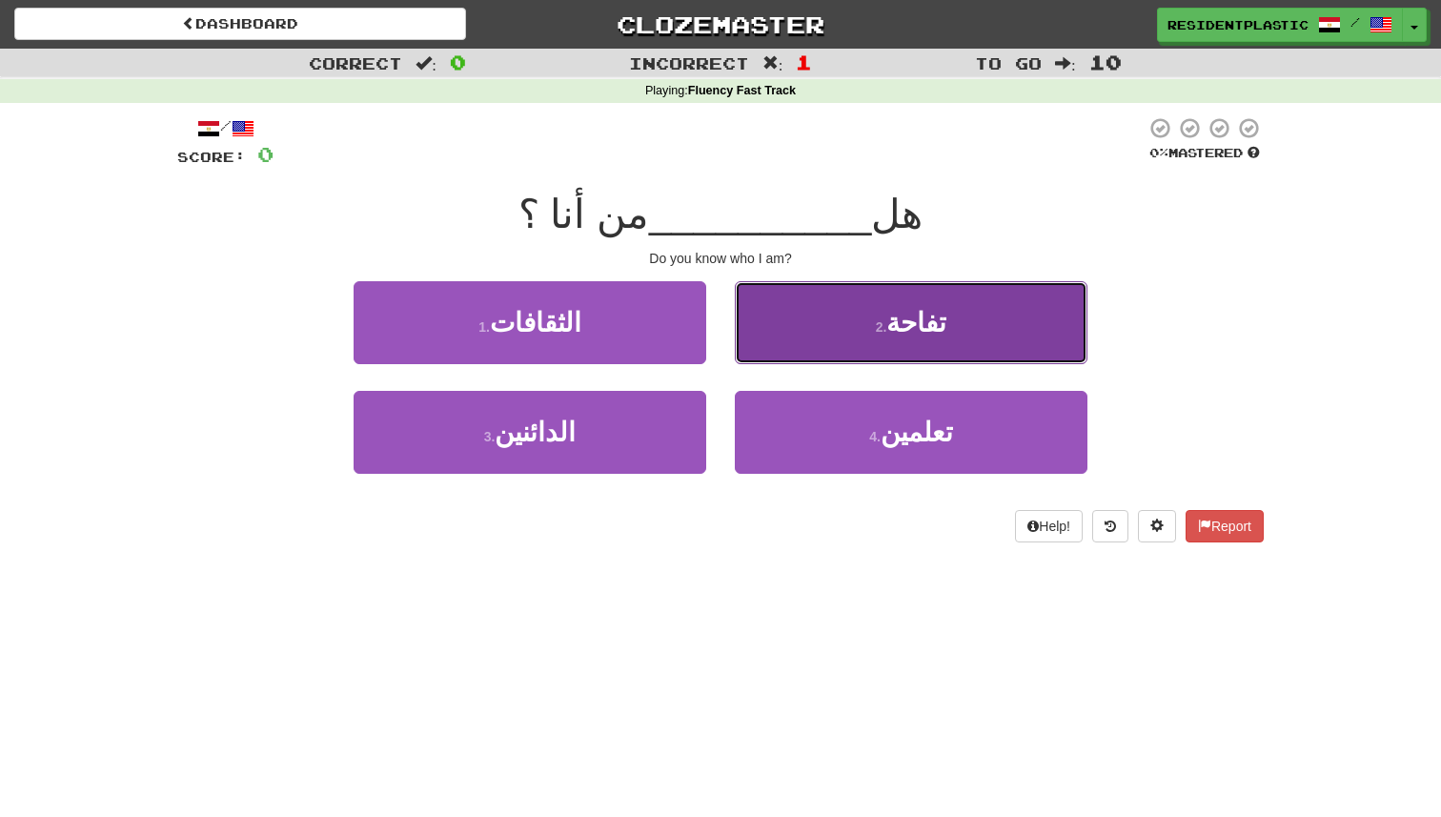
click at [757, 347] on button "2 . تفاحة" at bounding box center [911, 322] width 353 height 83
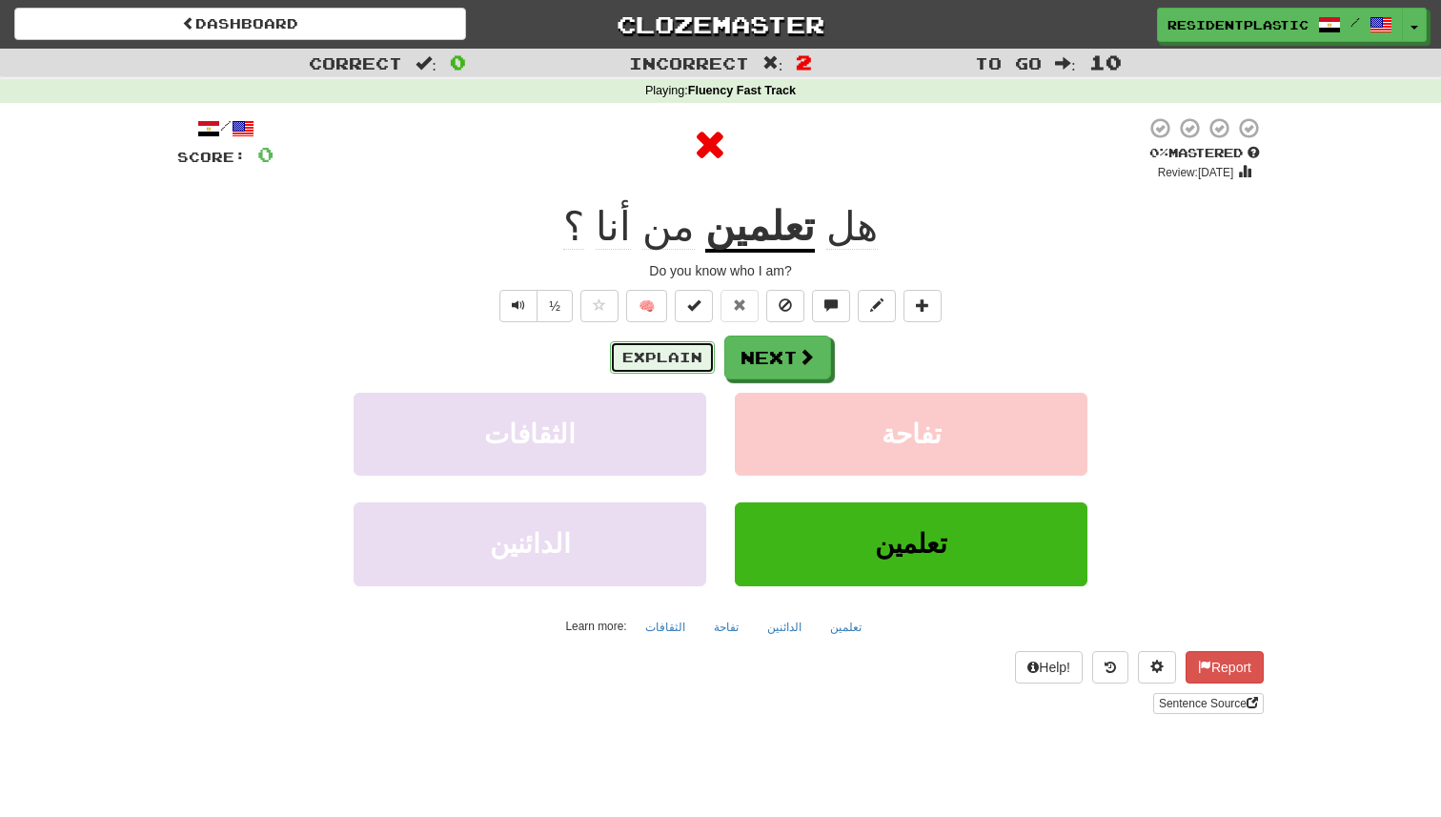
click at [675, 370] on button "Explain" at bounding box center [662, 357] width 105 height 32
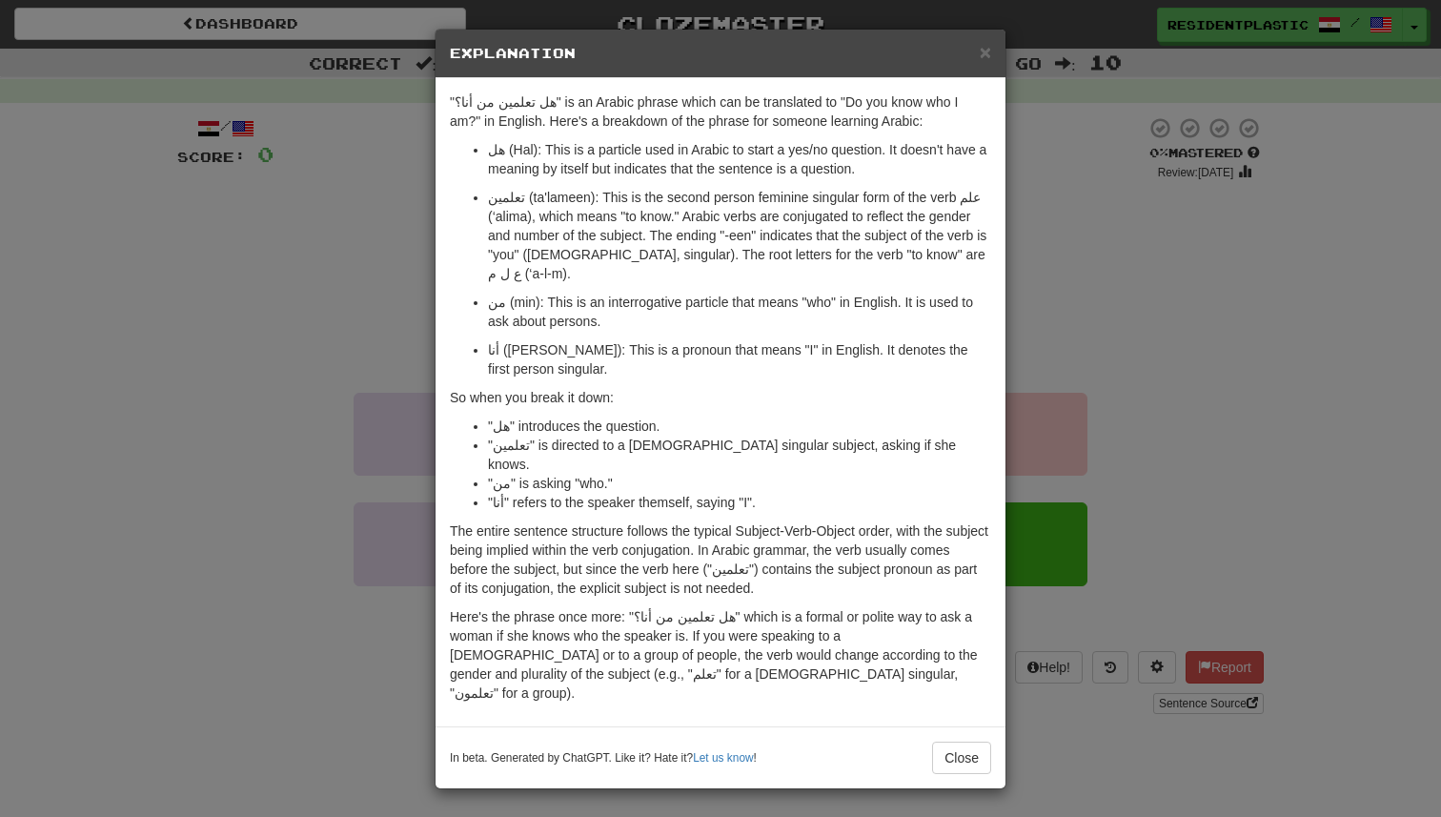
click at [1028, 348] on div "× Explanation "هل تعلمين من أنا؟" is an Arabic phrase which can be translated t…" at bounding box center [720, 408] width 1441 height 817
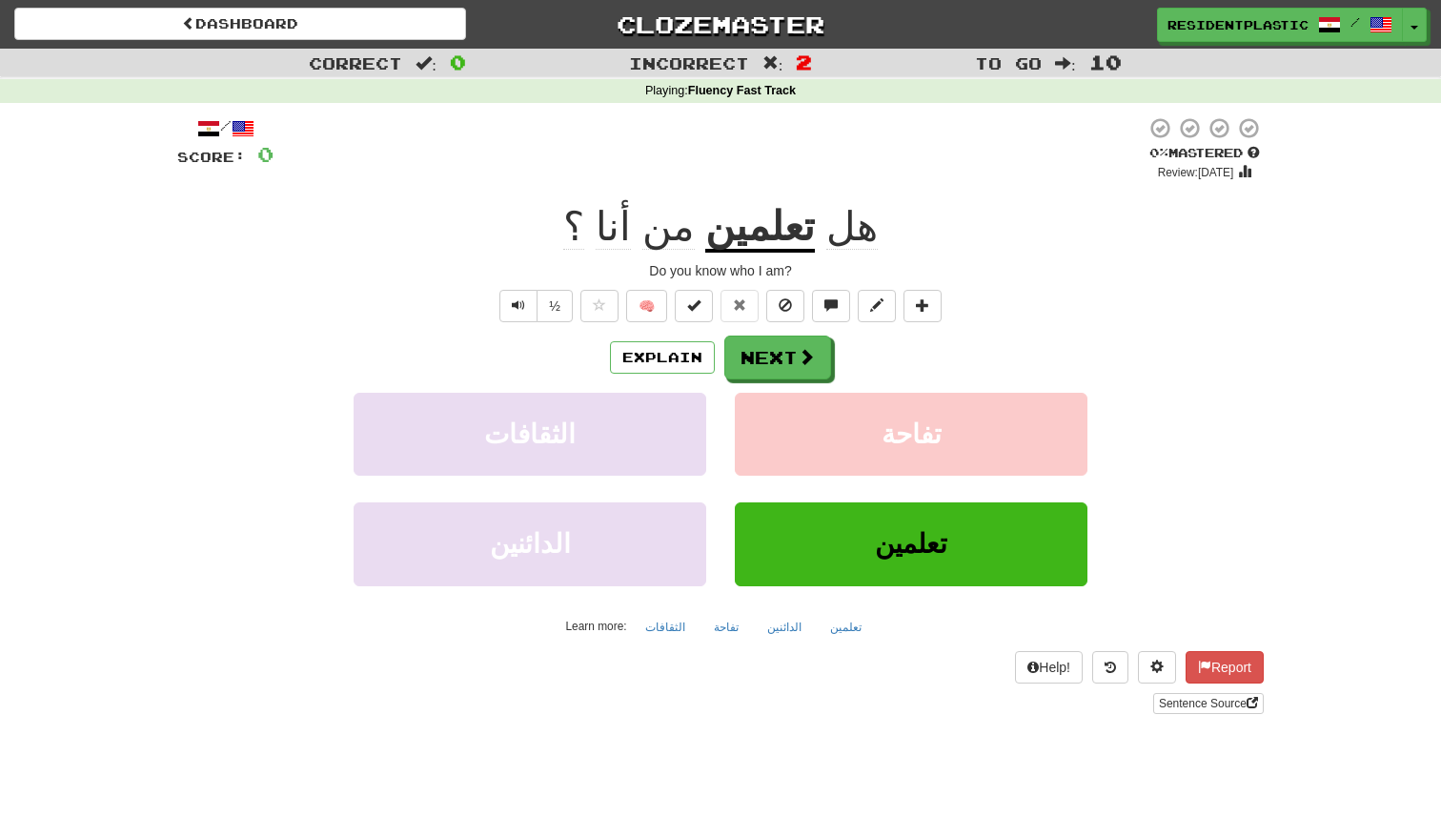
click at [501, 329] on div "/ Score: 0 0 % Mastered Review: 2025-09-22 هل تعلمين من أنا ؟ Do you know who I…" at bounding box center [720, 415] width 1087 height 598
click at [521, 315] on button "Text-to-speech controls" at bounding box center [519, 306] width 38 height 32
click at [763, 366] on button "Next" at bounding box center [778, 359] width 107 height 44
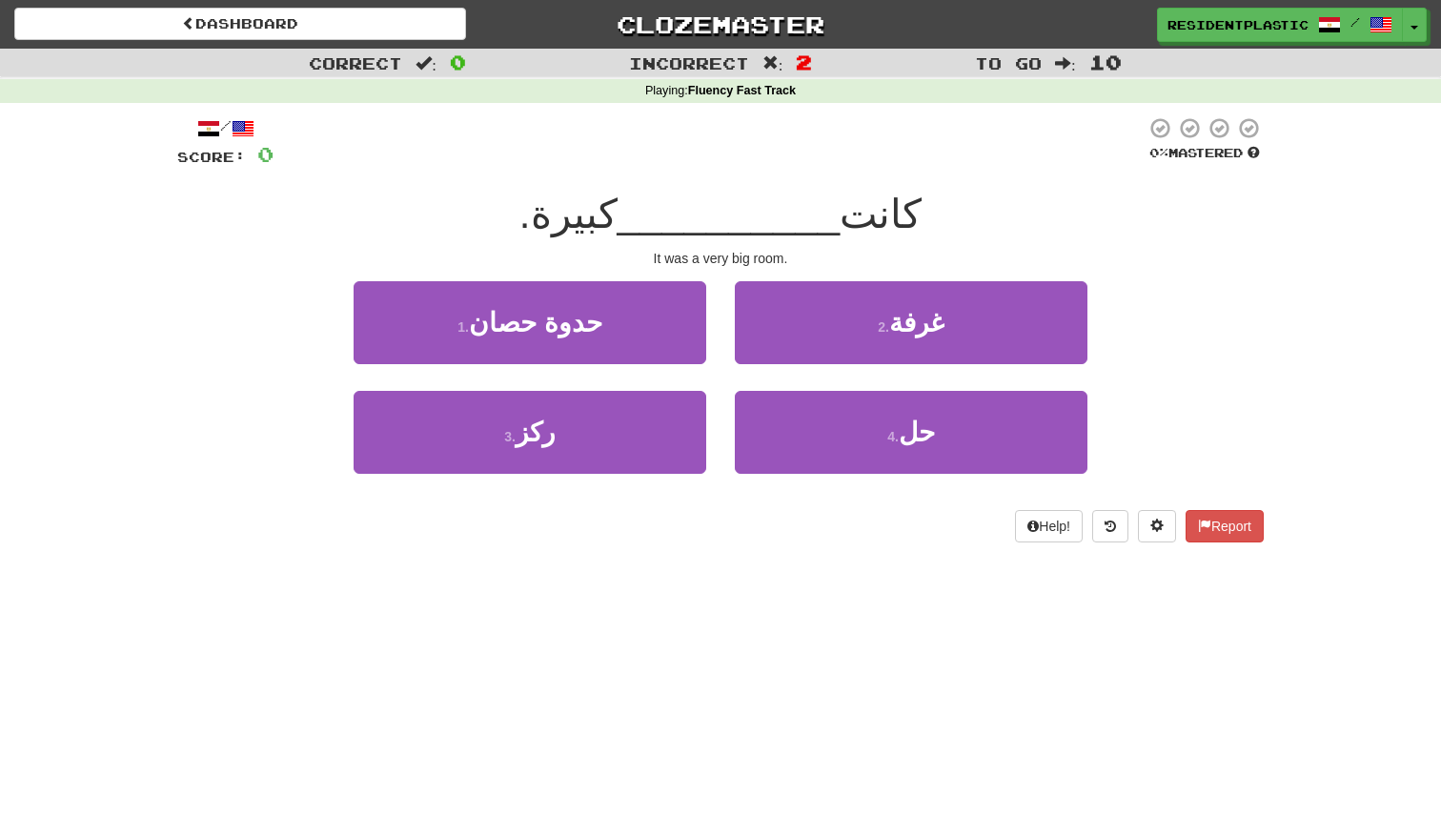
click at [398, 51] on div "Correct : 0" at bounding box center [240, 63] width 480 height 28
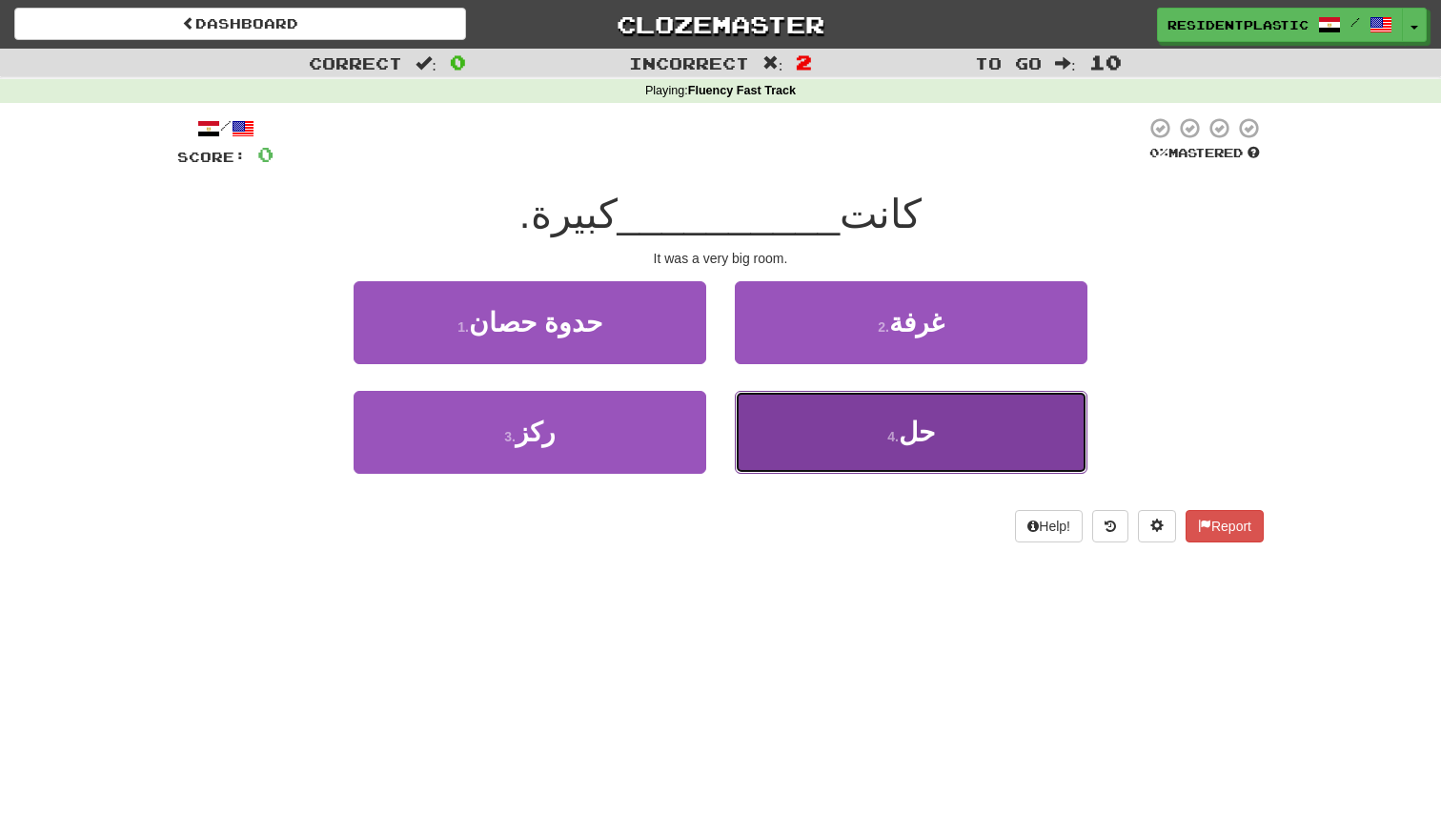
click at [908, 456] on button "4 . حل" at bounding box center [911, 432] width 353 height 83
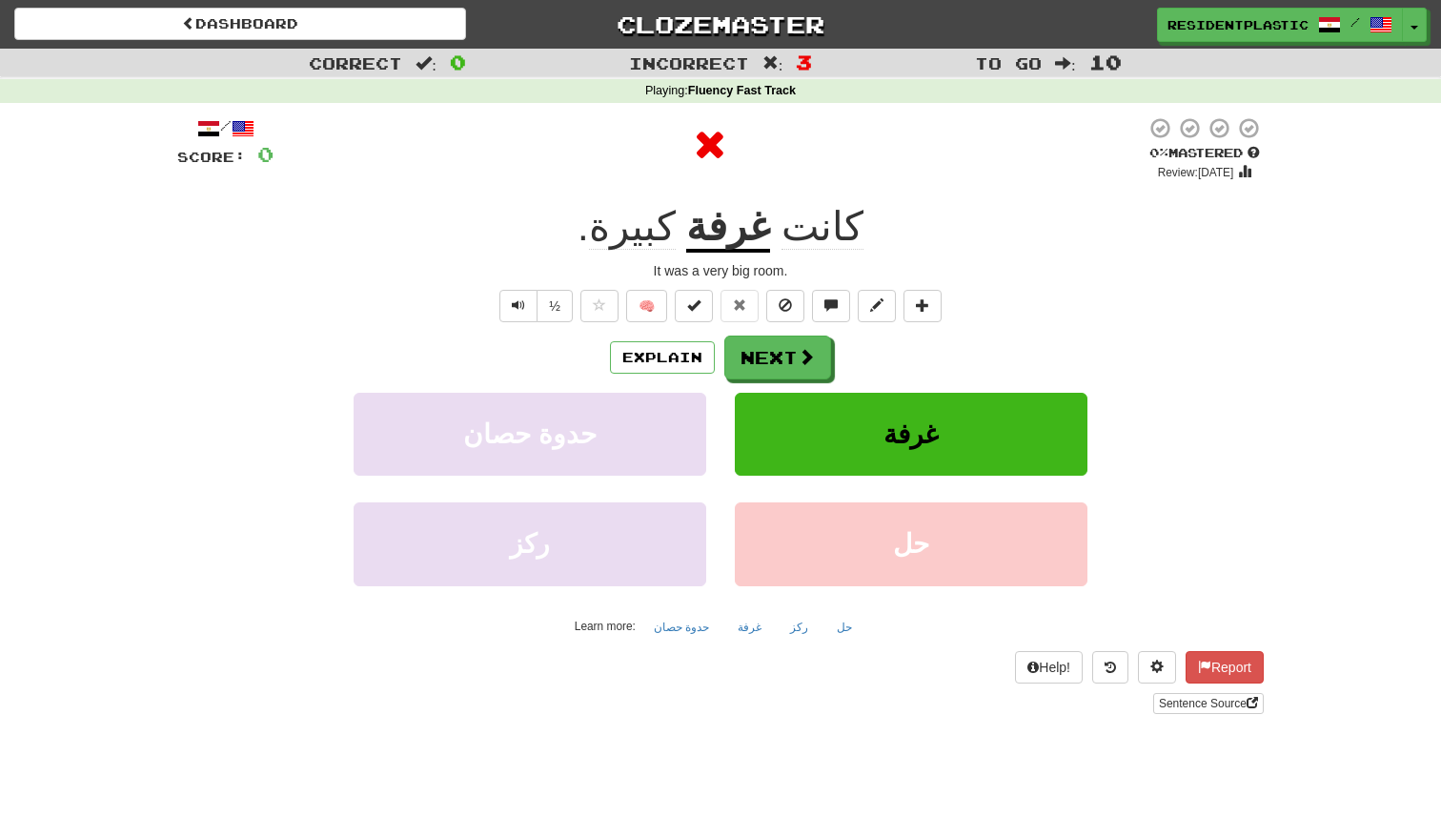
click at [765, 388] on div "Explain Next حدوة حصان غرفة ركز حل Learn more: حدوة حصان غرفة ركز حل" at bounding box center [720, 489] width 1087 height 306
click at [754, 346] on button "Next" at bounding box center [778, 359] width 107 height 44
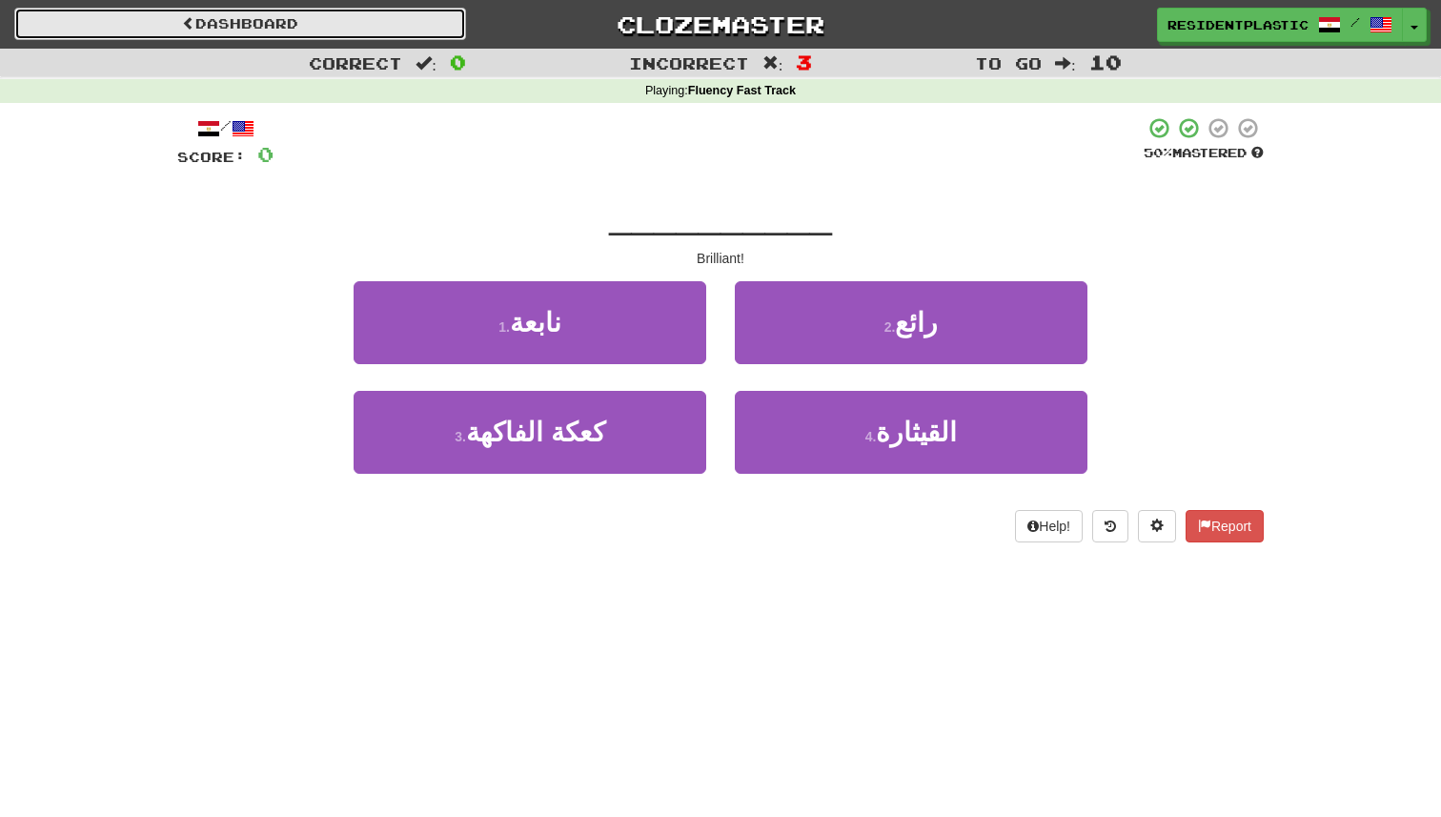
click at [382, 16] on link "Dashboard" at bounding box center [240, 24] width 452 height 32
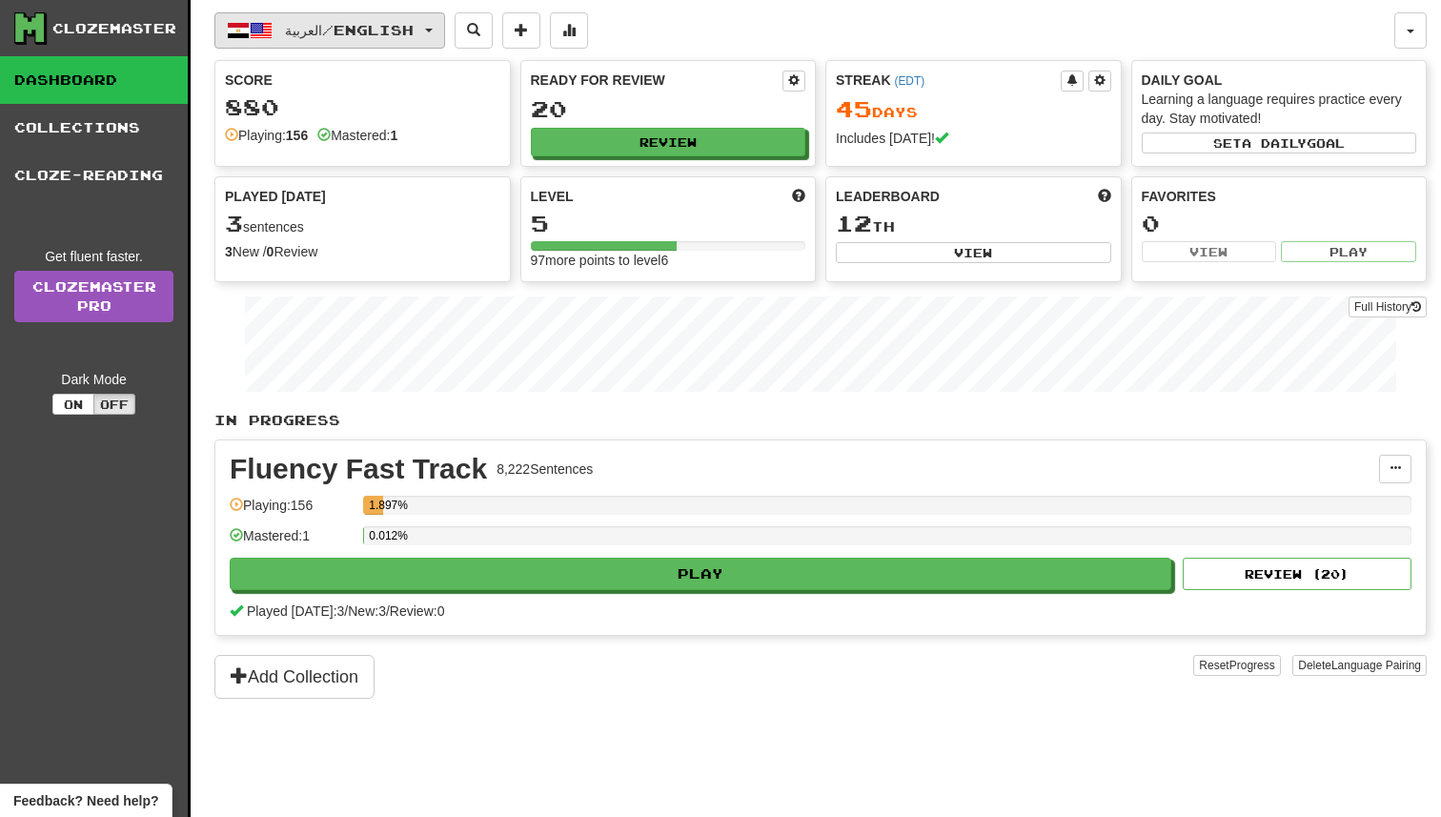
click at [378, 31] on span "العربية / English" at bounding box center [349, 30] width 129 height 16
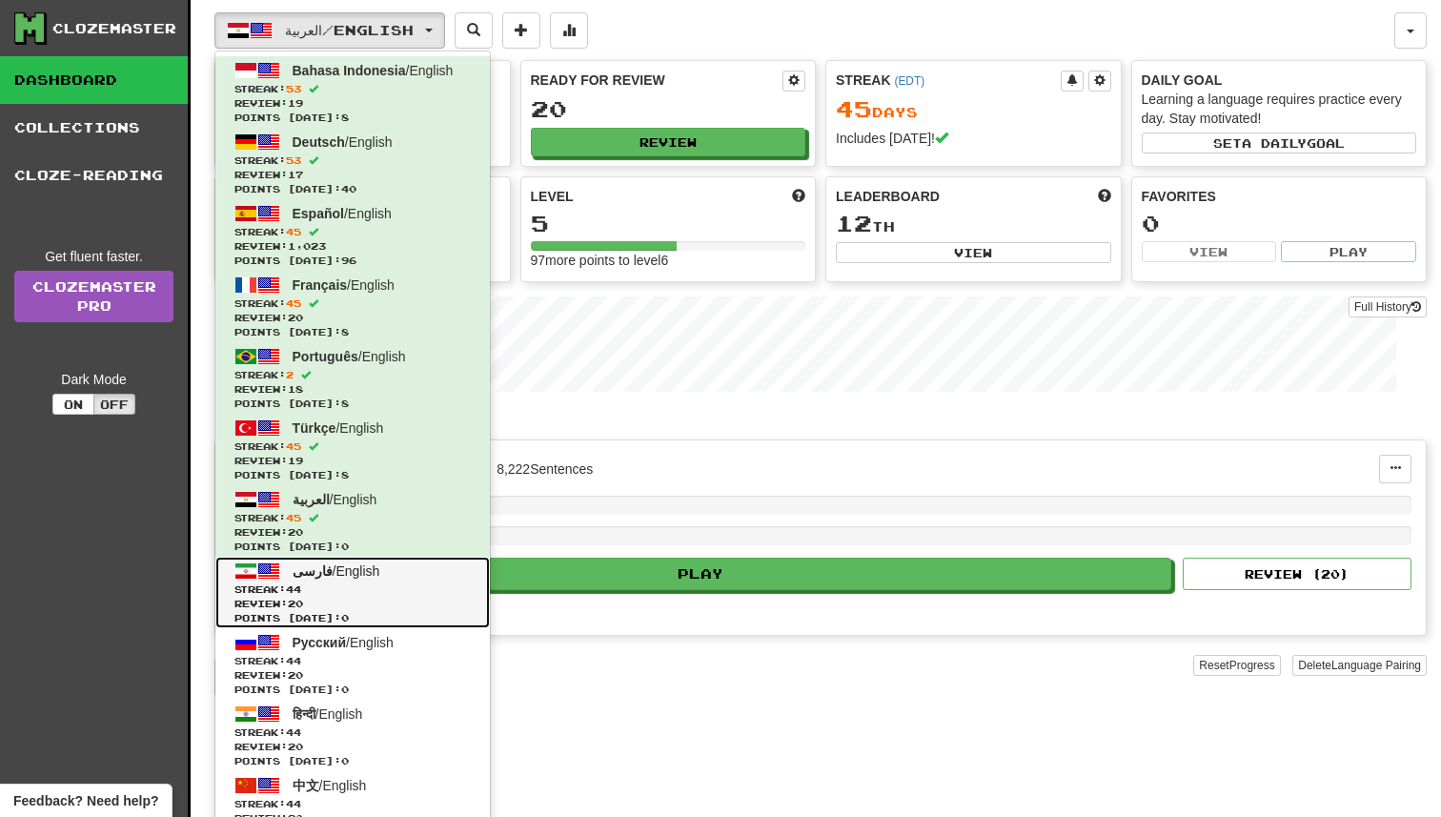
click at [394, 573] on link "فارسی / English Streak: 44 Review: 20 Points [DATE]: 0" at bounding box center [352, 592] width 275 height 71
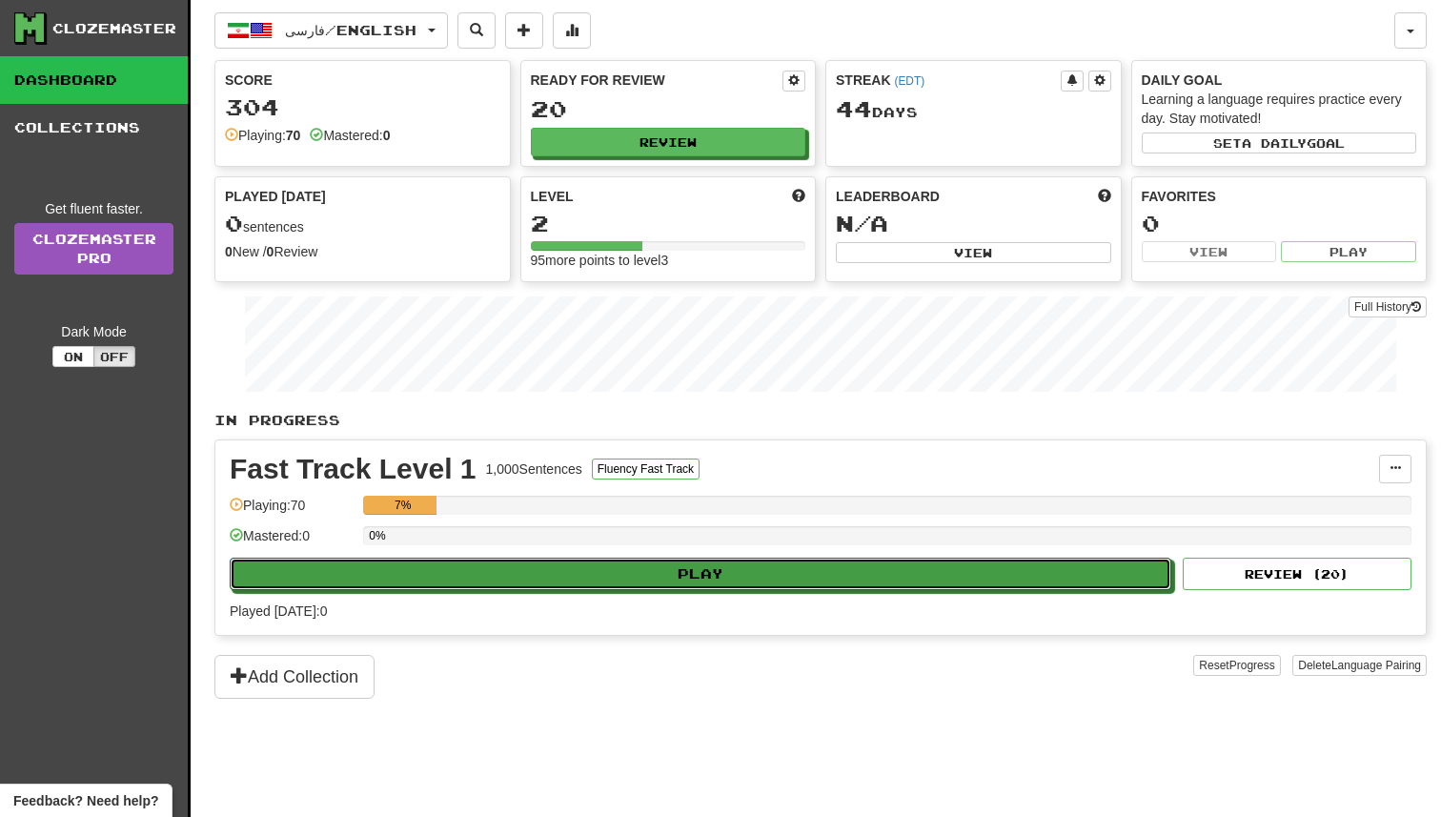
click at [536, 561] on button "Play" at bounding box center [701, 574] width 942 height 32
select select "**"
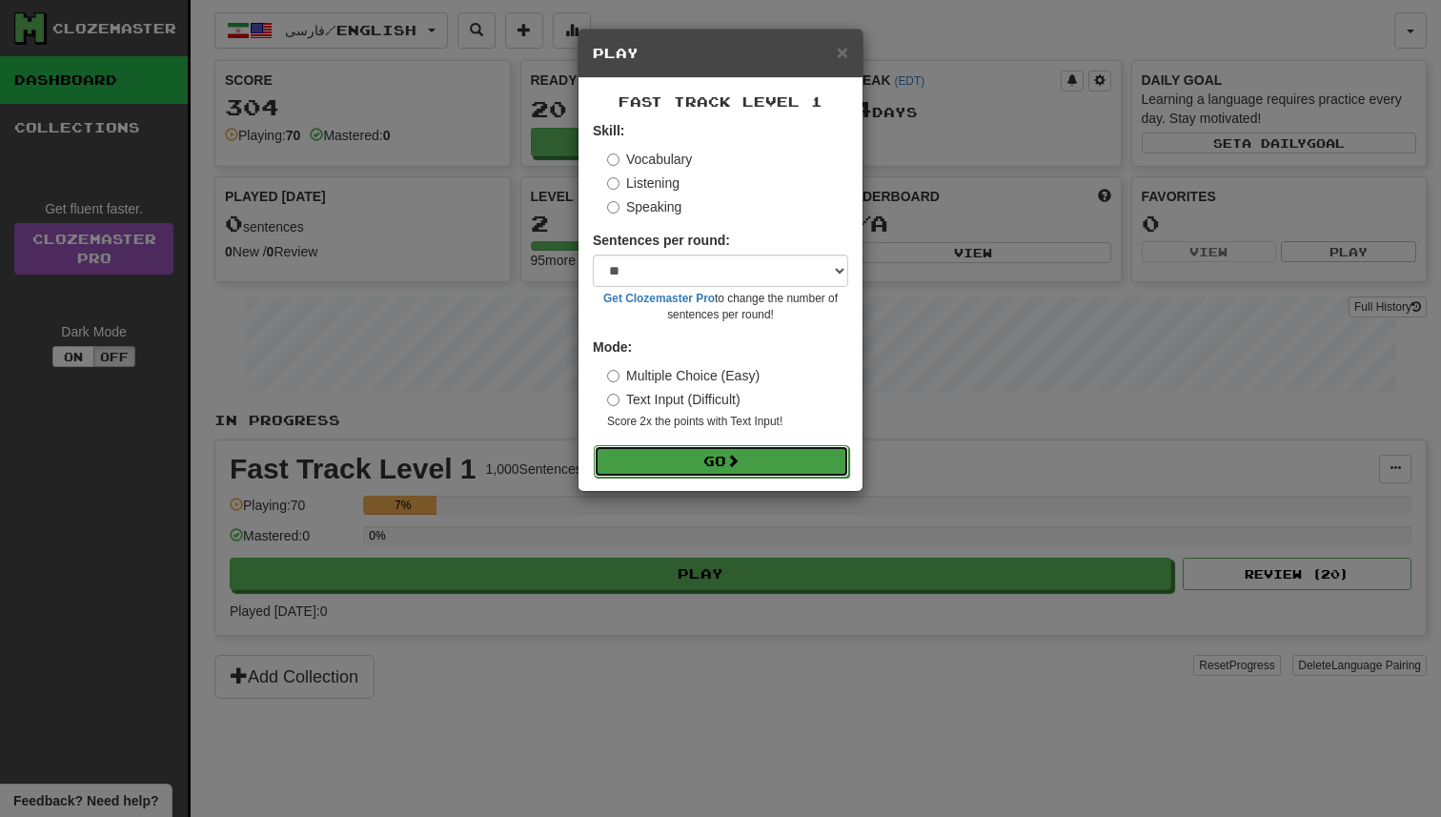
click at [643, 462] on button "Go" at bounding box center [721, 461] width 255 height 32
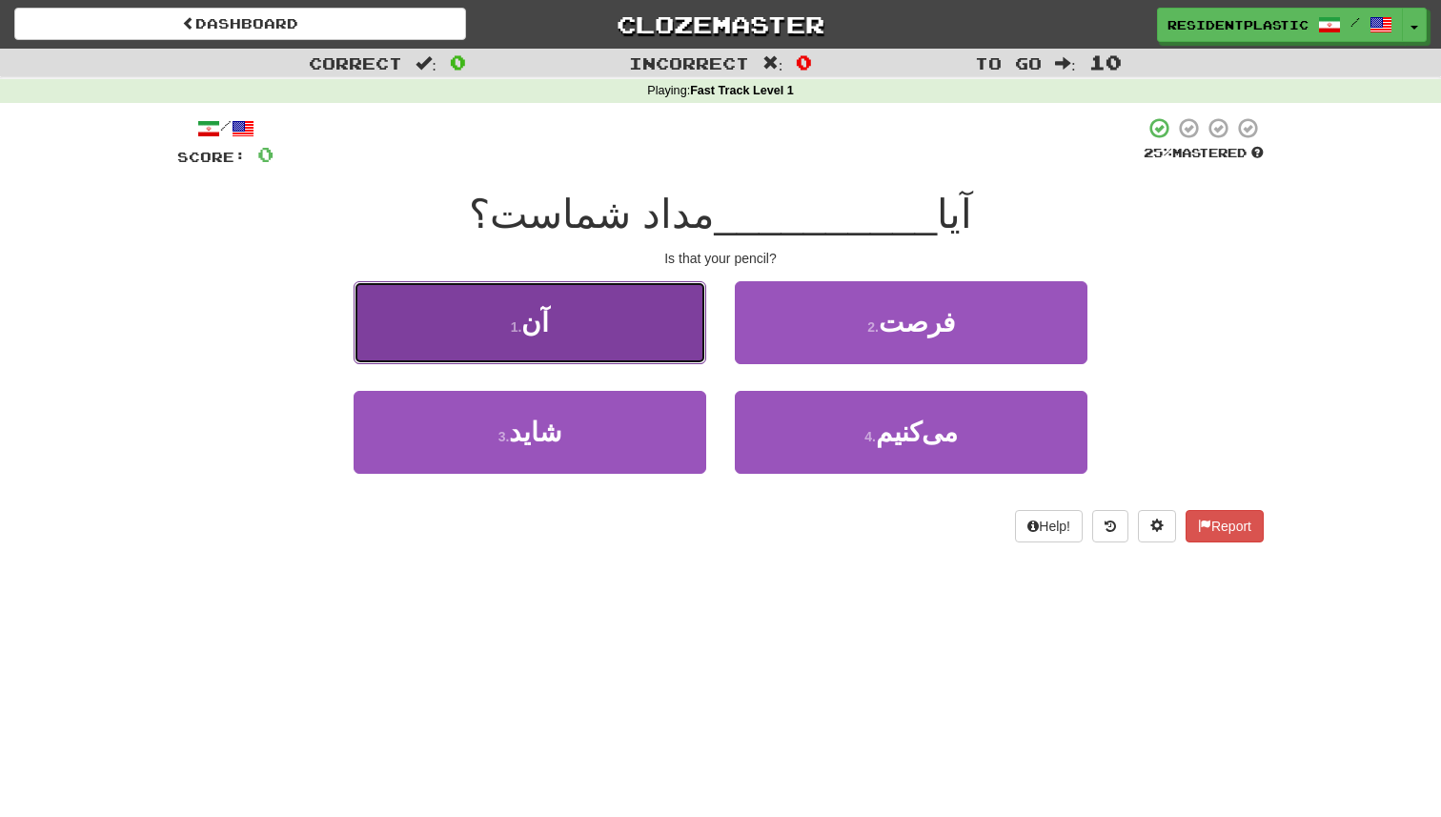
click at [654, 337] on button "1 . آن" at bounding box center [530, 322] width 353 height 83
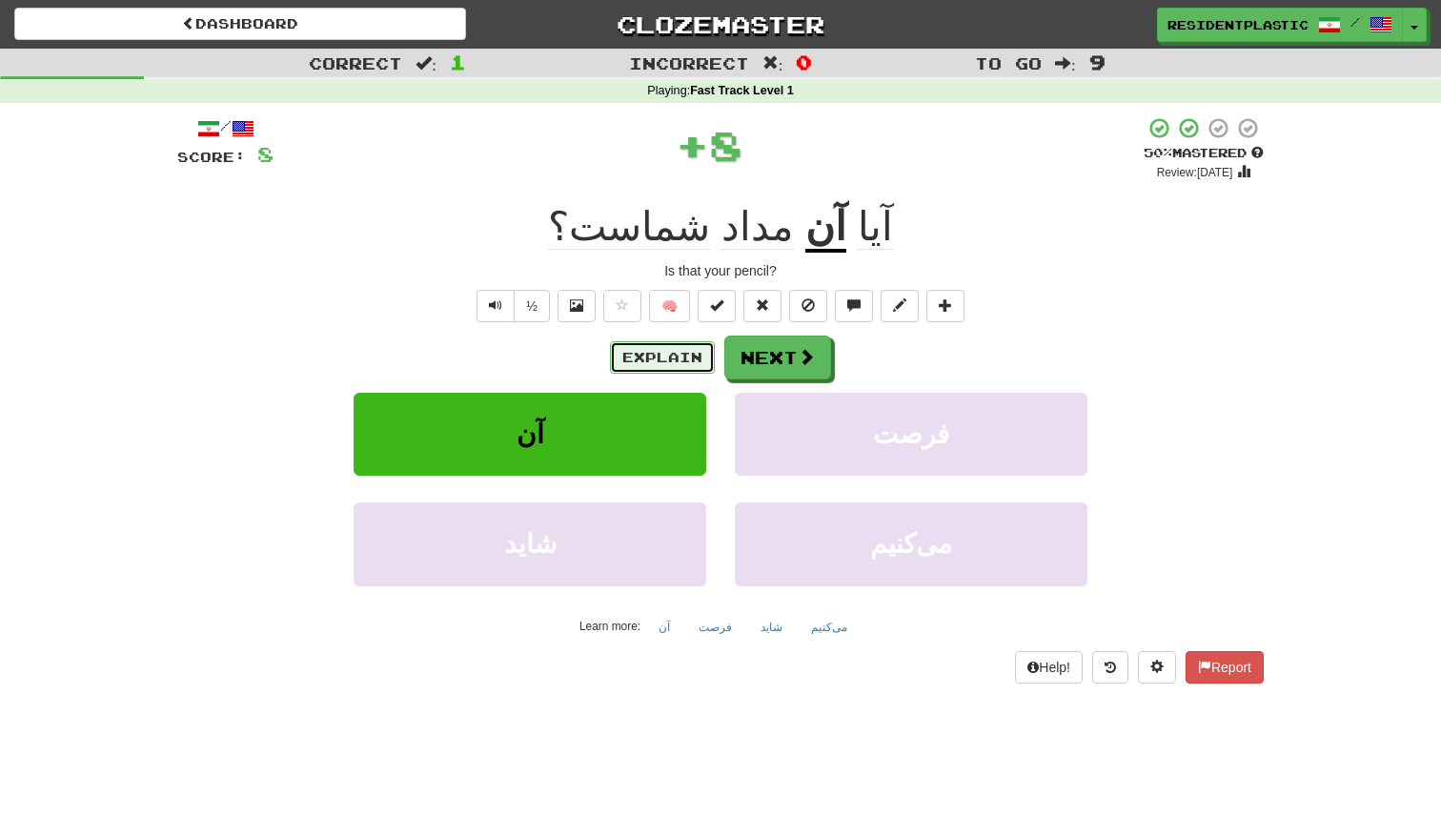
click at [652, 356] on button "Explain" at bounding box center [662, 357] width 105 height 32
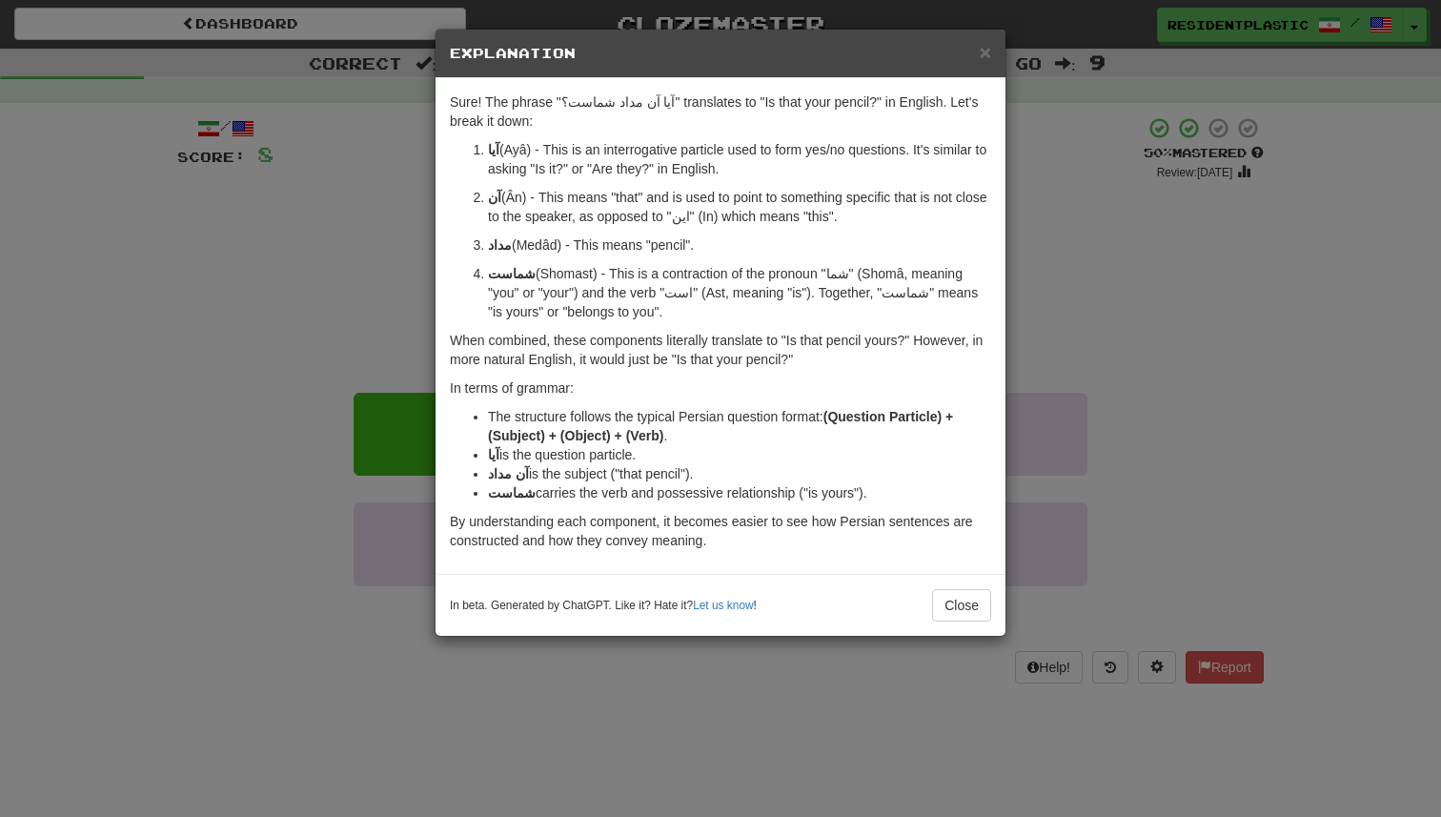
click at [1071, 423] on div "× Explanation Sure! The phrase "آیا آن مداد شماست؟" translates to "Is that your…" at bounding box center [720, 408] width 1441 height 817
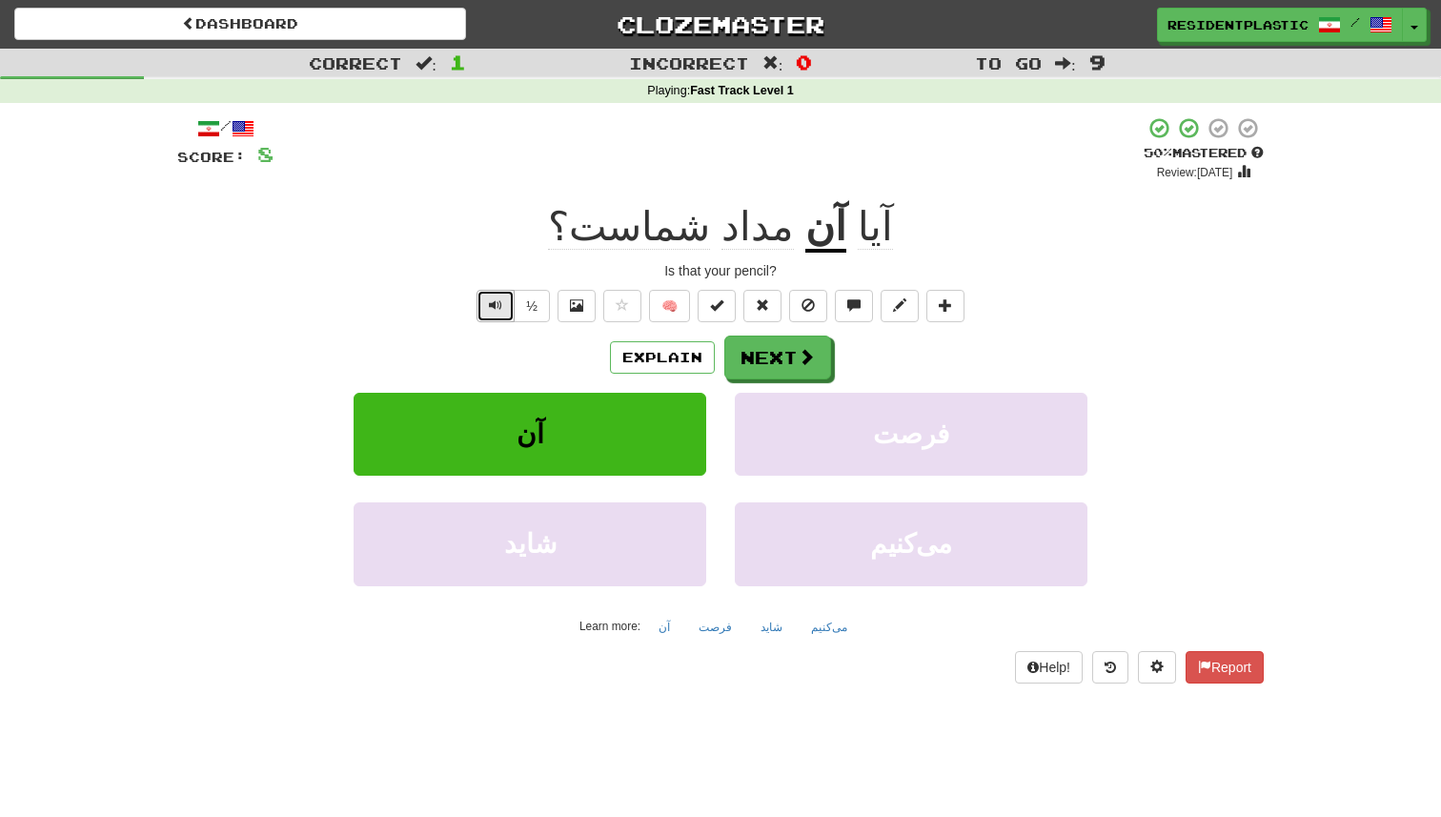
click at [498, 316] on button "Text-to-speech controls" at bounding box center [496, 306] width 38 height 32
click at [502, 310] on span "Text-to-speech controls" at bounding box center [495, 304] width 13 height 13
click at [649, 344] on button "Explain" at bounding box center [662, 357] width 105 height 32
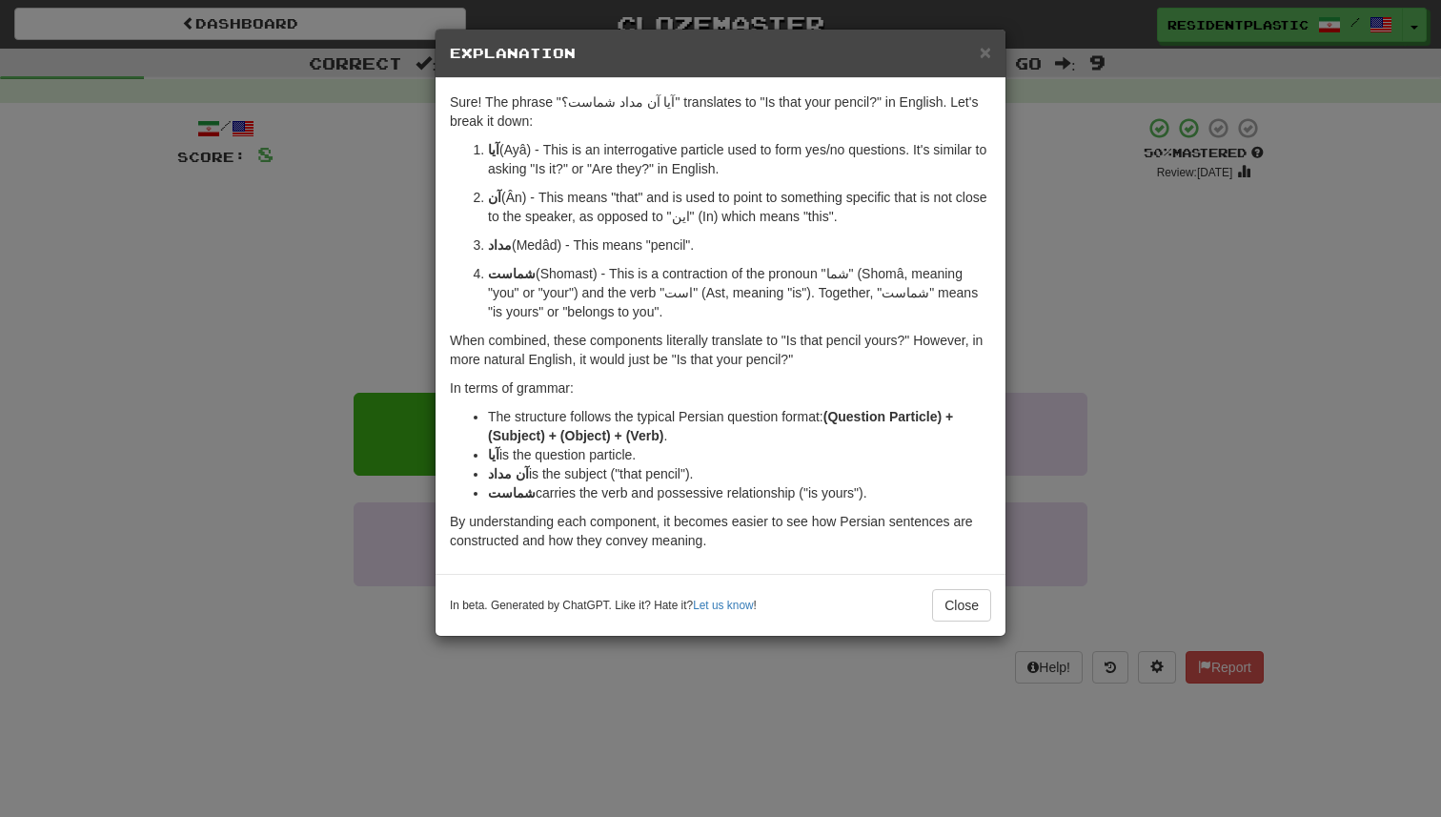
click at [1199, 411] on div "× Explanation Sure! The phrase "آیا آن مداد شماست؟" translates to "Is that your…" at bounding box center [720, 408] width 1441 height 817
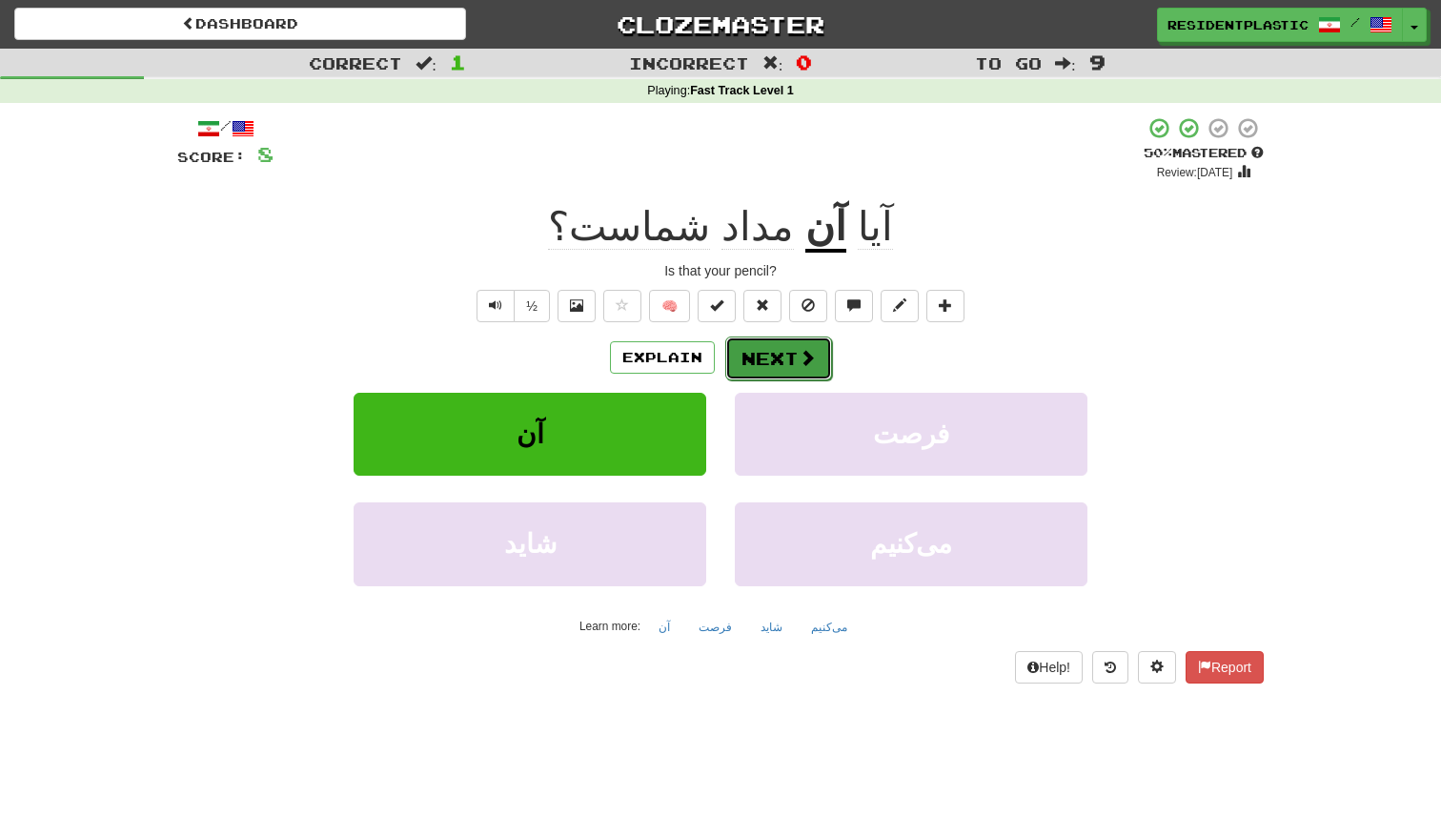
click at [774, 348] on button "Next" at bounding box center [778, 359] width 107 height 44
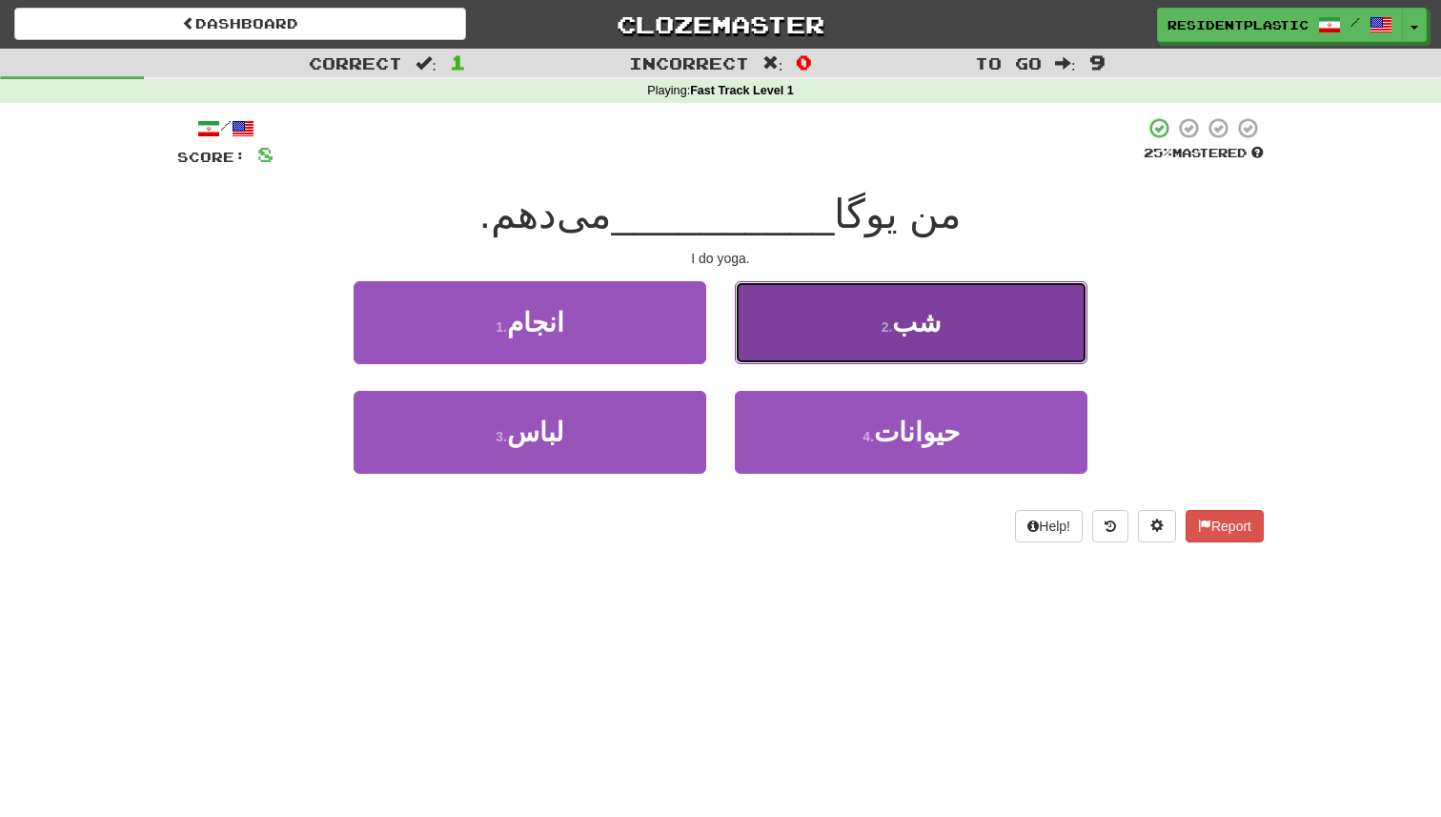
click at [808, 332] on button "2 . شب" at bounding box center [911, 322] width 353 height 83
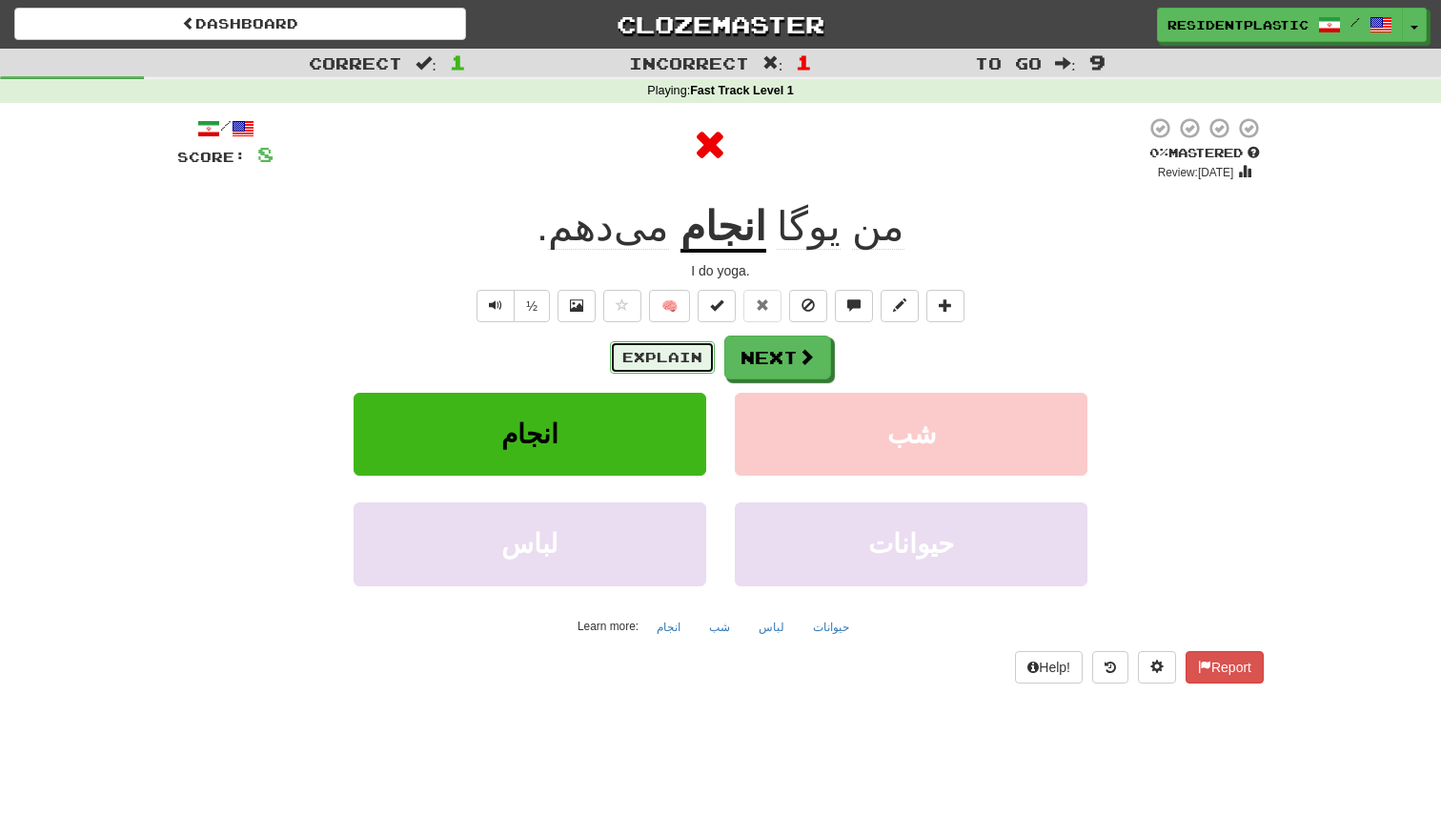
click at [684, 351] on button "Explain" at bounding box center [662, 357] width 105 height 32
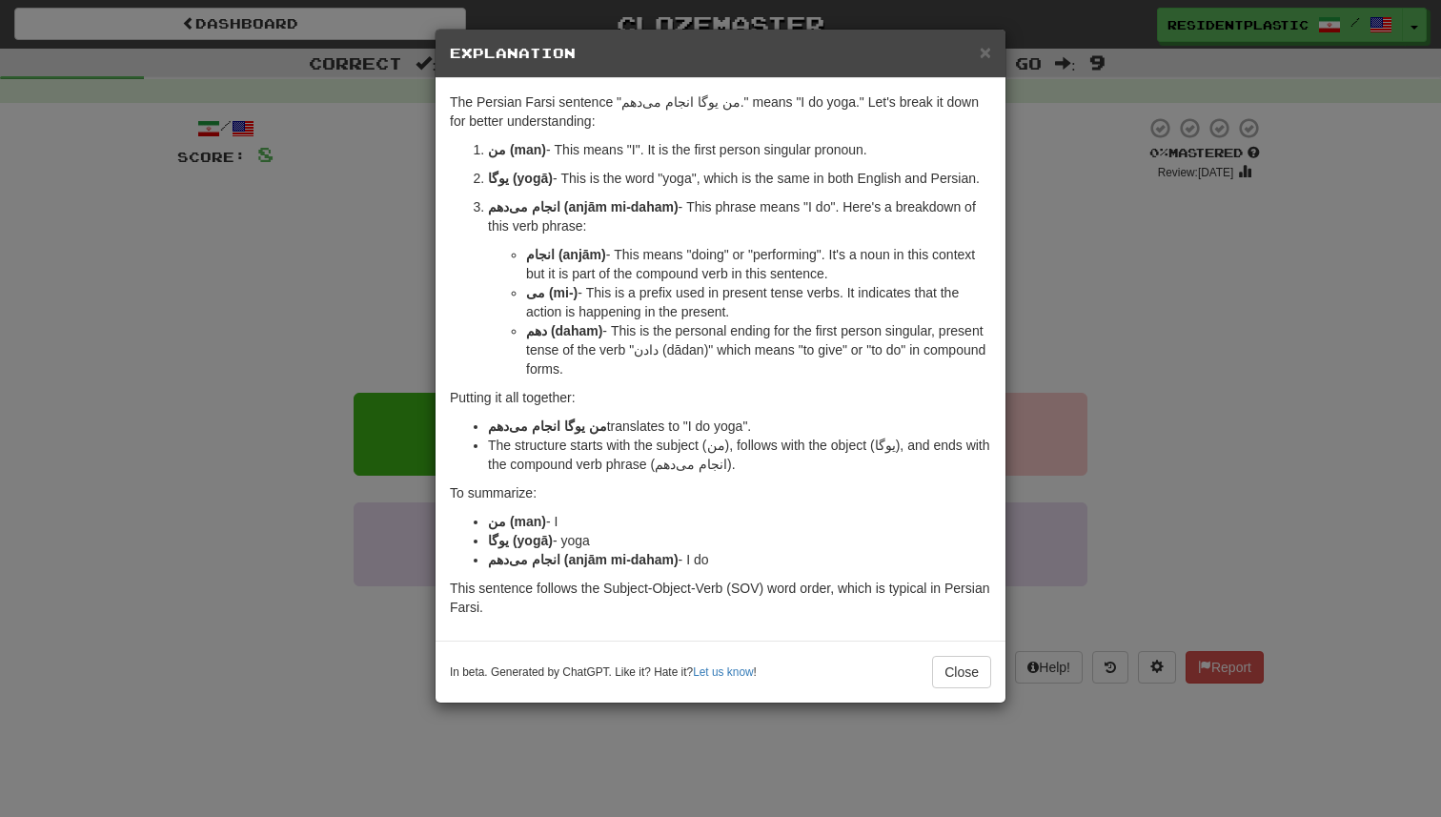
click at [1239, 457] on div "× Explanation The Persian Farsi sentence "من یوگا انجام می‌دهم." means "I do yo…" at bounding box center [720, 408] width 1441 height 817
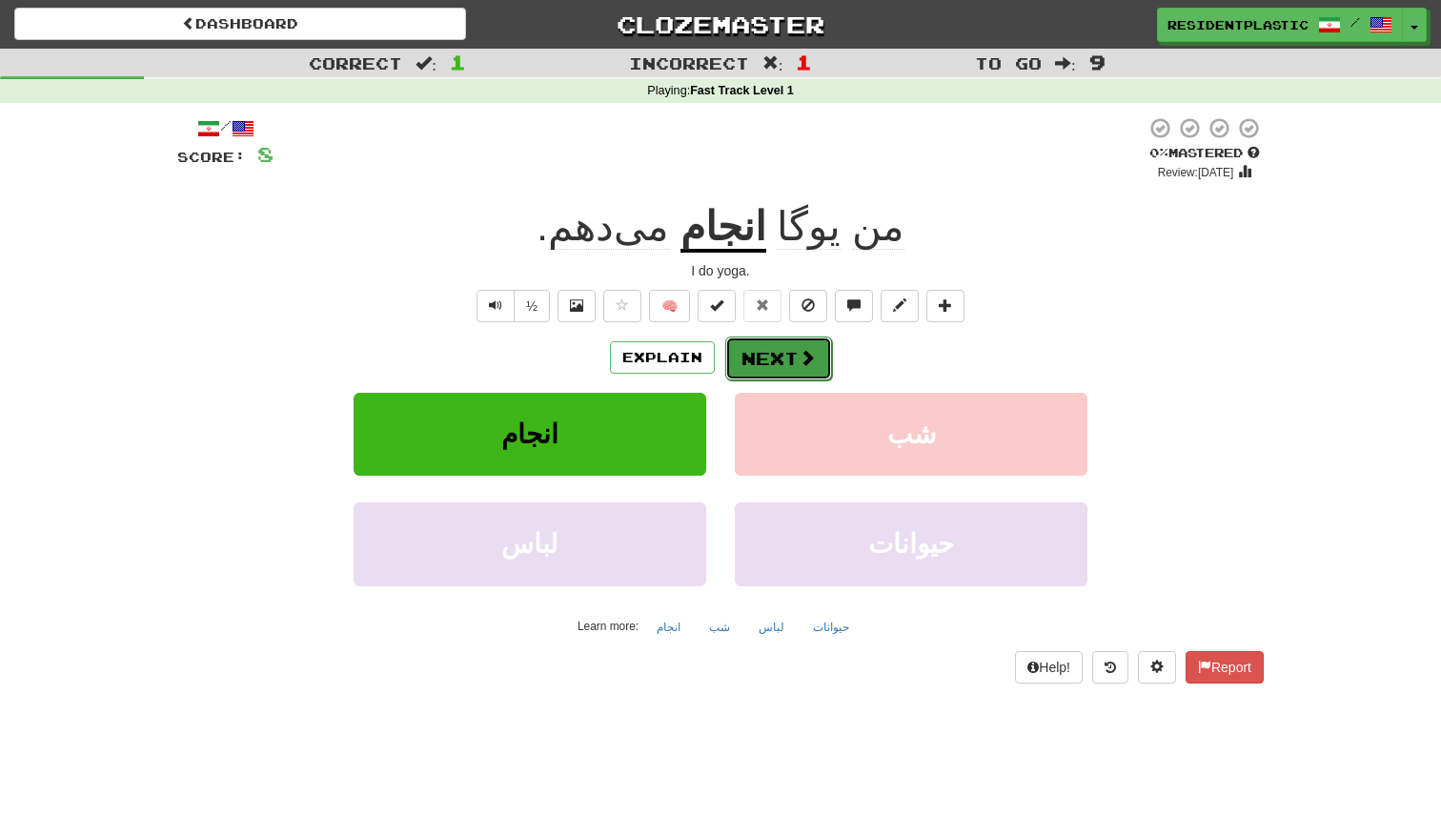
click at [771, 349] on button "Next" at bounding box center [778, 359] width 107 height 44
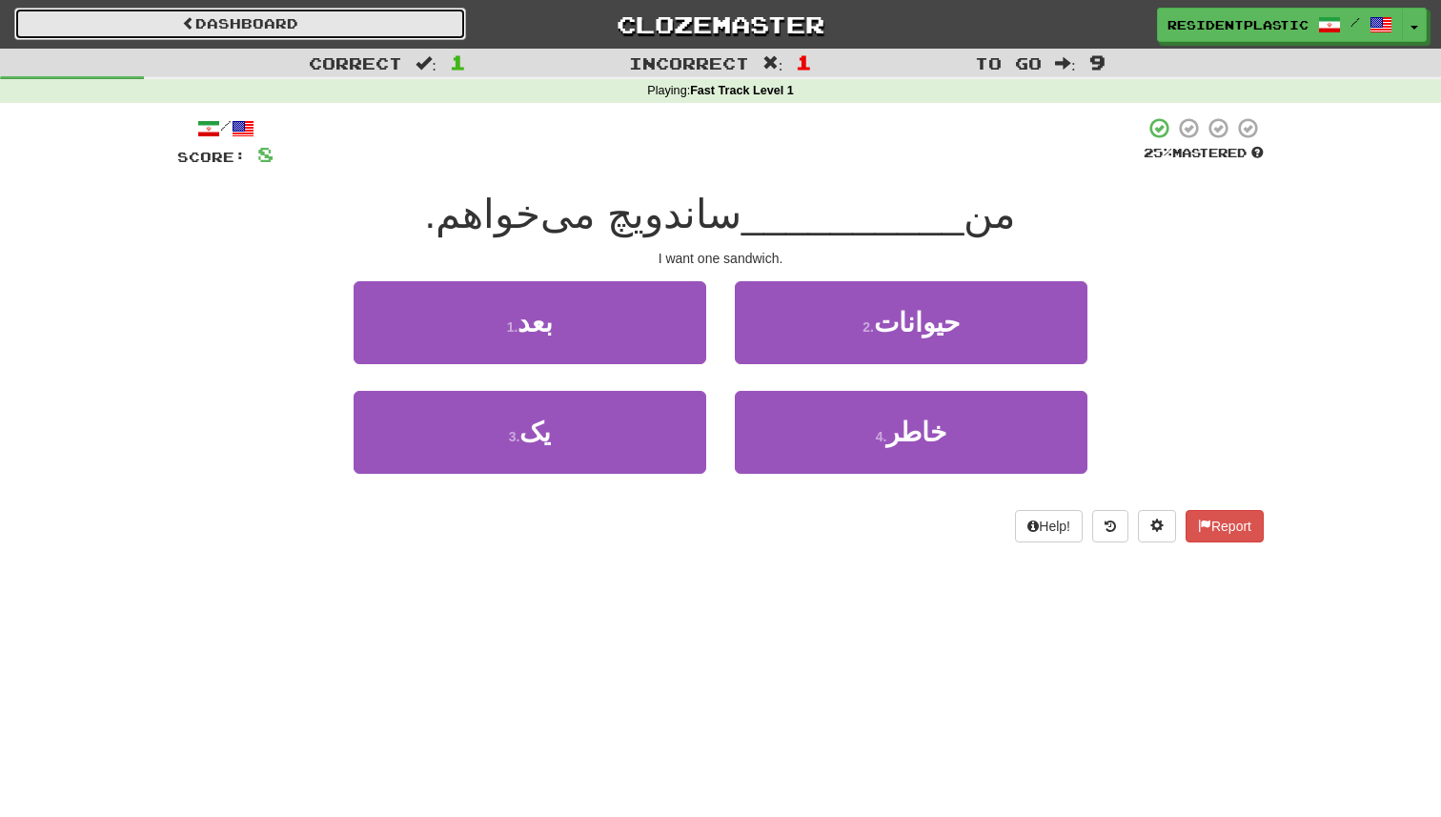
click at [335, 19] on link "Dashboard" at bounding box center [240, 24] width 452 height 32
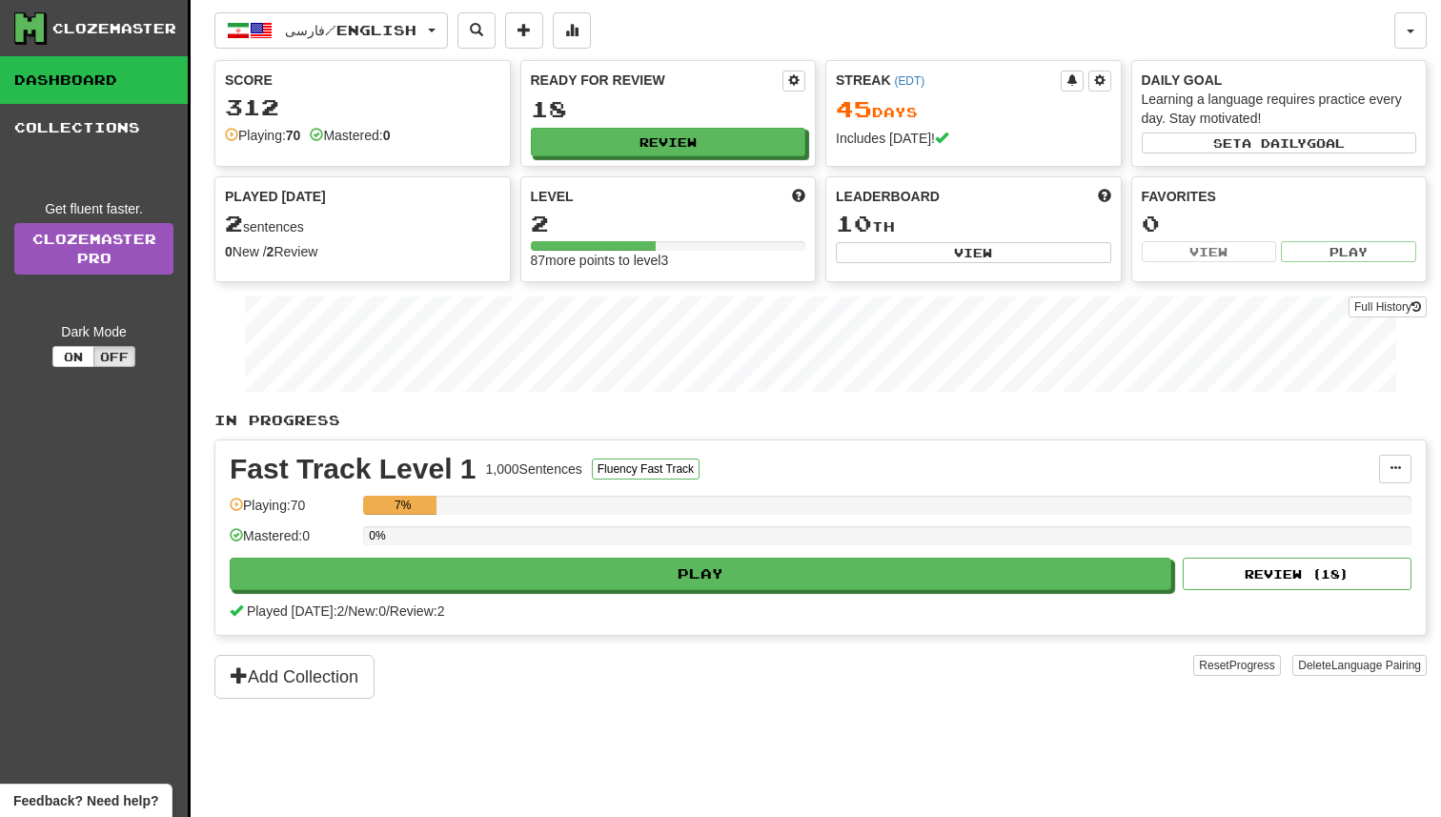
click at [323, 49] on div "فارسی / English Bahasa Indonesia / English Streak: 53 Review: 19 Points [DATE]:…" at bounding box center [820, 432] width 1213 height 865
click at [322, 33] on span "فارسی / English" at bounding box center [351, 30] width 132 height 16
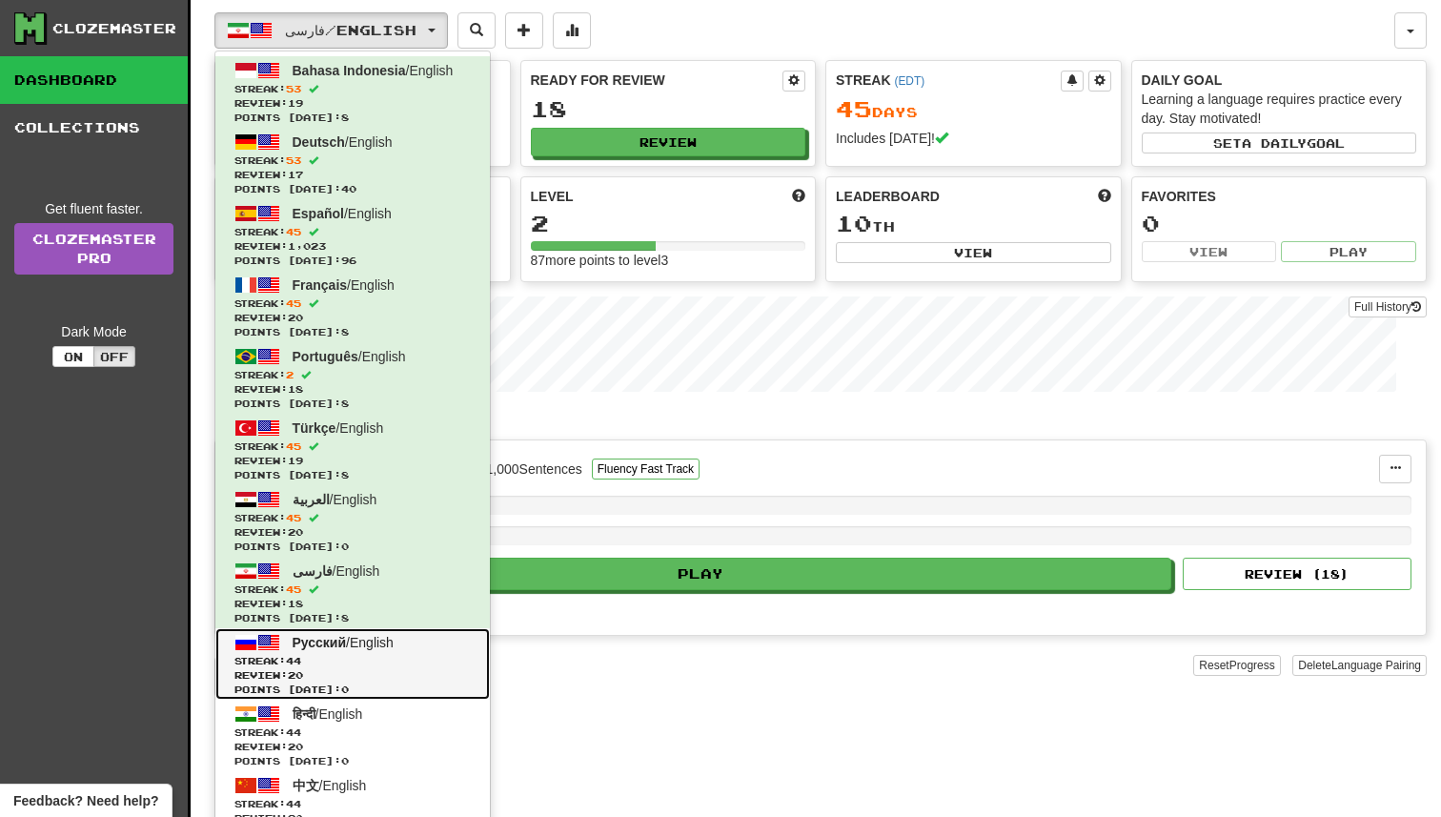
click at [421, 657] on span "Streak: 44" at bounding box center [353, 661] width 236 height 14
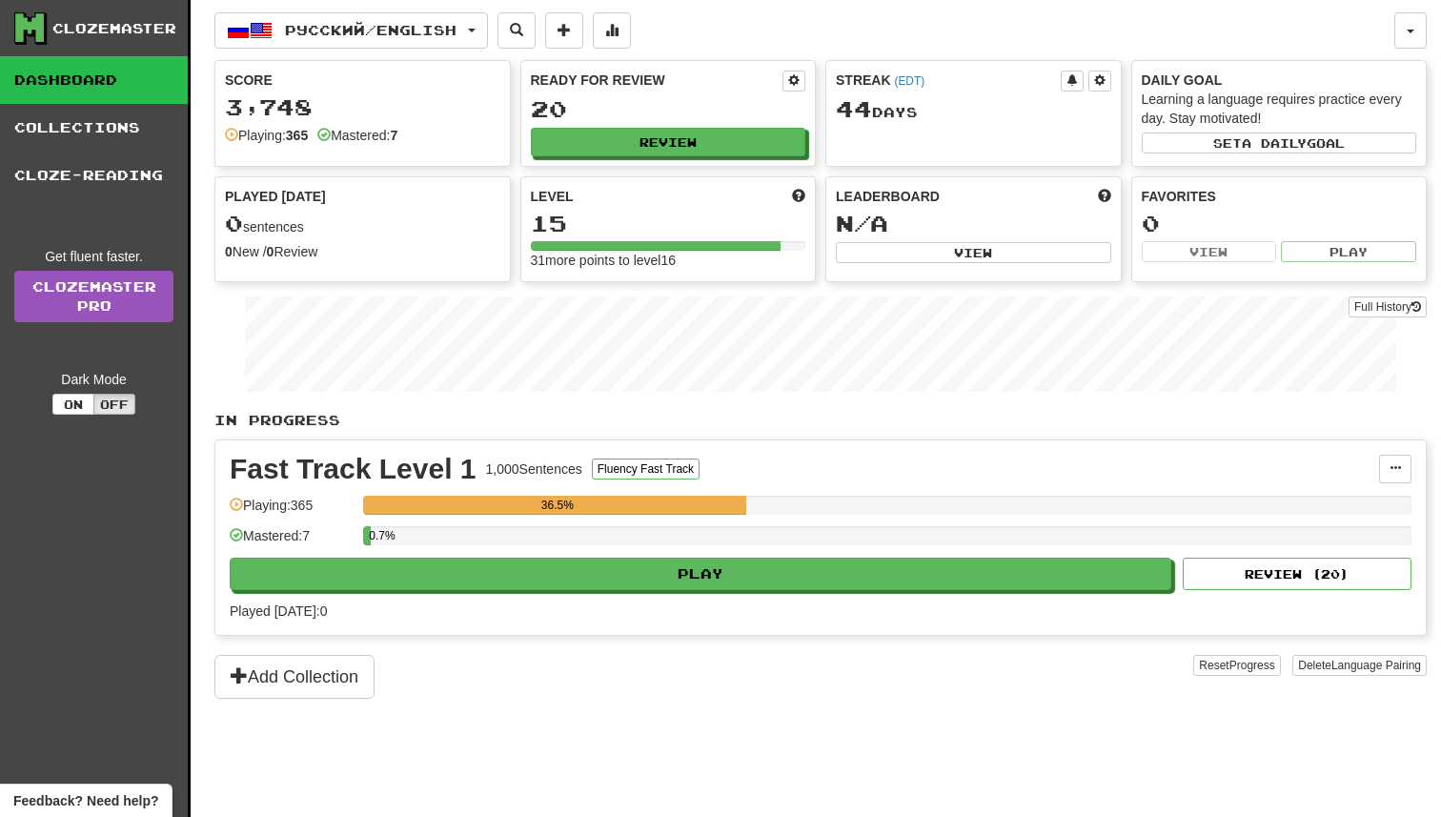
click at [556, 594] on div "Fast Track Level 1 1,000 Sentences Fluency Fast Track Manage Sentences Unpin fr…" at bounding box center [820, 537] width 1211 height 194
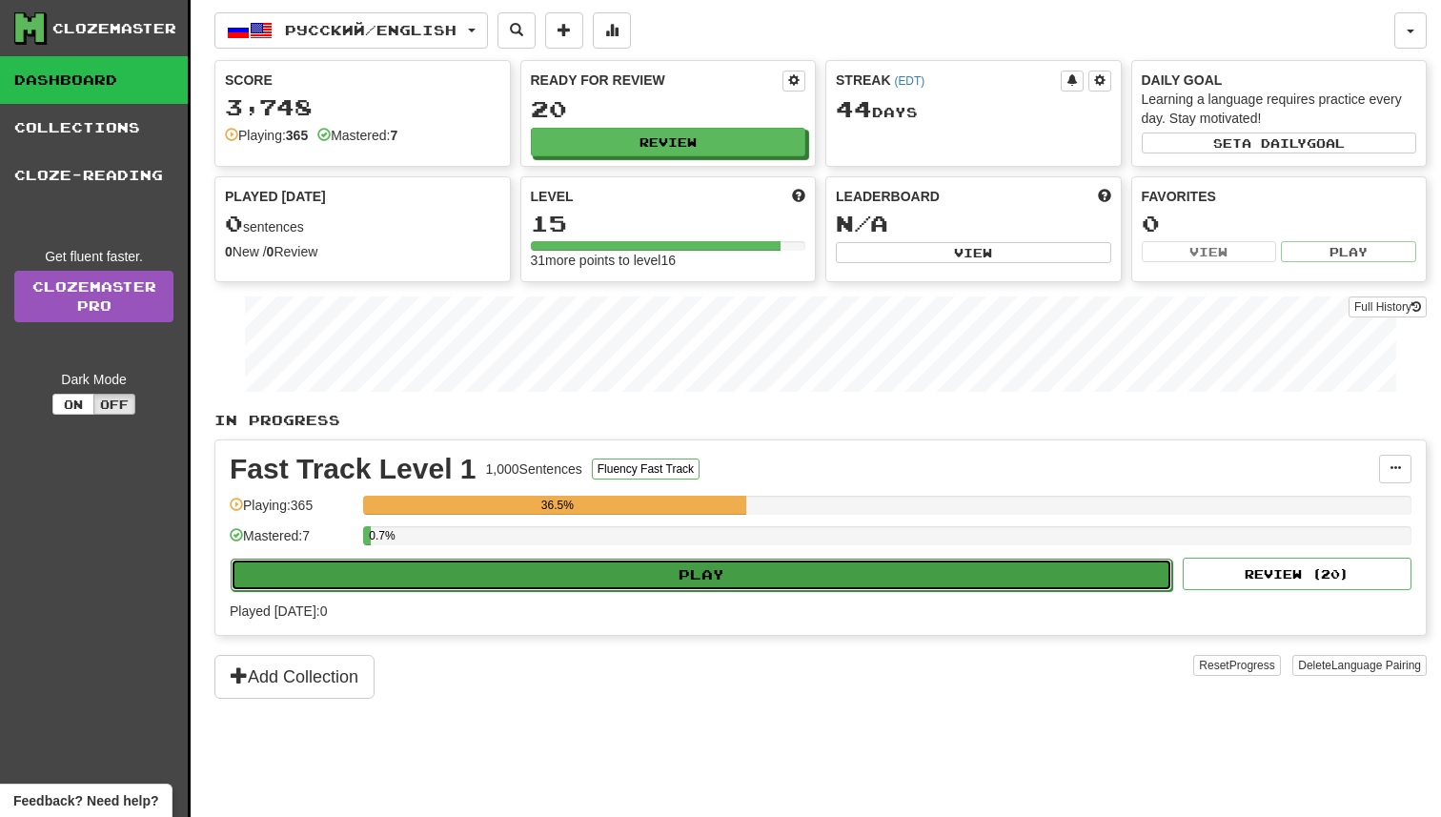
click at [560, 586] on button "Play" at bounding box center [702, 575] width 942 height 32
select select "**"
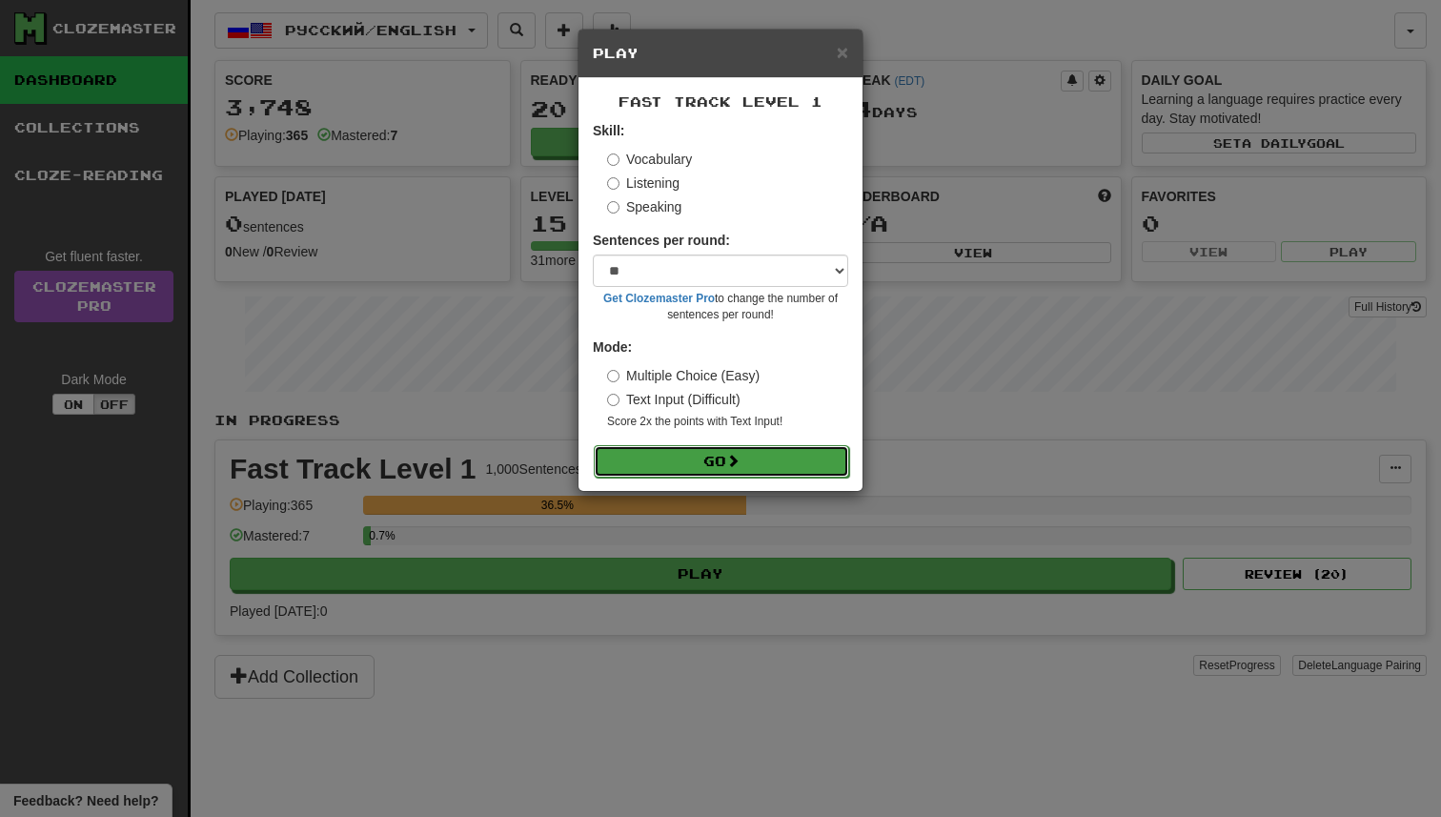
click at [672, 460] on button "Go" at bounding box center [721, 461] width 255 height 32
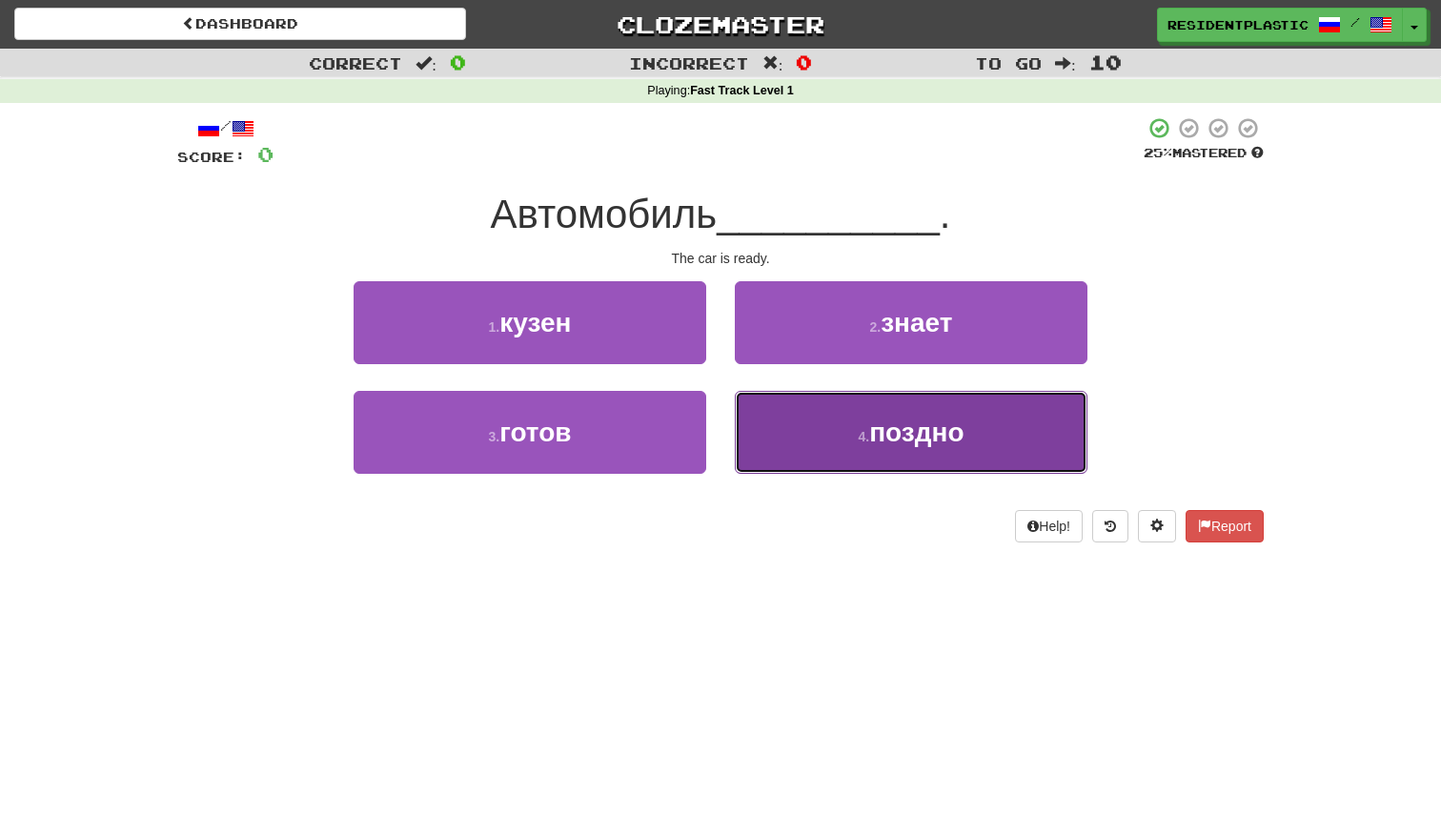
click at [858, 438] on small "4 ." at bounding box center [863, 436] width 11 height 15
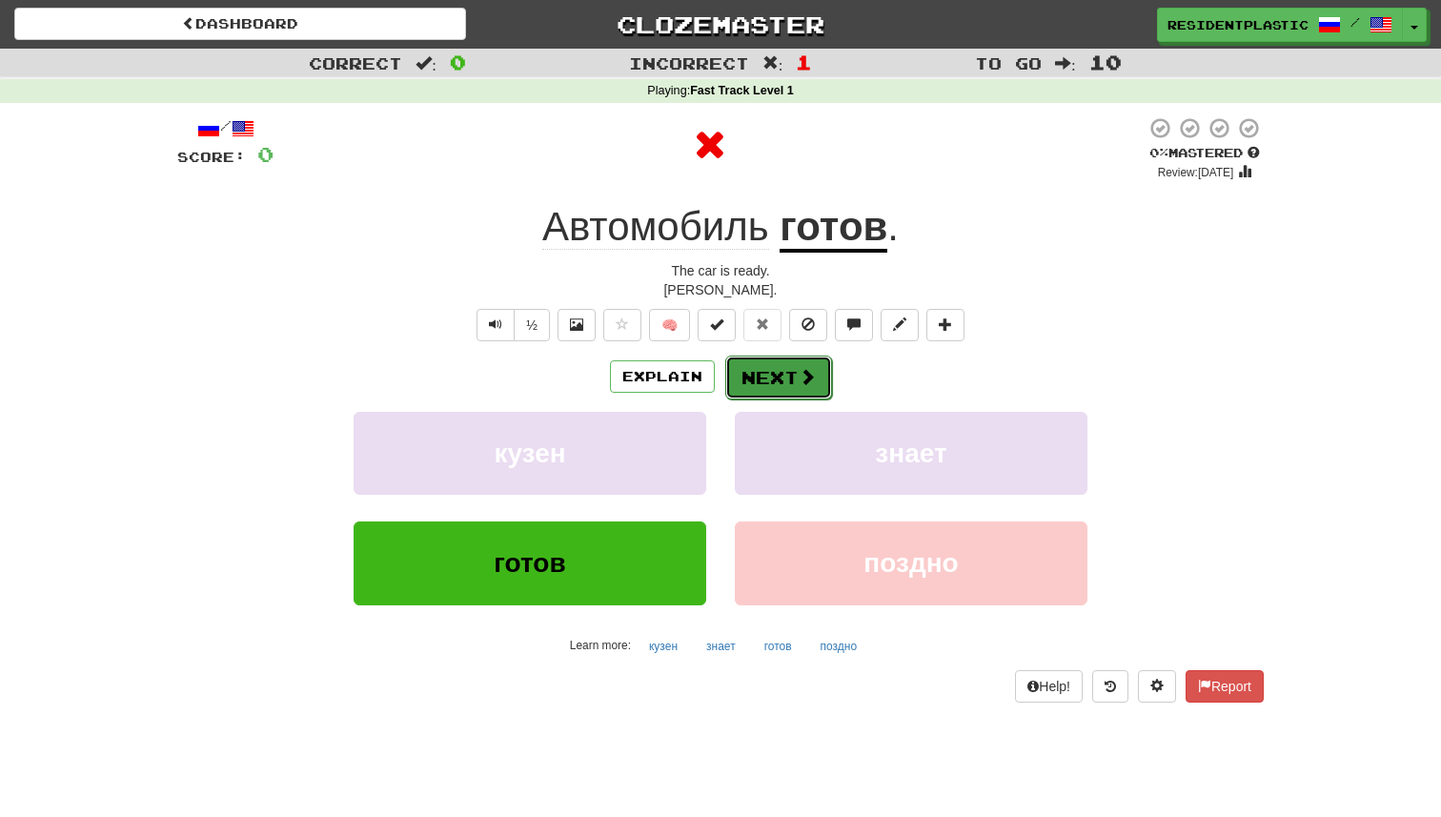
click at [766, 384] on button "Next" at bounding box center [778, 378] width 107 height 44
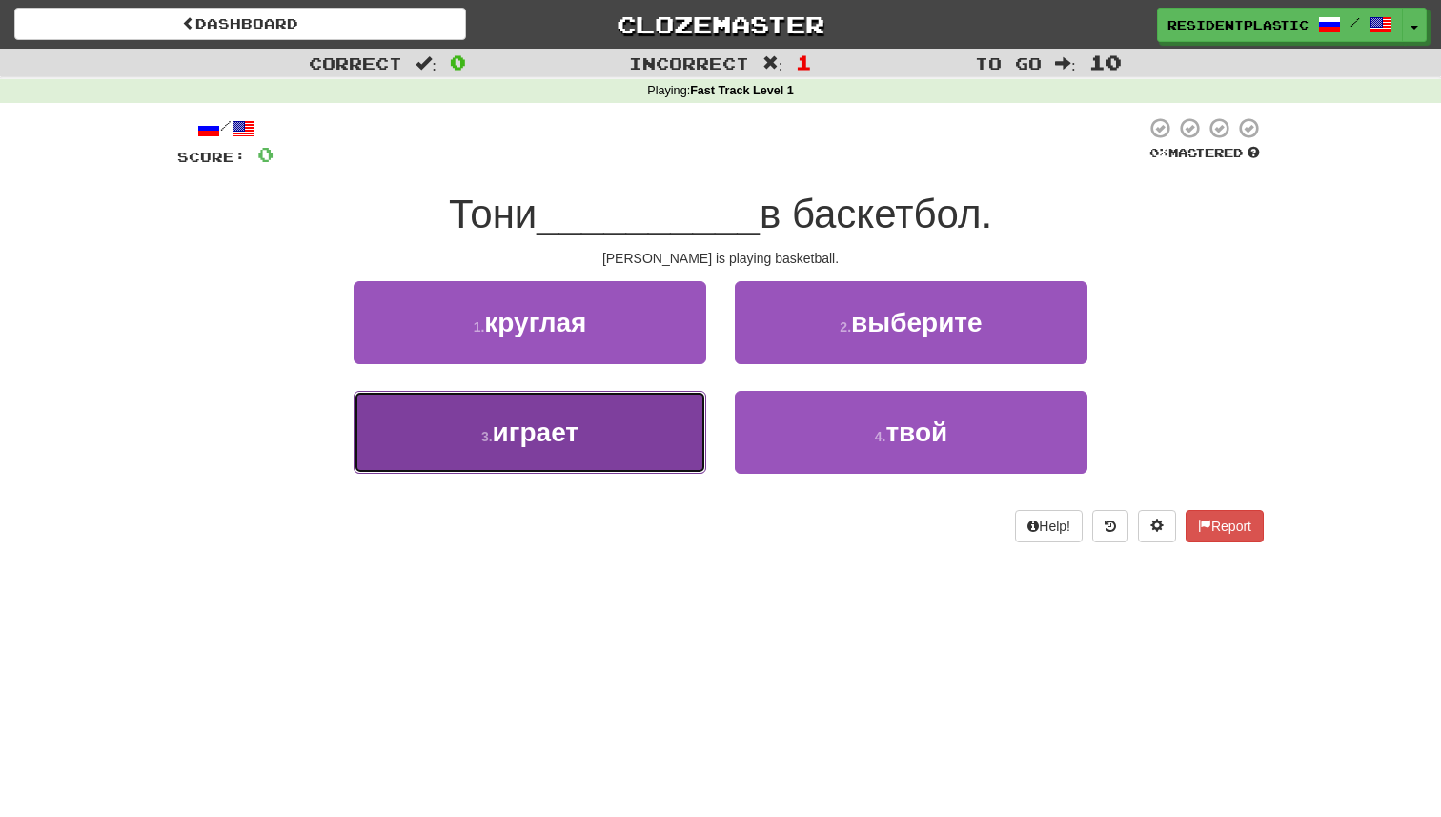
click at [664, 423] on button "3 . играет" at bounding box center [530, 432] width 353 height 83
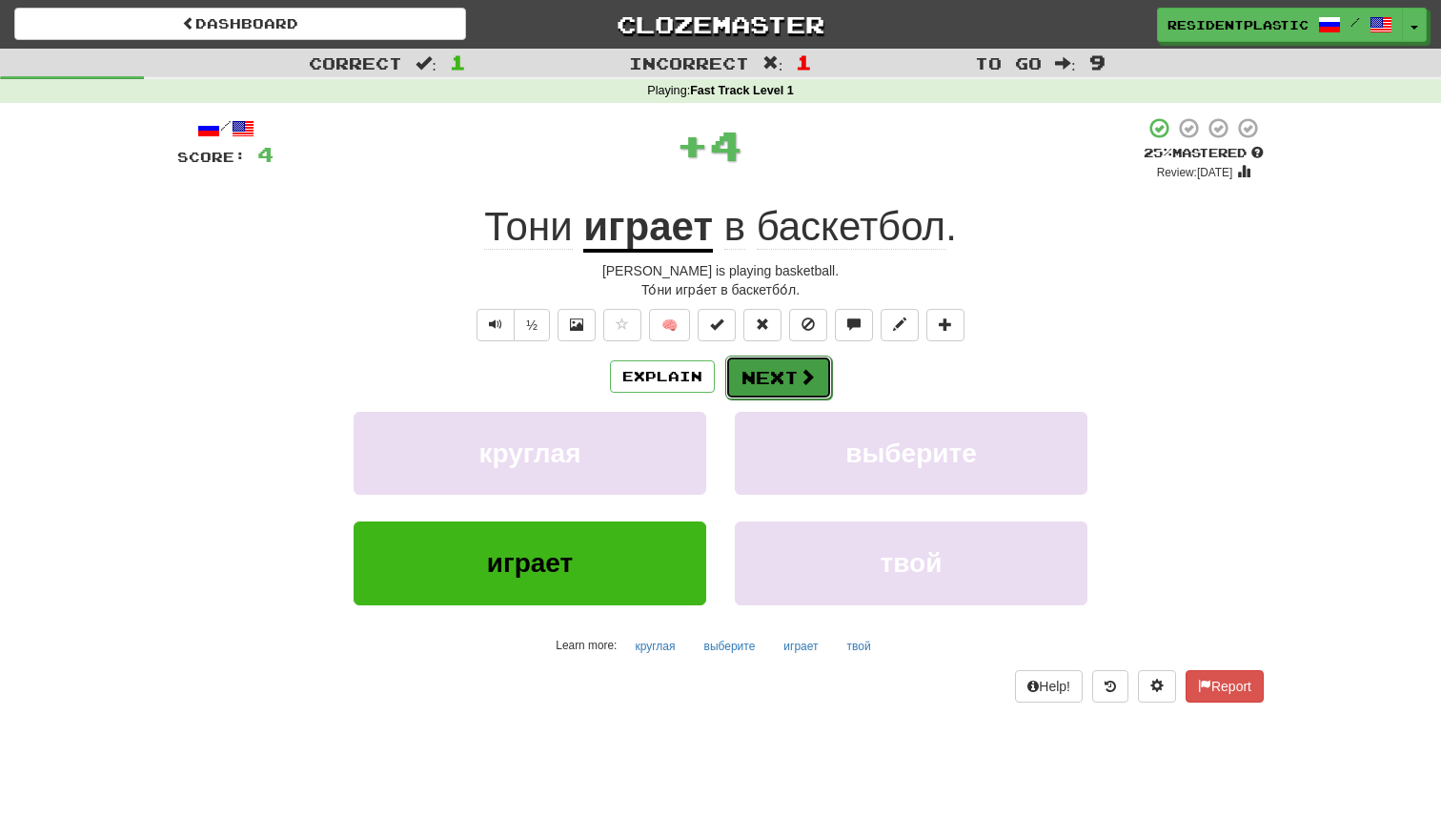
click at [744, 372] on button "Next" at bounding box center [778, 378] width 107 height 44
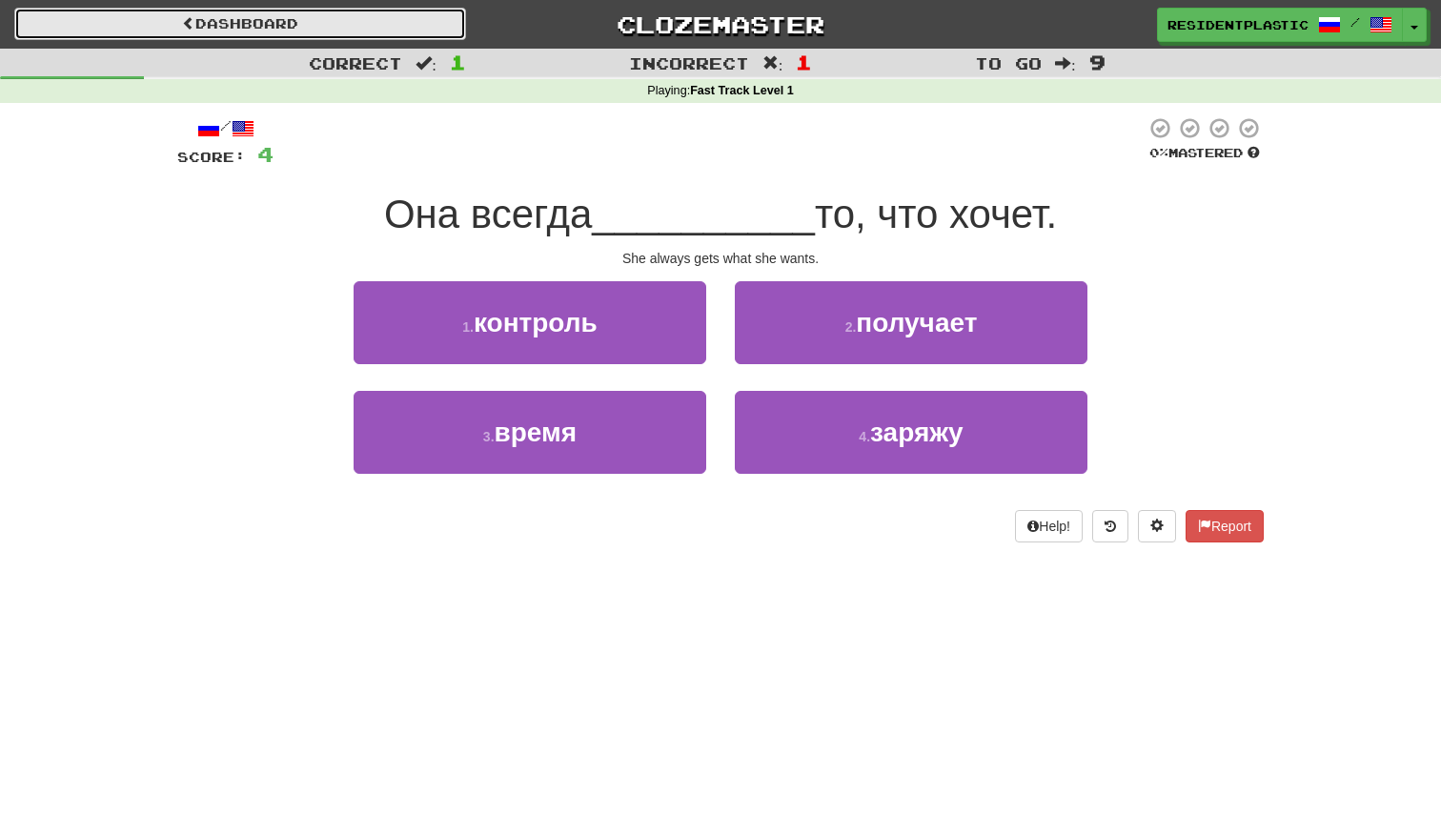
click at [365, 25] on link "Dashboard" at bounding box center [240, 24] width 452 height 32
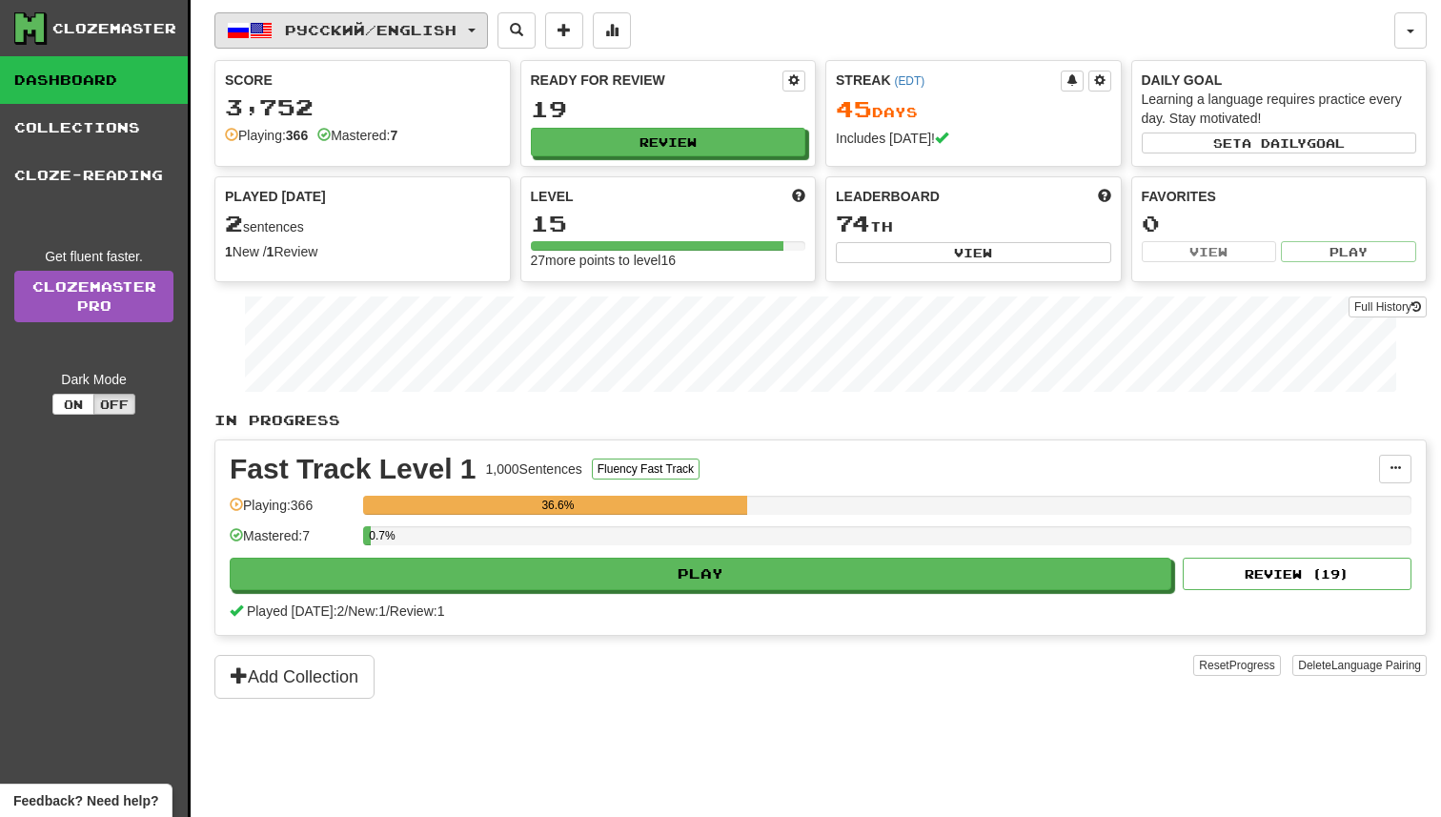
click at [371, 34] on span "Русский / English" at bounding box center [371, 30] width 172 height 16
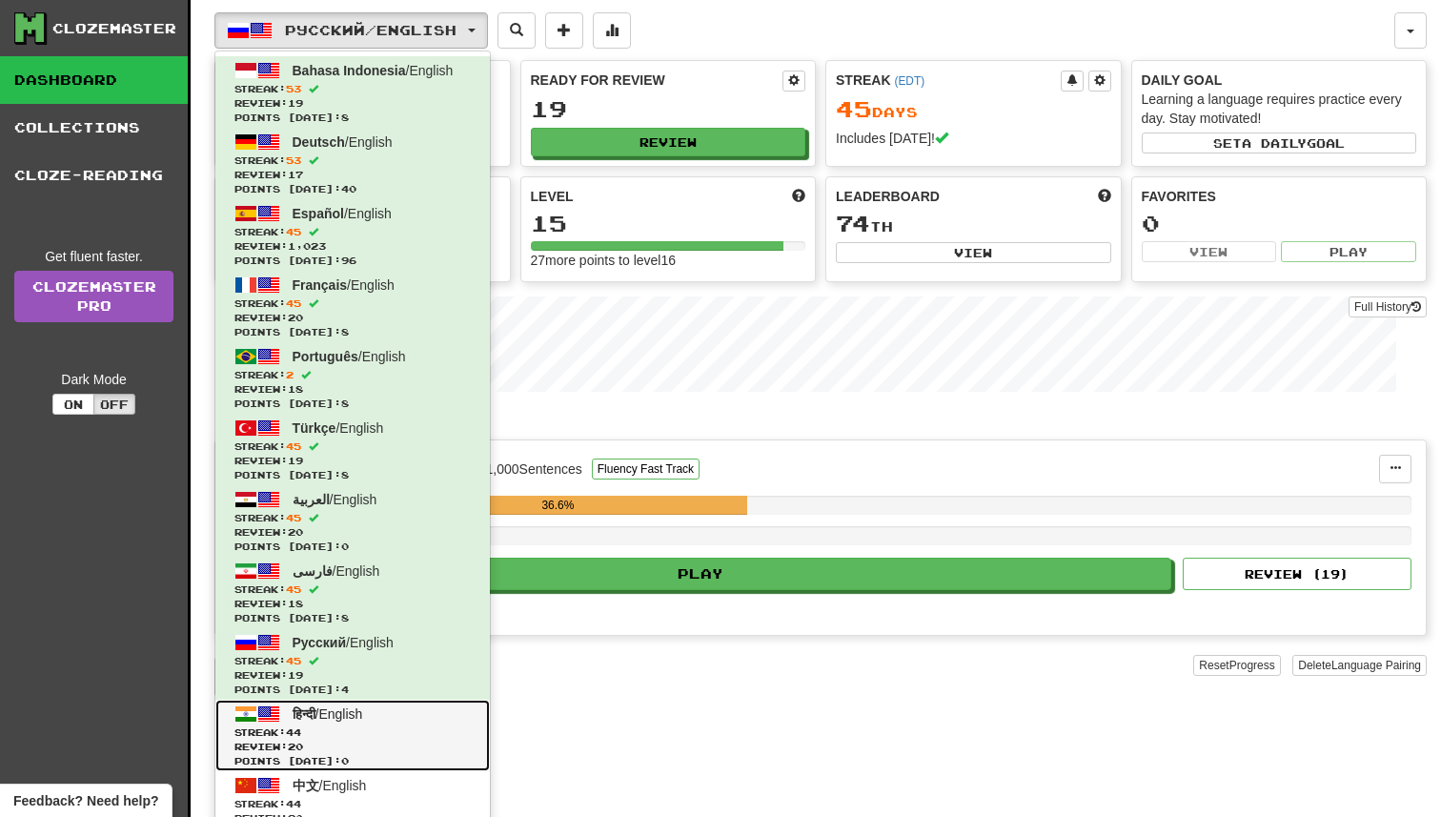
click at [439, 705] on link "हिन्दी / English Streak: 44 Review: 20 Points [DATE]: 0" at bounding box center [352, 735] width 275 height 71
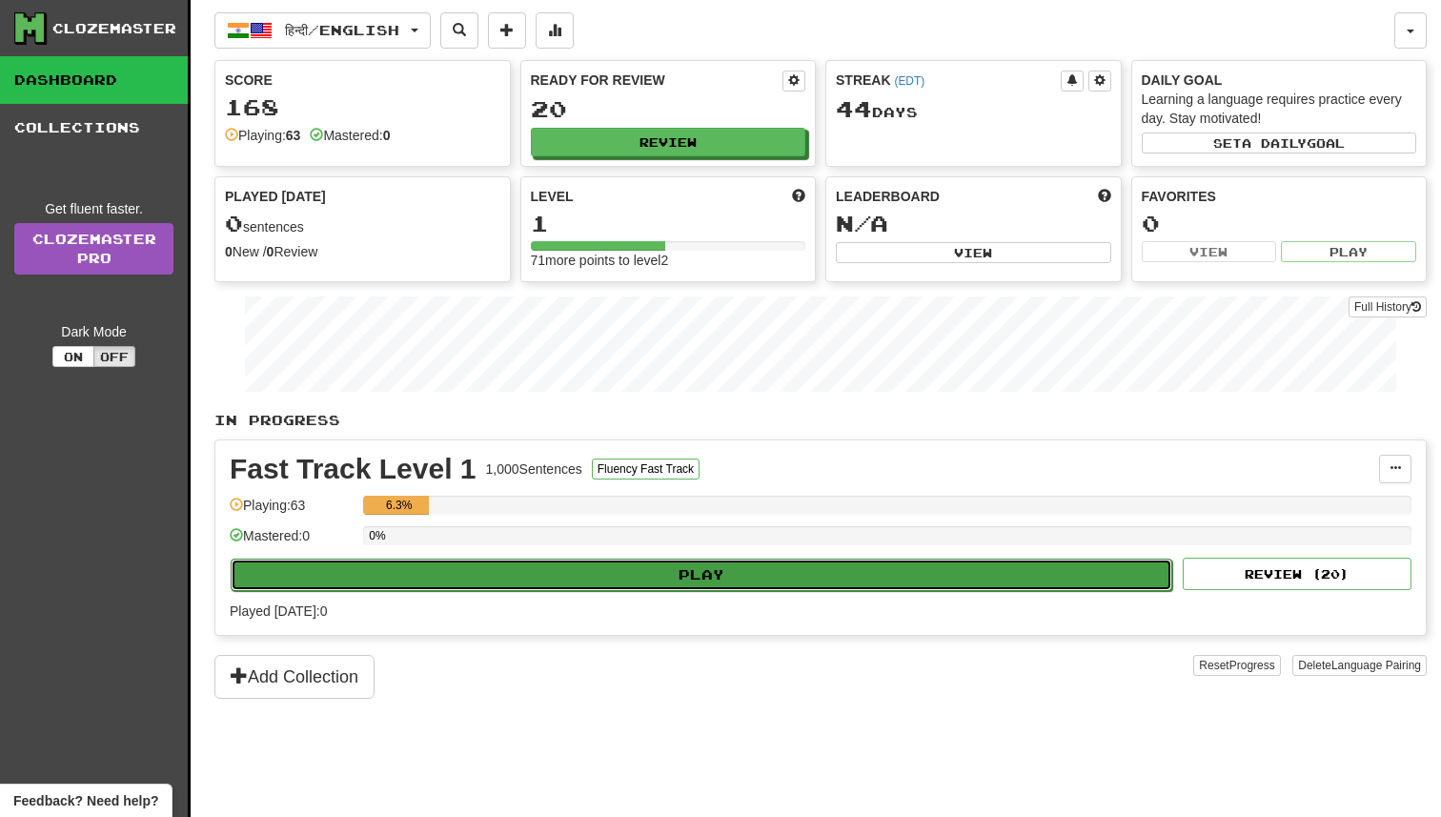
click at [588, 588] on button "Play" at bounding box center [702, 575] width 942 height 32
select select "**"
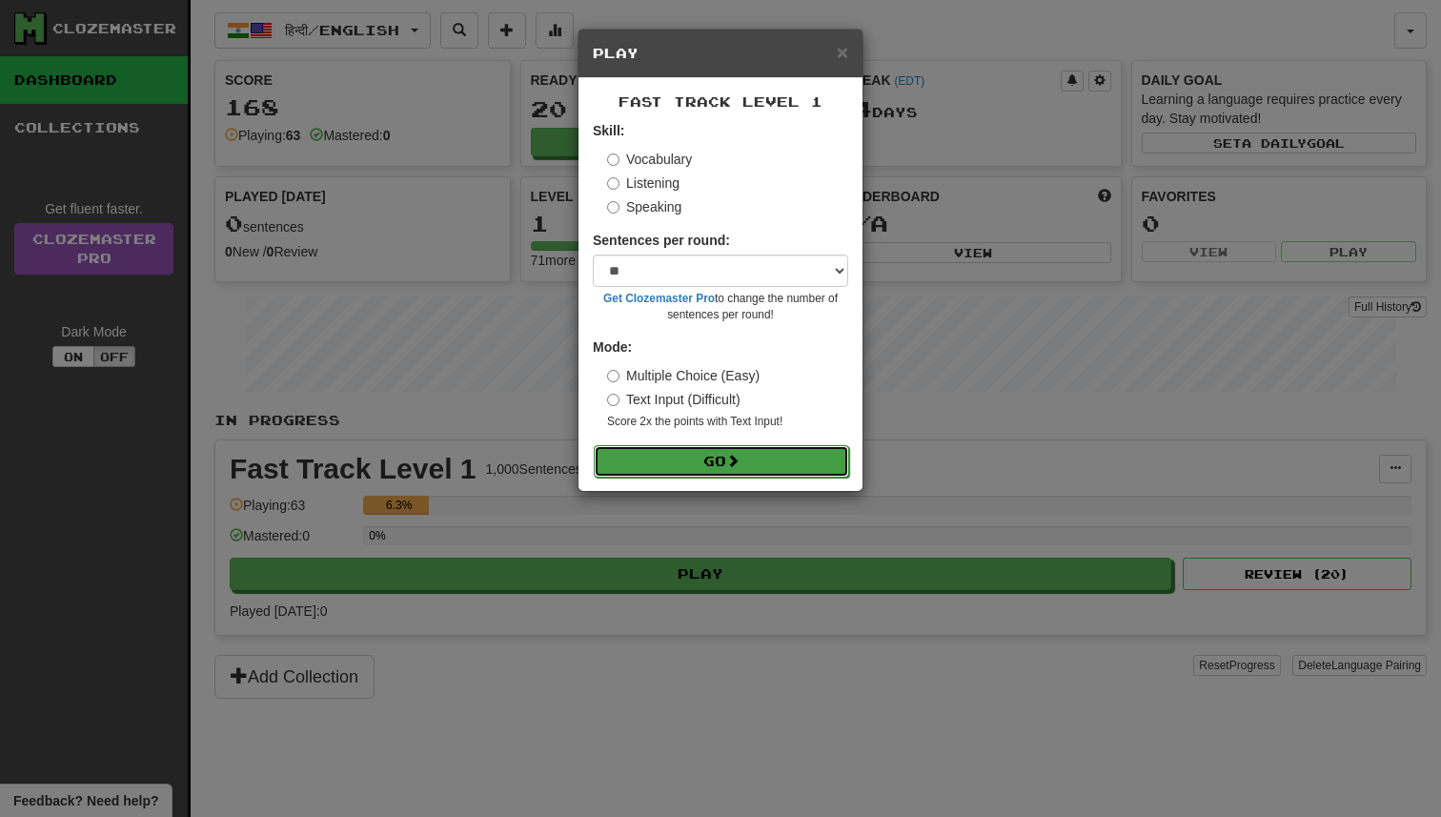
click at [736, 476] on button "Go" at bounding box center [721, 461] width 255 height 32
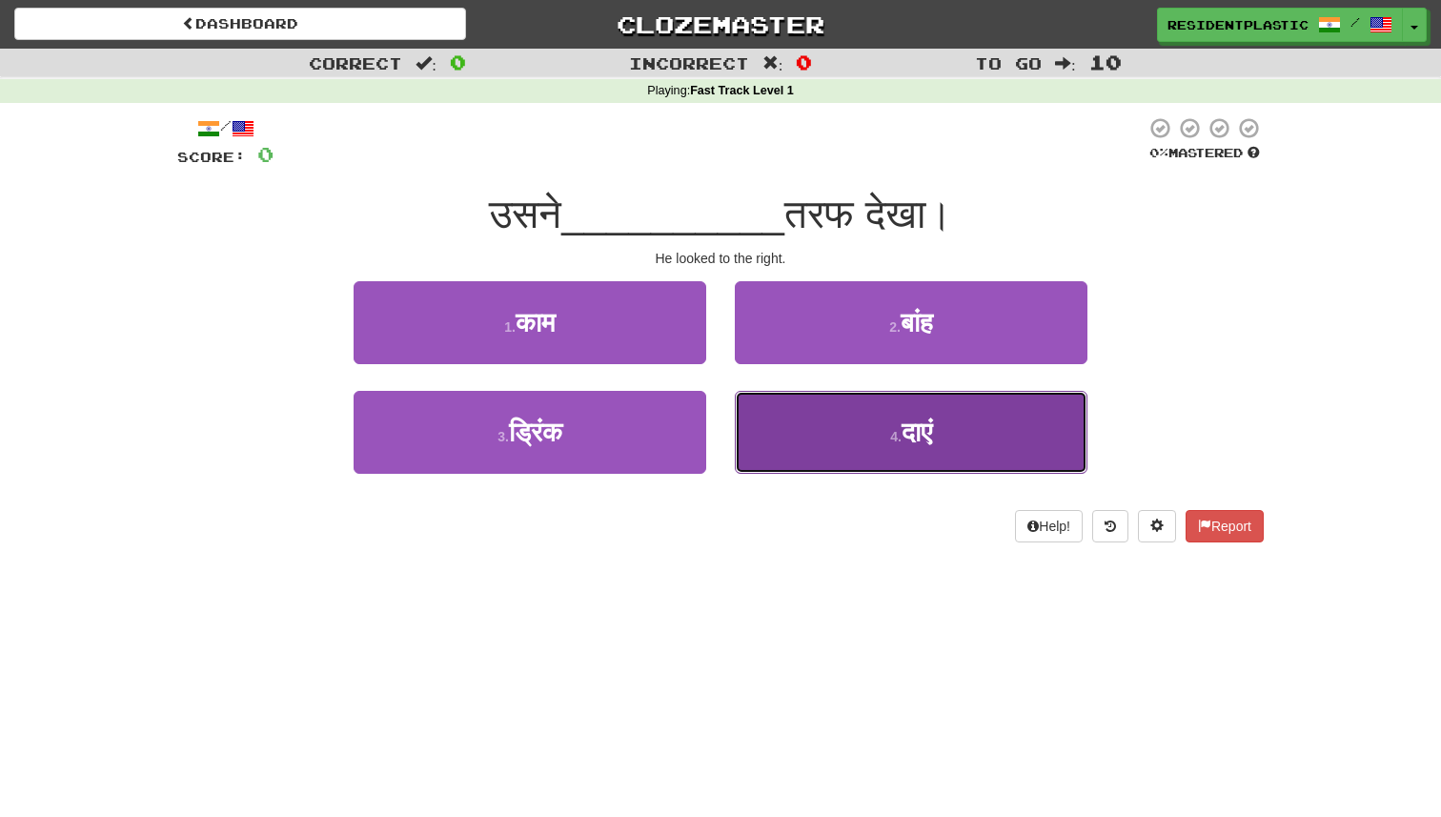
click at [777, 446] on button "4 . दाएं" at bounding box center [911, 432] width 353 height 83
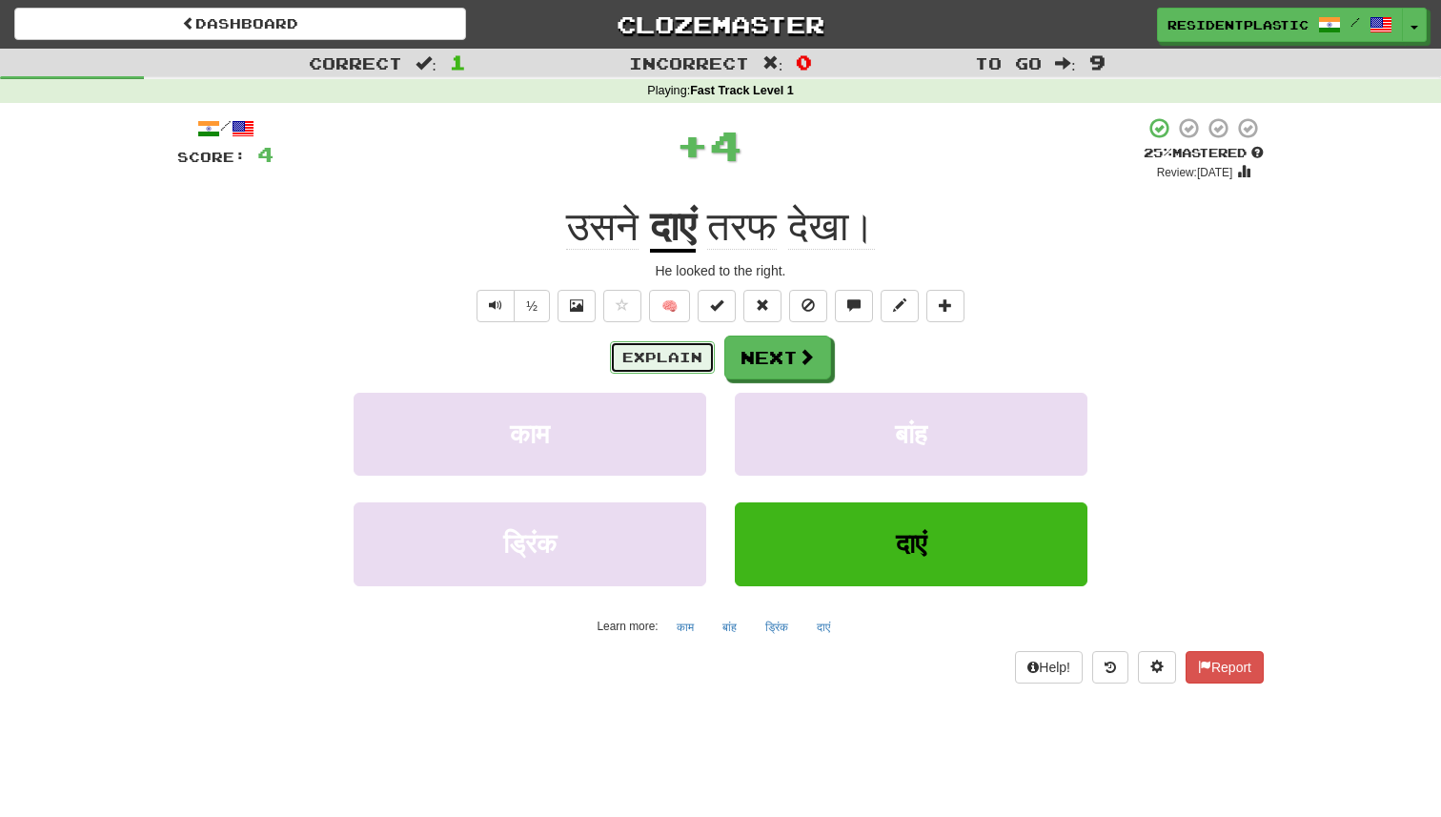
click at [674, 357] on button "Explain" at bounding box center [662, 357] width 105 height 32
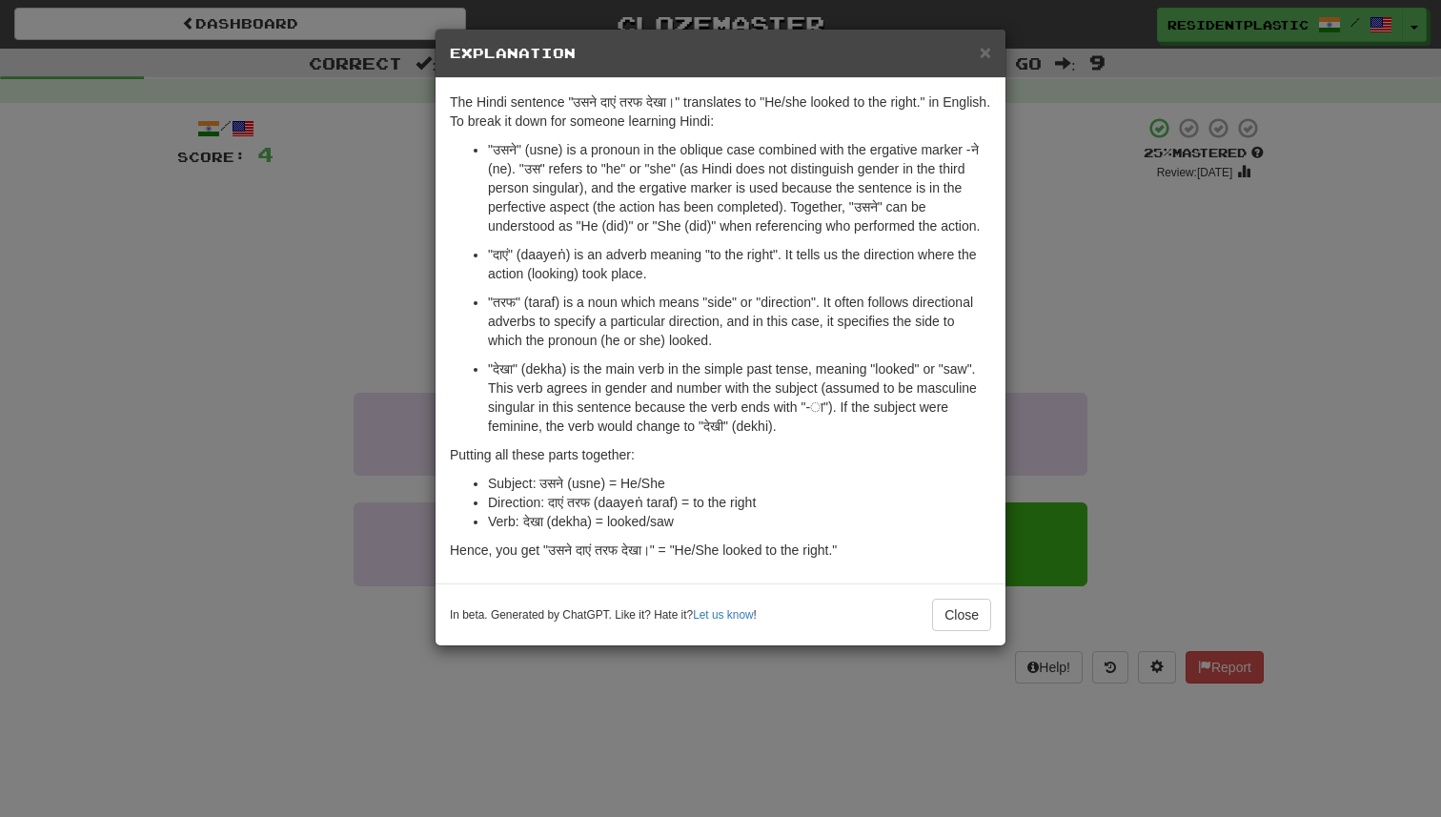
click at [386, 285] on div "× Explanation The Hindi sentence "उसने दाएं तरफ देखा।" translates to "He/she lo…" at bounding box center [720, 408] width 1441 height 817
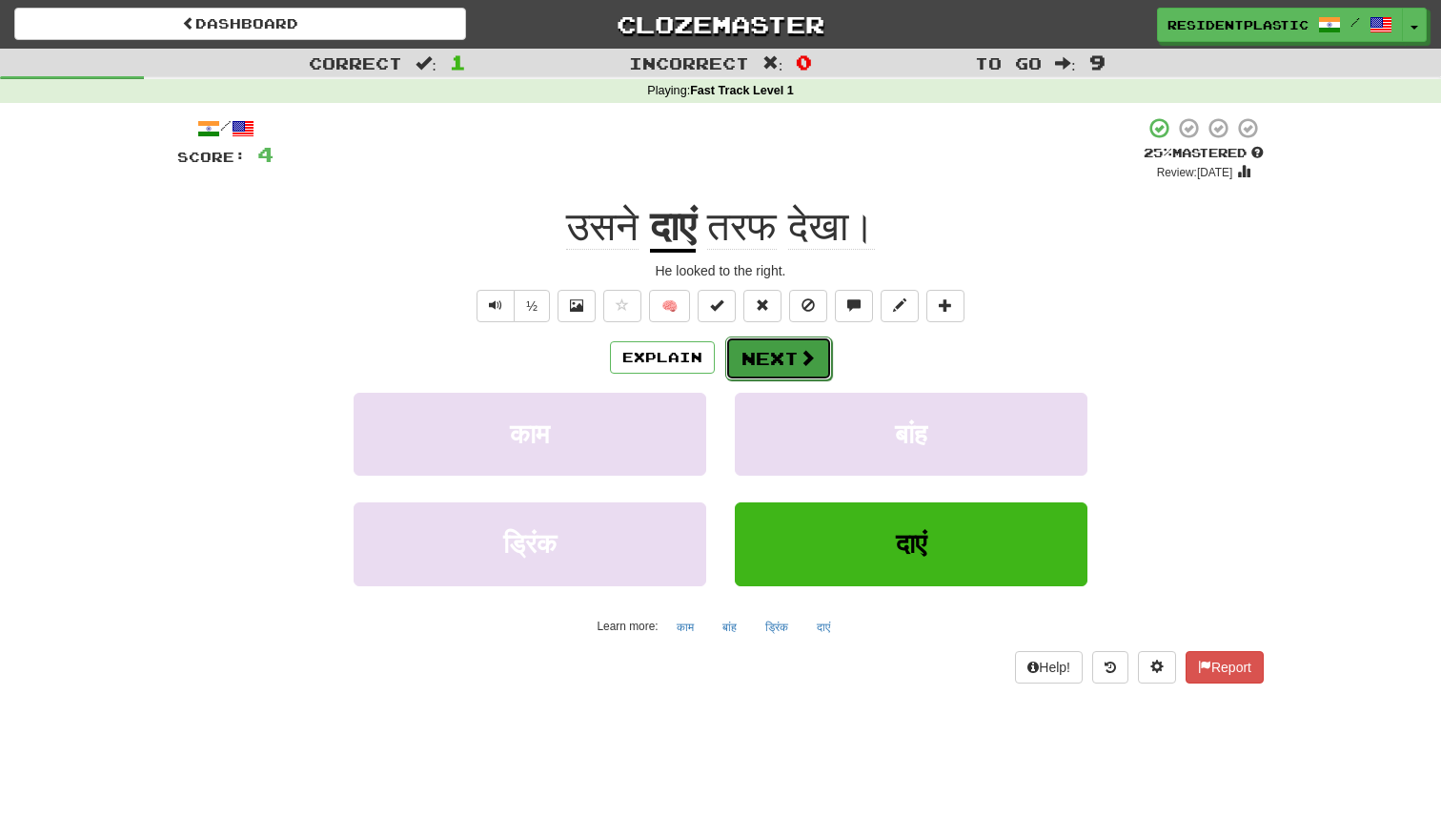
click at [786, 341] on button "Next" at bounding box center [778, 359] width 107 height 44
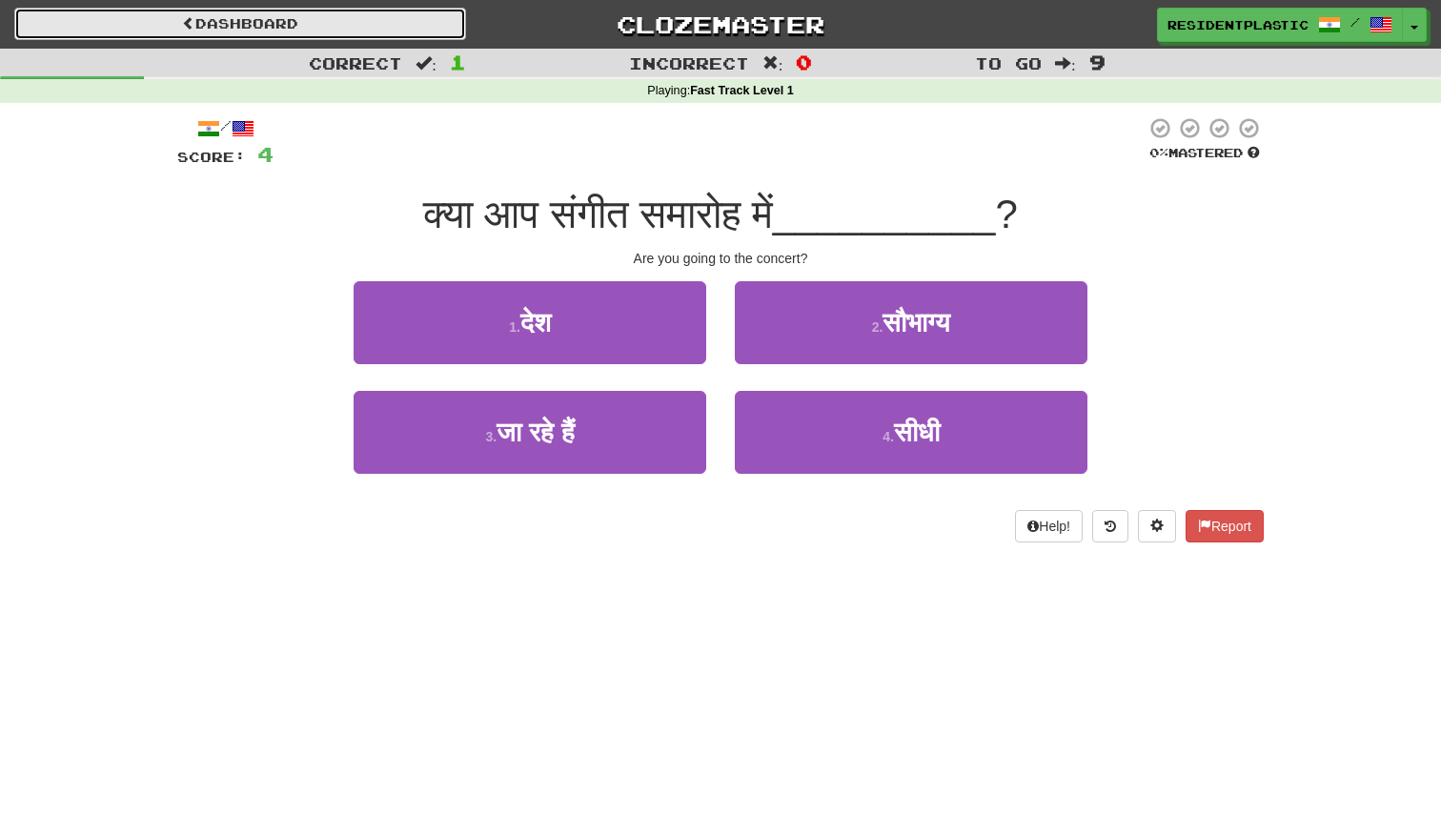
click at [427, 29] on link "Dashboard" at bounding box center [240, 24] width 452 height 32
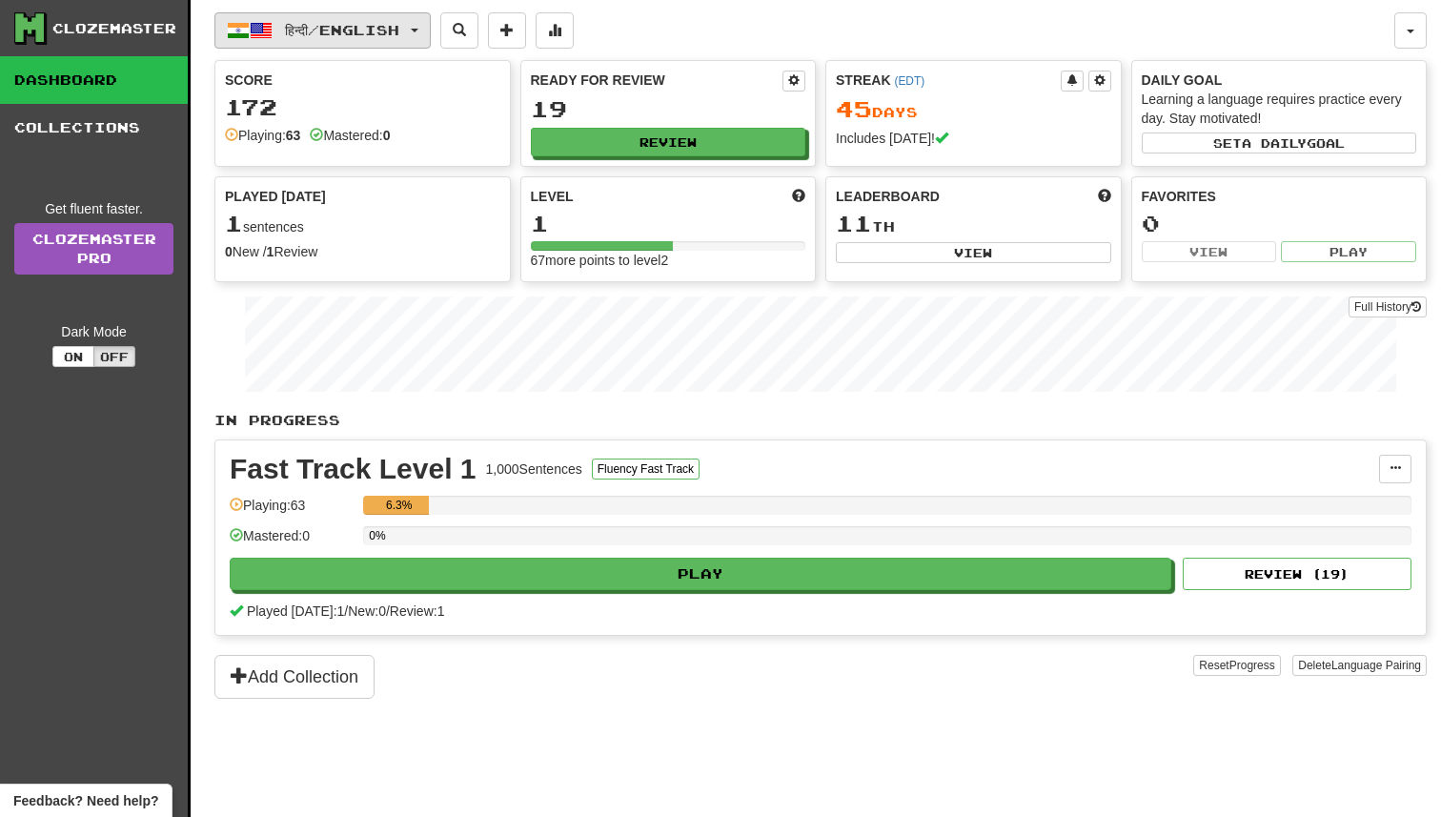
click at [398, 42] on button "हिन्दी / English" at bounding box center [322, 30] width 216 height 36
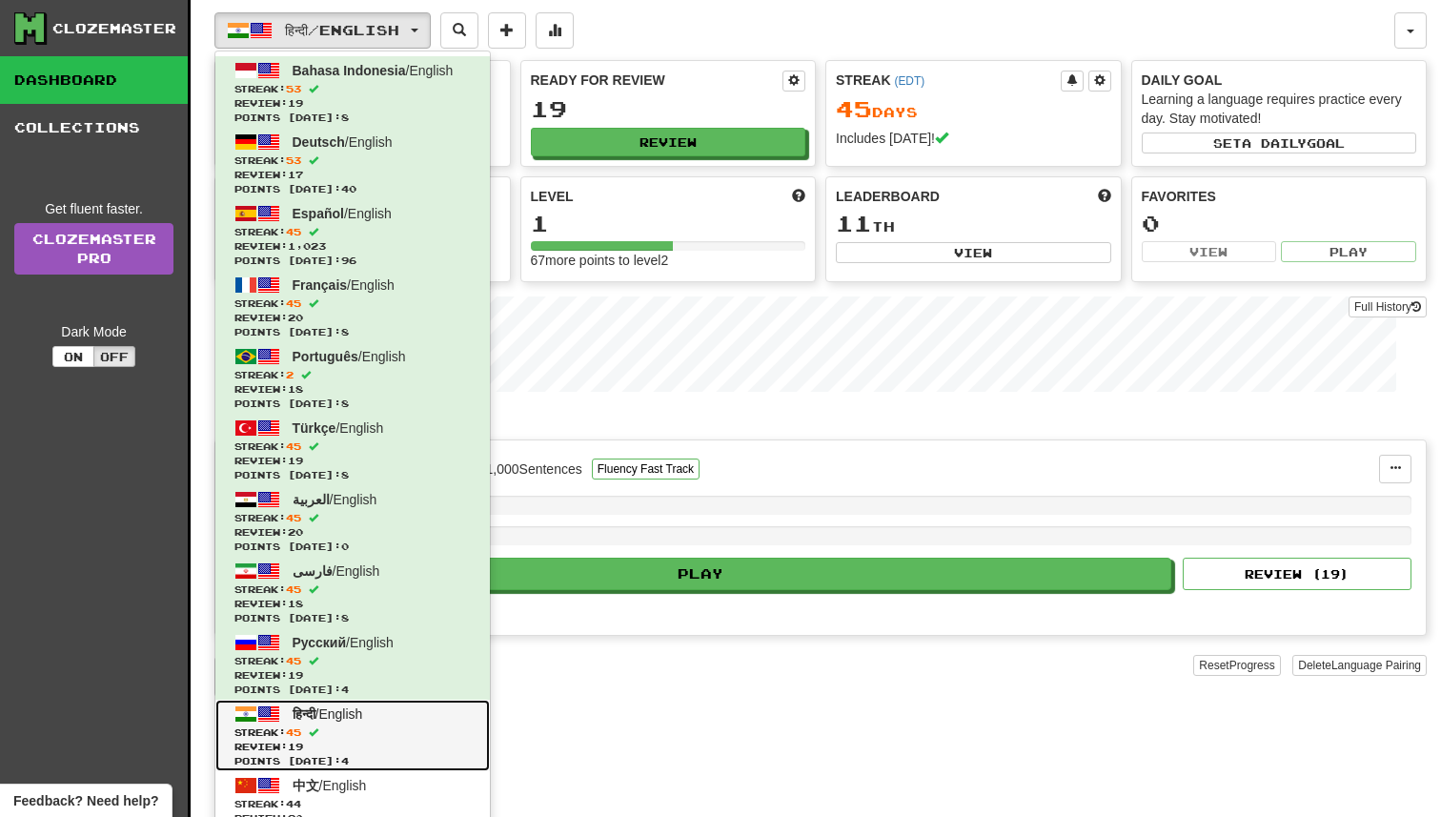
click at [399, 769] on link "हिन्दी / English Streak: 45 Review: 19 Points today: 4" at bounding box center [352, 735] width 275 height 71
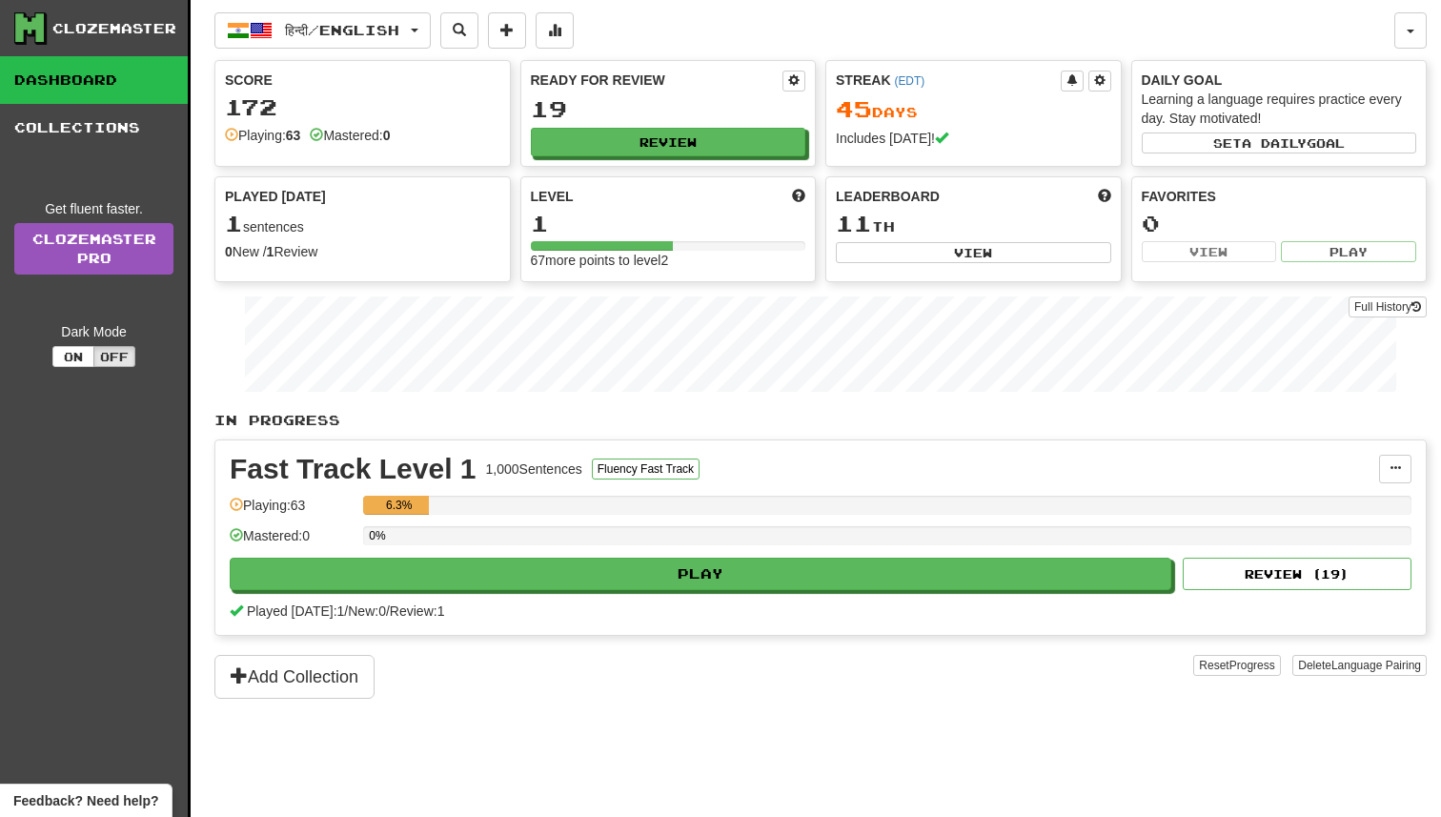
click at [362, 72] on div "Score" at bounding box center [362, 80] width 275 height 19
click at [357, 40] on button "हिन्दी / English" at bounding box center [322, 30] width 216 height 36
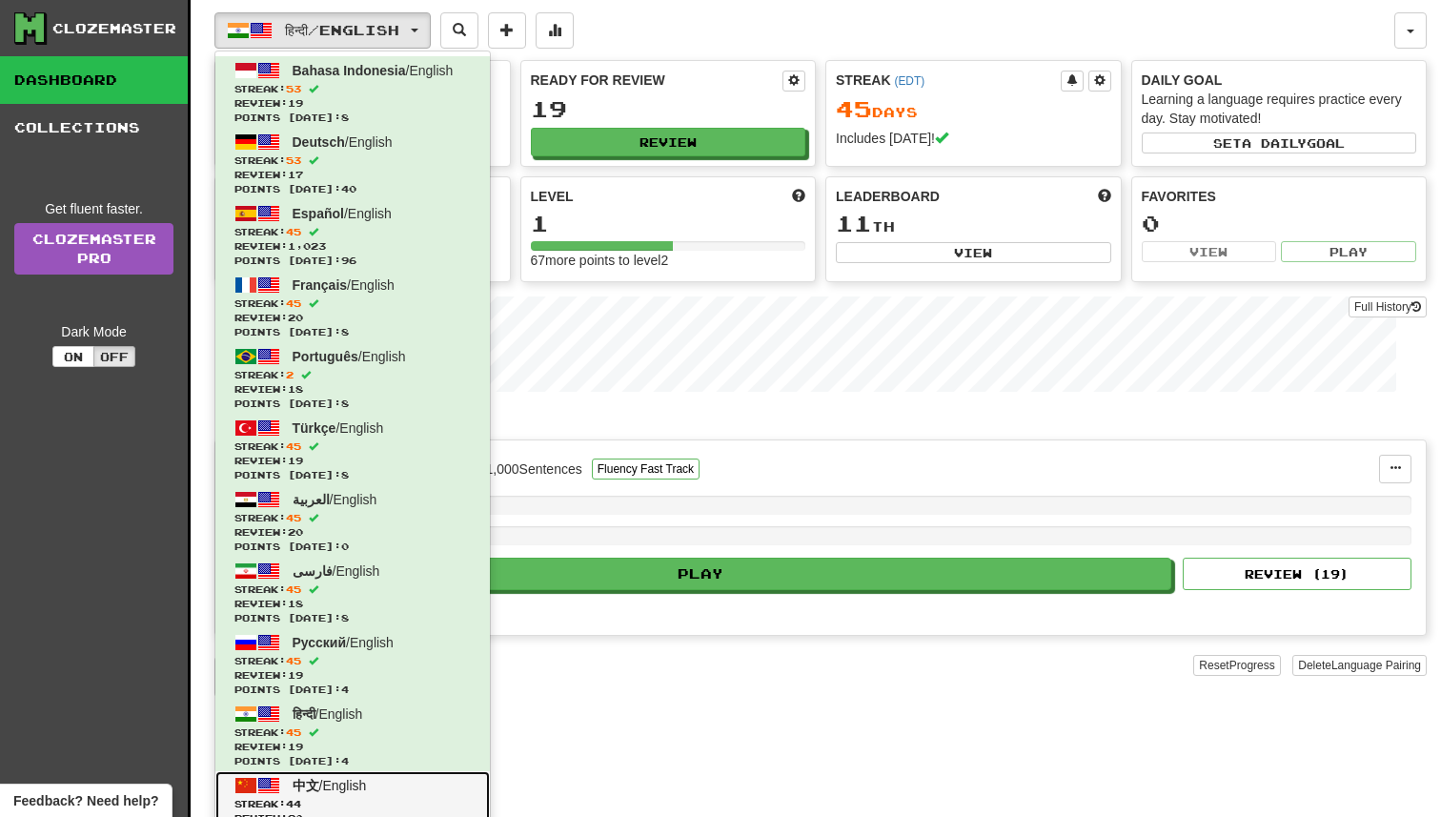
click at [339, 780] on span "中文 / English" at bounding box center [330, 785] width 74 height 15
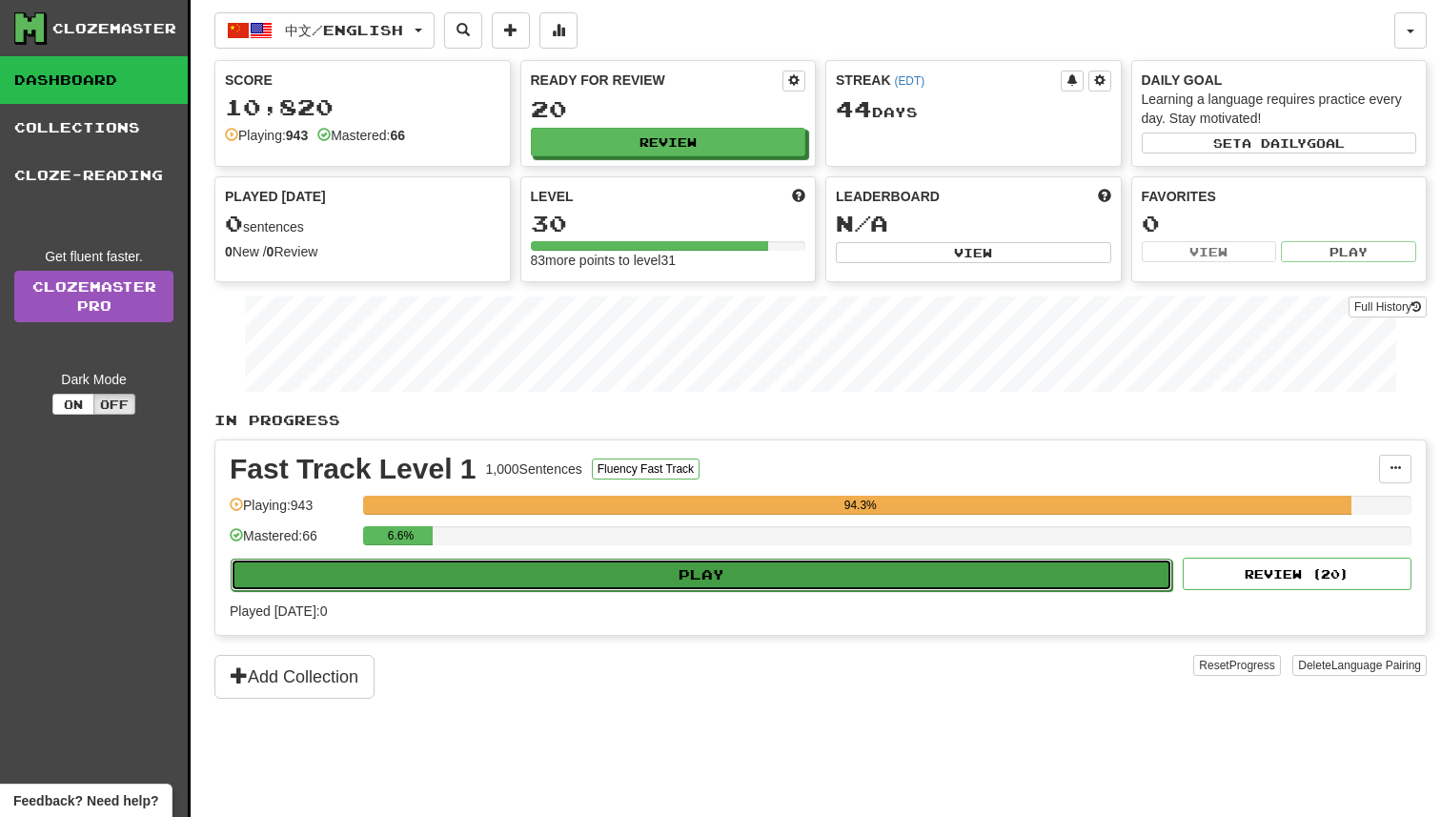
click at [538, 580] on button "Play" at bounding box center [702, 575] width 942 height 32
select select "**"
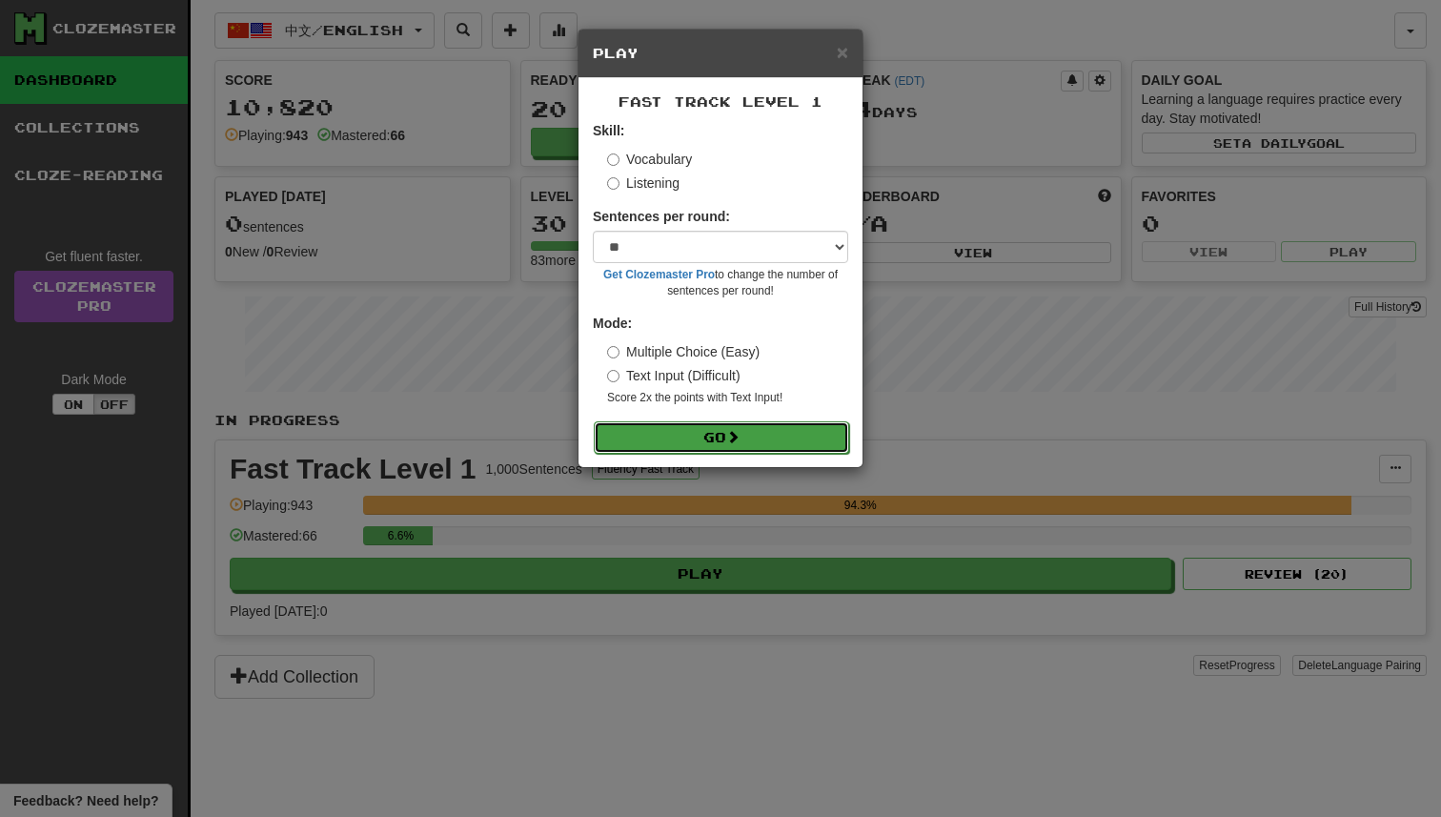
click at [686, 428] on button "Go" at bounding box center [721, 437] width 255 height 32
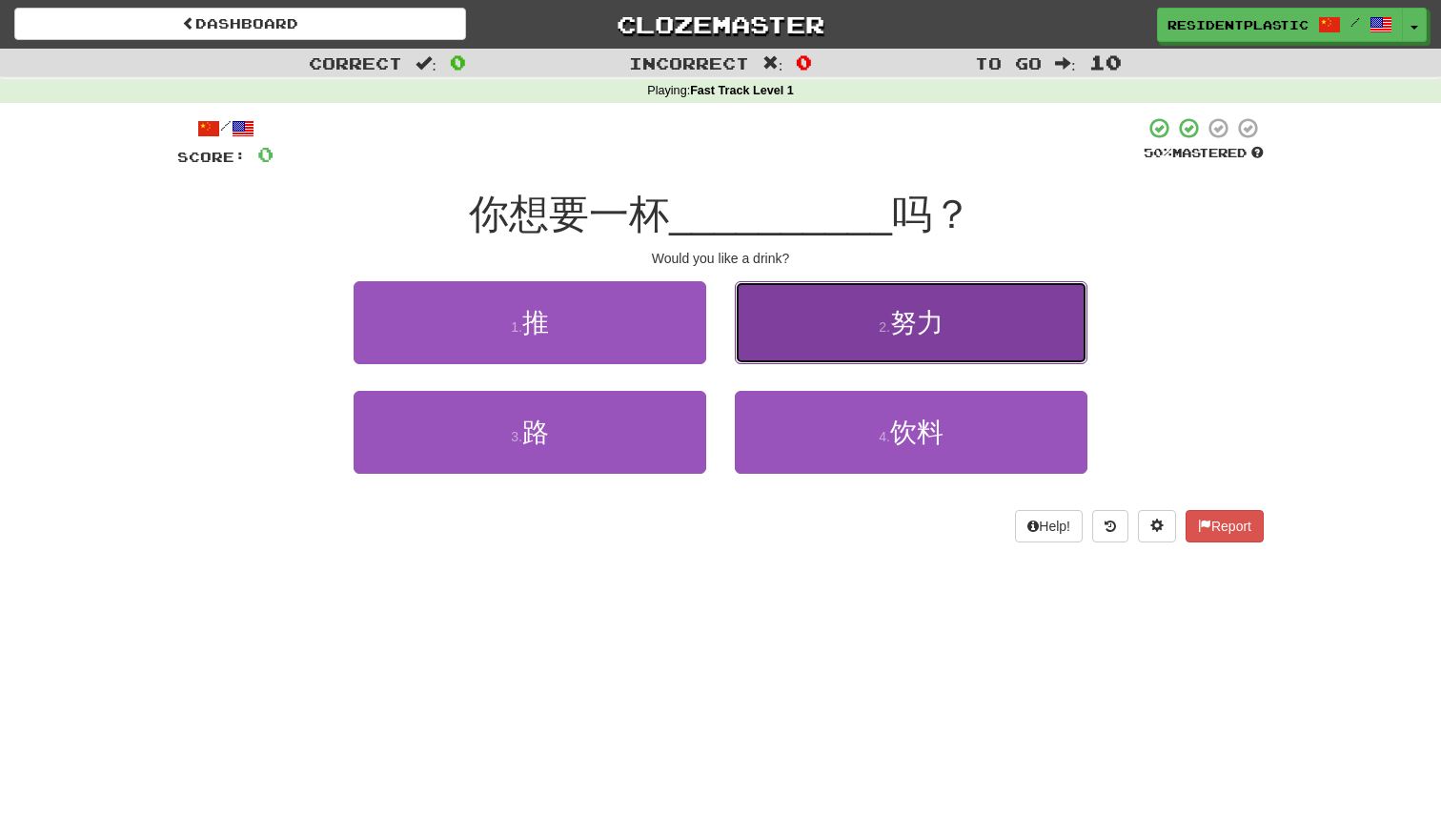
click at [773, 333] on button "2 . 努力" at bounding box center [911, 322] width 353 height 83
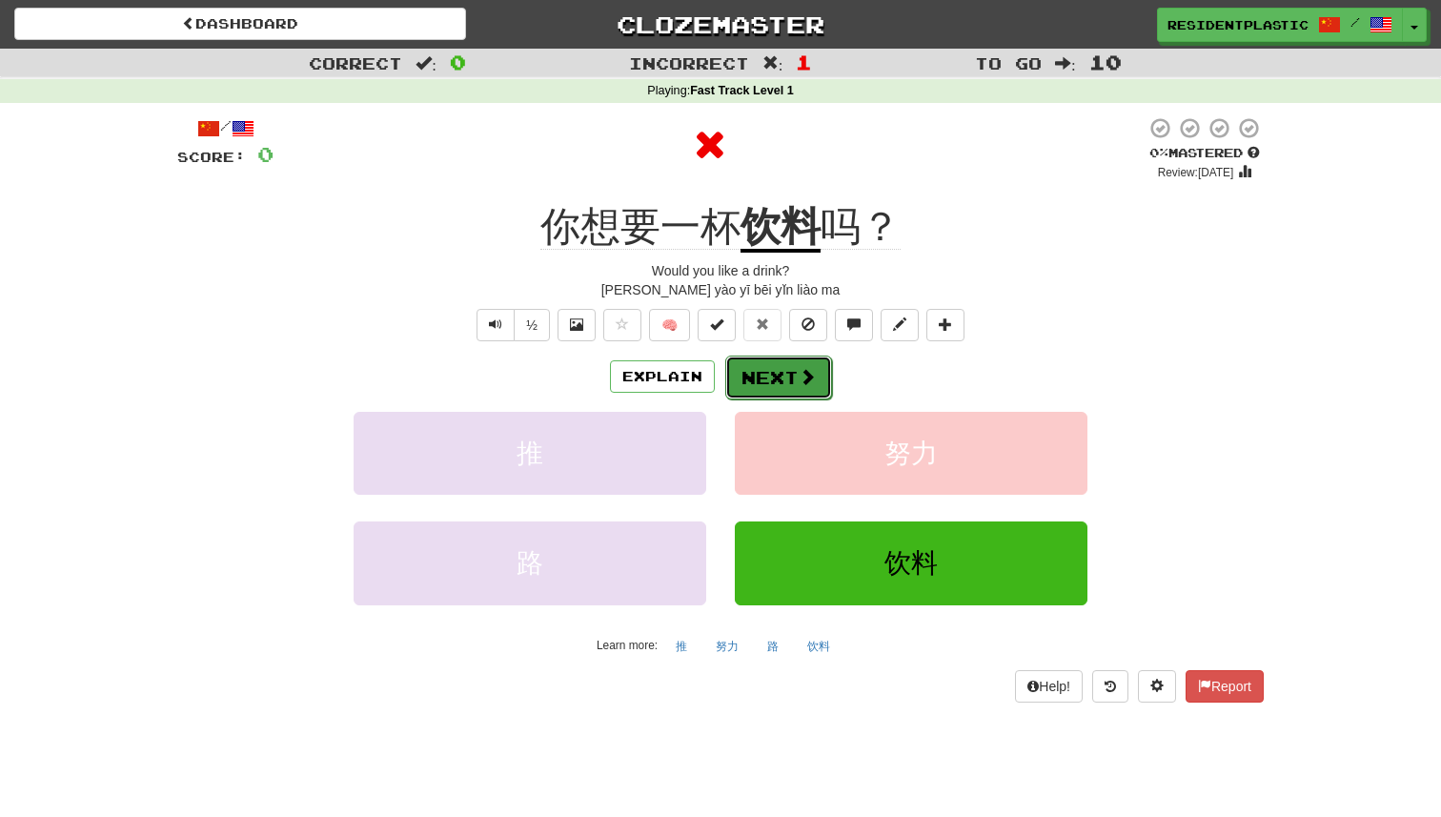
click at [761, 377] on button "Next" at bounding box center [778, 378] width 107 height 44
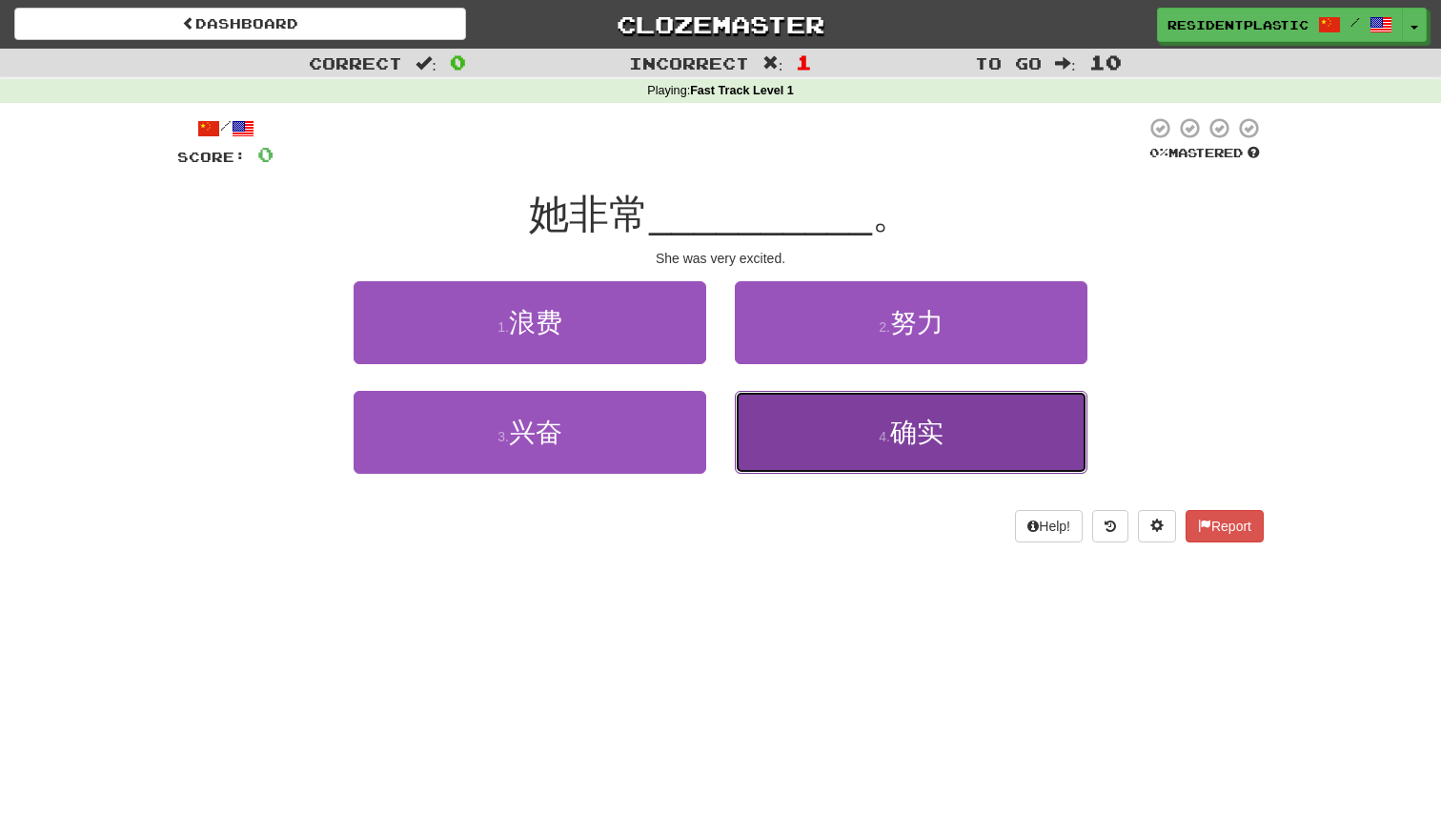
click at [780, 412] on button "4 . 确实" at bounding box center [911, 432] width 353 height 83
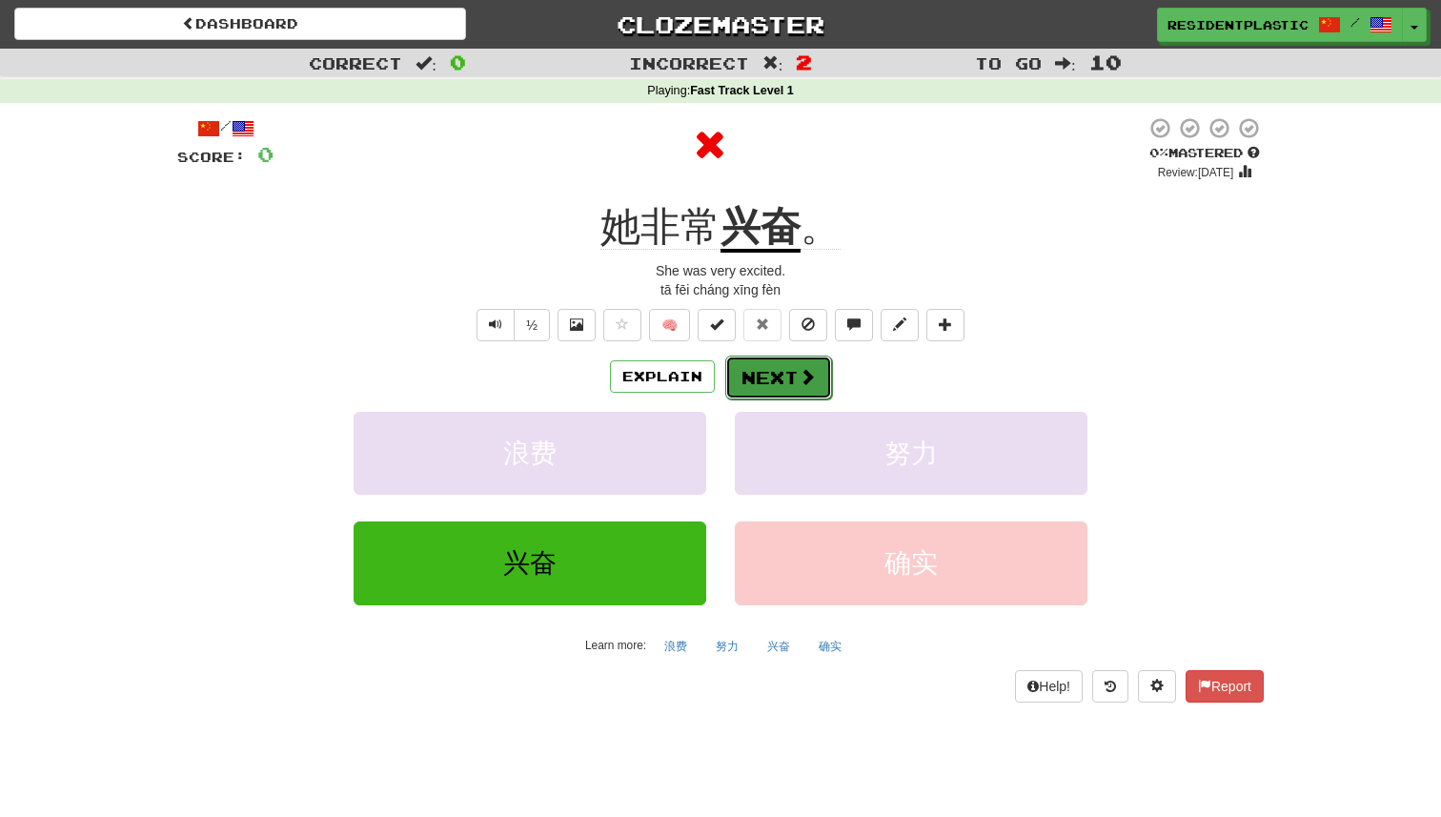
click at [762, 379] on button "Next" at bounding box center [778, 378] width 107 height 44
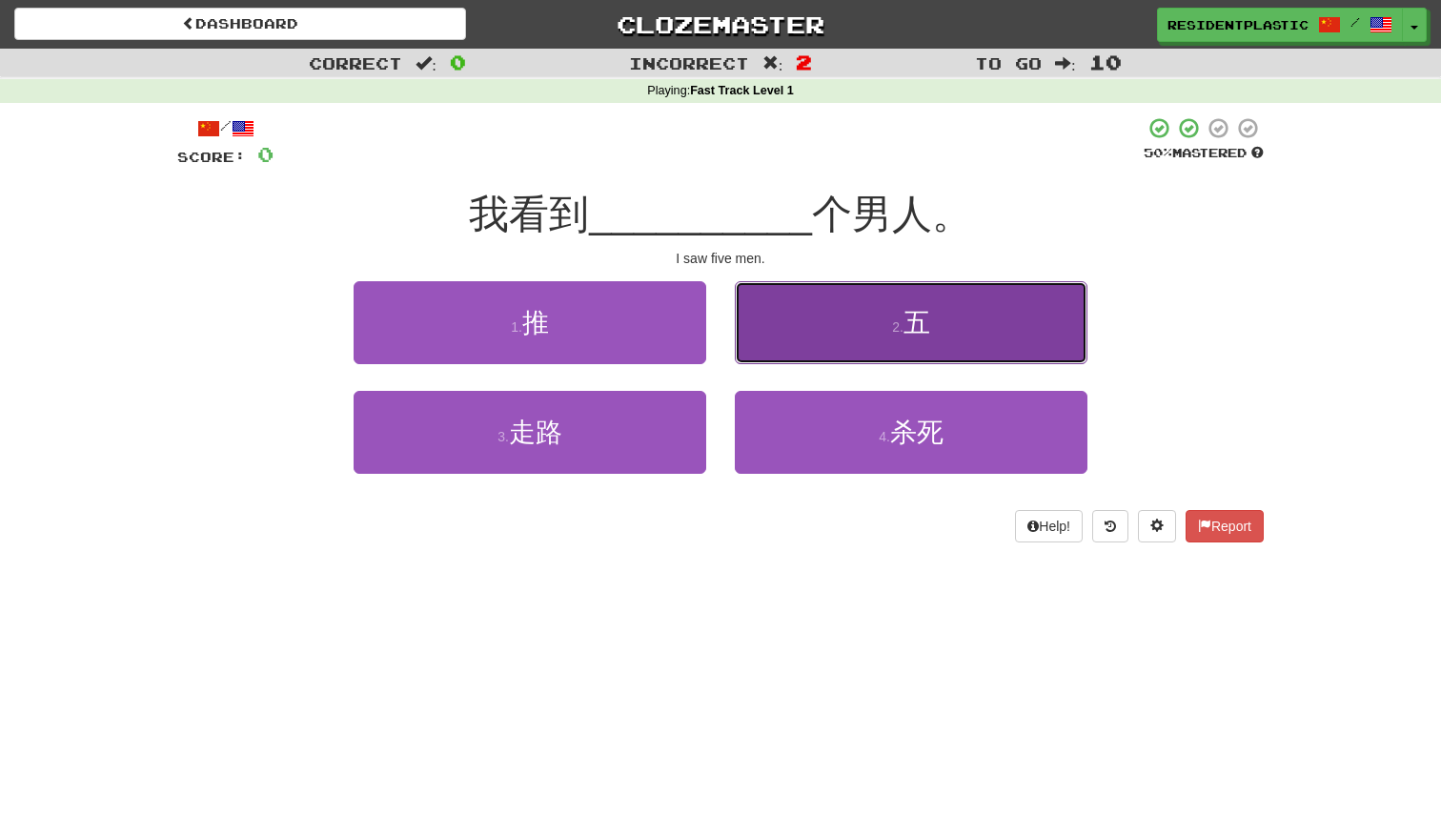
click at [786, 335] on button "2 . 五" at bounding box center [911, 322] width 353 height 83
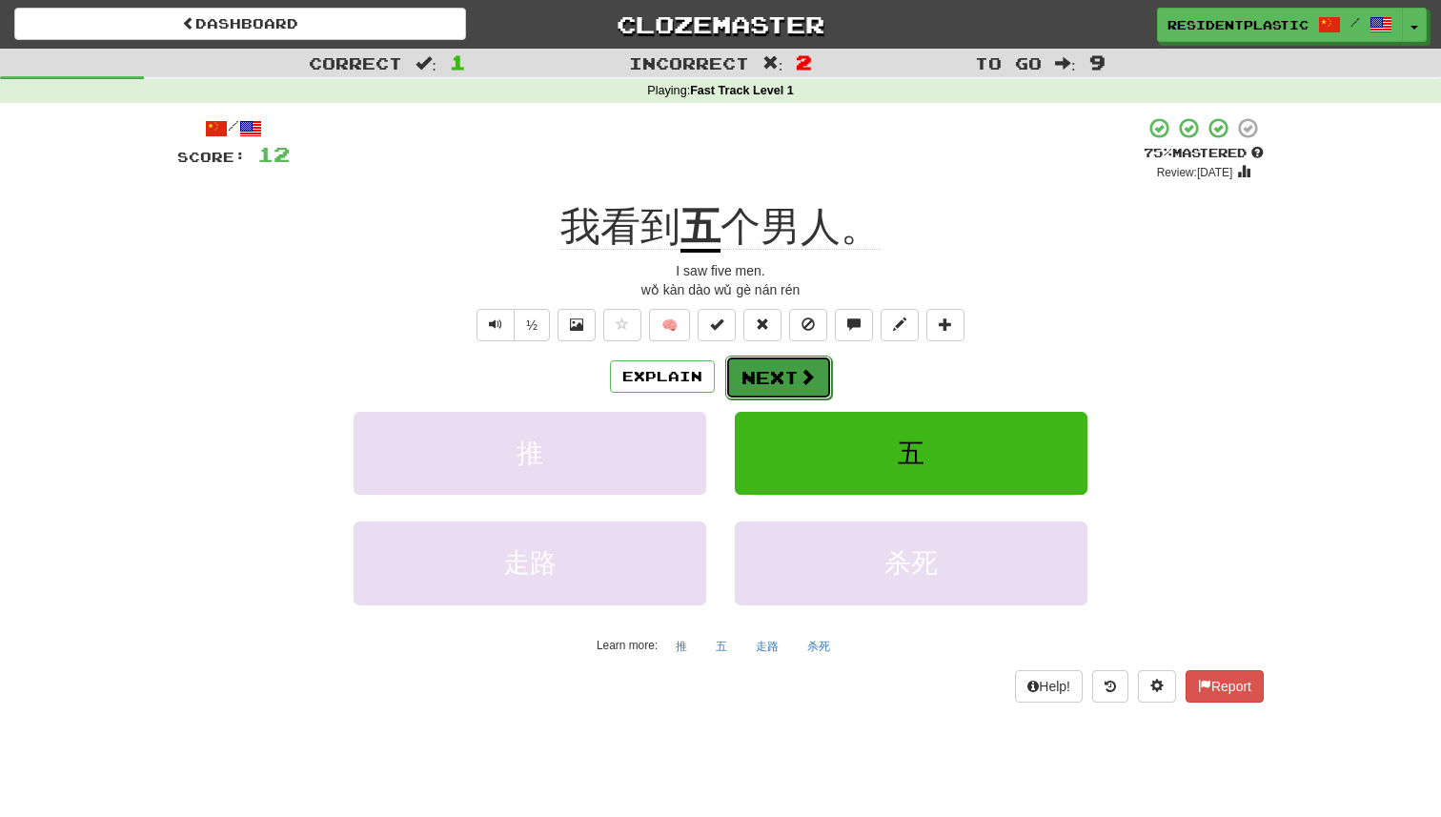
click at [801, 381] on span at bounding box center [807, 376] width 17 height 17
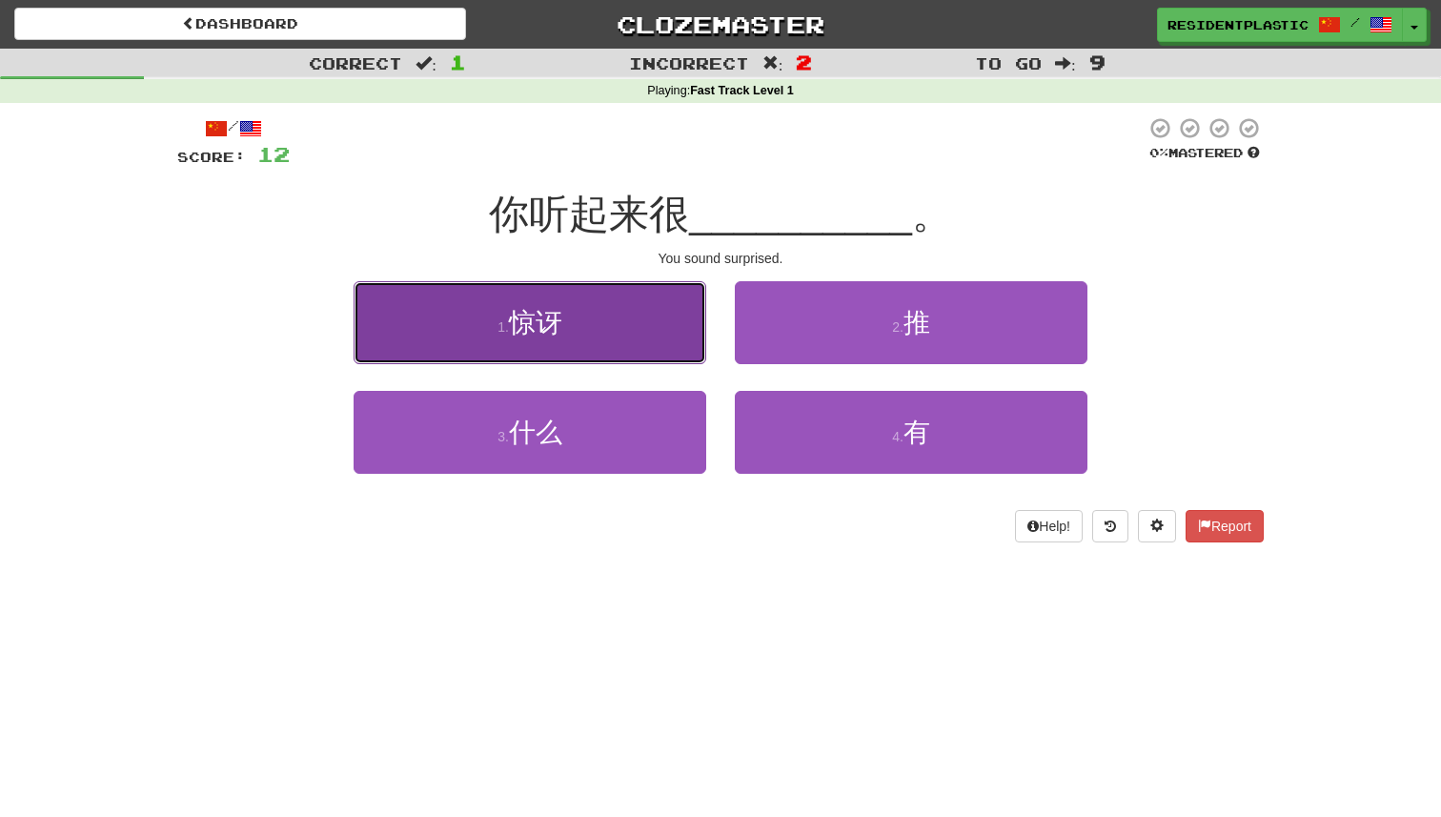
click at [661, 302] on button "1 . 惊讶" at bounding box center [530, 322] width 353 height 83
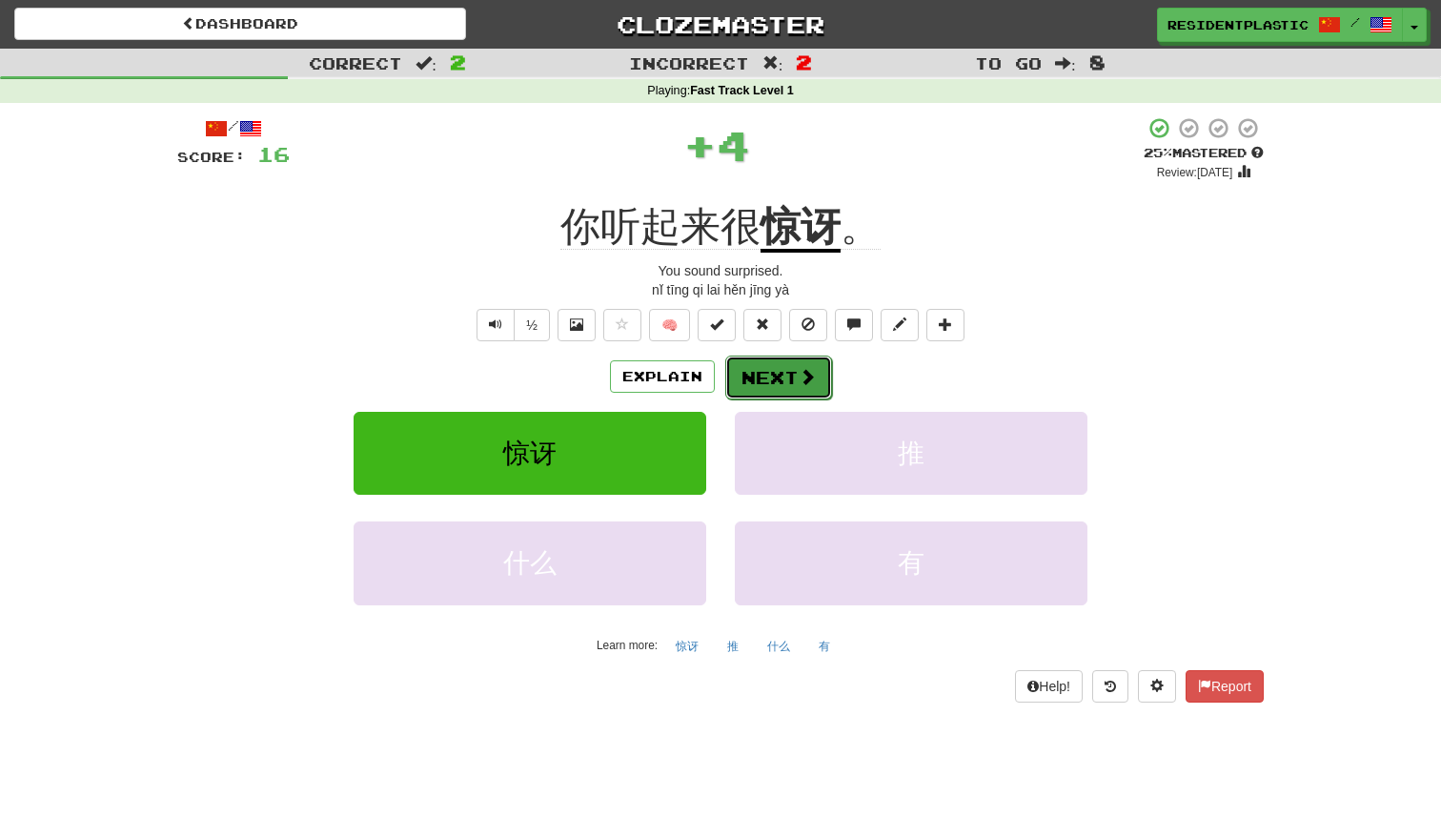
click at [734, 370] on button "Next" at bounding box center [778, 378] width 107 height 44
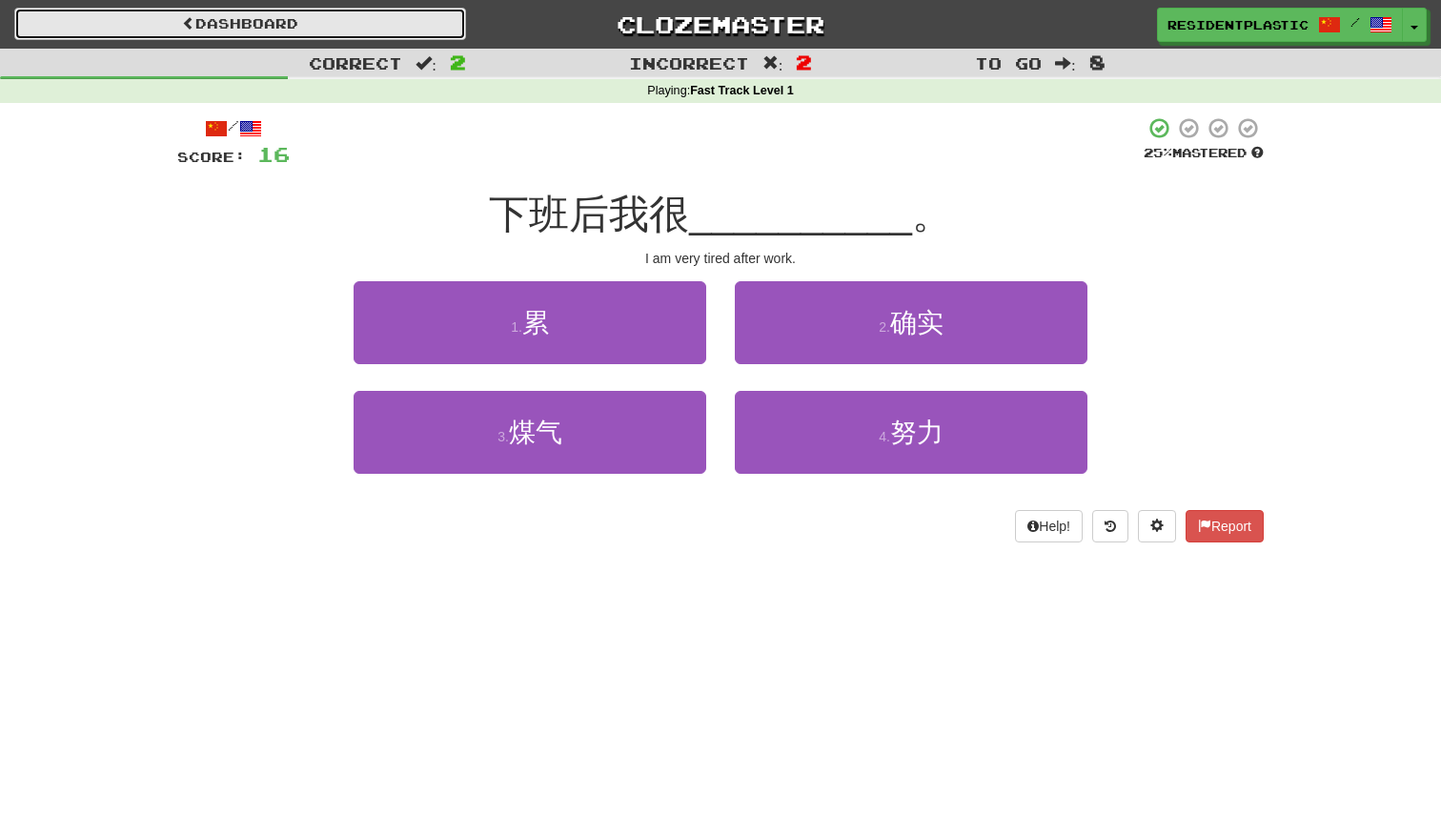
click at [432, 24] on link "Dashboard" at bounding box center [240, 24] width 452 height 32
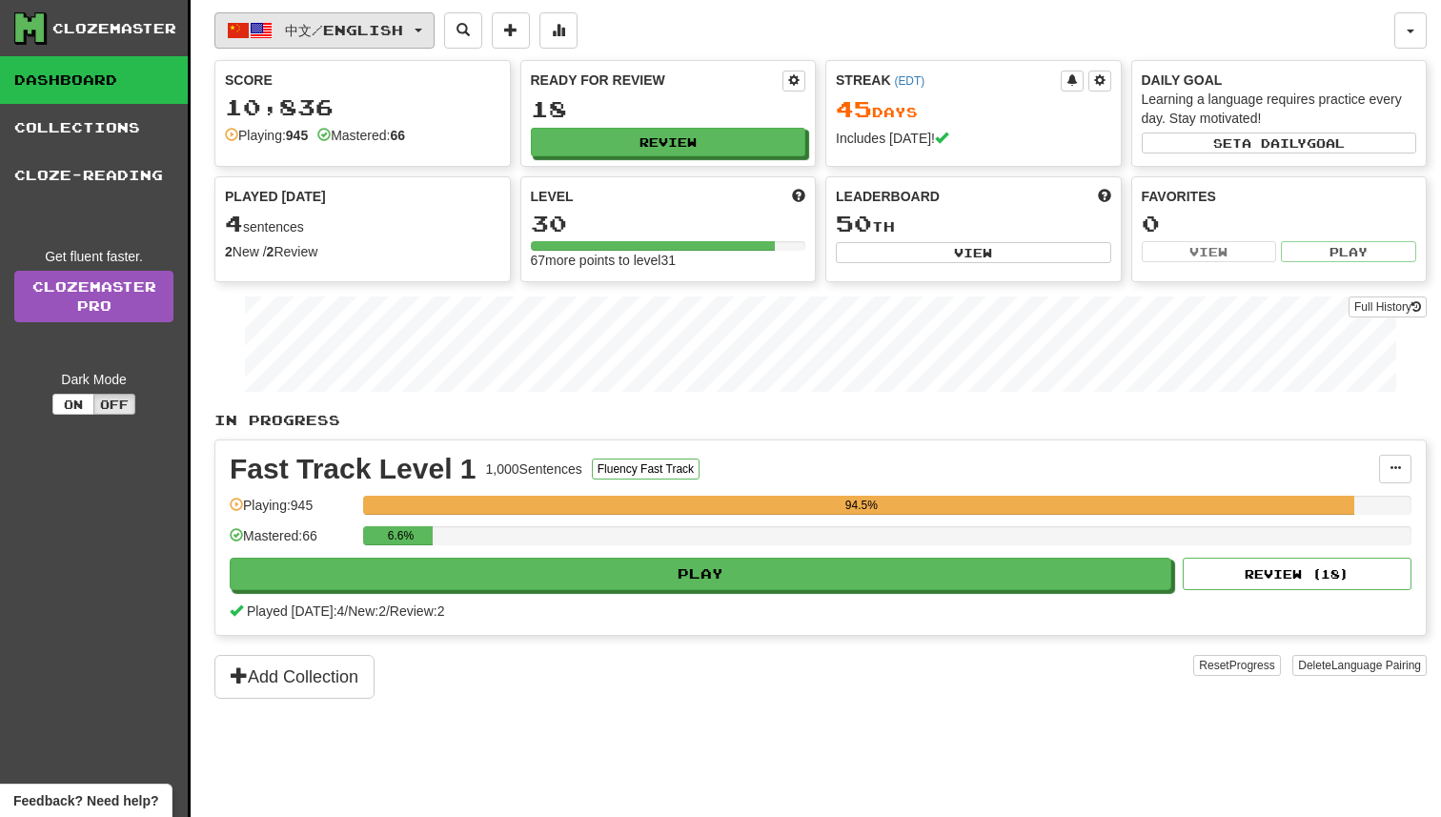
click at [431, 42] on button "中文 / English" at bounding box center [324, 30] width 220 height 36
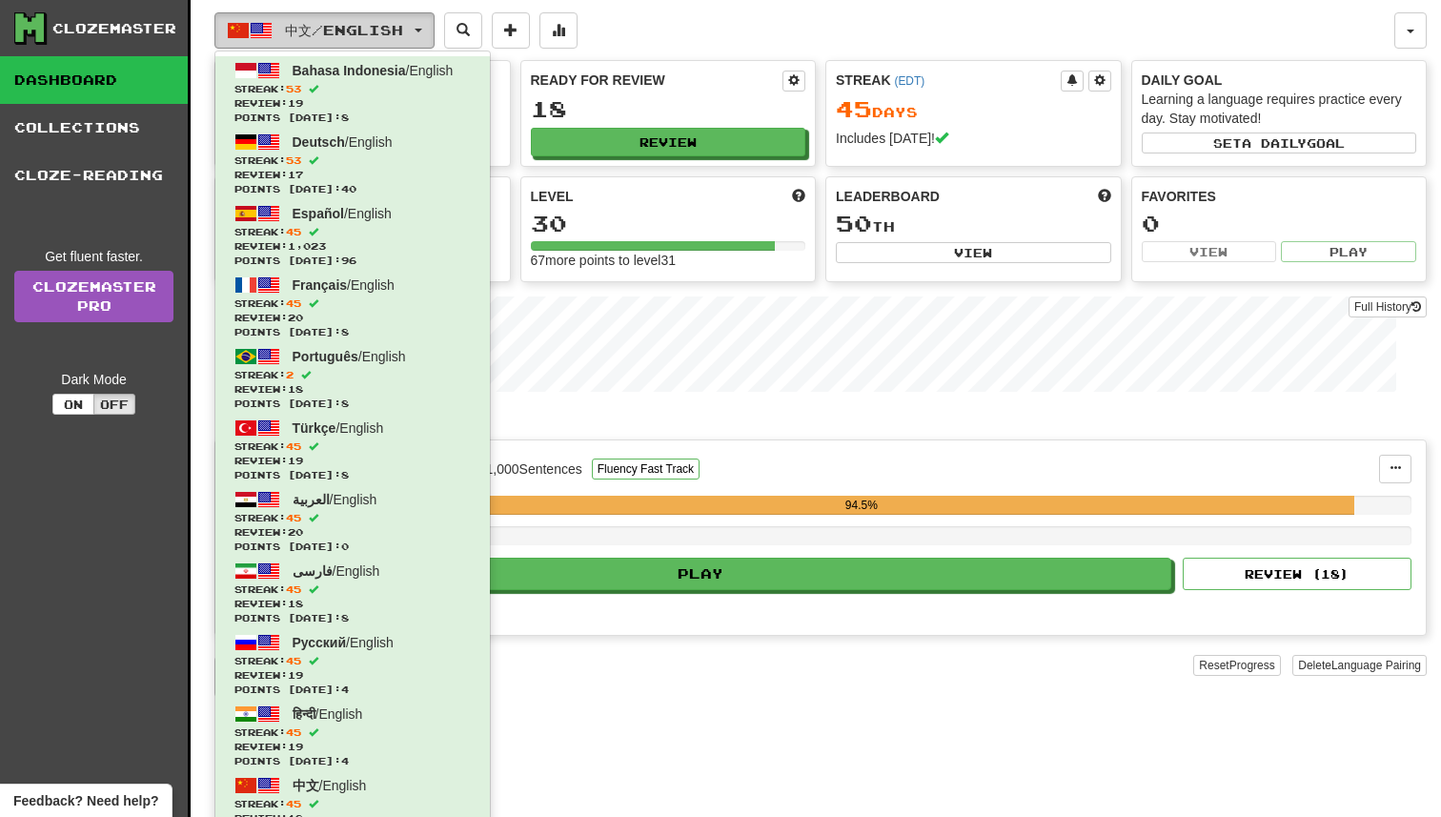
click at [431, 42] on button "中文 / English" at bounding box center [324, 30] width 220 height 36
